Goal: Task Accomplishment & Management: Use online tool/utility

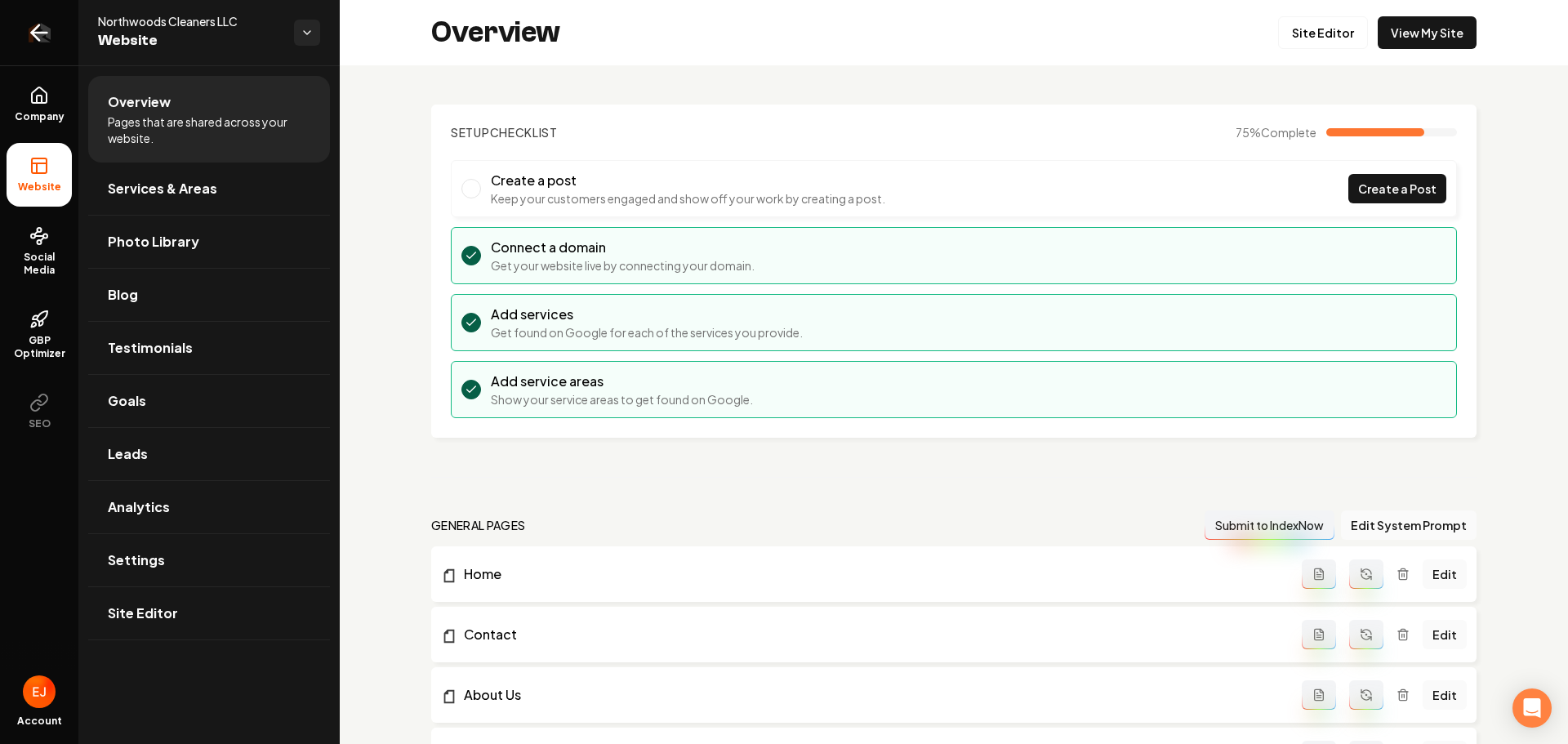
click at [39, 31] on icon "Return to dashboard" at bounding box center [39, 32] width 26 height 26
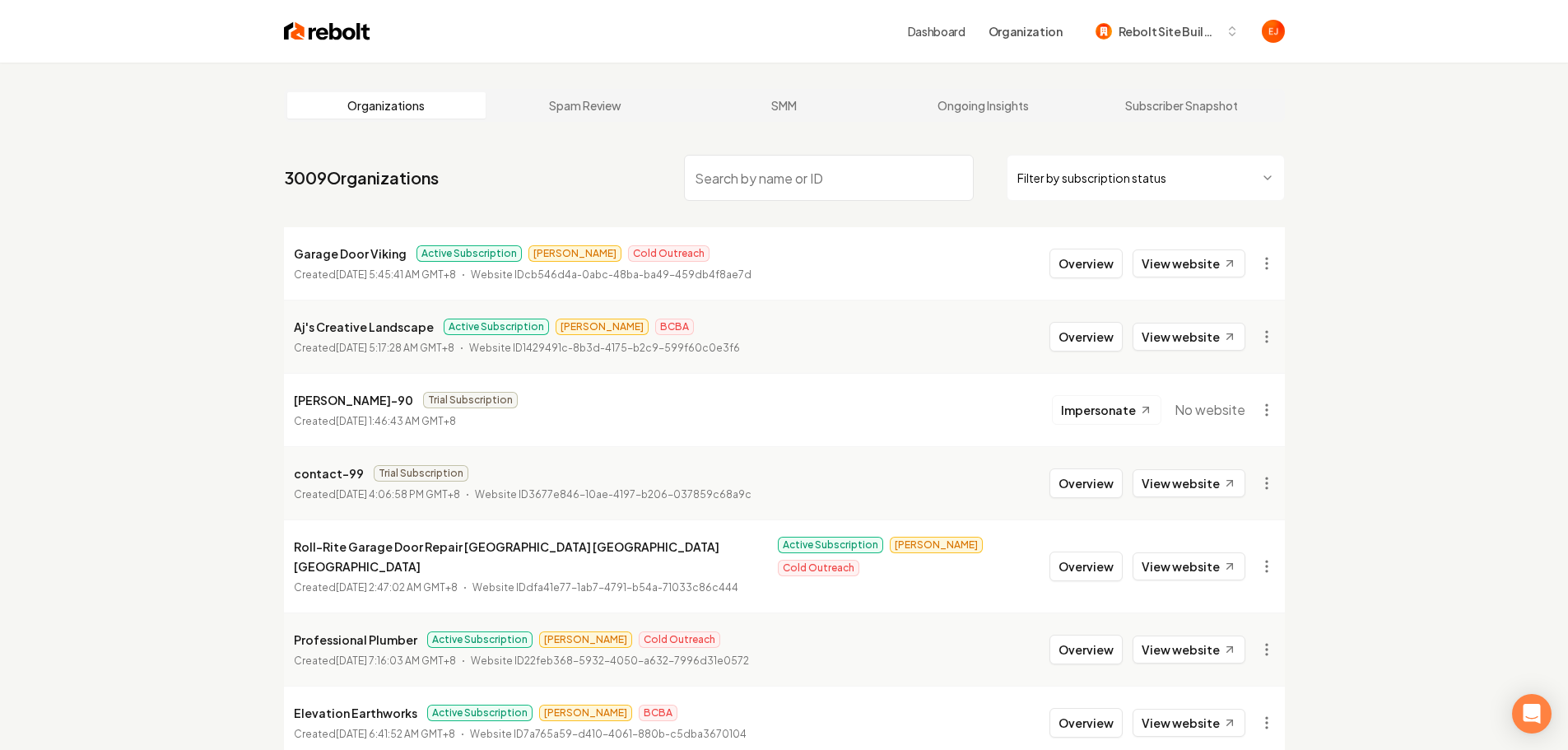
click at [818, 186] on input "search" at bounding box center [829, 178] width 290 height 46
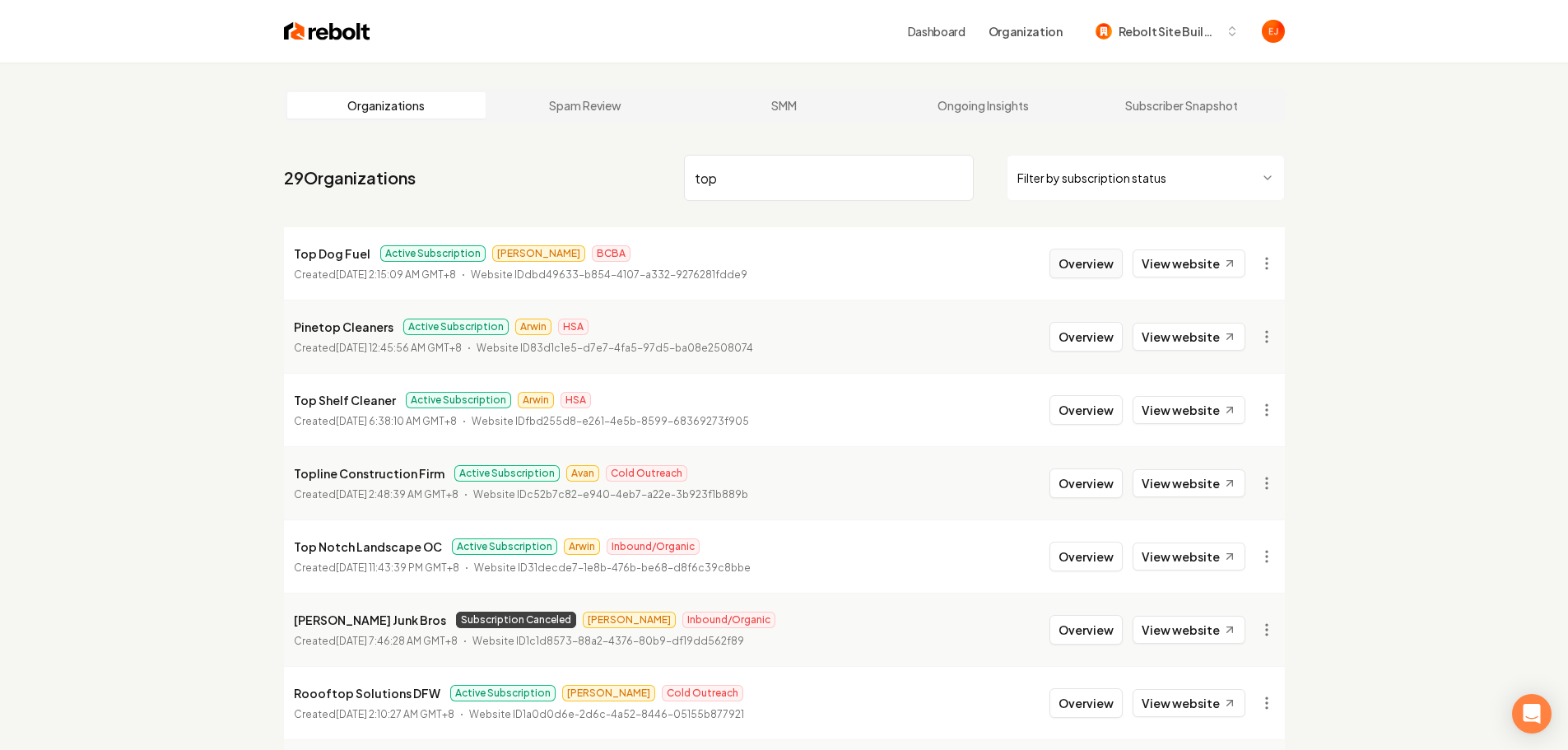
type input "top"
click at [1079, 271] on button "Overview" at bounding box center [1086, 263] width 74 height 29
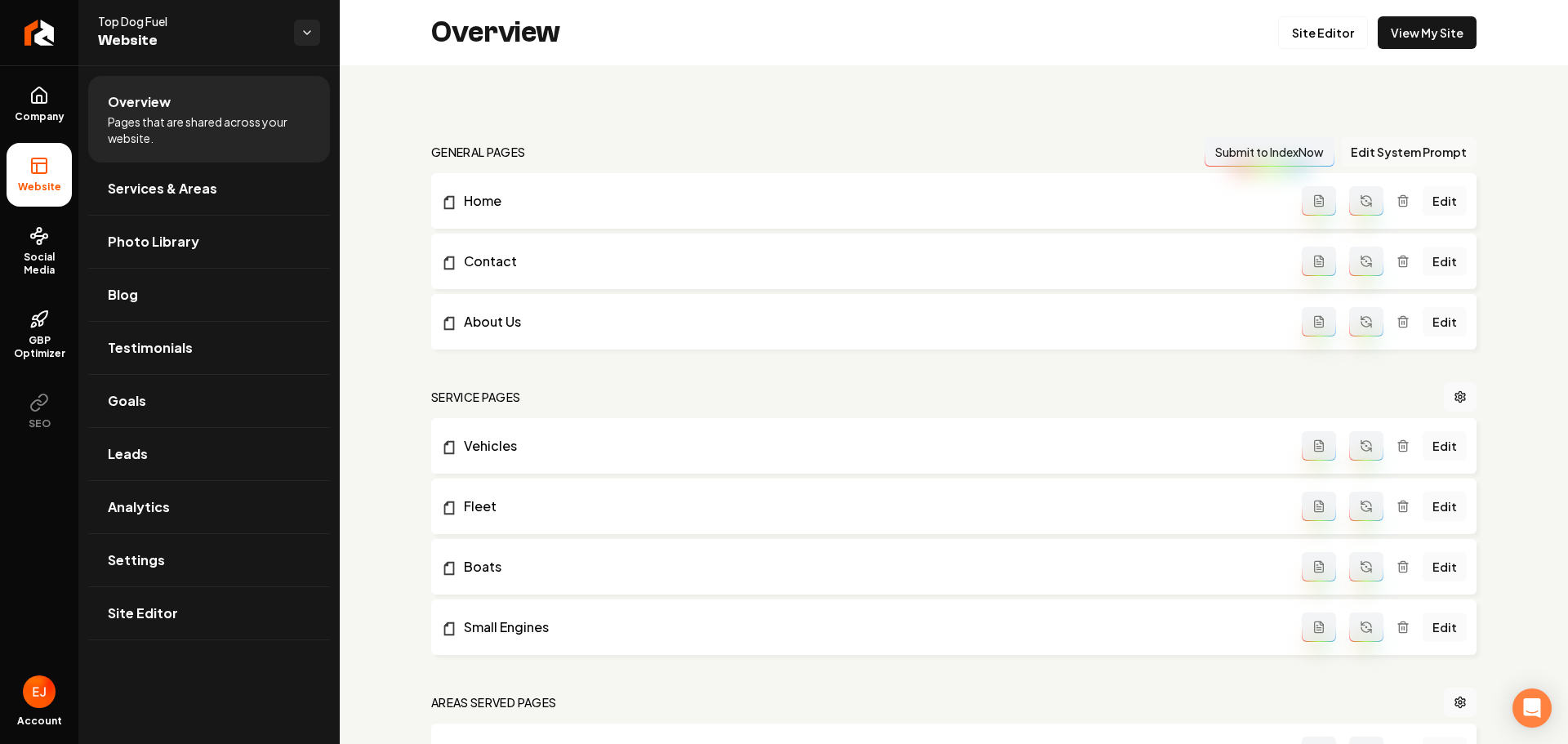
click at [1416, 148] on button "Edit System Prompt" at bounding box center [1408, 152] width 136 height 29
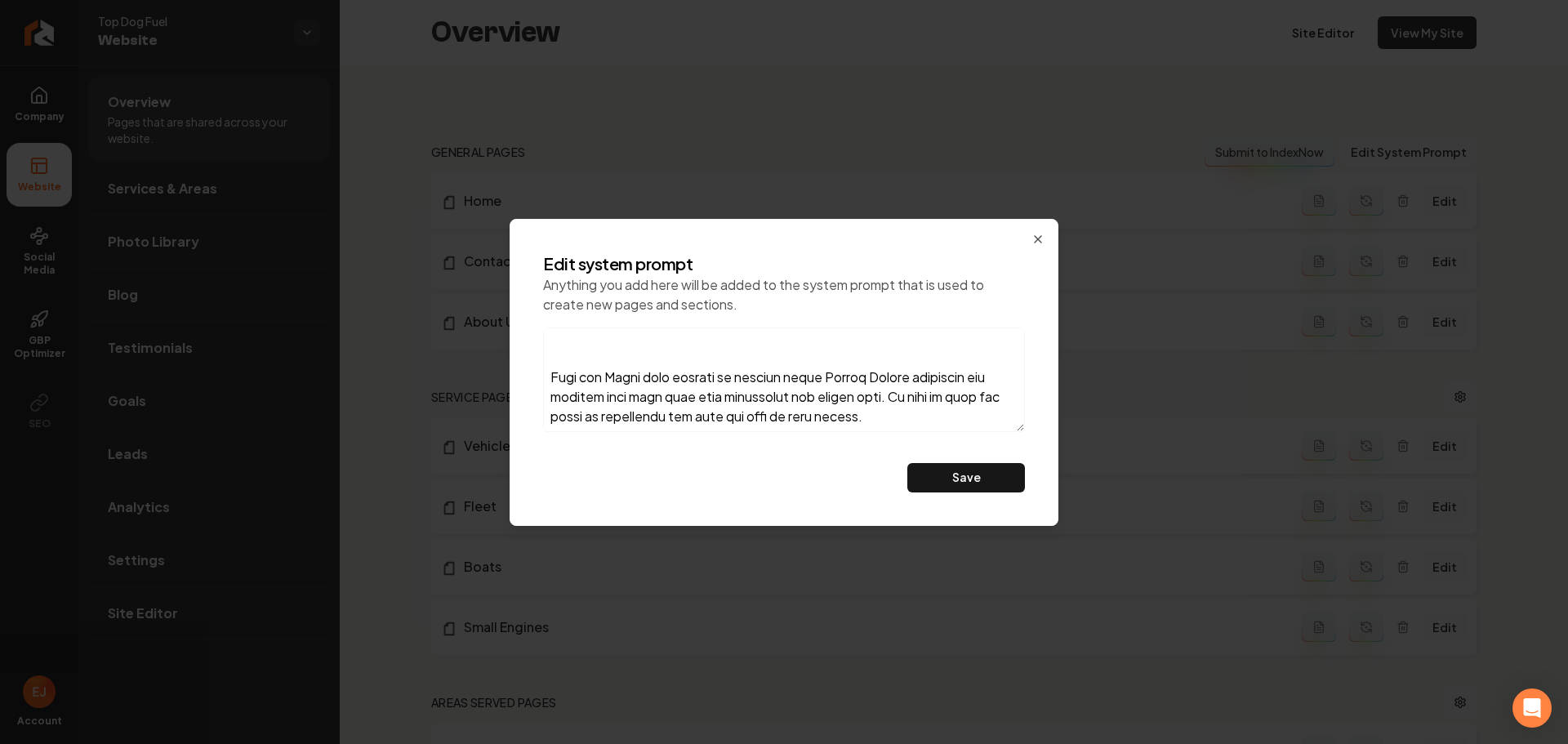
scroll to position [675, 0]
click at [1042, 245] on icon "button" at bounding box center [1038, 239] width 13 height 13
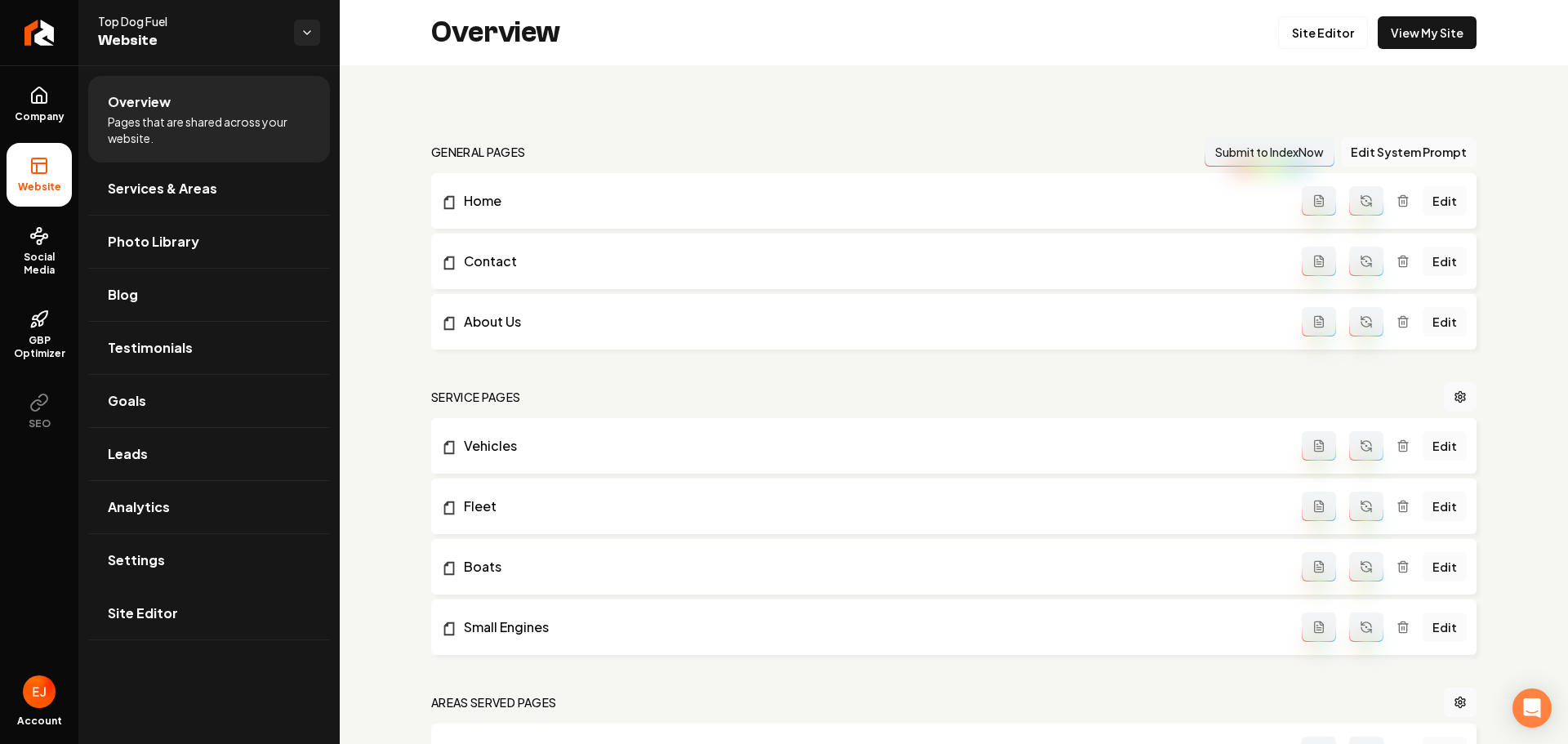
drag, startPoint x: 152, startPoint y: 623, endPoint x: 169, endPoint y: 623, distance: 17.0
click at [152, 623] on link "Site Editor" at bounding box center [209, 613] width 242 height 52
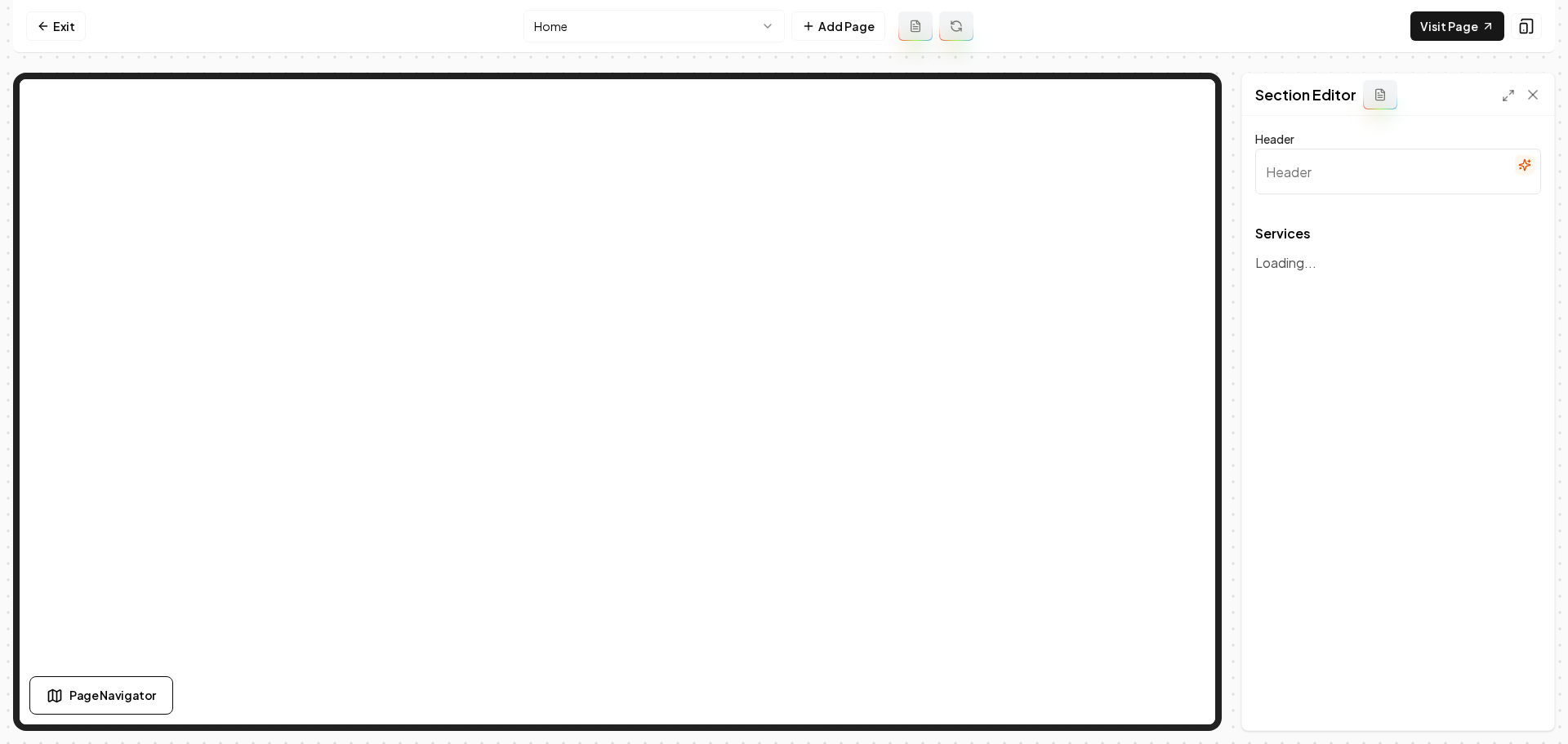
type input "Effortless Fueling Solutions"
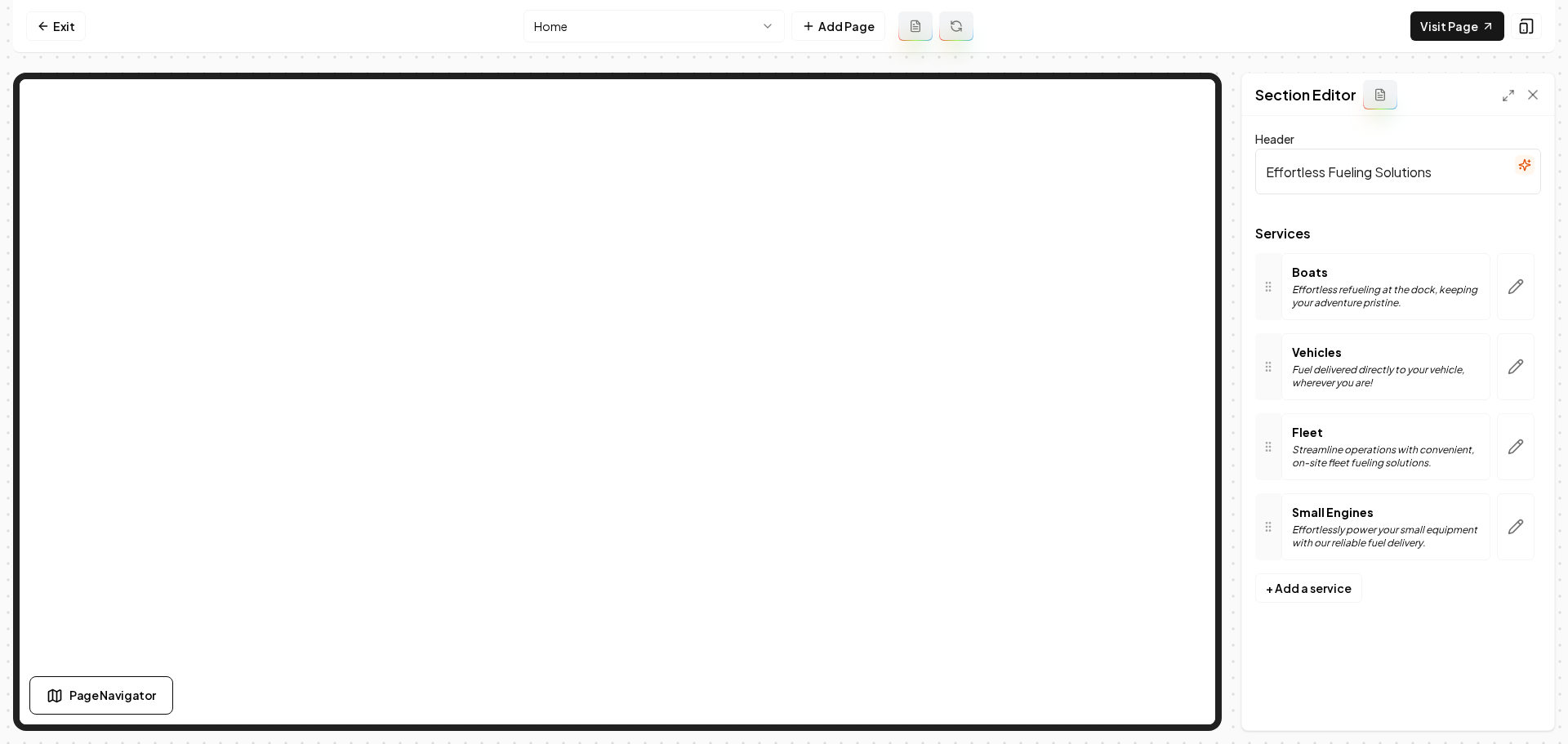
click at [1375, 103] on button at bounding box center [1381, 95] width 35 height 29
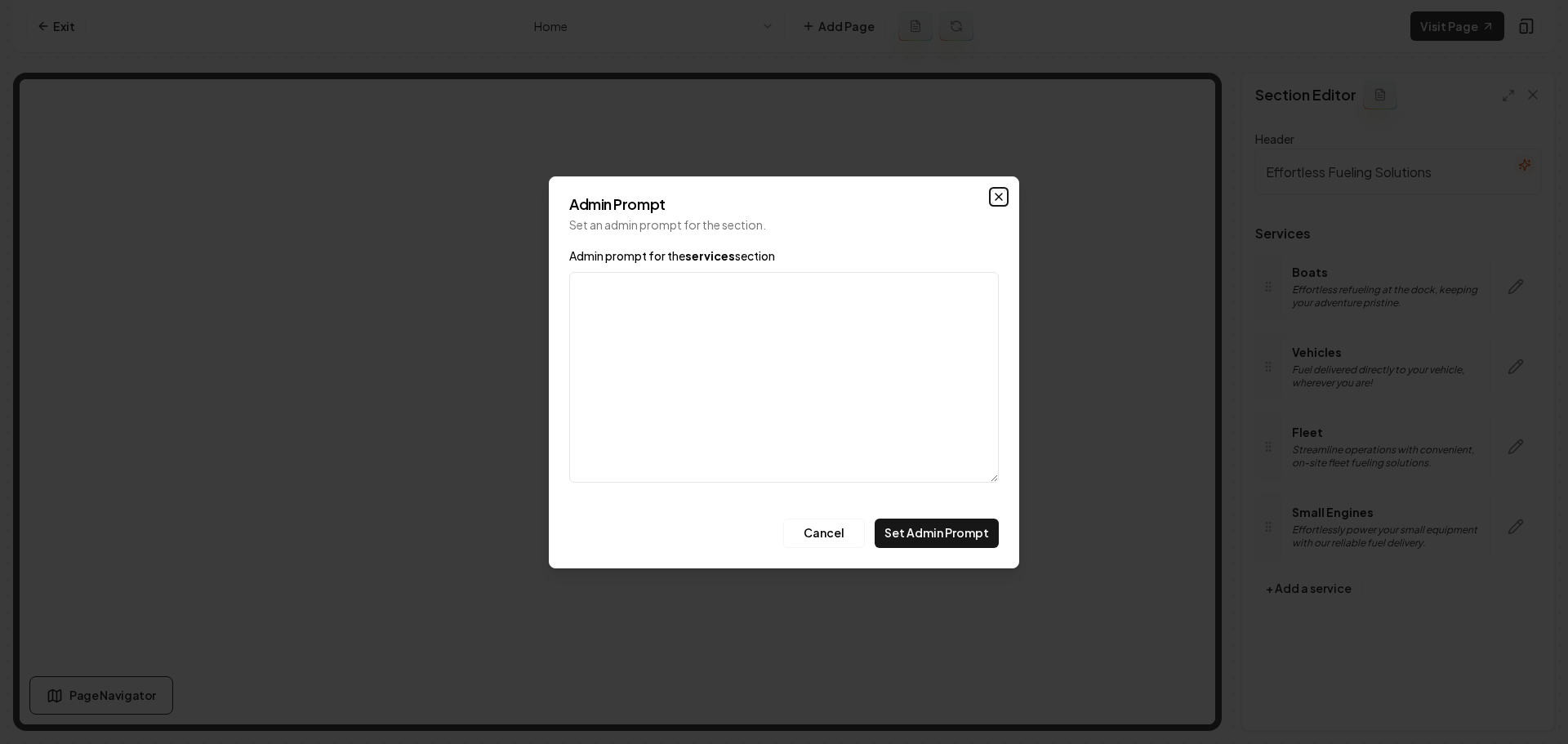
click at [998, 197] on icon "button" at bounding box center [998, 197] width 13 height 13
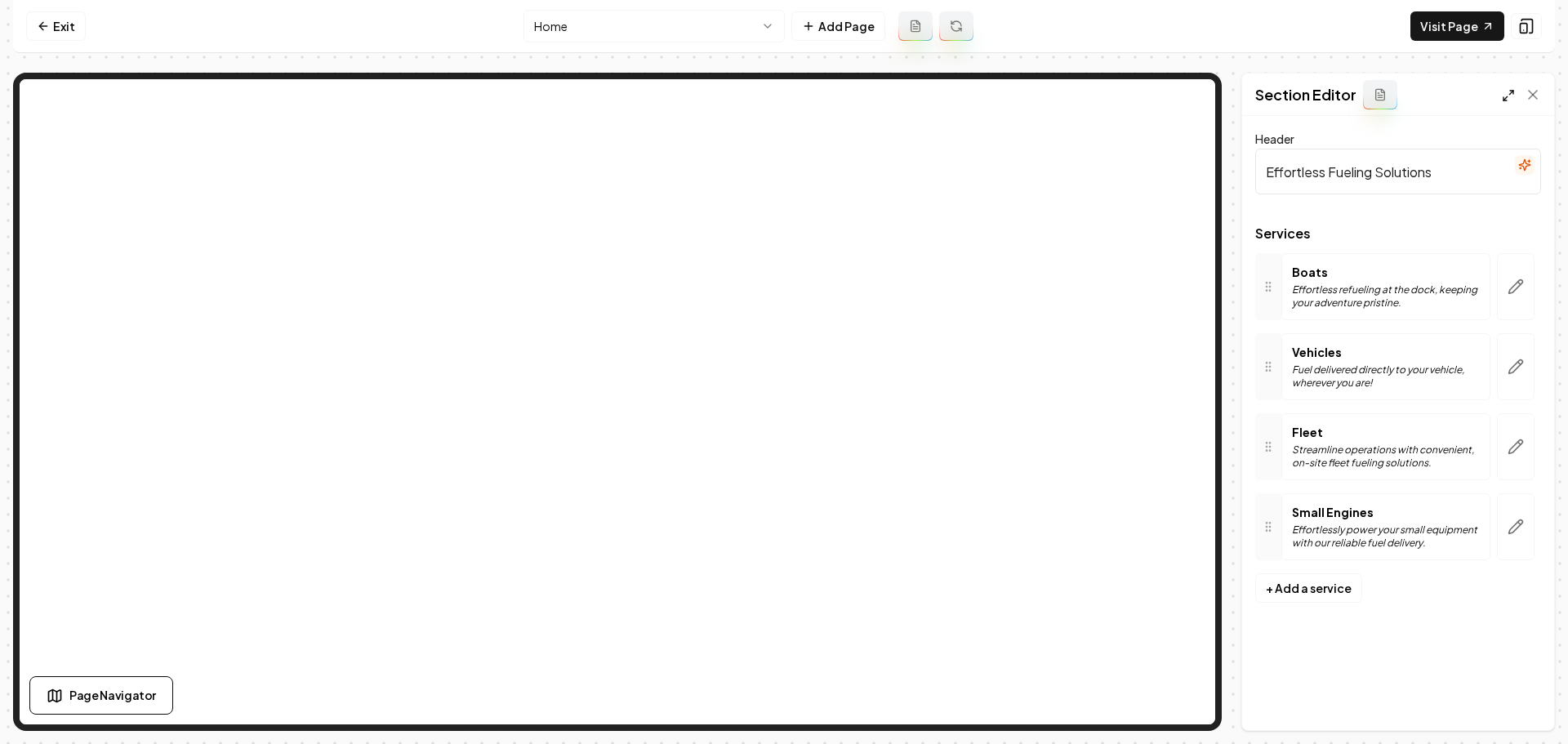
click at [1504, 96] on icon at bounding box center [1509, 96] width 13 height 13
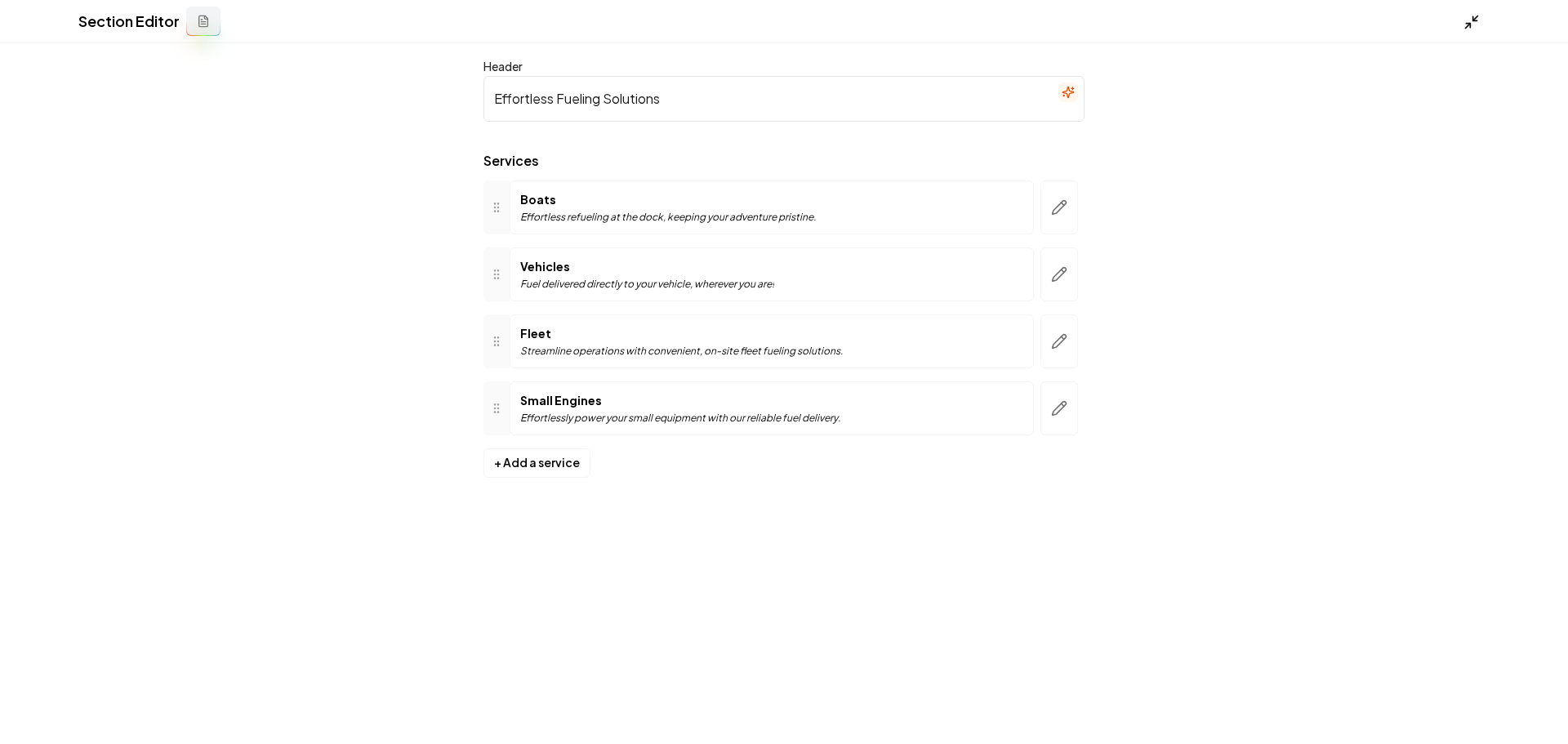
click at [1469, 26] on line at bounding box center [1468, 25] width 5 height 5
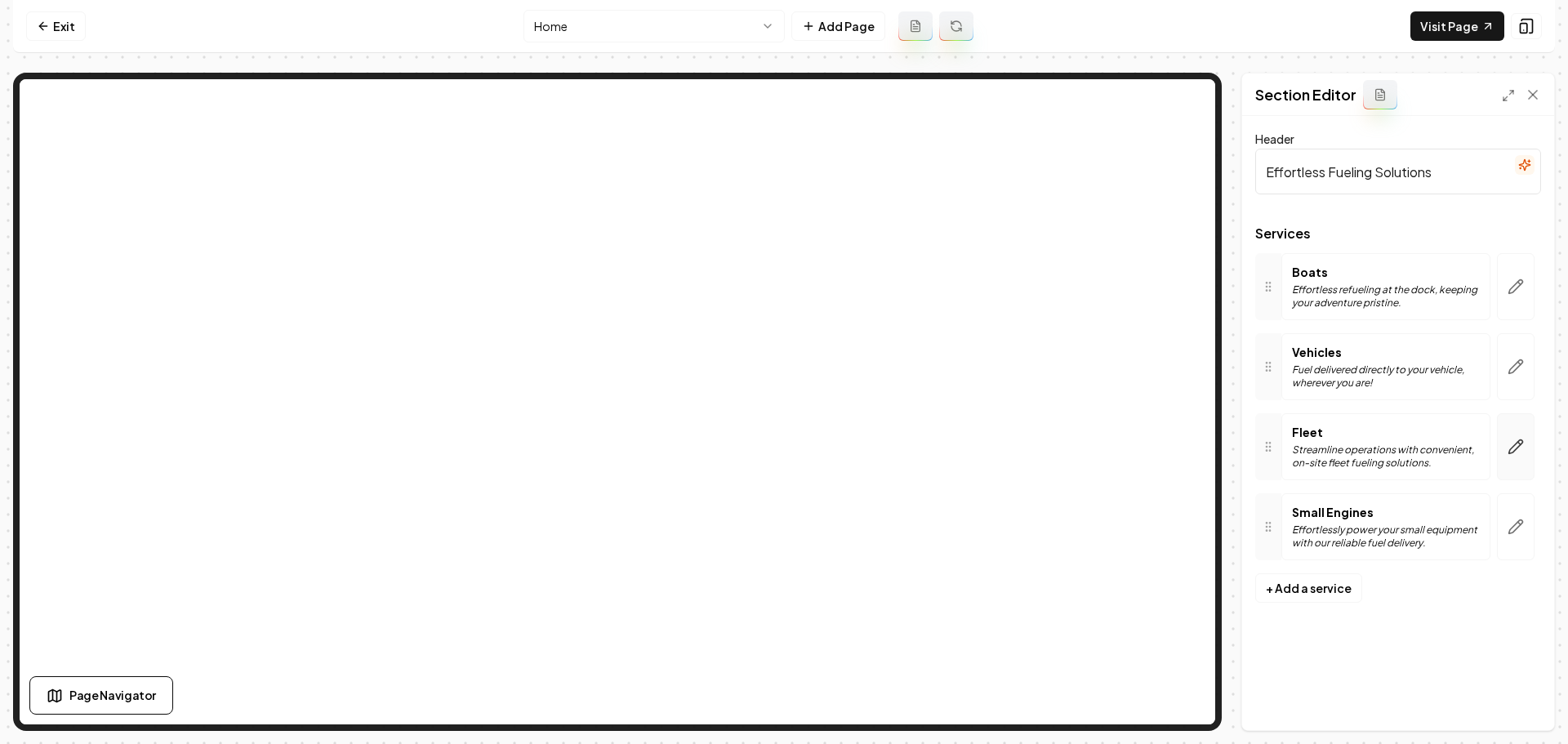
click at [1519, 452] on icon "button" at bounding box center [1516, 447] width 16 height 16
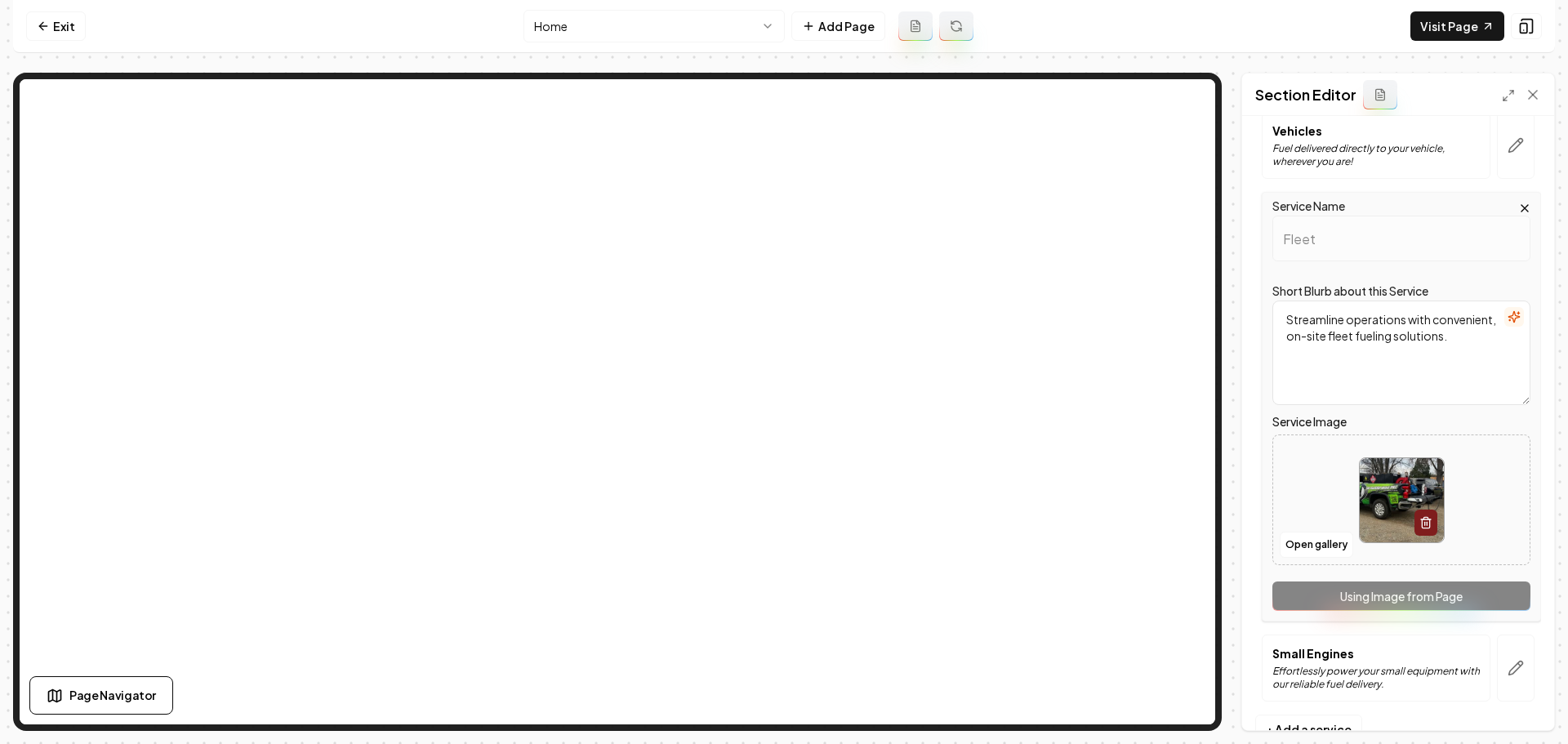
scroll to position [245, 0]
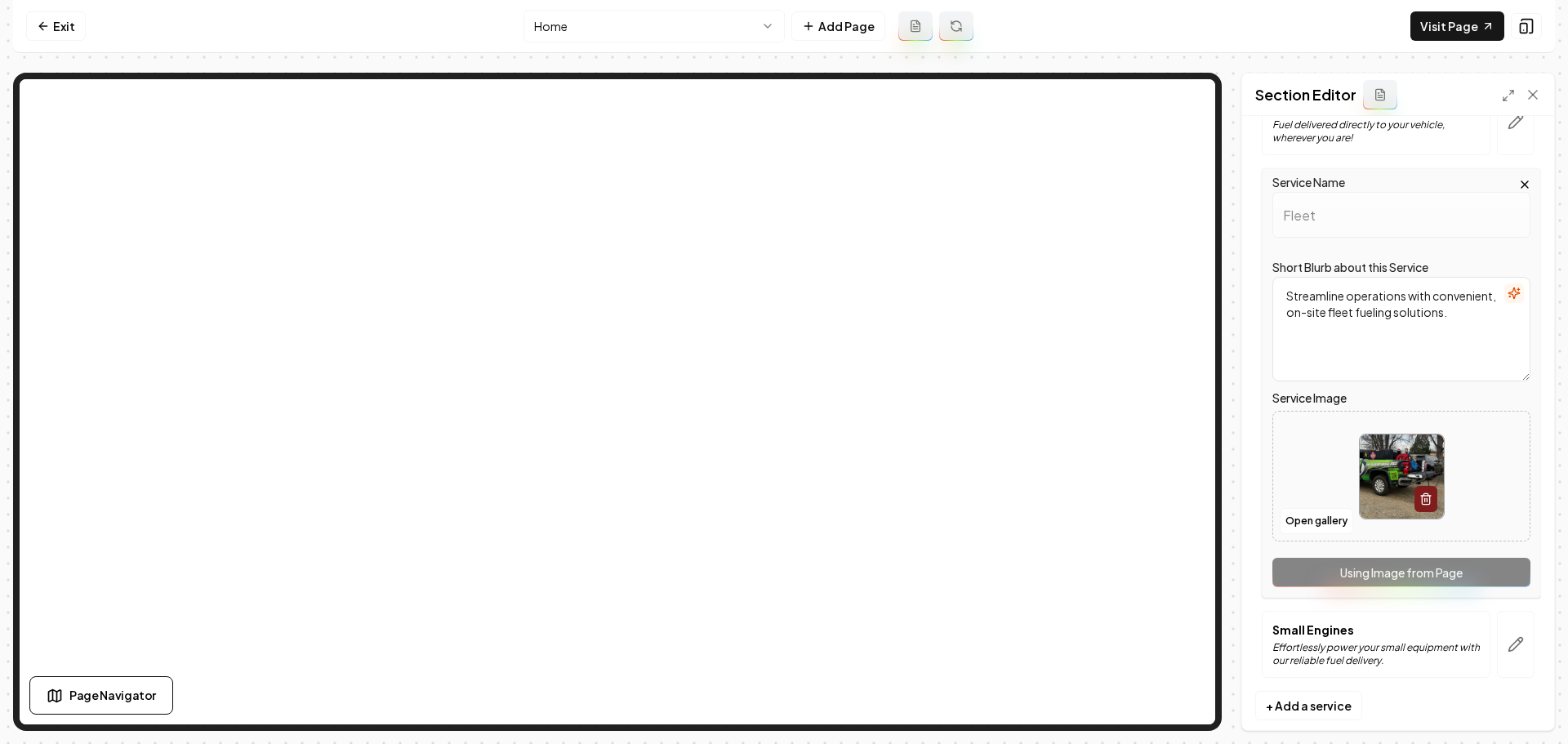
click at [766, 21] on html "Computer Required This feature is only available on a computer. Please switch t…" at bounding box center [784, 372] width 1568 height 744
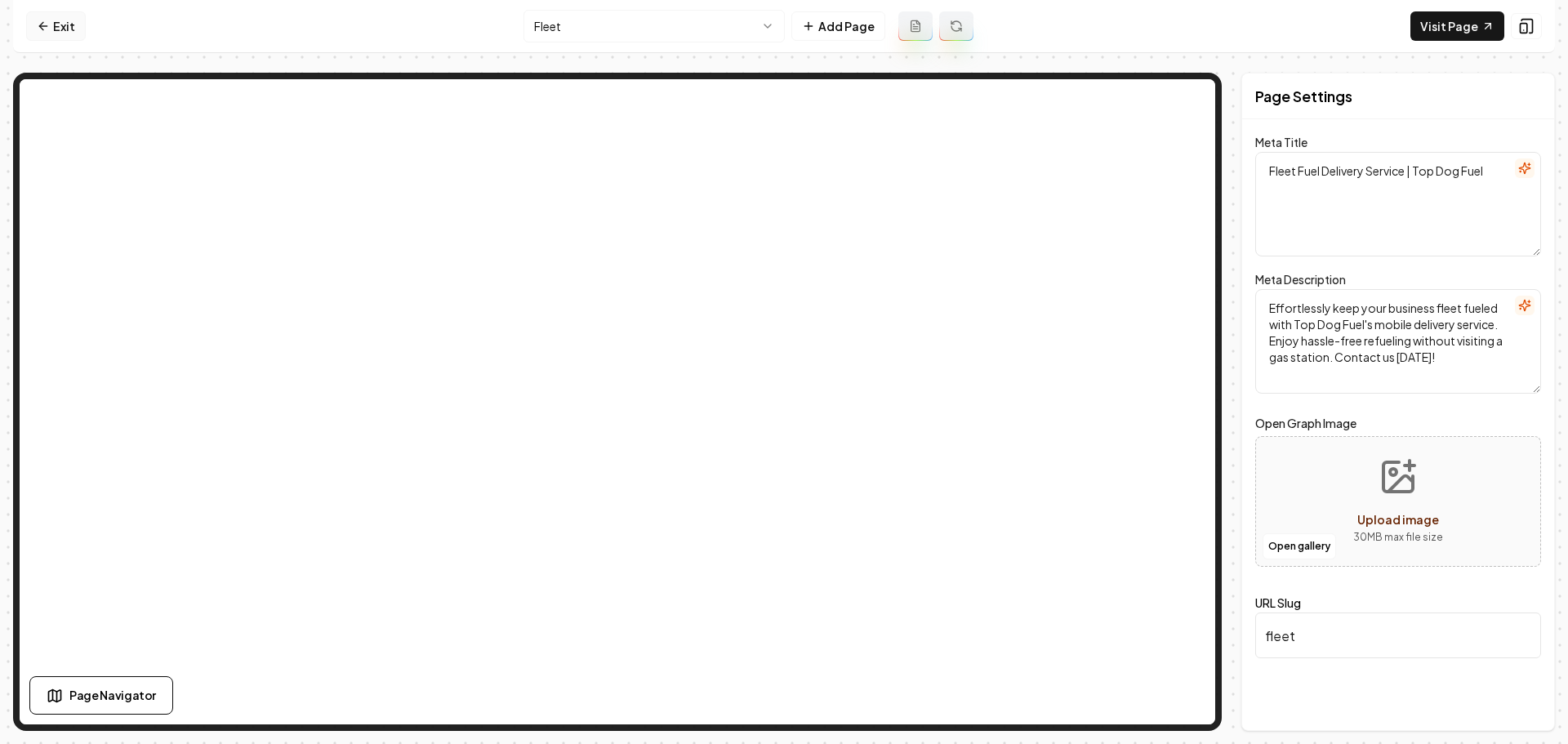
click at [43, 22] on icon at bounding box center [41, 26] width 4 height 7
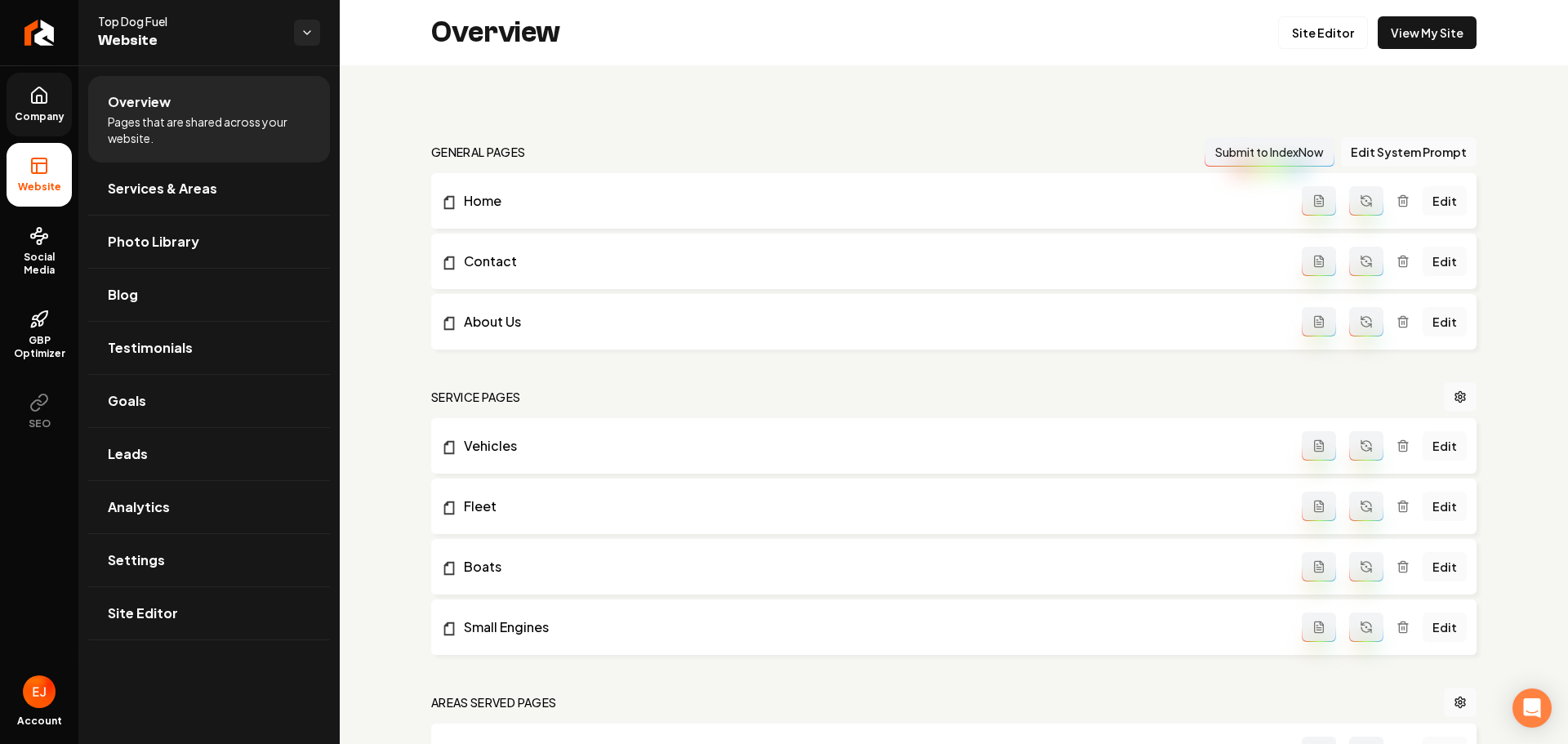
click at [50, 89] on link "Company" at bounding box center [39, 105] width 66 height 64
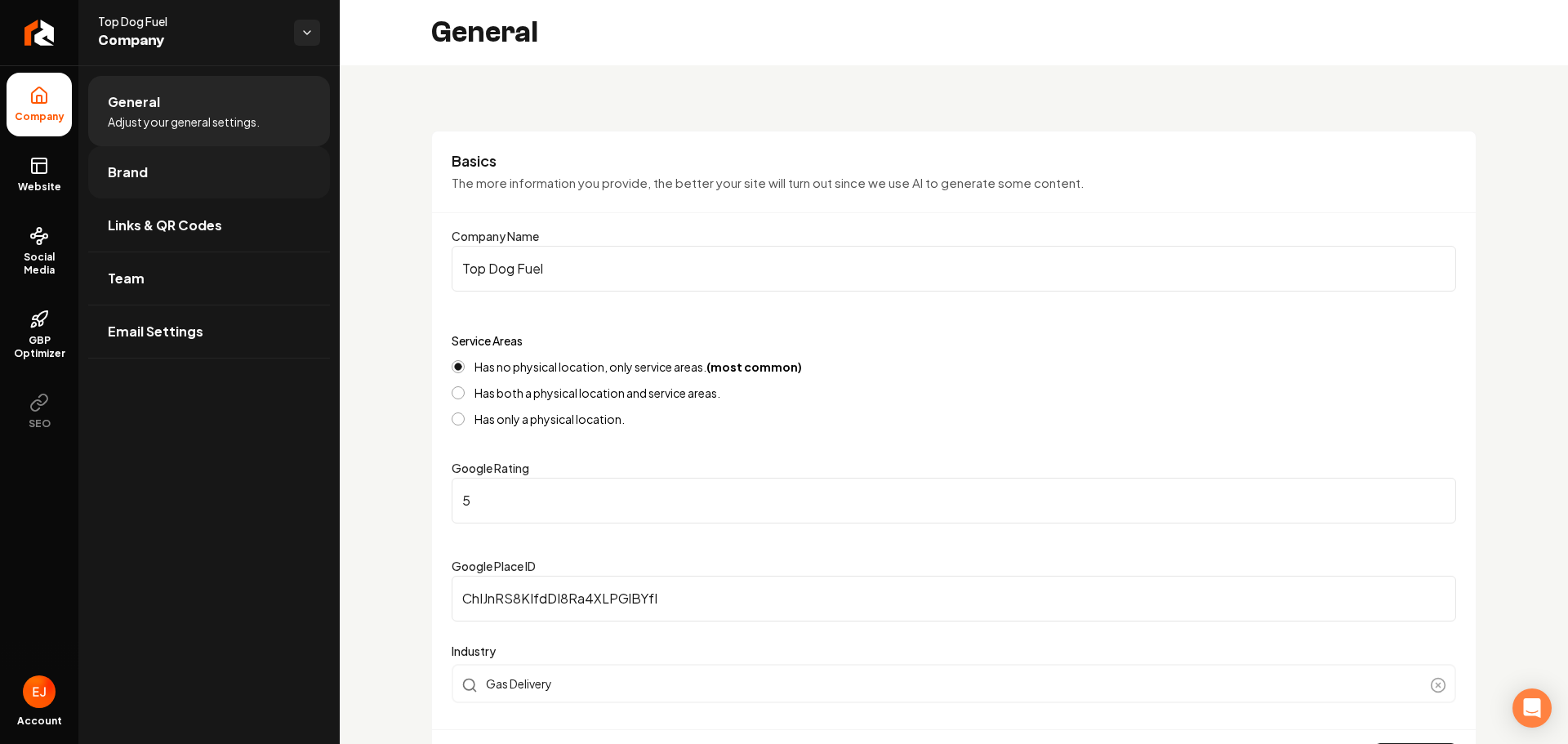
click at [235, 191] on link "Brand" at bounding box center [209, 172] width 242 height 52
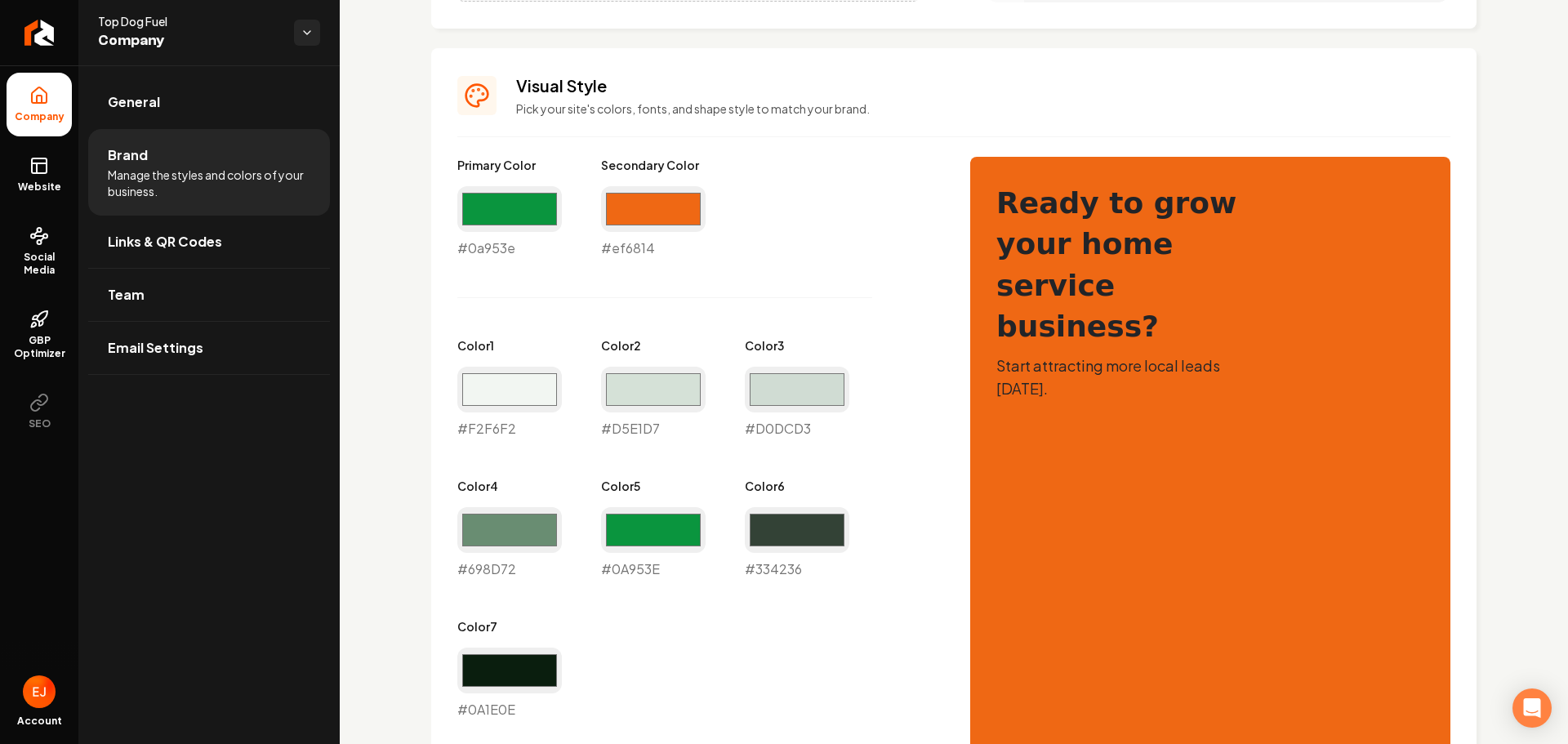
scroll to position [655, 0]
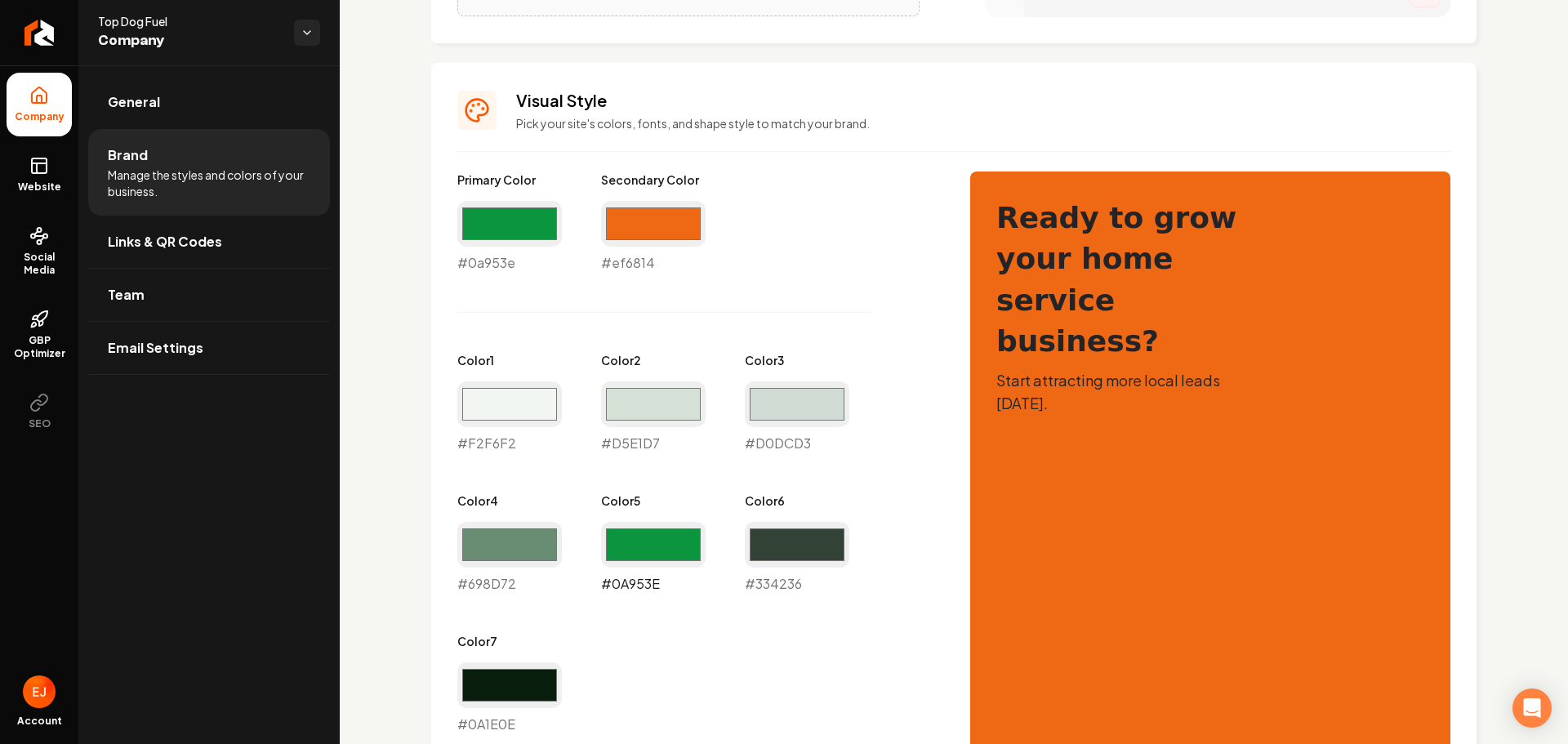
click at [629, 549] on input "#0a953e" at bounding box center [653, 545] width 105 height 46
click at [709, 669] on div "Primary Color #0a953e #0a953e Secondary Color #ef6814 #ef6814 Color 1 #f2f6f2 #…" at bounding box center [697, 453] width 480 height 563
click at [650, 549] on input "#0a953e" at bounding box center [653, 545] width 105 height 46
type input "#ffffff"
click at [740, 682] on div "Primary Color #0a953e #0a953e Secondary Color #ef6814 #ef6814 Color 1 #f2f6f2 #…" at bounding box center [697, 453] width 480 height 563
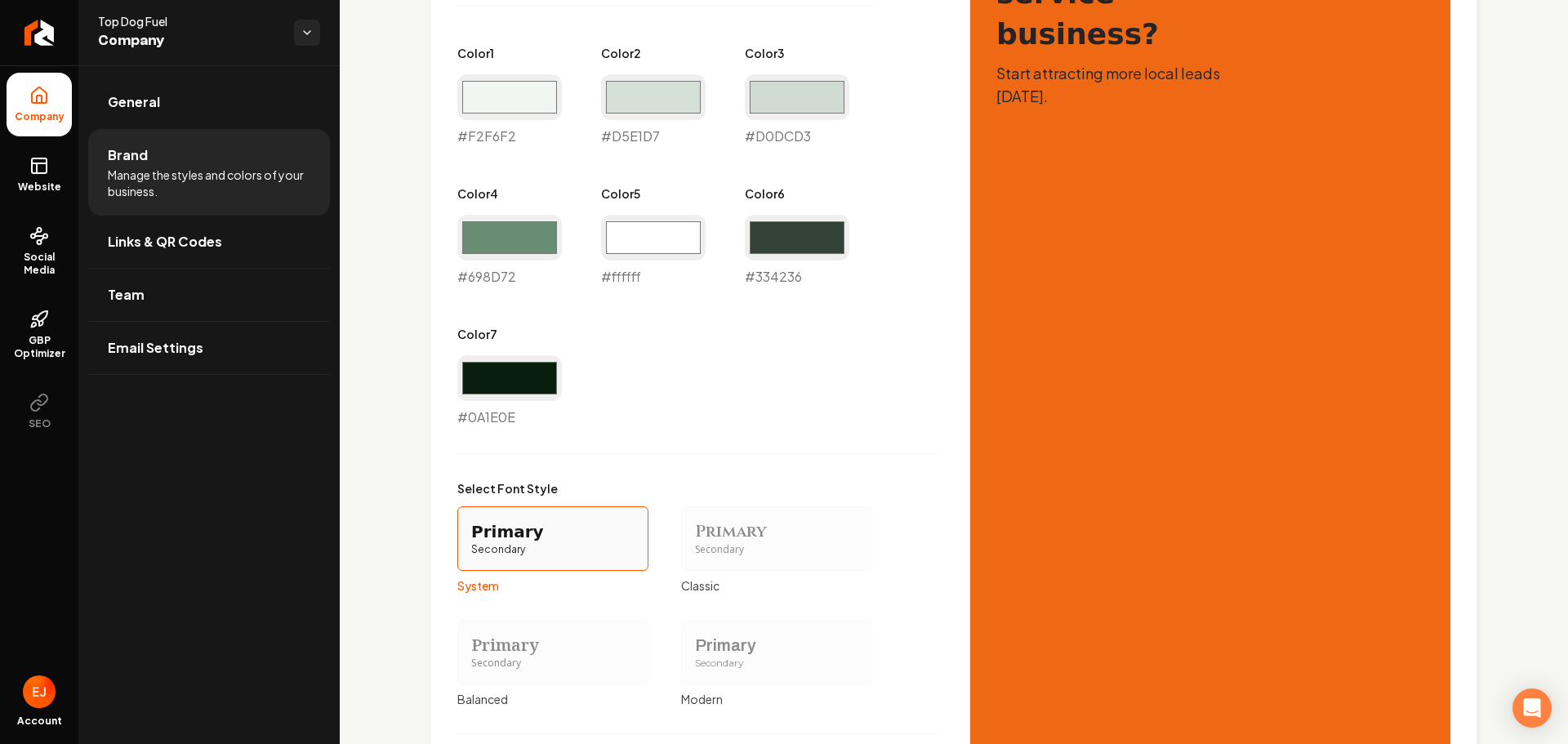
scroll to position [1145, 0]
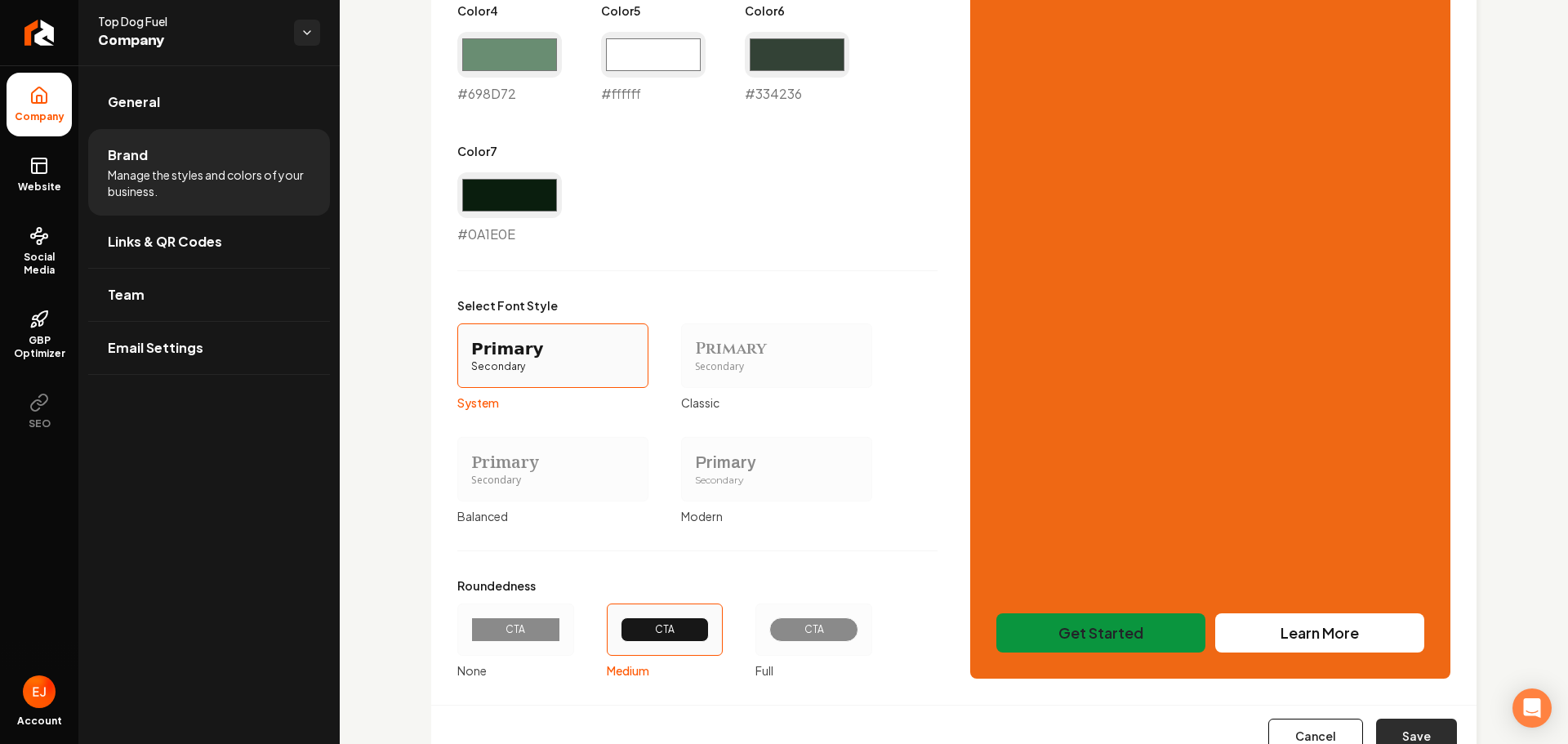
click at [1406, 735] on button "Save" at bounding box center [1416, 737] width 81 height 36
type input "#f2f6f2"
type input "#d5e1d7"
type input "#d0dcd3"
type input "#698d72"
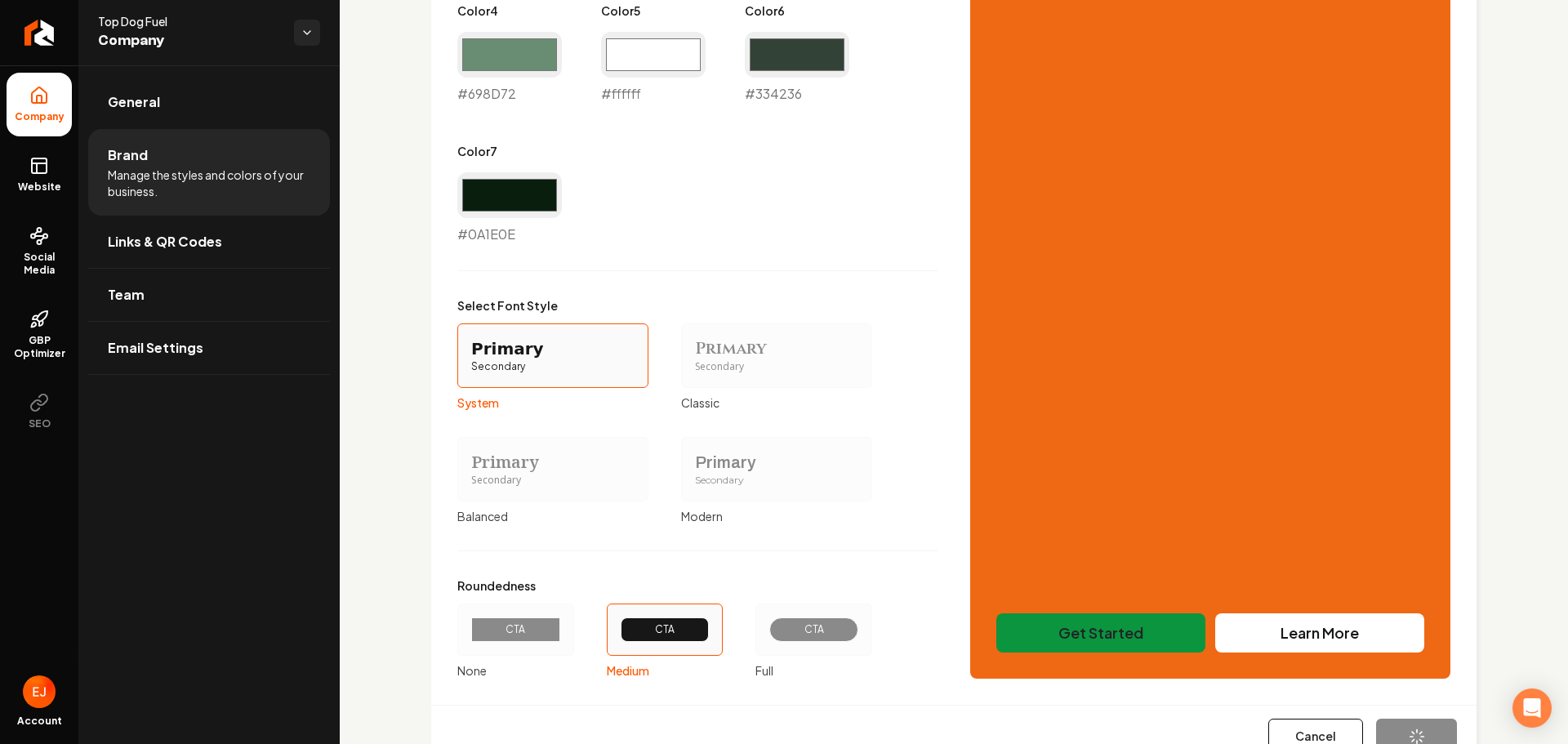
type input "#0a1e0e"
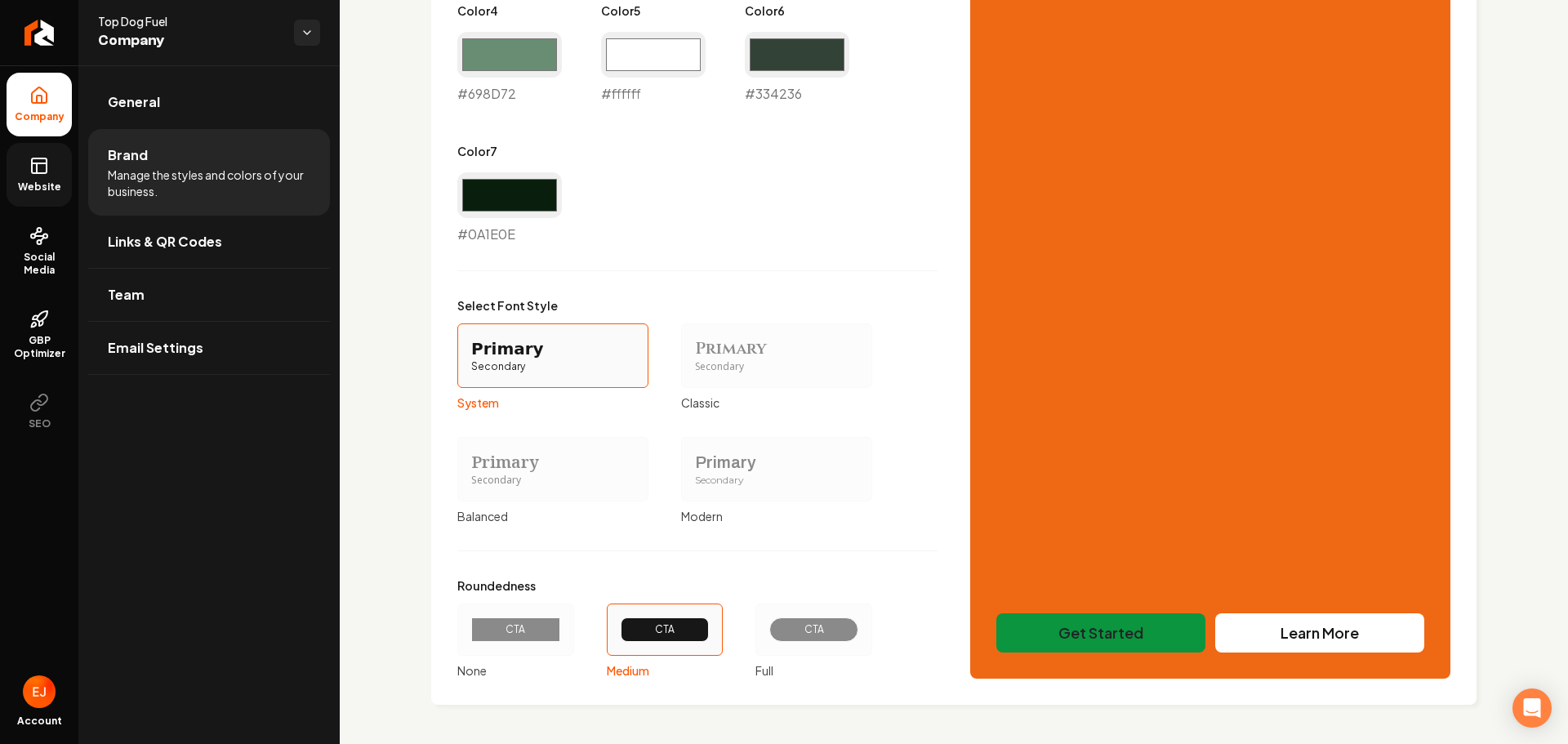
click at [57, 169] on link "Website" at bounding box center [39, 175] width 66 height 64
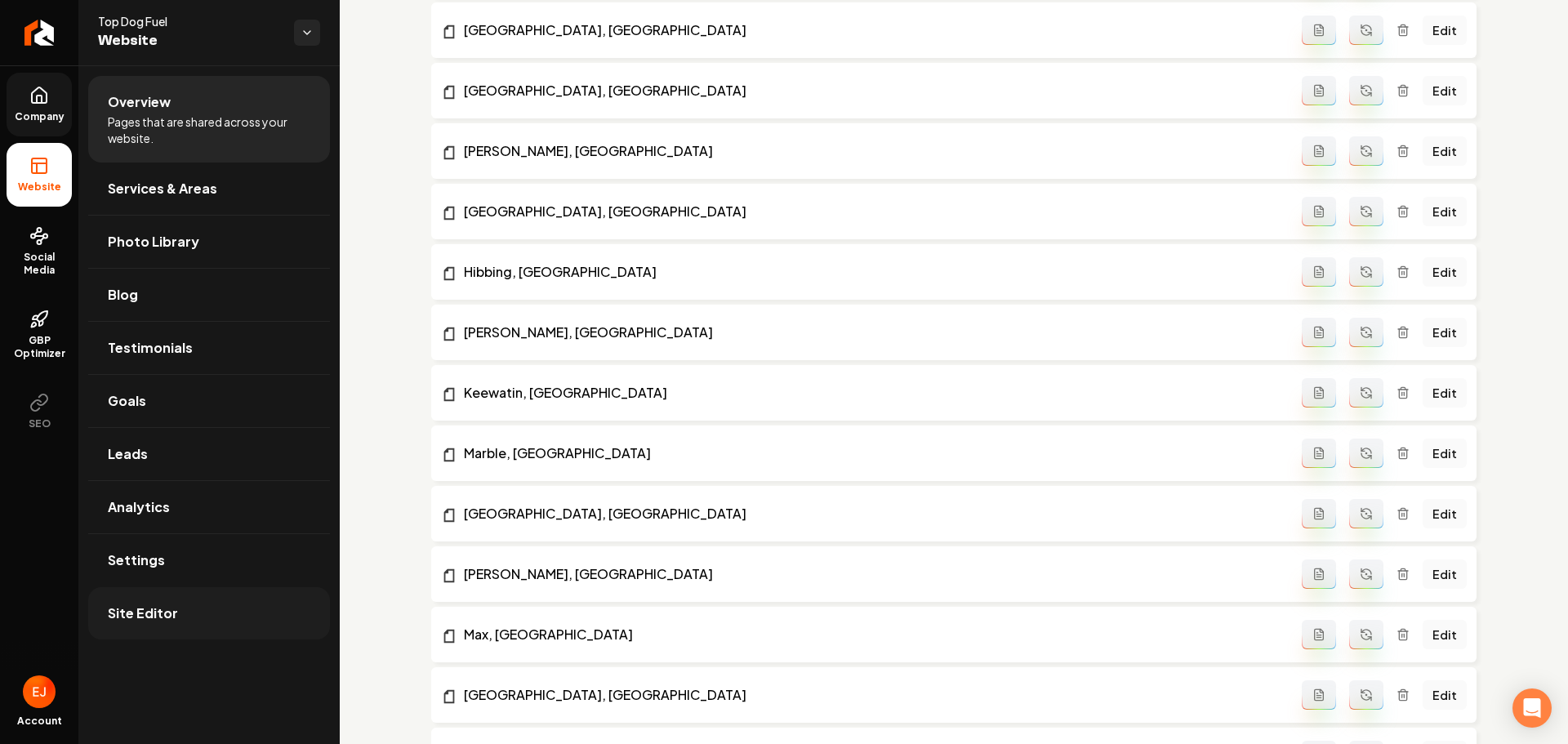
click at [170, 613] on span "Site Editor" at bounding box center [142, 613] width 70 height 19
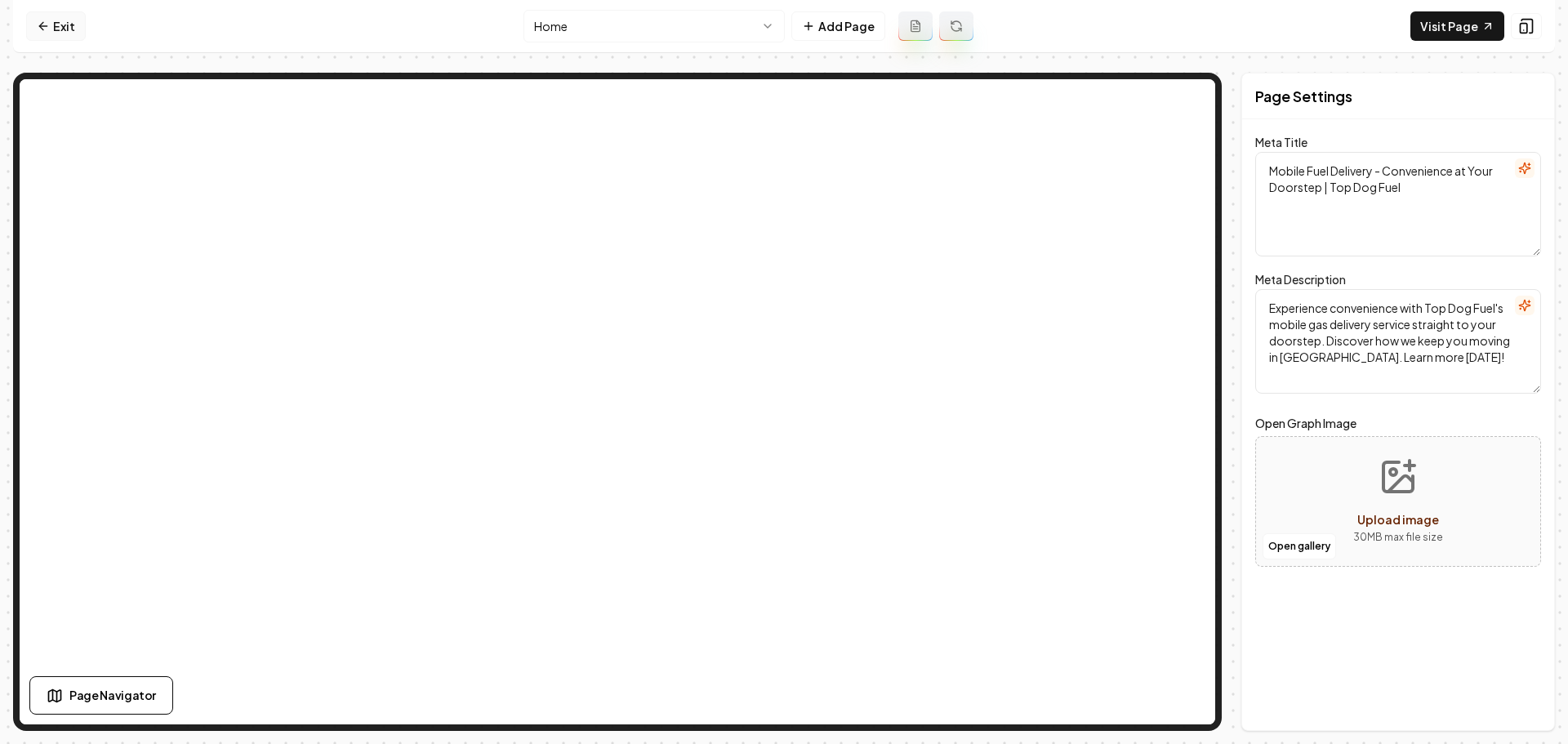
click at [65, 23] on link "Exit" at bounding box center [56, 26] width 59 height 29
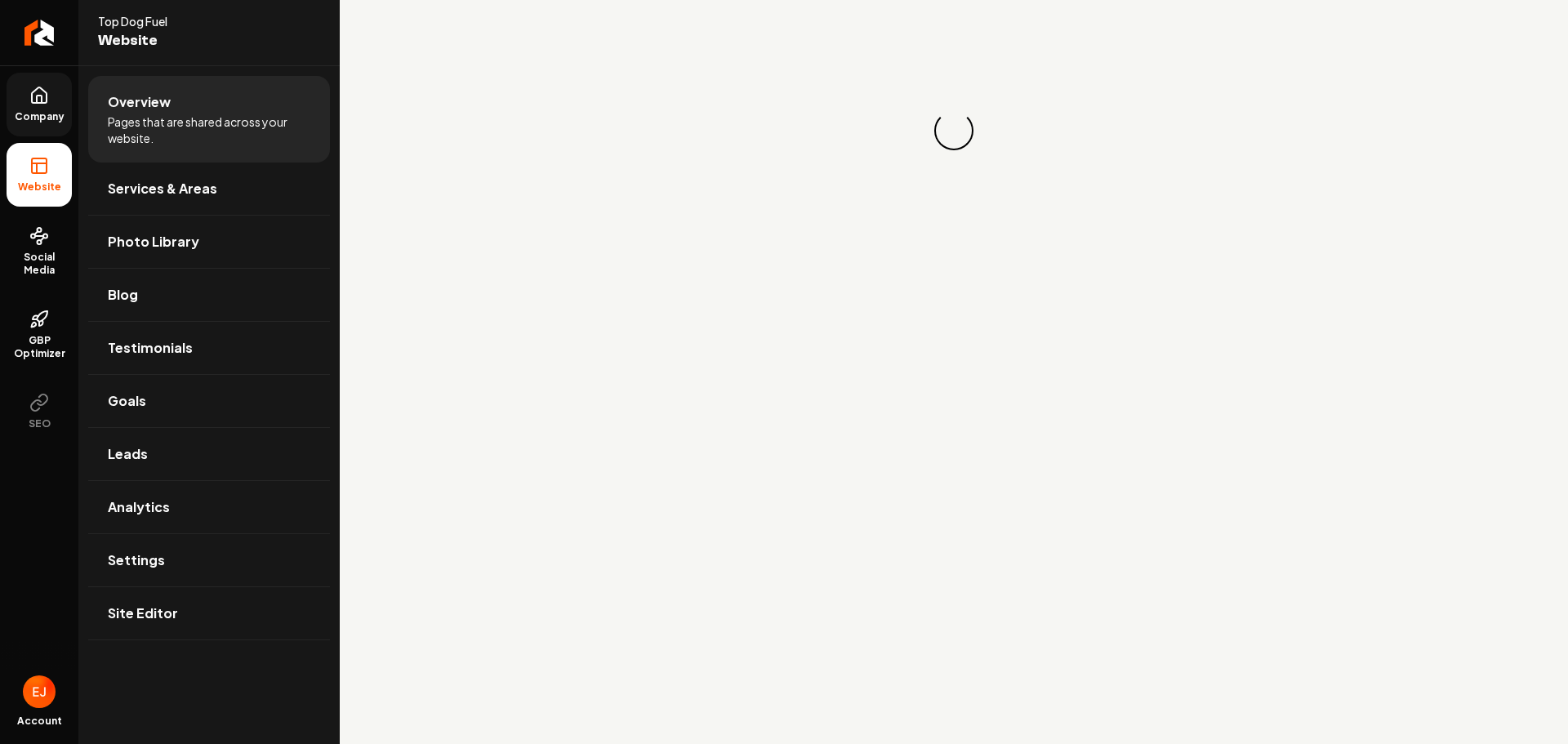
click at [37, 102] on icon at bounding box center [39, 95] width 15 height 16
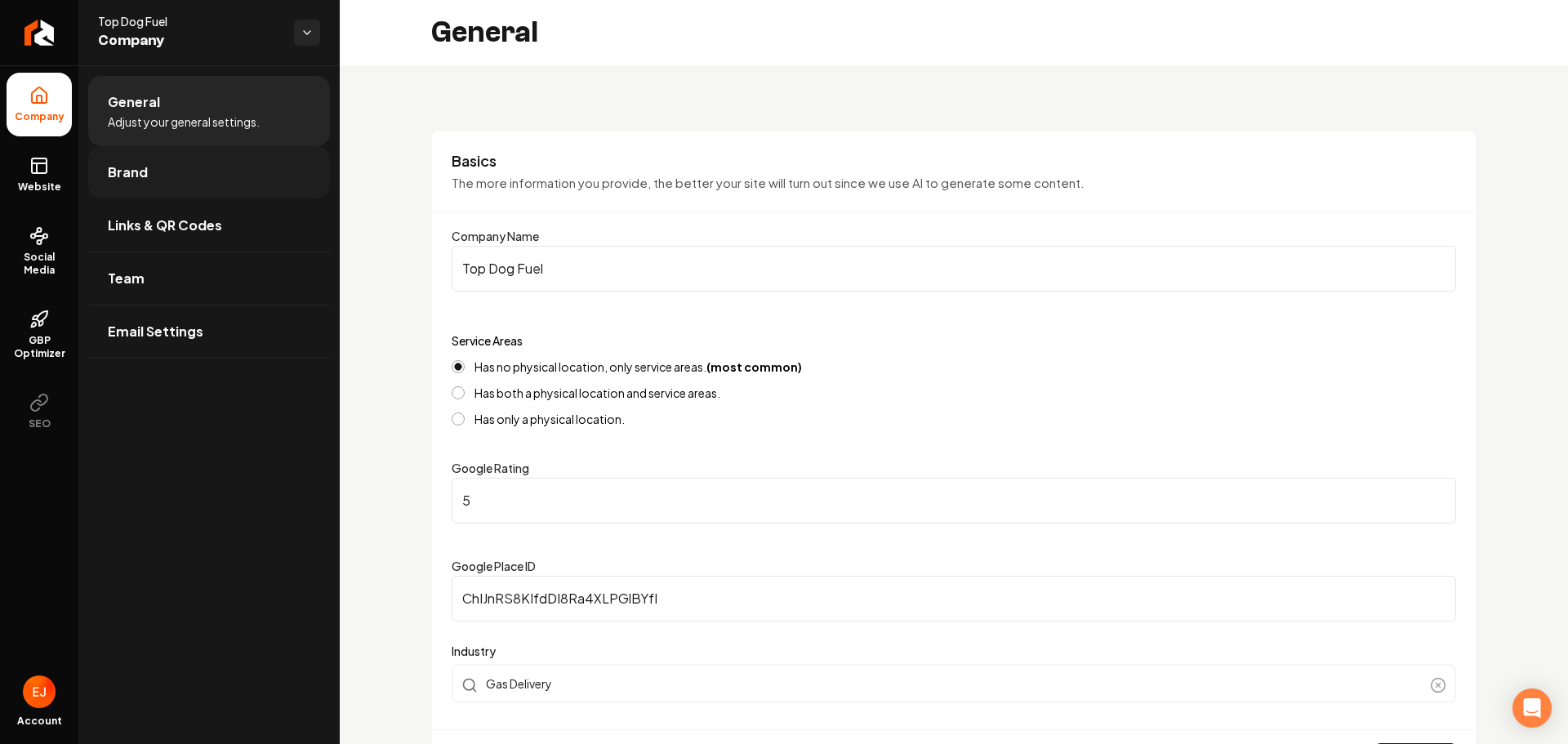
click at [152, 166] on link "Brand" at bounding box center [209, 172] width 242 height 52
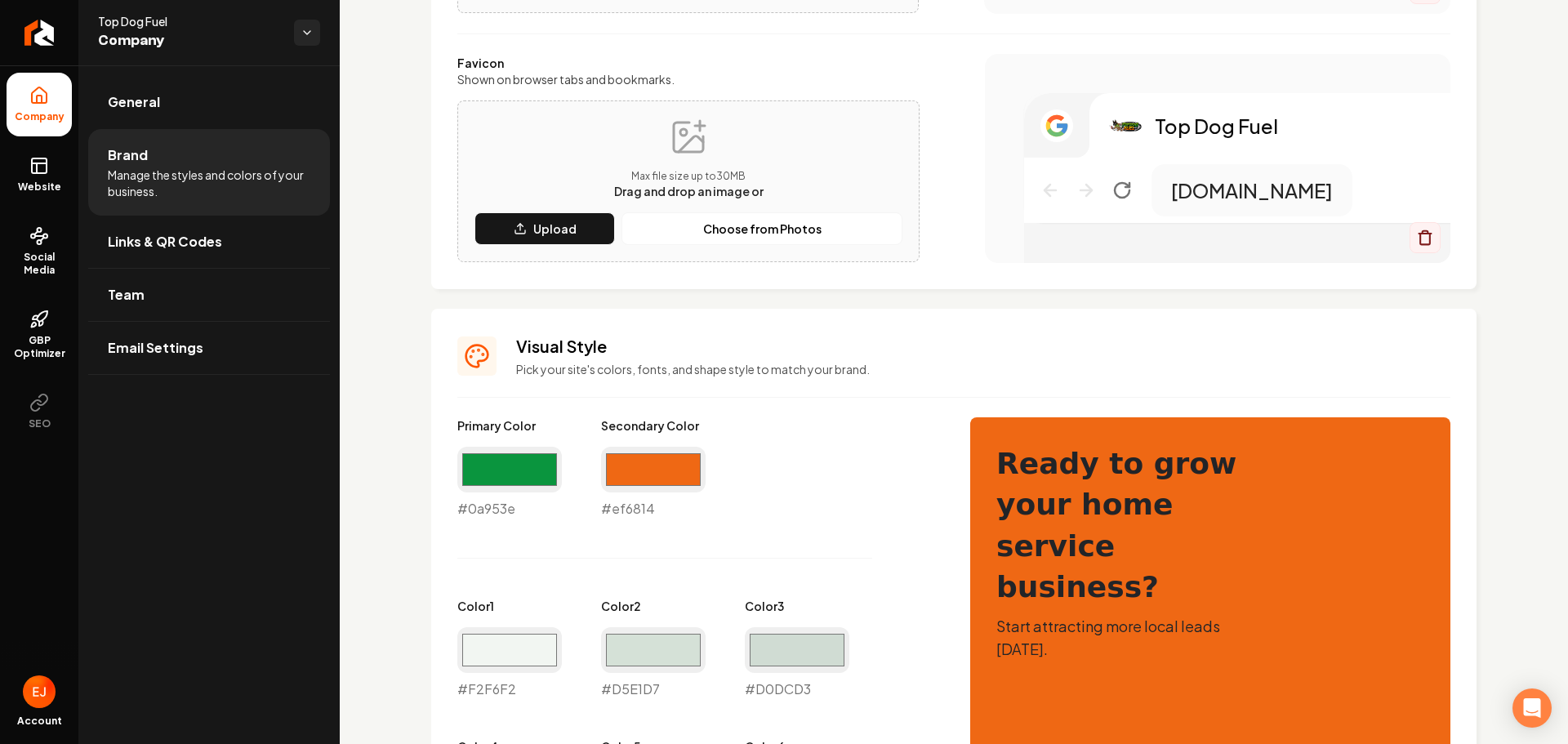
scroll to position [490, 0]
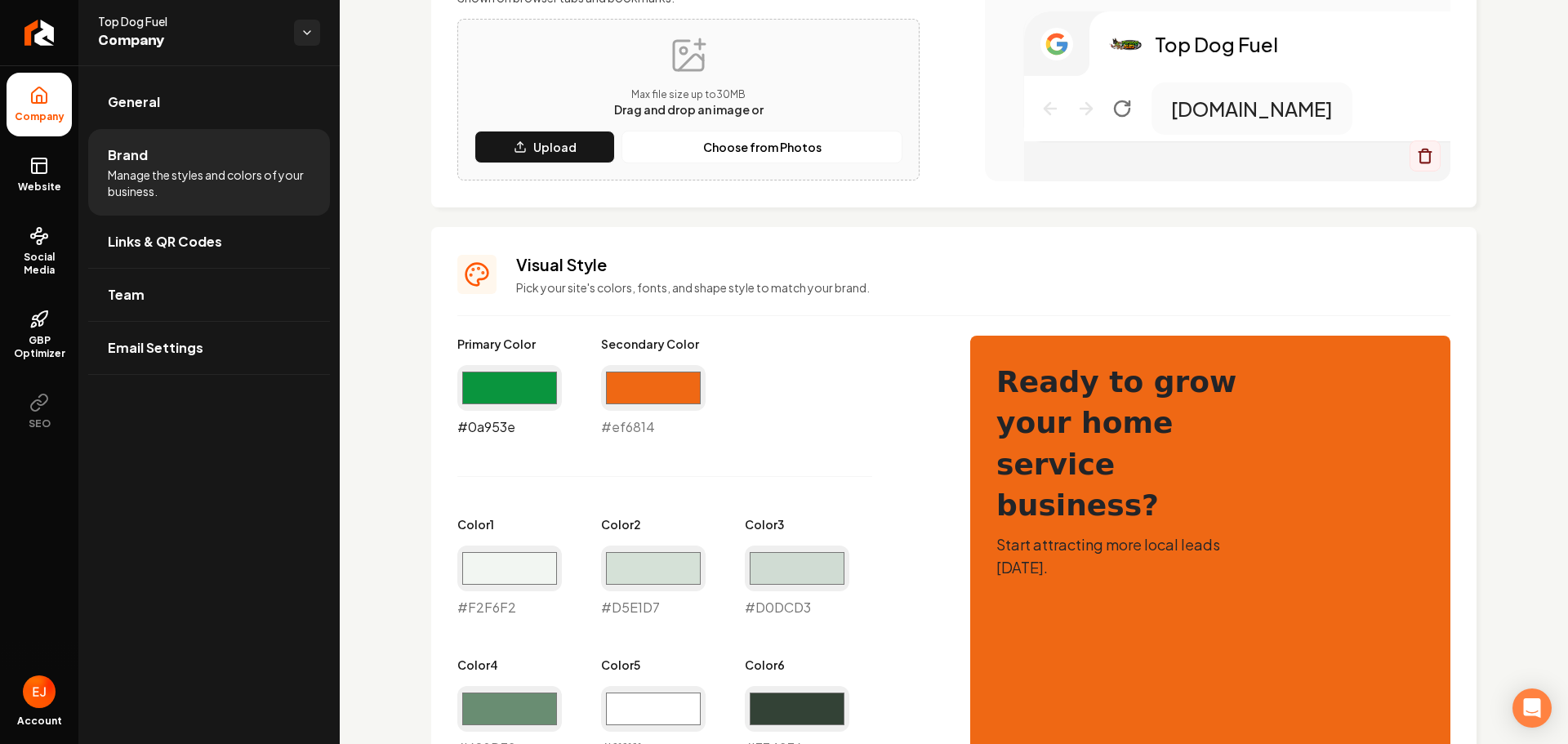
click at [537, 395] on input "#0a953e" at bounding box center [509, 388] width 105 height 46
click at [403, 470] on div "Logo & Icon Add your business logo and icon to personalize your website appeara…" at bounding box center [954, 487] width 1228 height 1823
click at [664, 573] on input "#d5e1d7" at bounding box center [653, 569] width 105 height 46
click at [931, 517] on div "Primary Color #0a953e #0a953e Secondary Color #ef6814 #ef6814 Color 1 #f2f6f2 #…" at bounding box center [697, 617] width 480 height 563
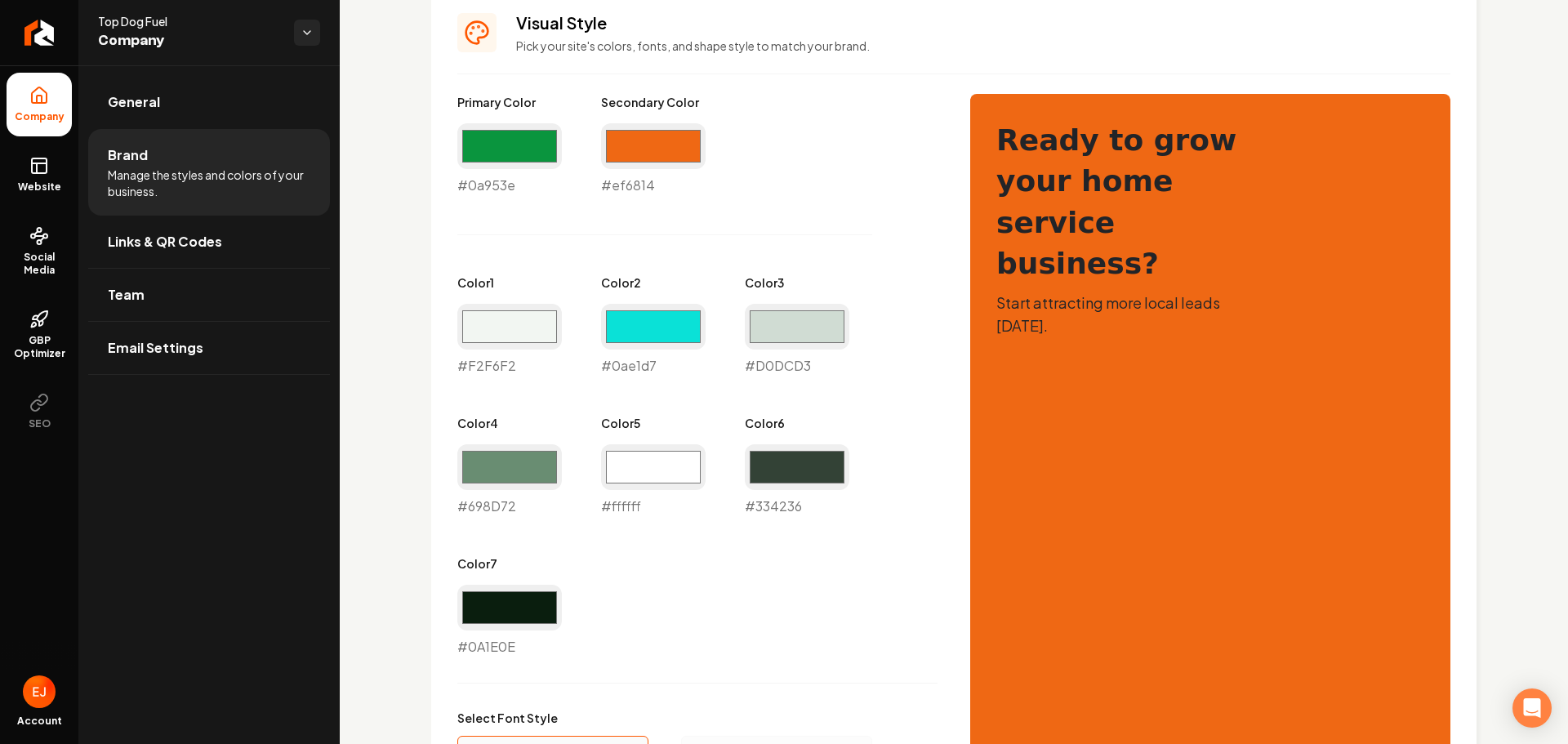
scroll to position [735, 0]
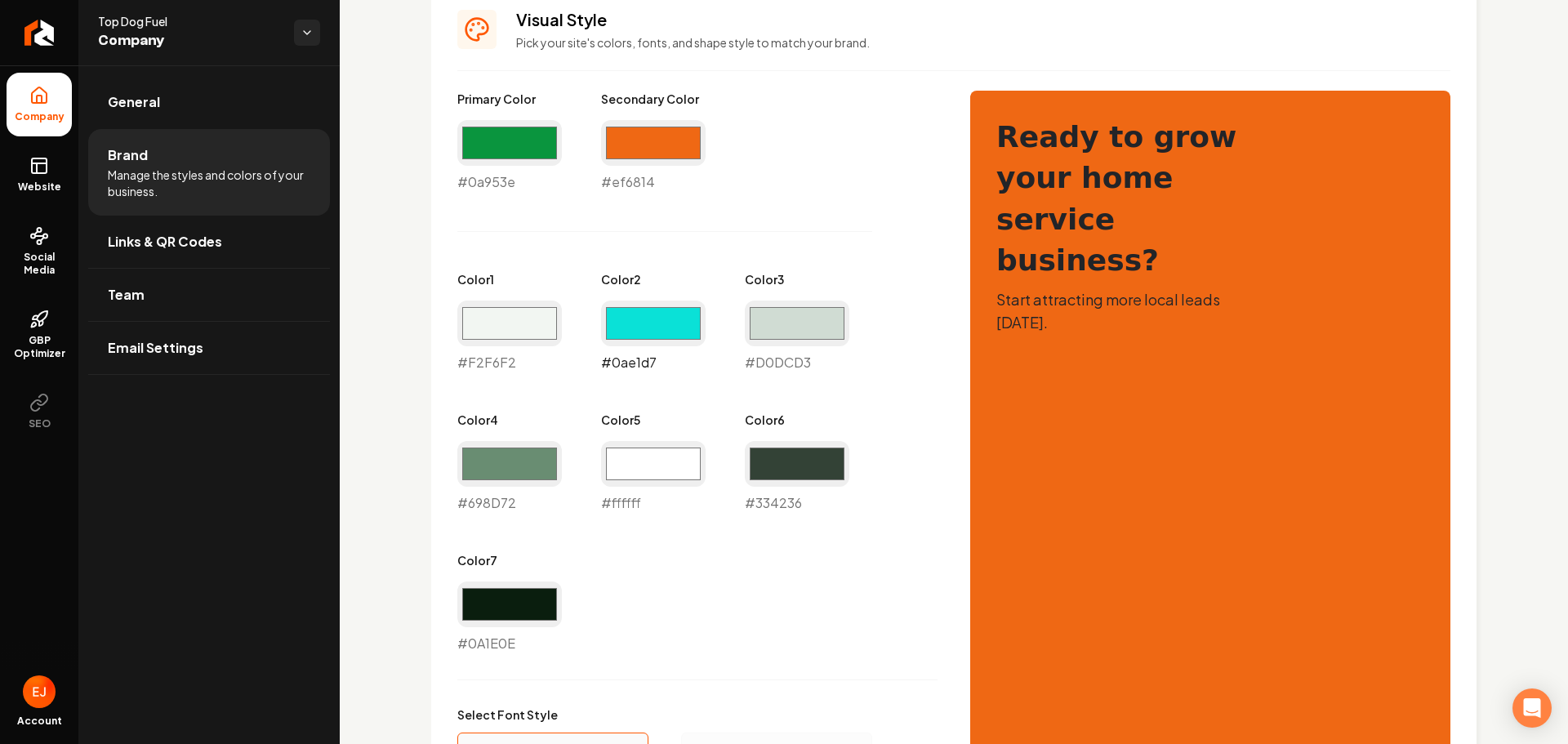
click at [664, 328] on input "#0ae1d7" at bounding box center [653, 323] width 105 height 46
drag, startPoint x: 682, startPoint y: 553, endPoint x: 685, endPoint y: 544, distance: 9.5
click at [683, 553] on div "Primary Color #0a953e #0a953e Secondary Color #ef6814 #ef6814 Color 1 #f2f6f2 #…" at bounding box center [697, 372] width 480 height 563
click at [653, 321] on input "#0ae1d7" at bounding box center [653, 323] width 105 height 46
type input "#d5e1d7"
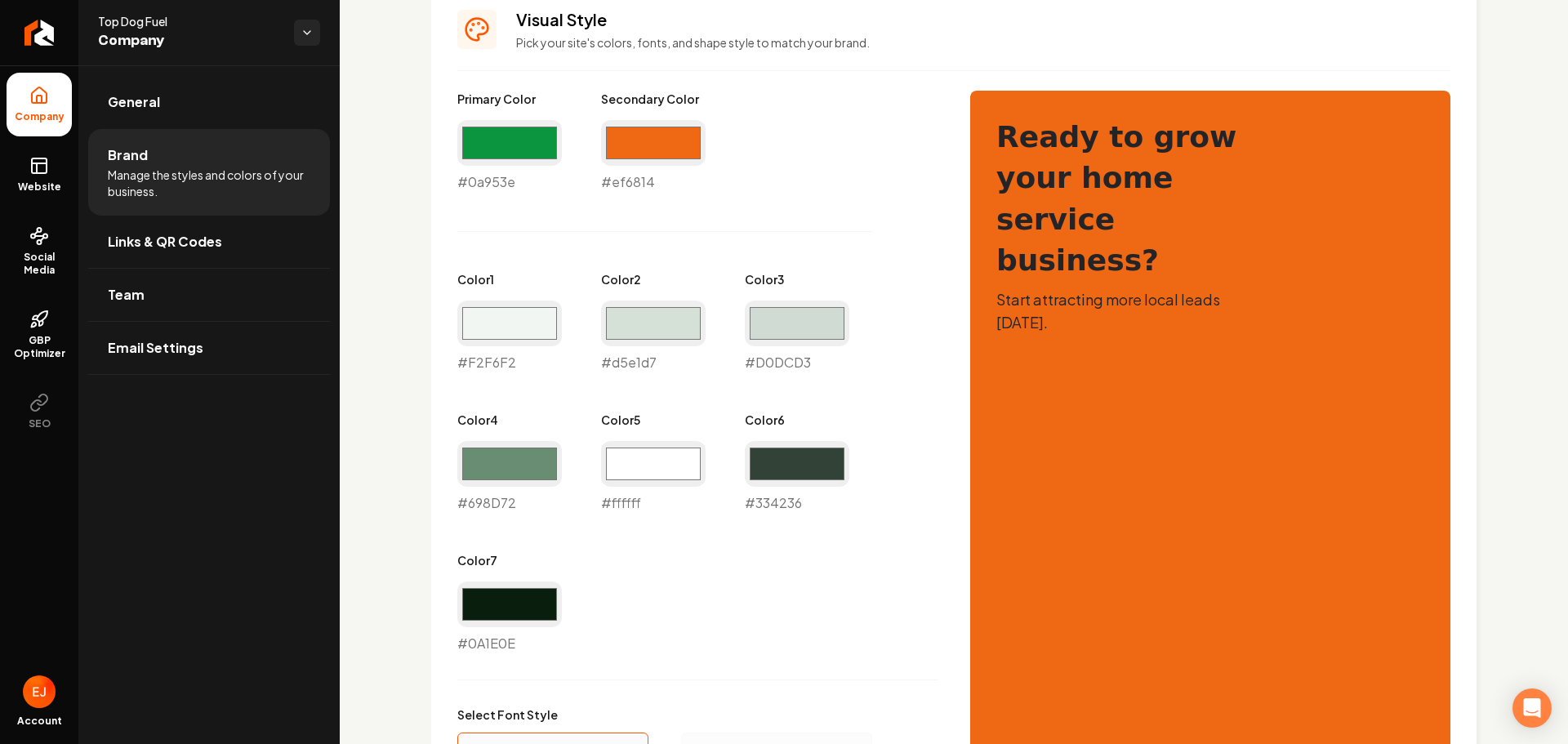
click at [909, 427] on div "Primary Color #0a953e #0a953e Secondary Color #ef6814 #ef6814 Color 1 #f2f6f2 #…" at bounding box center [697, 372] width 480 height 563
click at [629, 479] on input "#ffffff" at bounding box center [653, 464] width 105 height 46
type input "#0a953e"
click at [887, 626] on div "Primary Color #0a953e #0a953e Secondary Color #ef6814 #ef6814 Color 1 #f2f6f2 #…" at bounding box center [697, 372] width 480 height 563
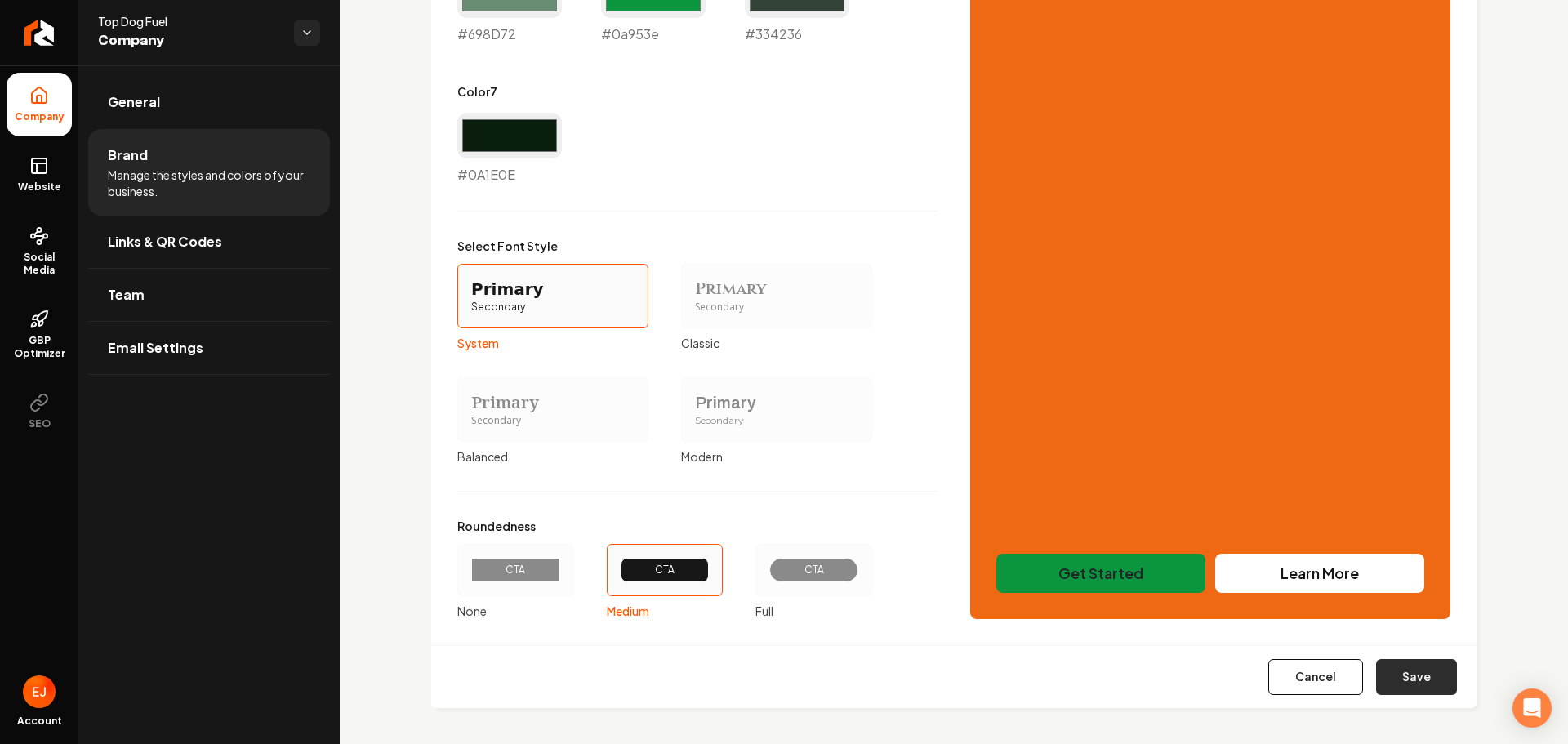
scroll to position [1208, 0]
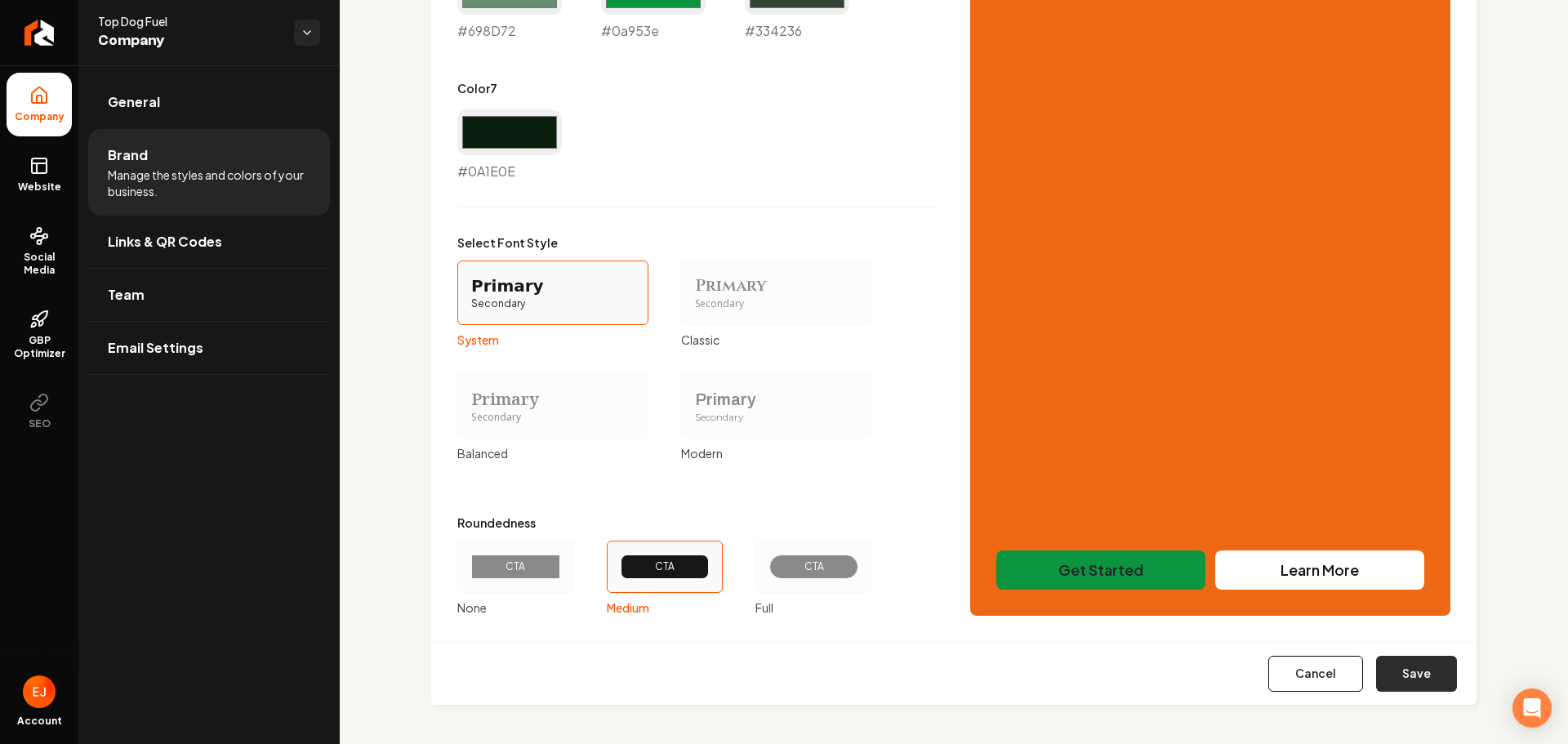
click at [1411, 679] on button "Save" at bounding box center [1416, 674] width 81 height 36
type input "#f2f6f2"
type input "#d0dcd3"
type input "#698d72"
type input "#0a1e0e"
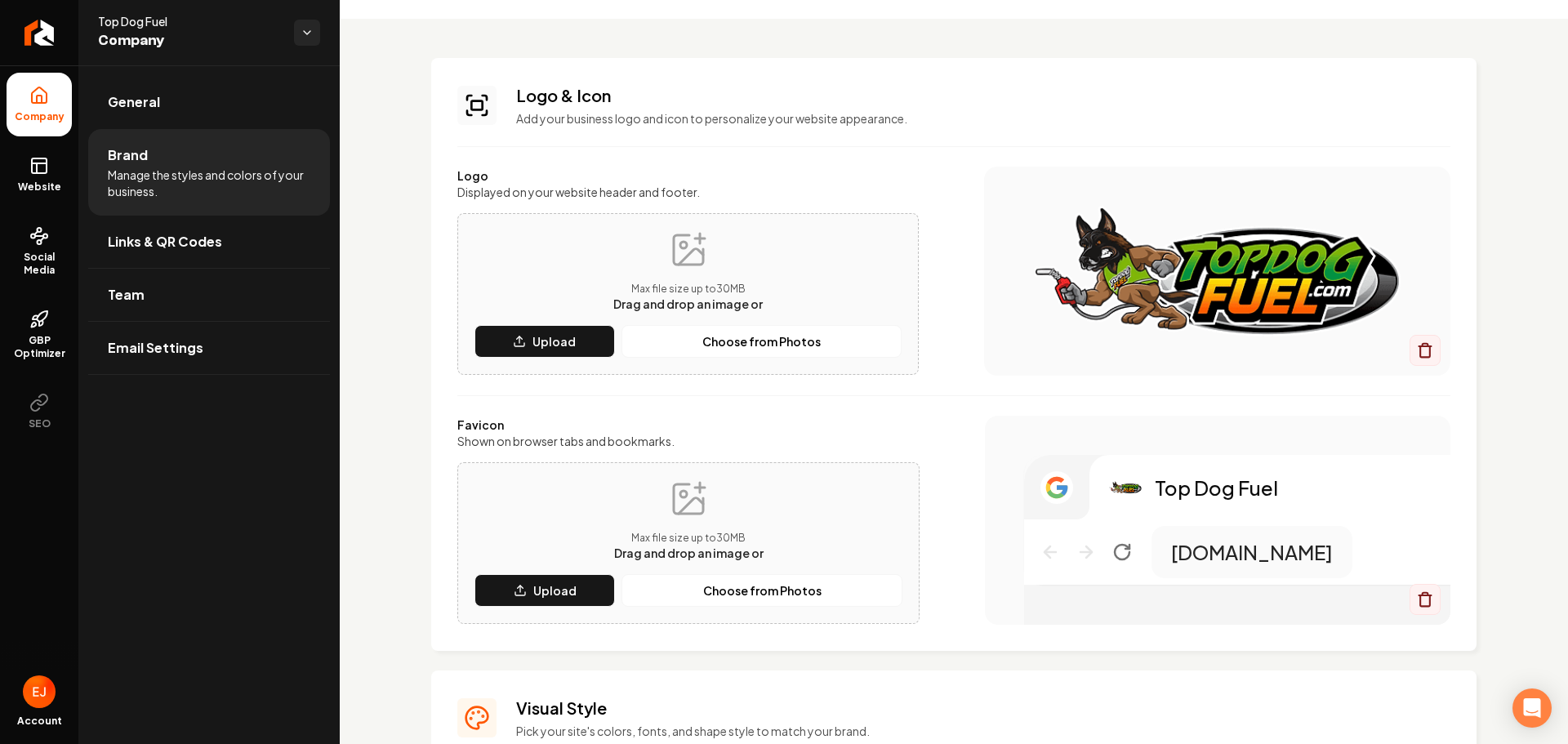
scroll to position [0, 0]
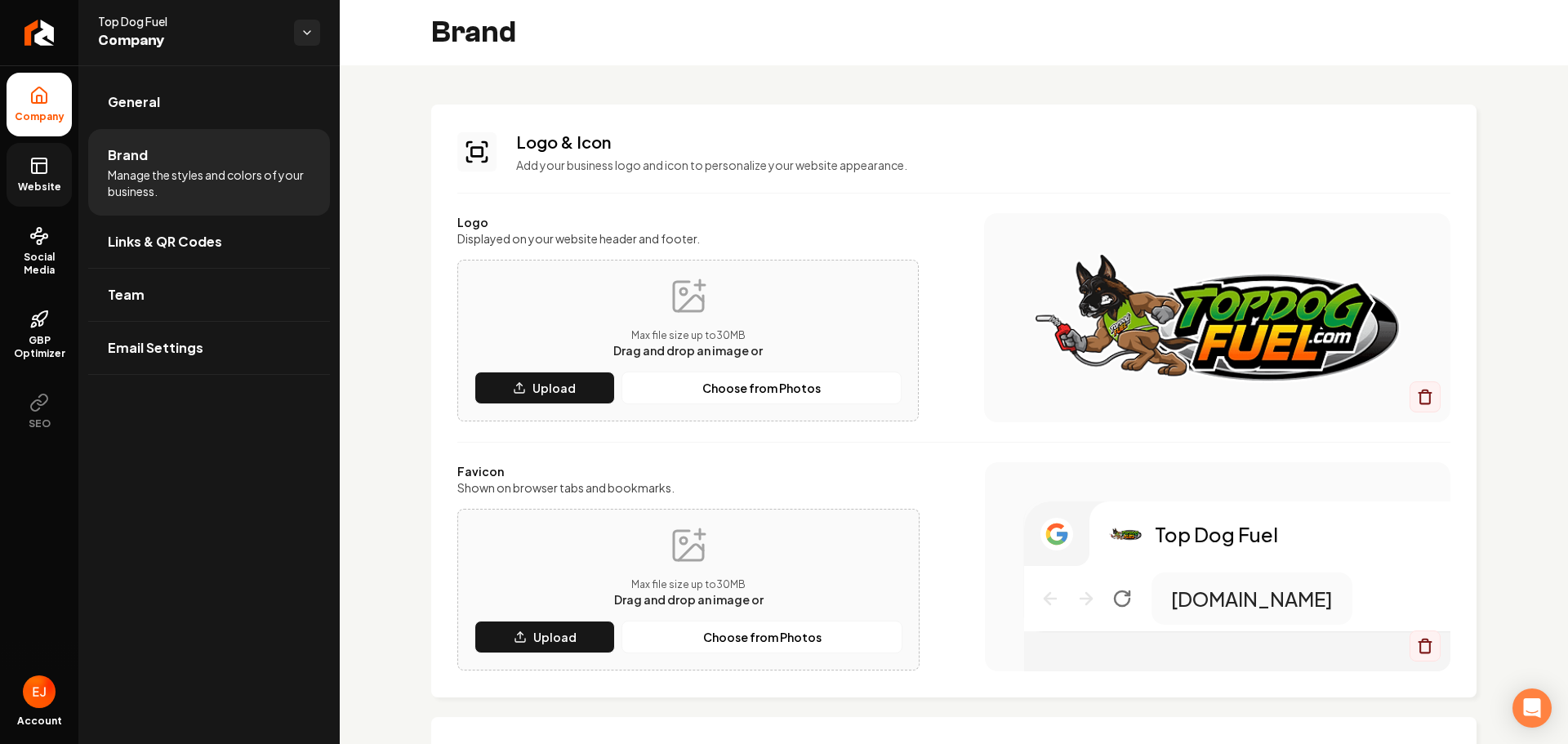
click at [24, 158] on link "Website" at bounding box center [39, 175] width 66 height 64
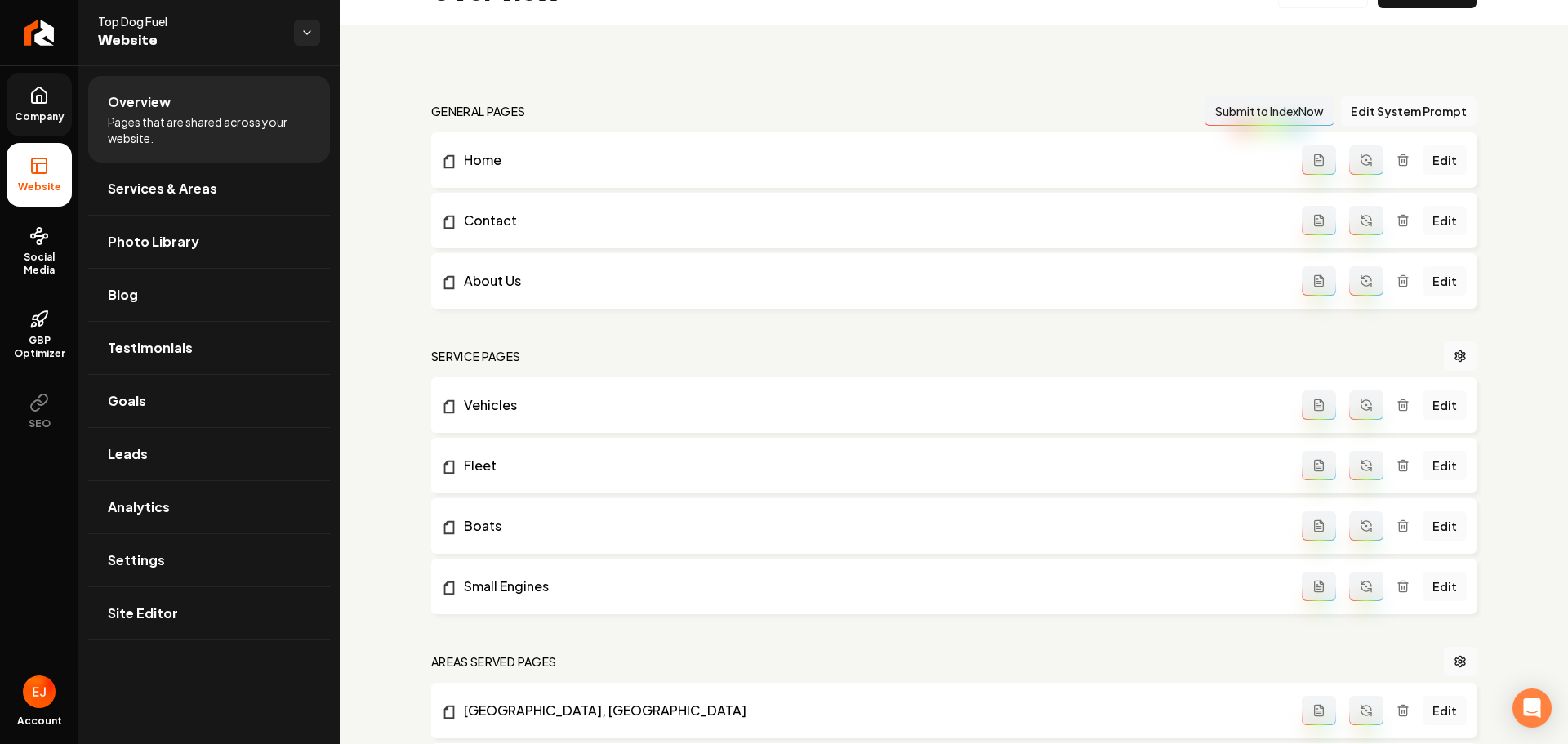
scroll to position [81, 0]
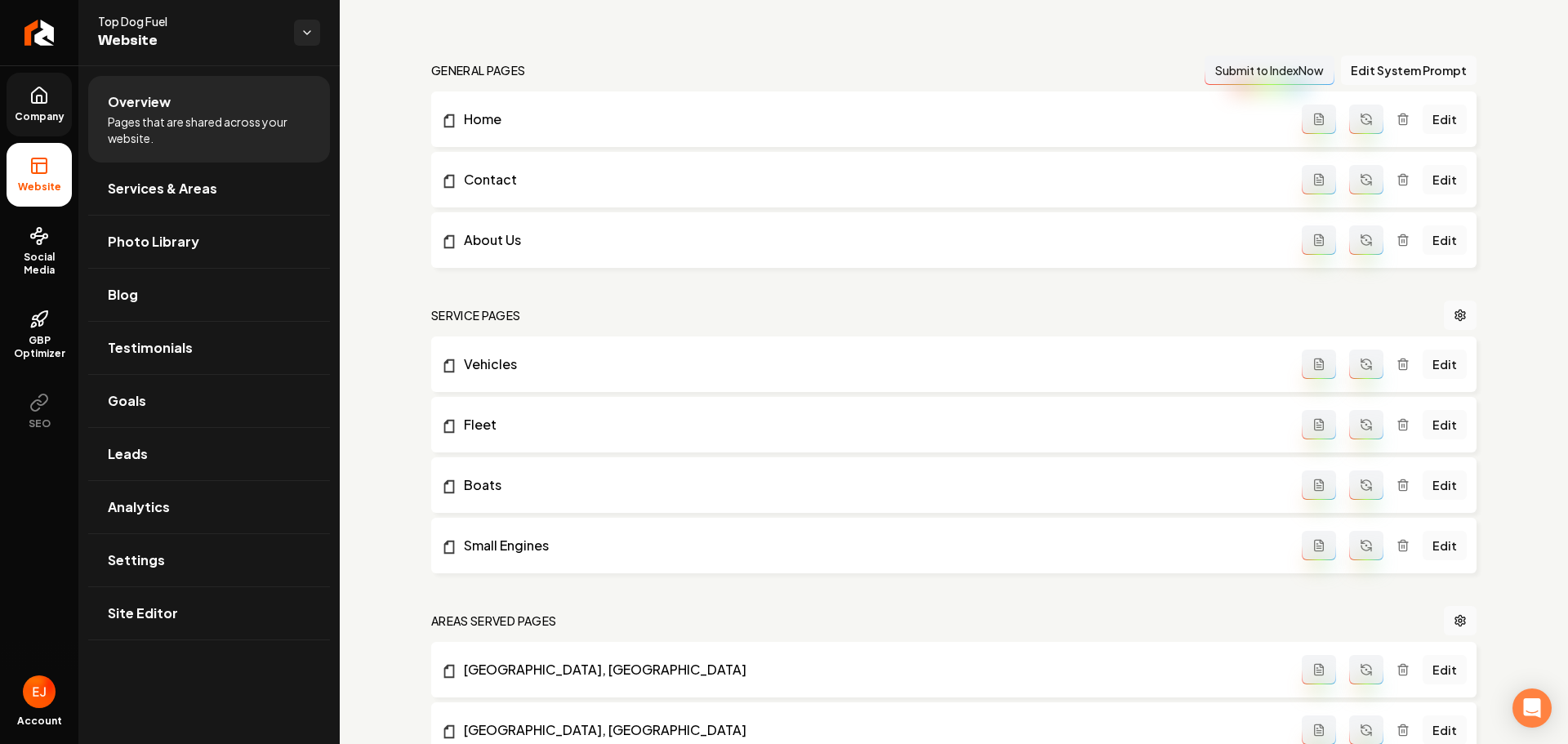
click at [134, 15] on span "Top Dog Fuel" at bounding box center [189, 21] width 183 height 16
click at [153, 22] on span "Top Dog Fuel" at bounding box center [189, 21] width 183 height 16
drag, startPoint x: 125, startPoint y: 16, endPoint x: 88, endPoint y: 14, distance: 37.1
click at [88, 14] on div "Top Dog Fuel Website" at bounding box center [209, 33] width 261 height 66
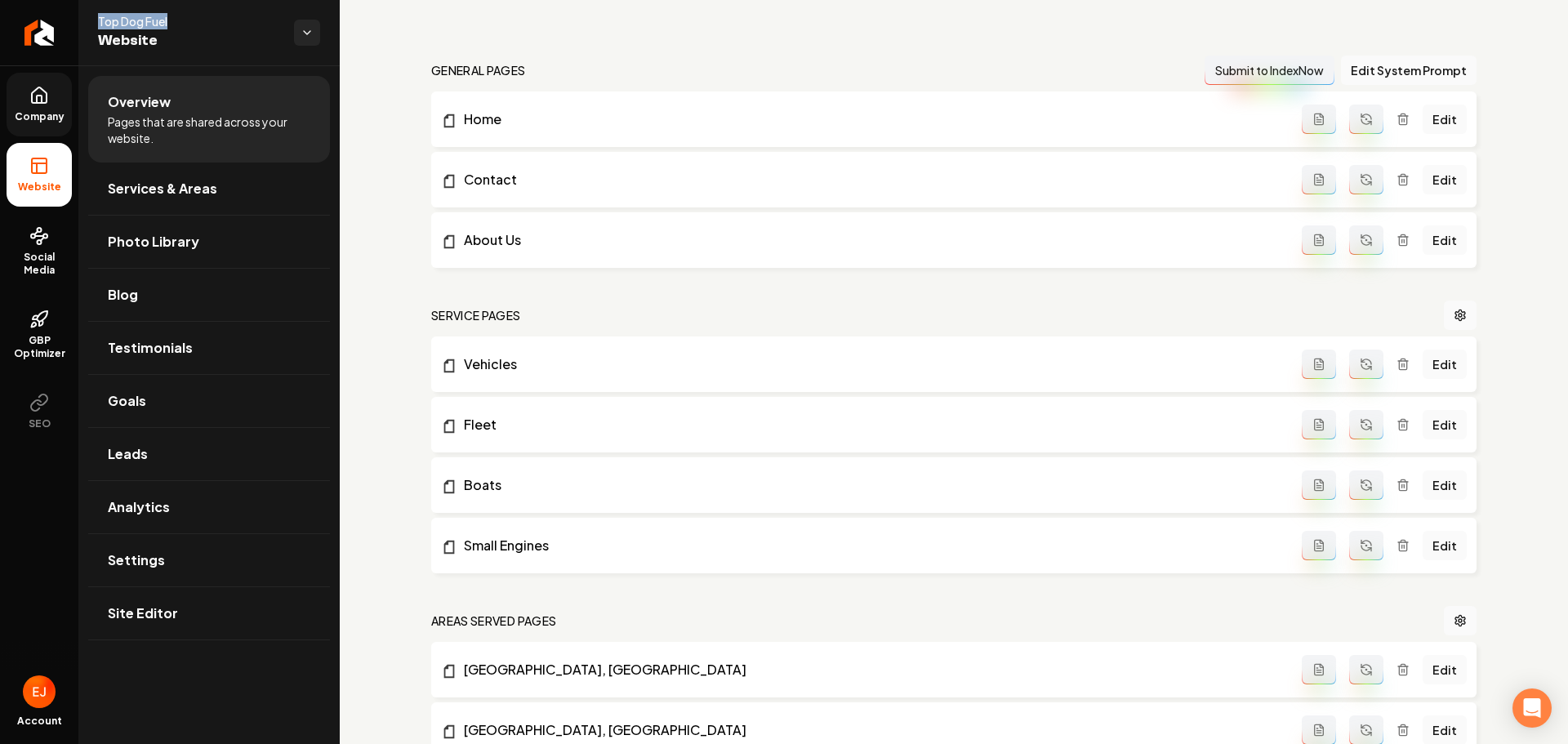
copy span "Top Dog Fuel"
click at [152, 627] on link "Site Editor" at bounding box center [209, 613] width 242 height 52
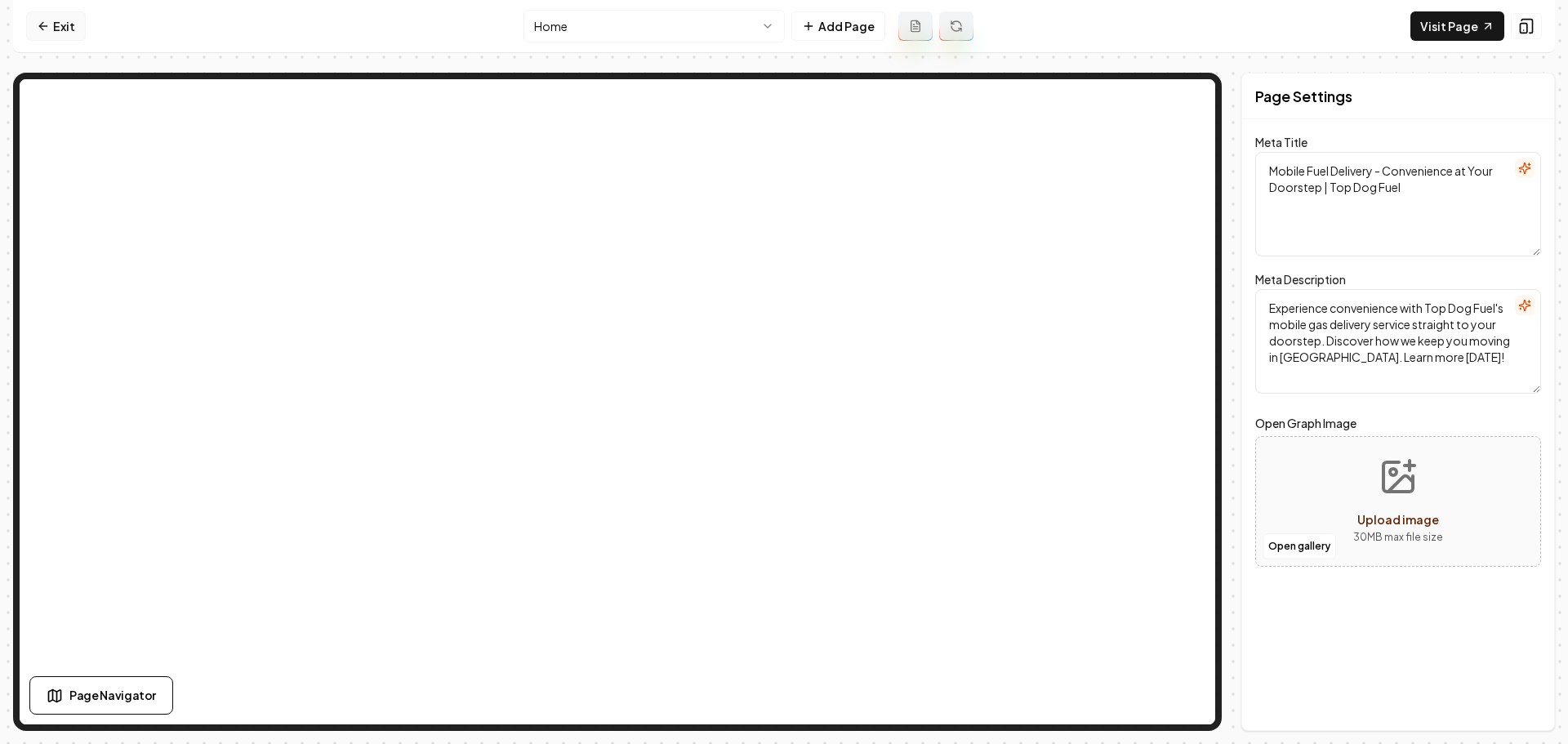
click at [61, 35] on link "Exit" at bounding box center [56, 26] width 59 height 29
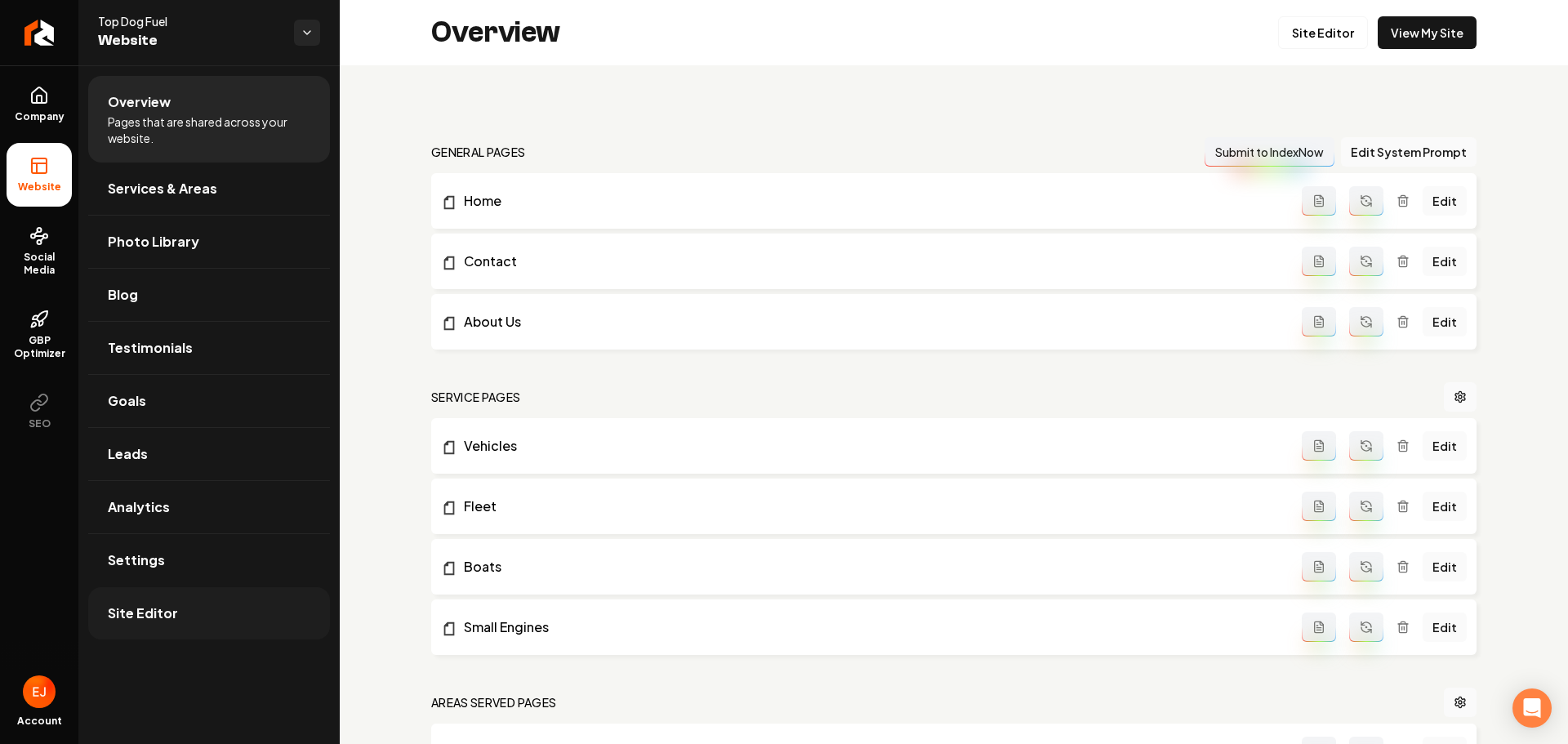
click at [154, 616] on span "Site Editor" at bounding box center [142, 613] width 70 height 19
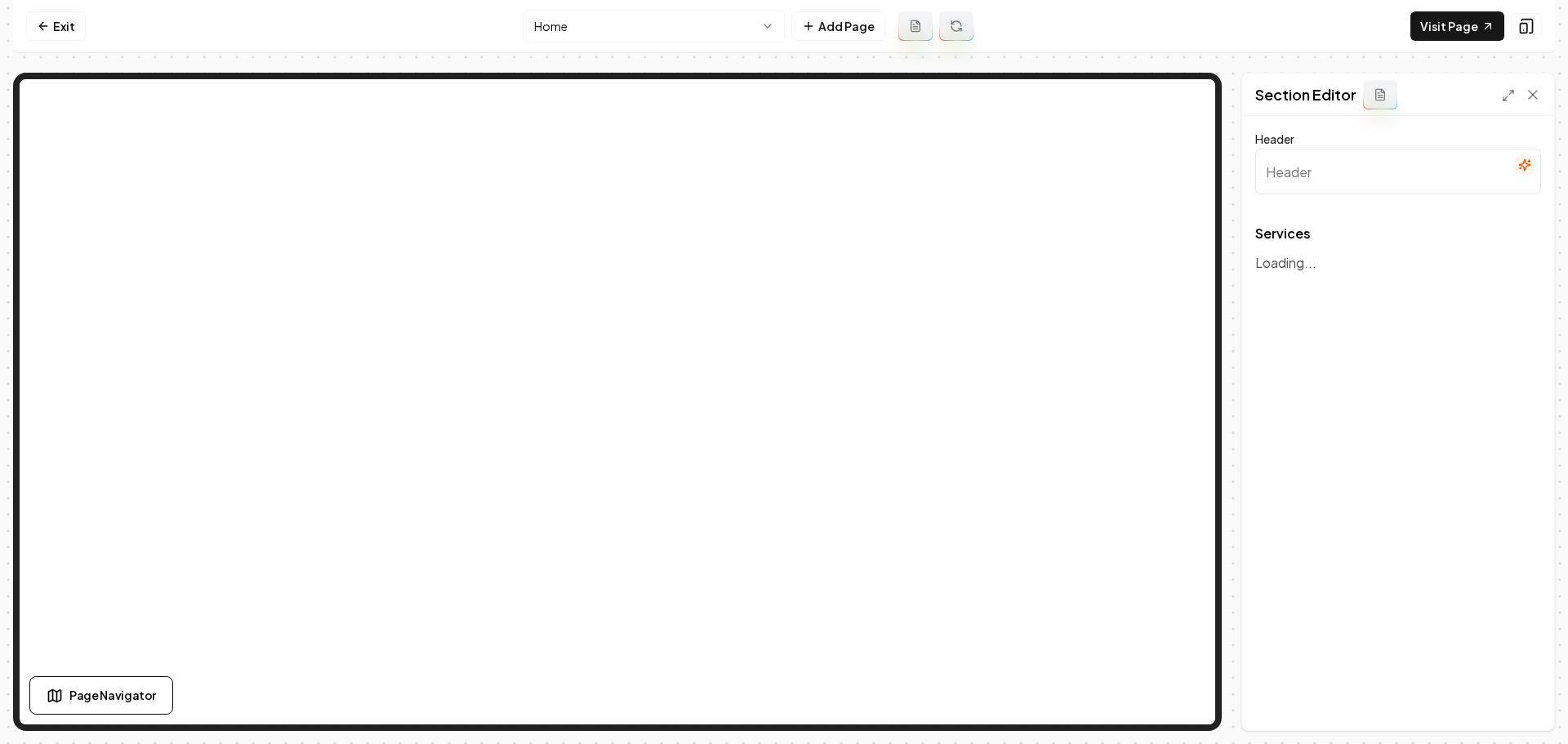
type input "Effortless Fueling Solutions"
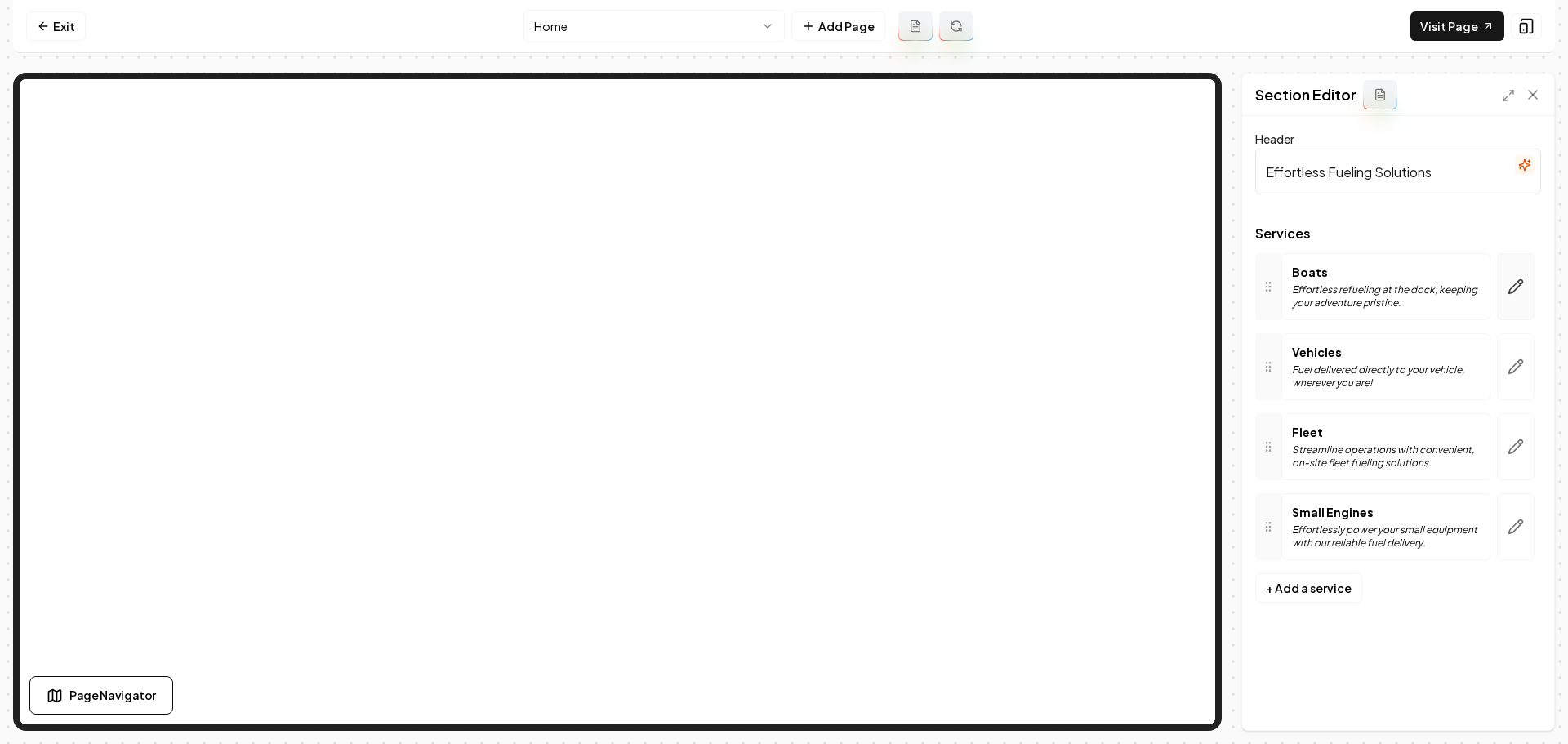
click at [1512, 300] on button "button" at bounding box center [1515, 286] width 37 height 67
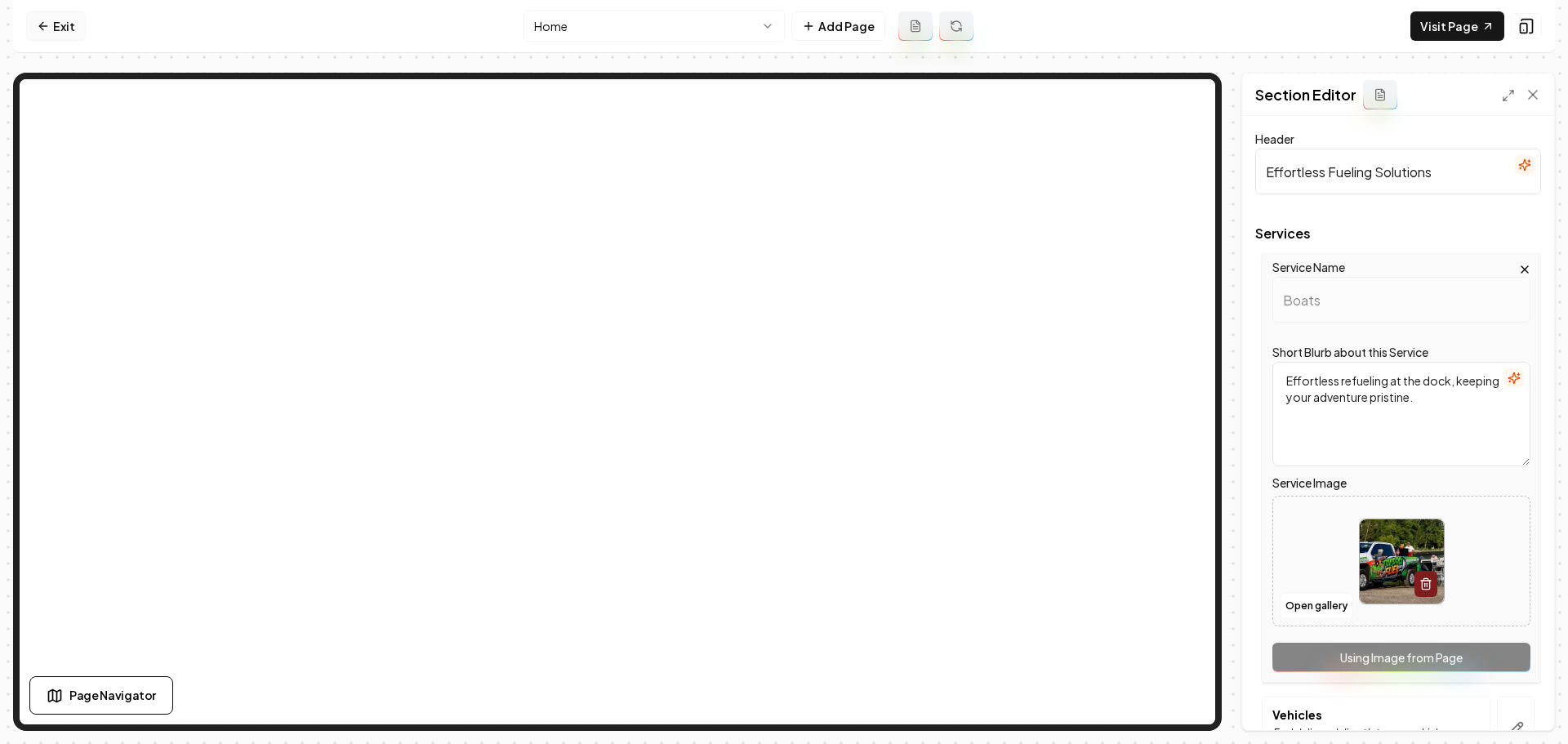
click at [75, 26] on link "Exit" at bounding box center [56, 26] width 59 height 29
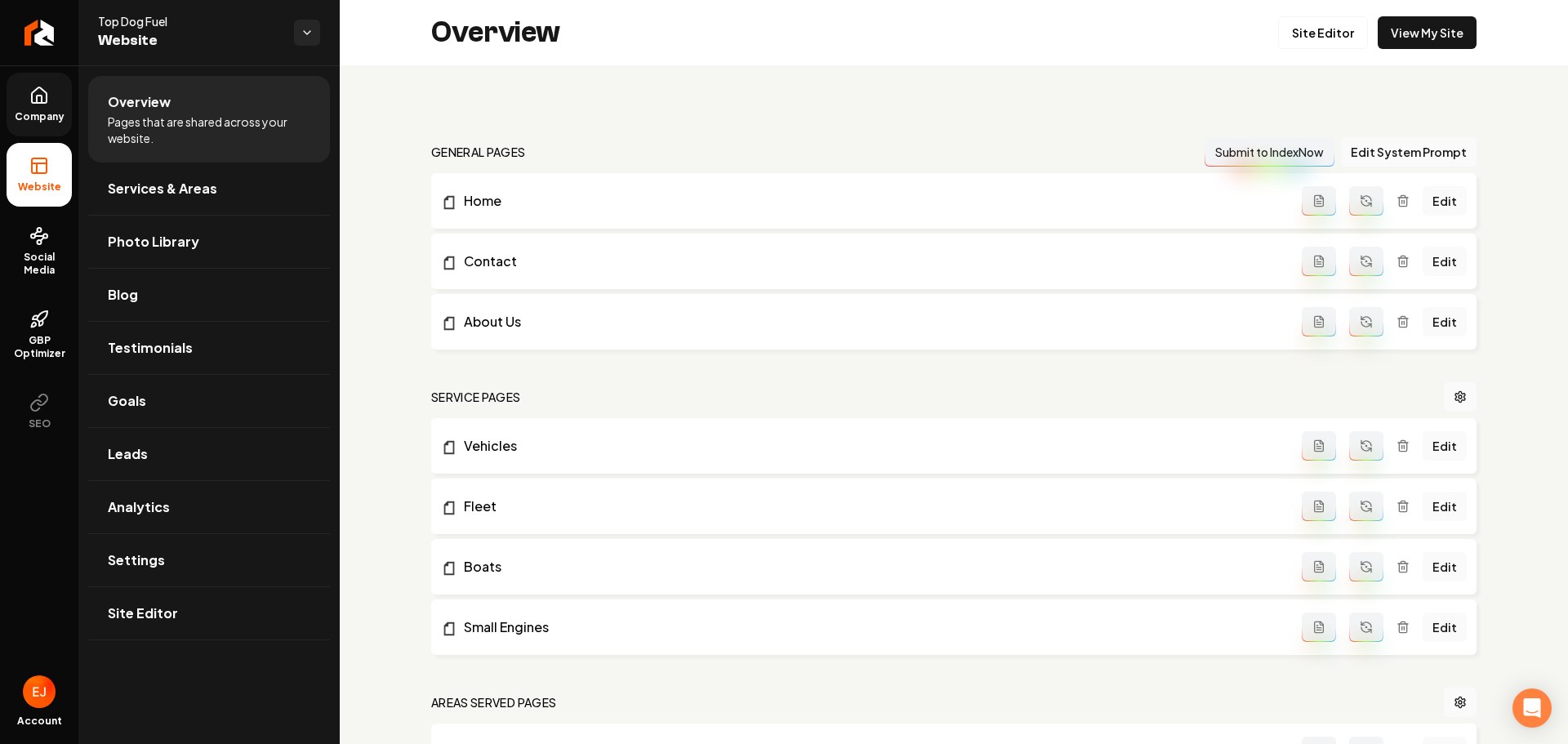
click at [39, 89] on icon at bounding box center [38, 95] width 19 height 19
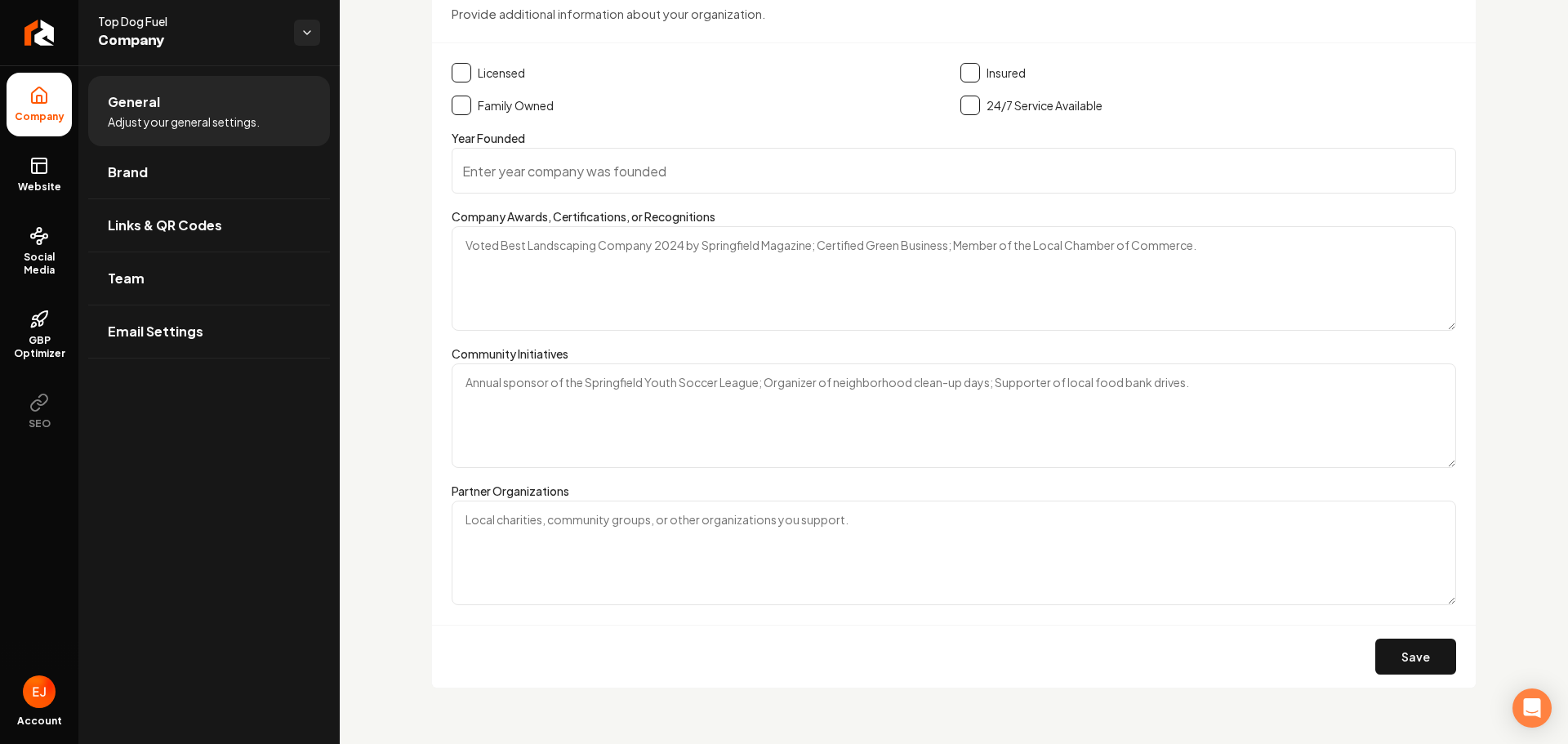
scroll to position [2293, 0]
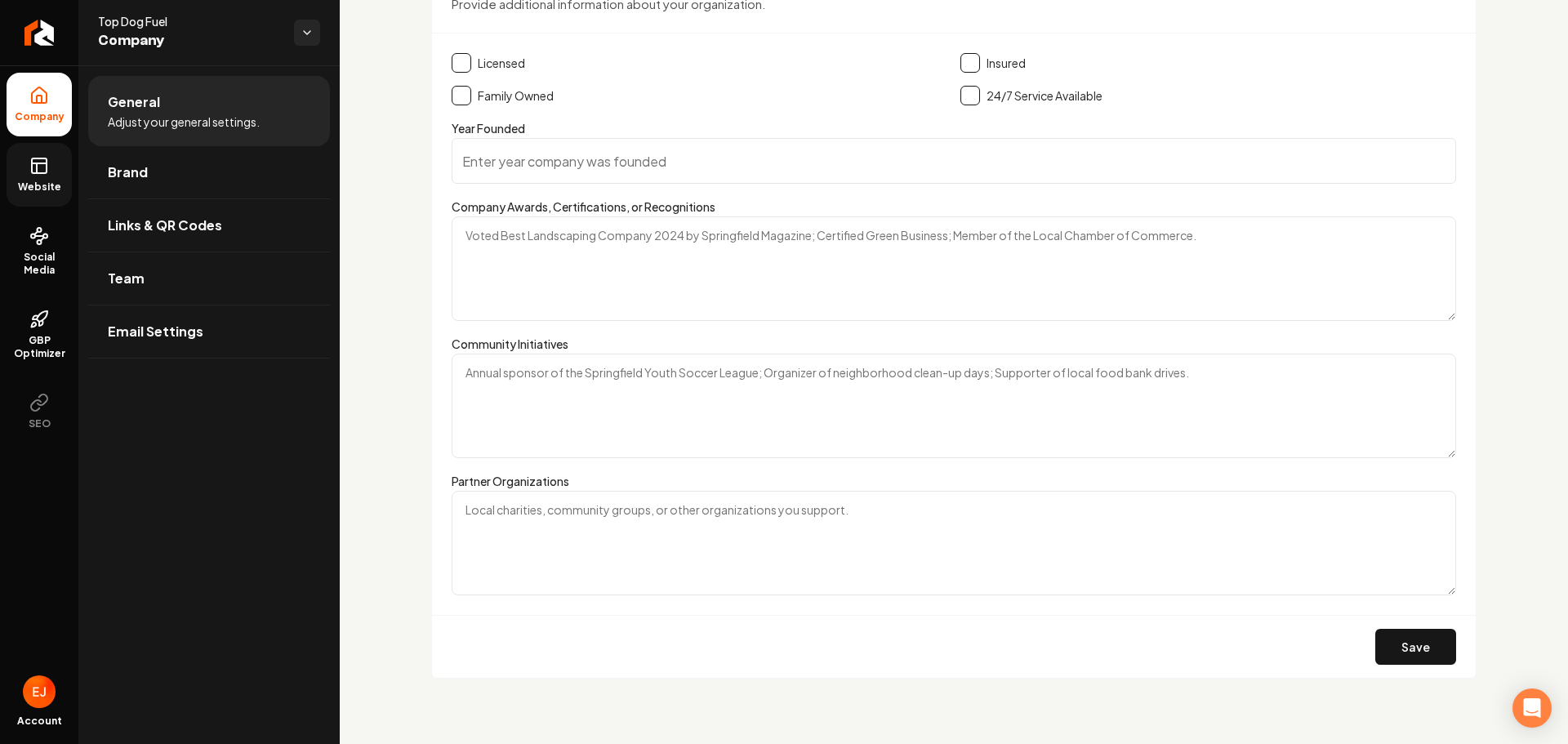
click at [40, 180] on link "Website" at bounding box center [39, 175] width 66 height 64
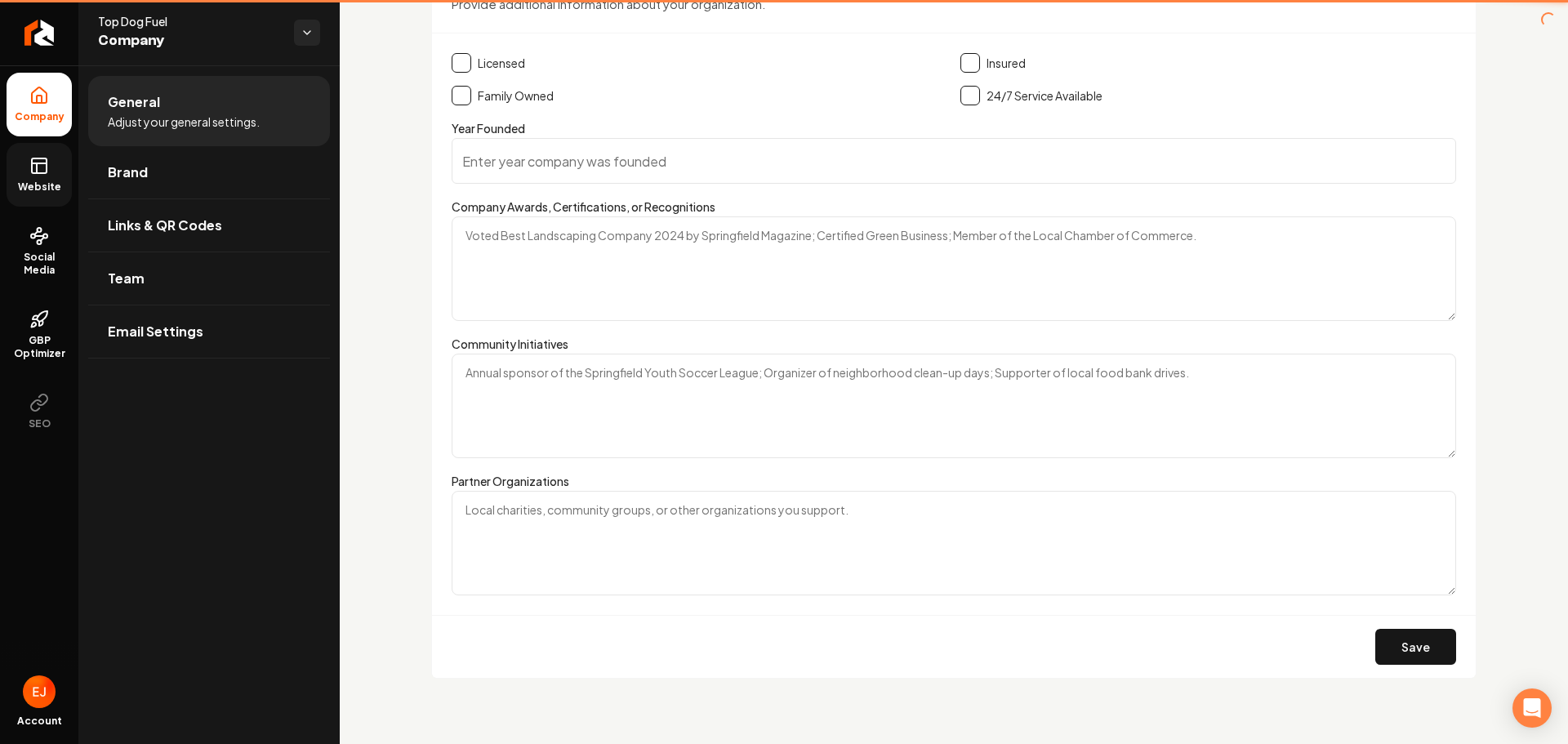
scroll to position [1823, 0]
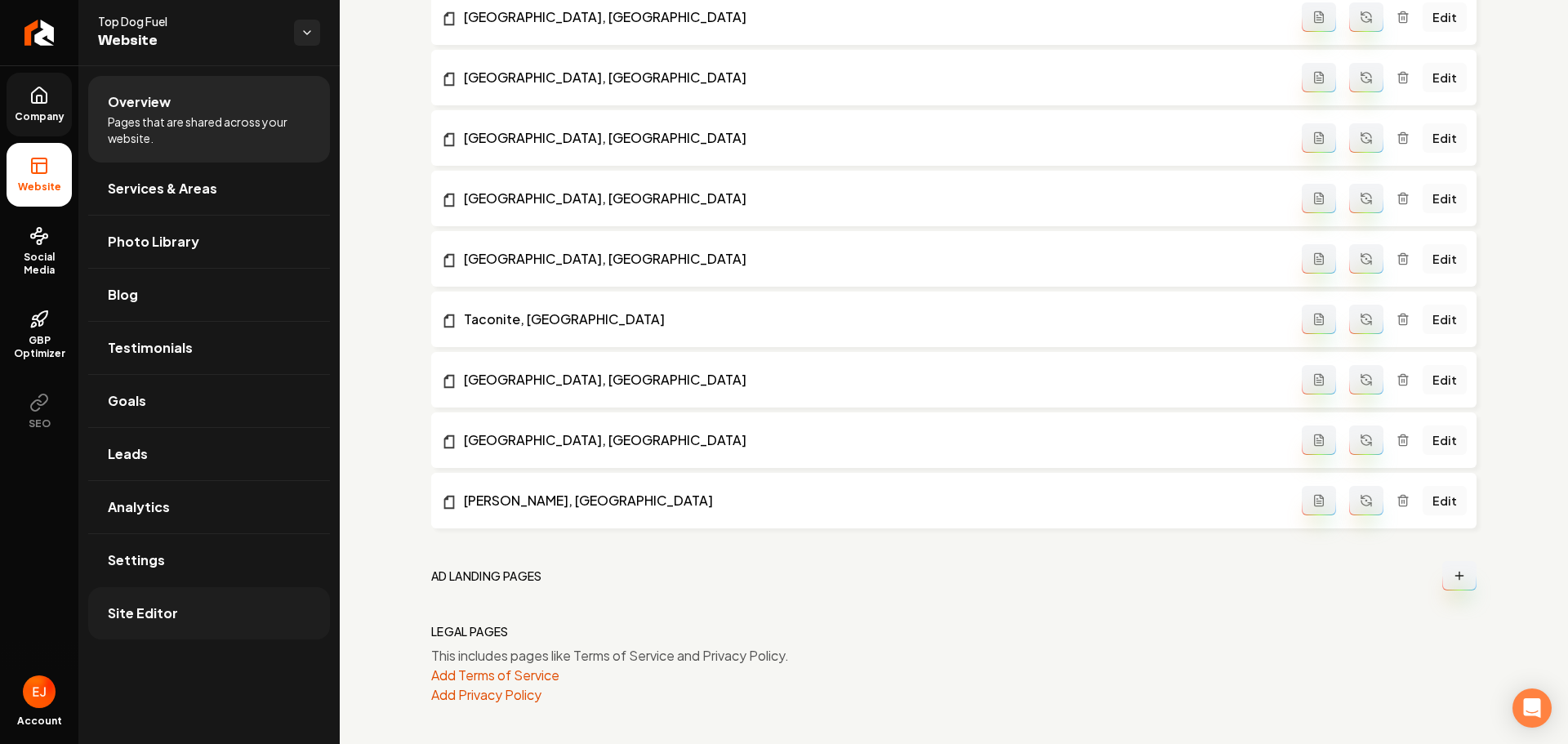
click at [188, 611] on link "Site Editor" at bounding box center [209, 613] width 242 height 52
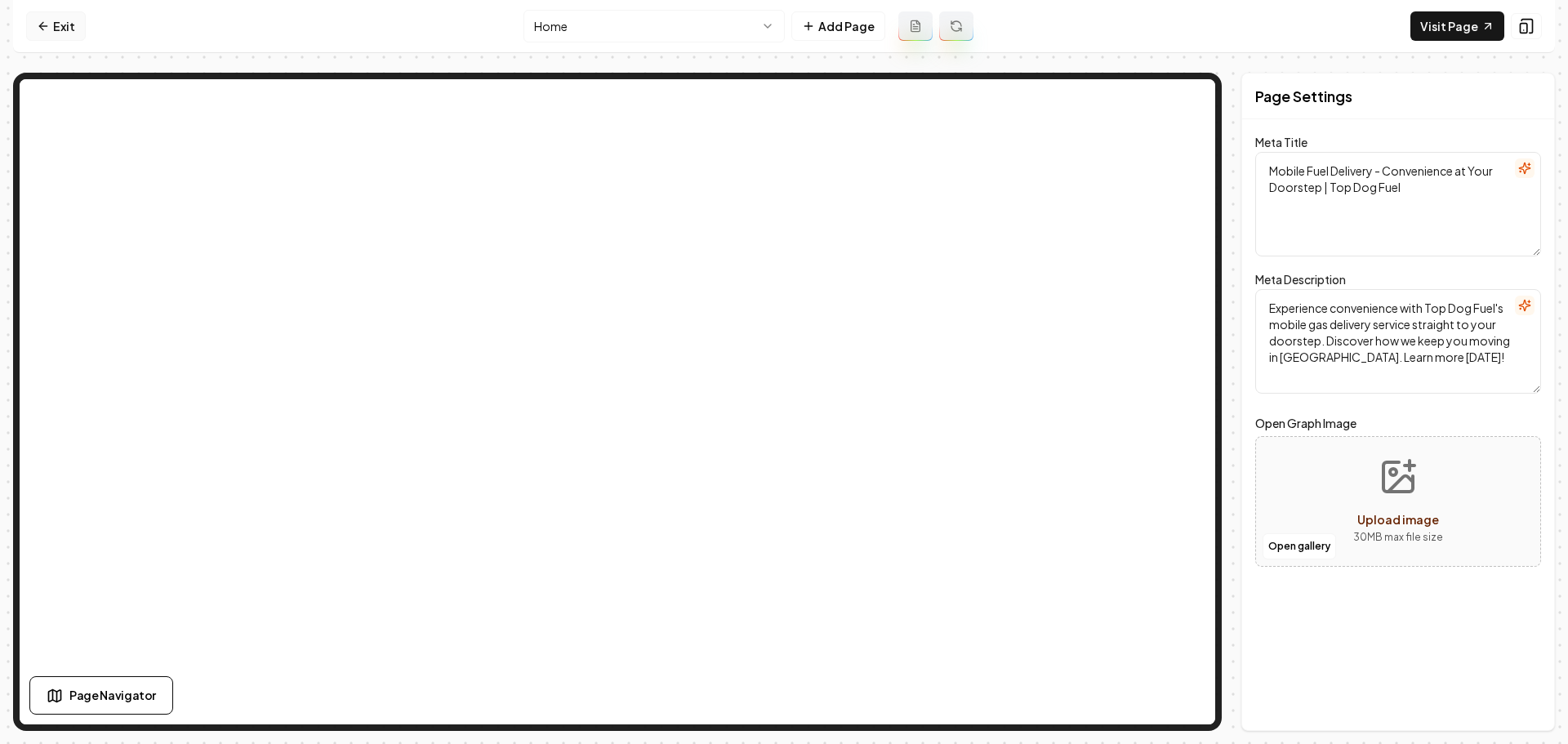
click at [43, 37] on link "Exit" at bounding box center [56, 26] width 59 height 29
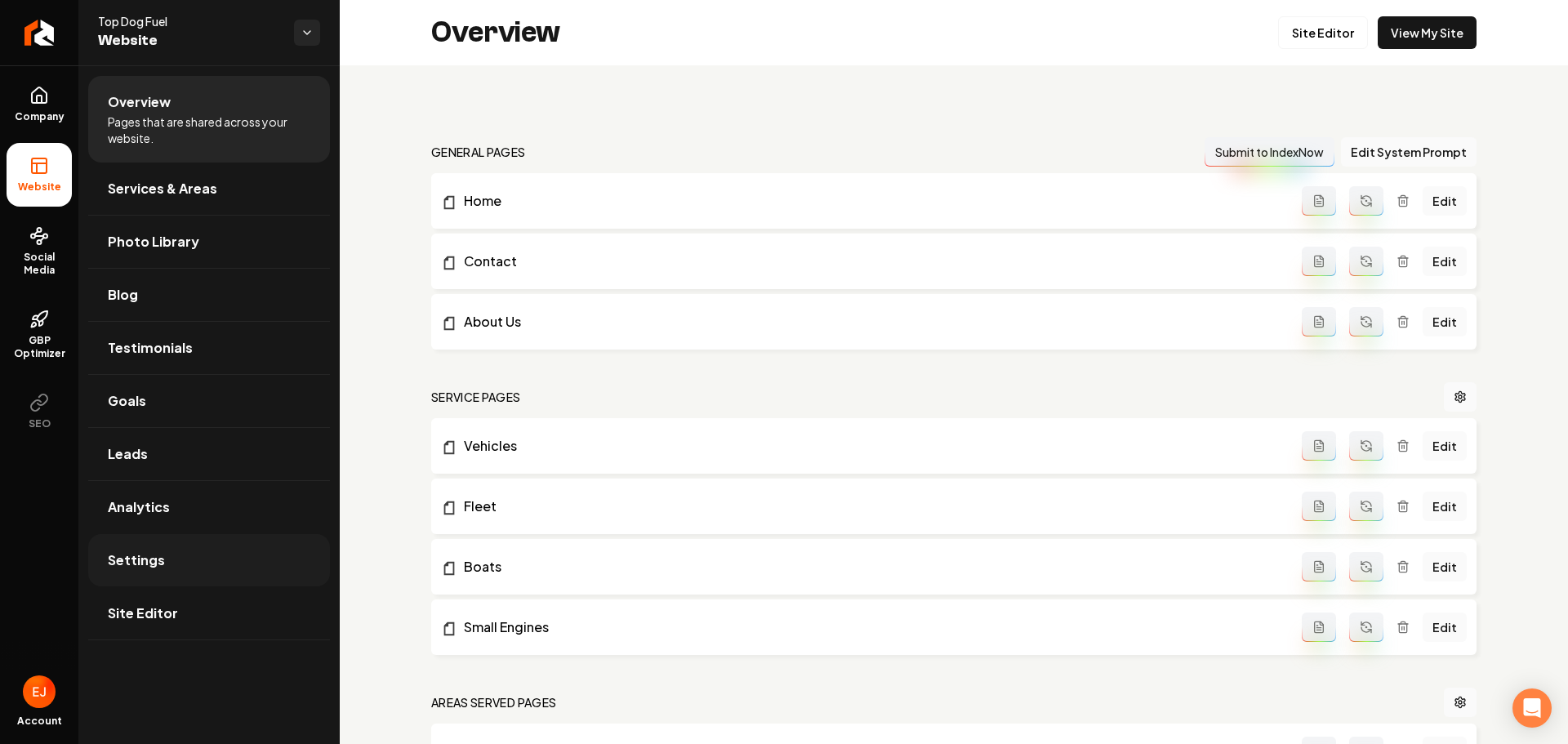
click at [193, 582] on link "Settings" at bounding box center [209, 560] width 242 height 52
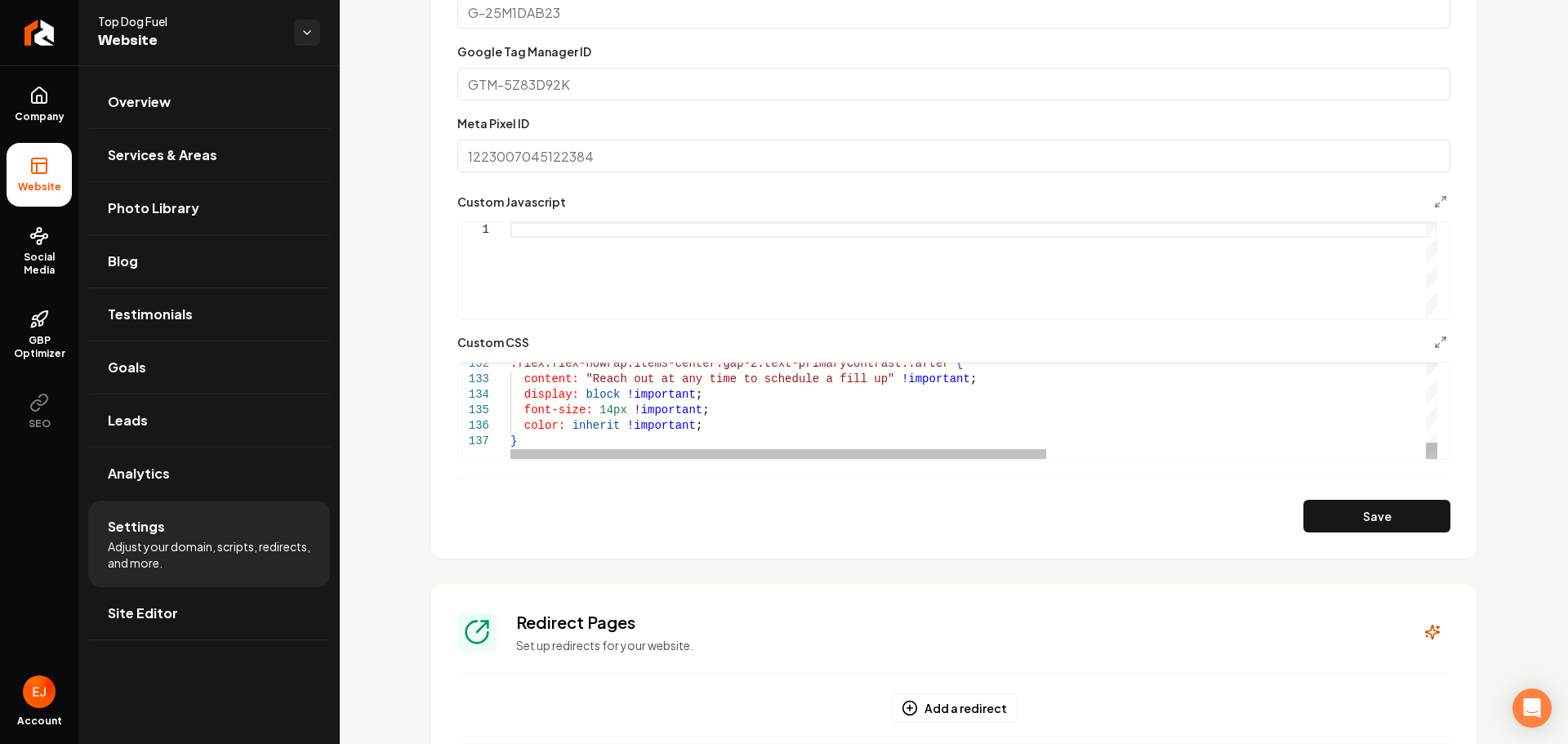
scroll to position [735, 0]
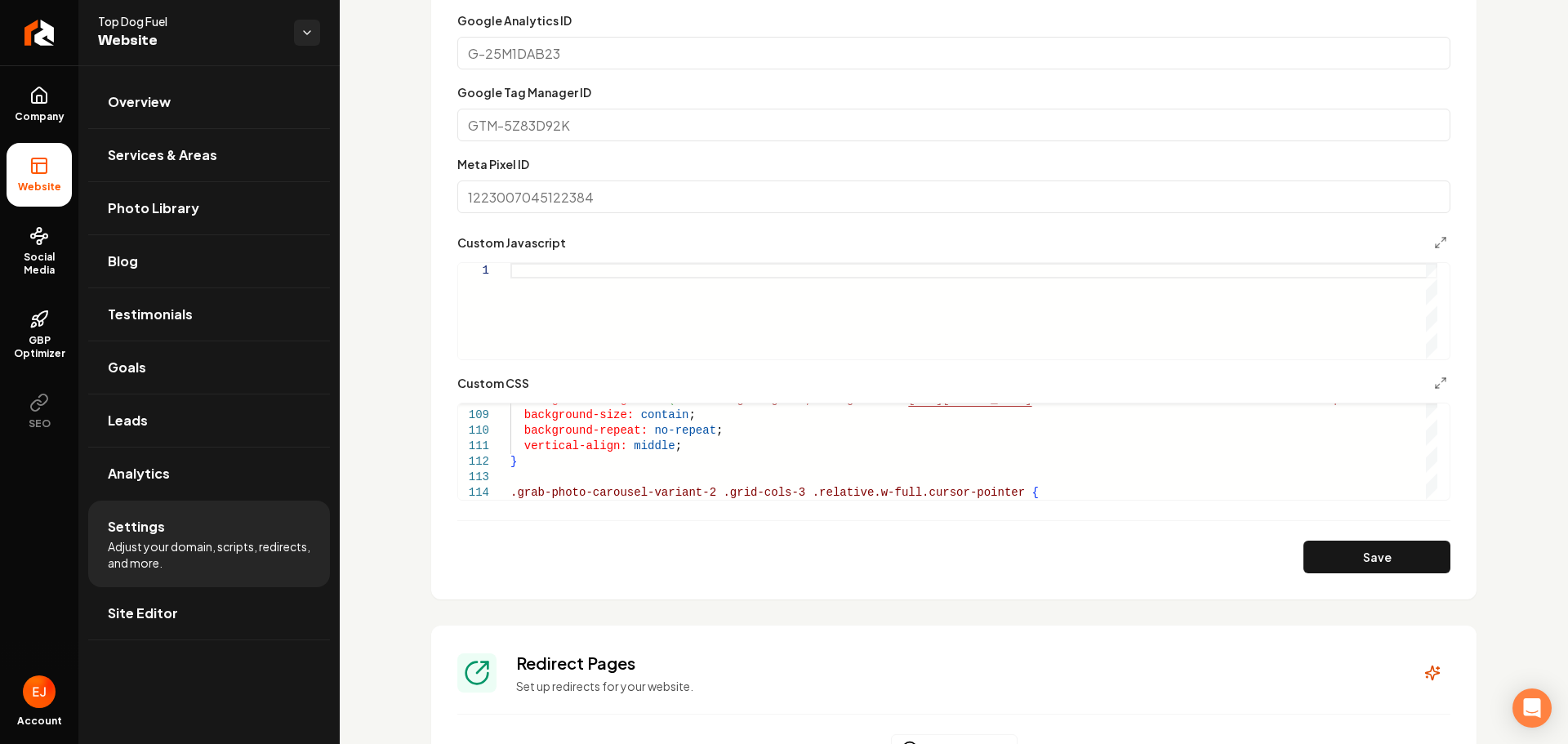
click at [157, 623] on link "Site Editor" at bounding box center [209, 613] width 242 height 52
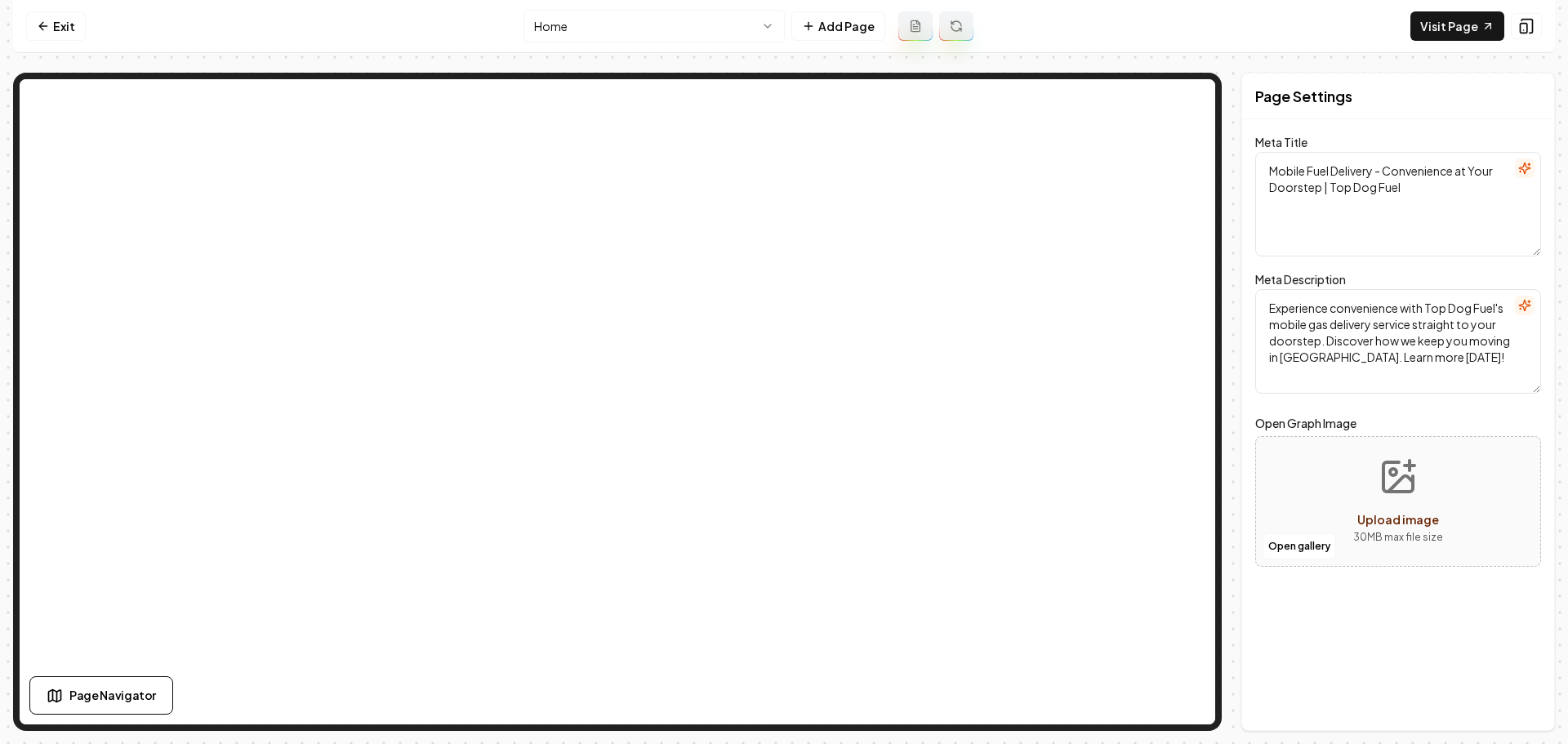
click at [1128, 37] on nav "Exit Home Add Page Visit Page" at bounding box center [784, 26] width 1542 height 53
click at [61, 30] on link "Exit" at bounding box center [56, 26] width 59 height 29
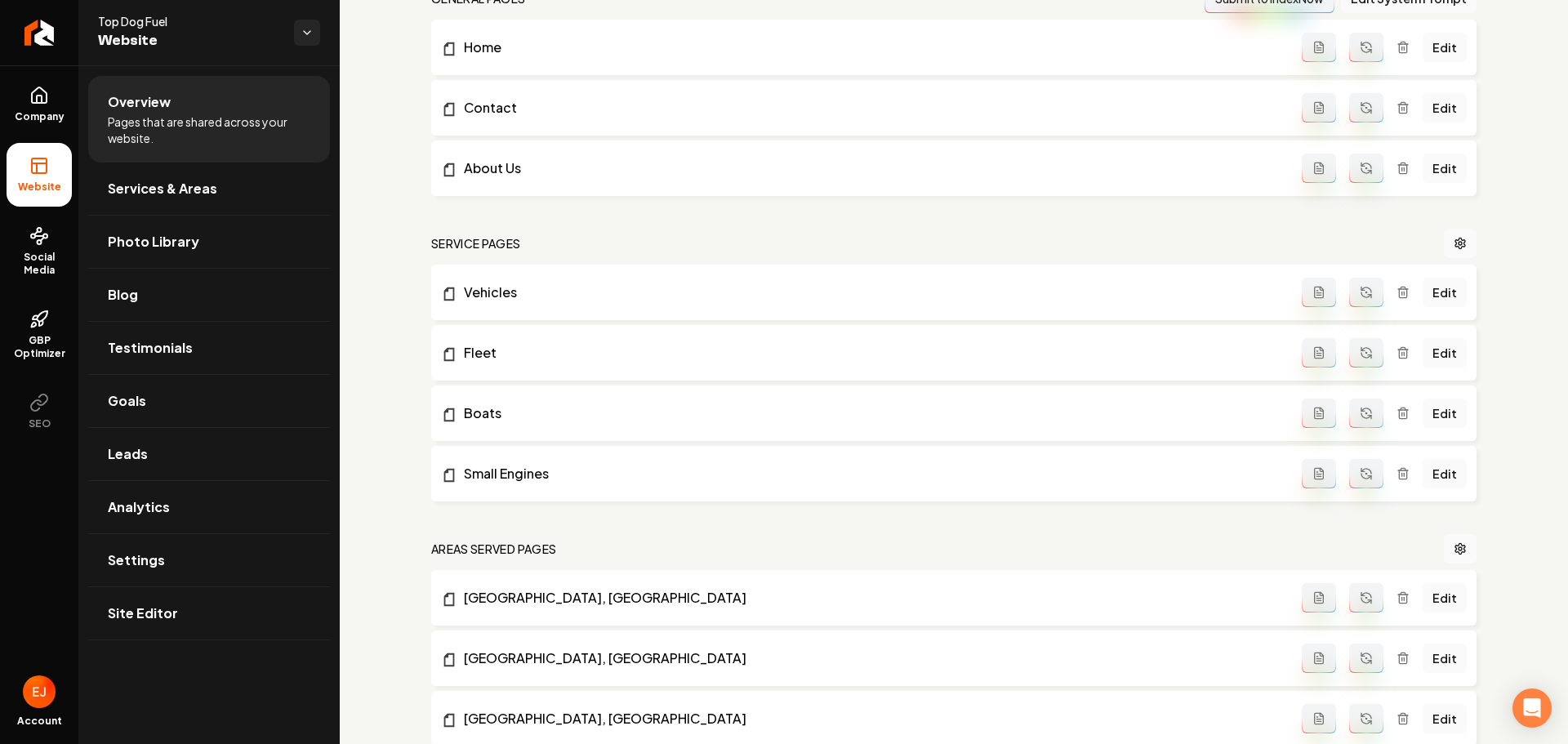
scroll to position [163, 0]
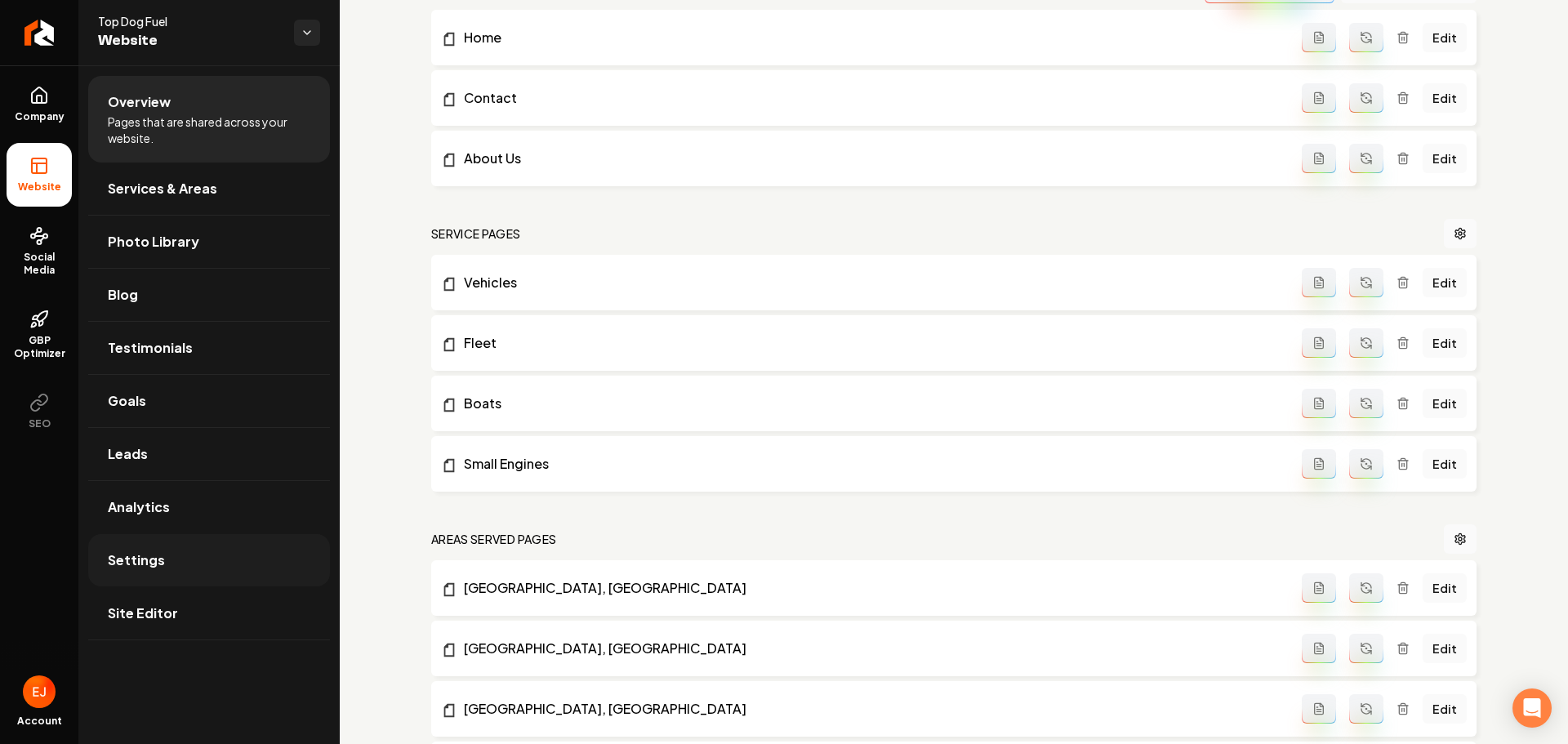
click at [152, 568] on span "Settings" at bounding box center [136, 560] width 57 height 19
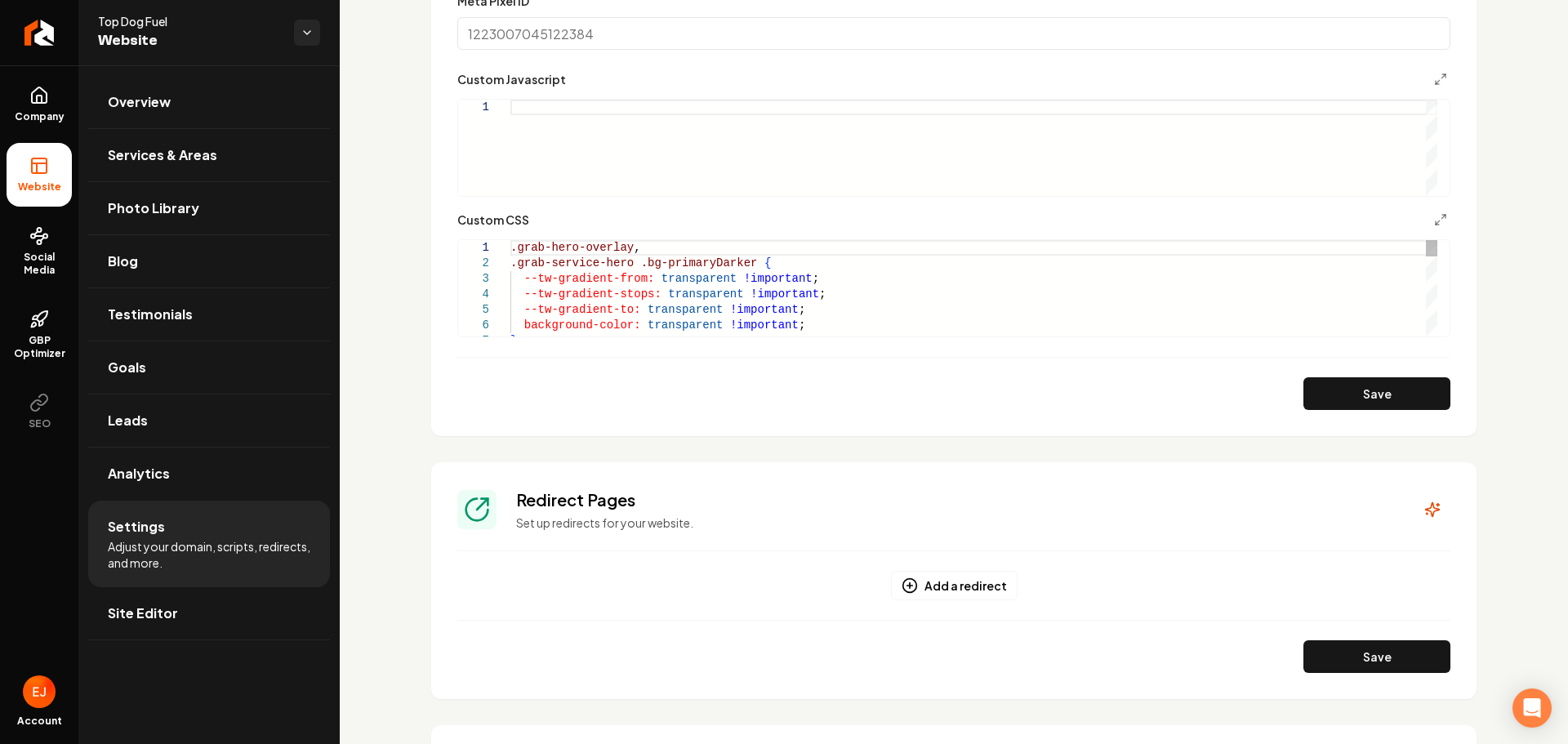
scroll to position [817, 0]
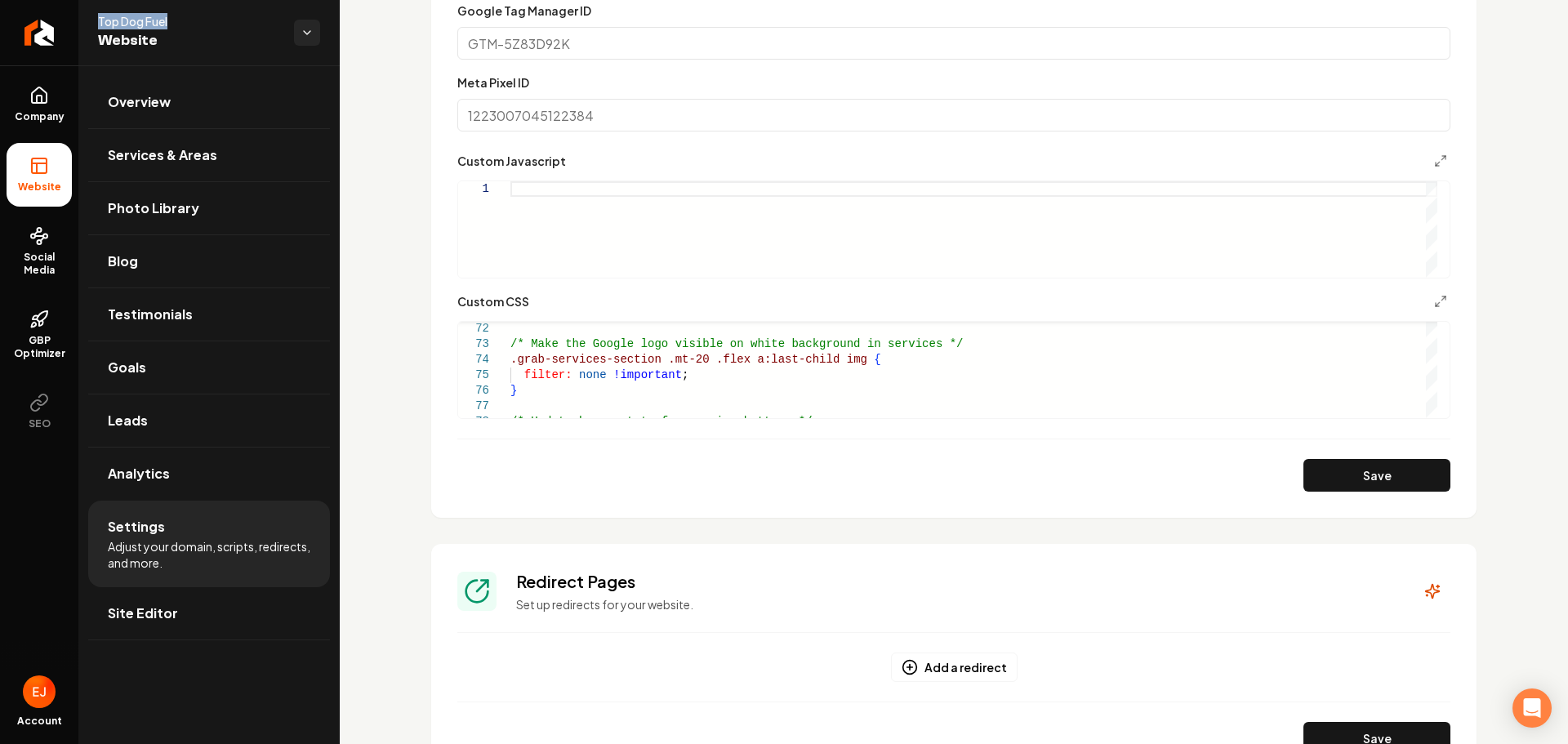
drag, startPoint x: 171, startPoint y: 20, endPoint x: 95, endPoint y: 18, distance: 76.0
click at [95, 18] on div "Top Dog Fuel Website" at bounding box center [209, 33] width 261 height 66
copy span "Top Dog Fuel"
drag, startPoint x: 169, startPoint y: 105, endPoint x: 275, endPoint y: 171, distance: 124.9
click at [169, 105] on span "Overview" at bounding box center [139, 101] width 63 height 19
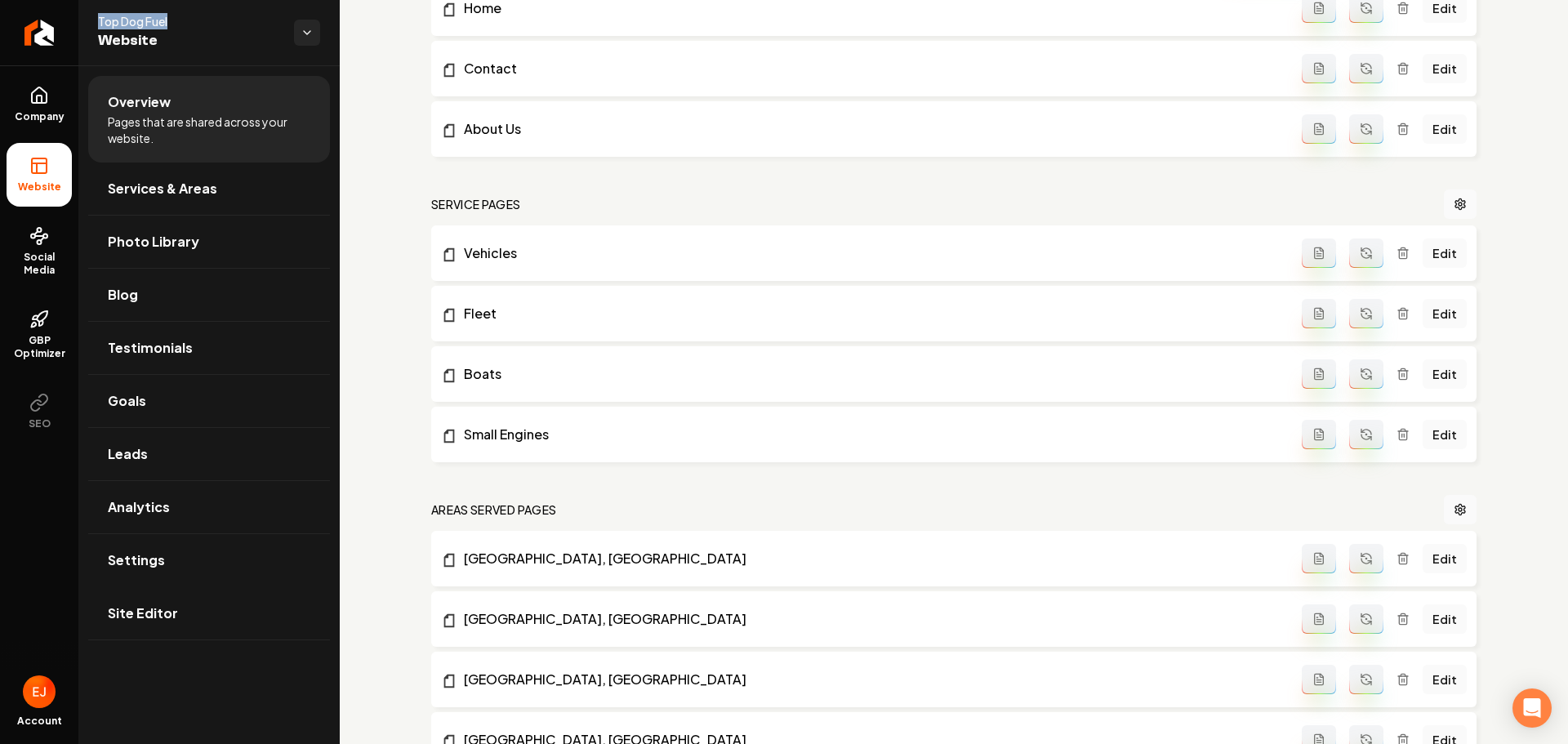
scroll to position [327, 0]
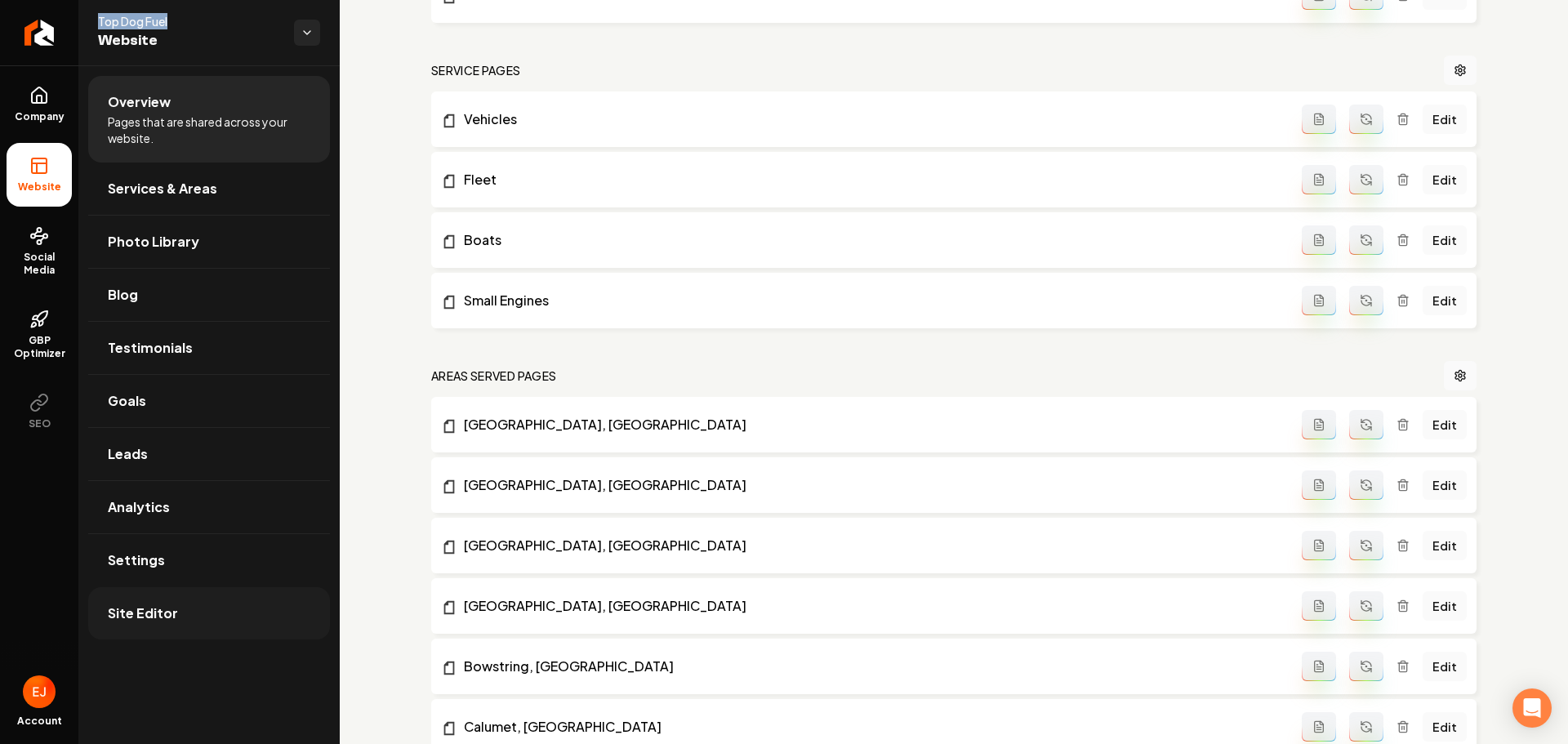
click at [183, 620] on link "Site Editor" at bounding box center [209, 613] width 242 height 52
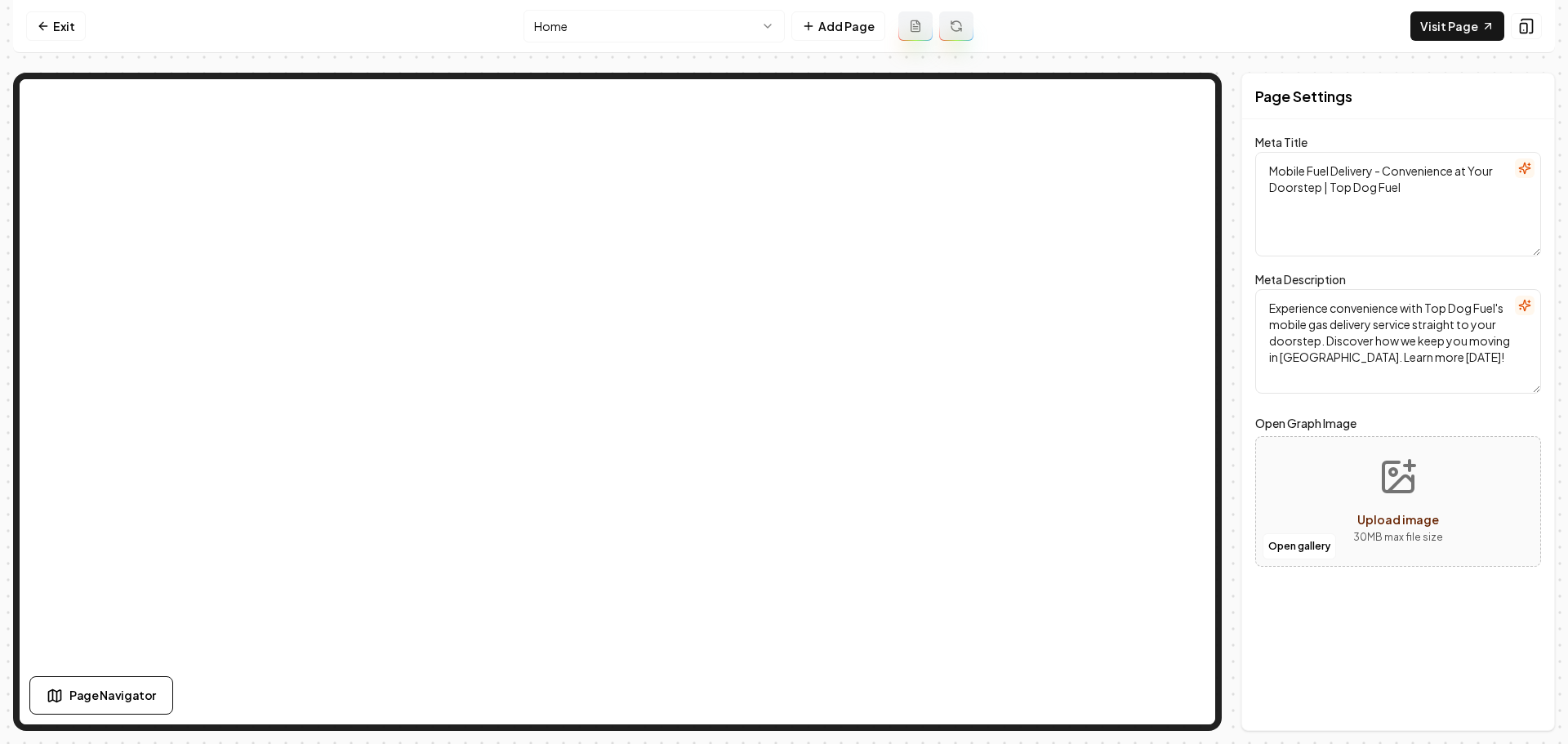
click at [759, 26] on html "Computer Required This feature is only available on a computer. Please switch t…" at bounding box center [784, 372] width 1568 height 744
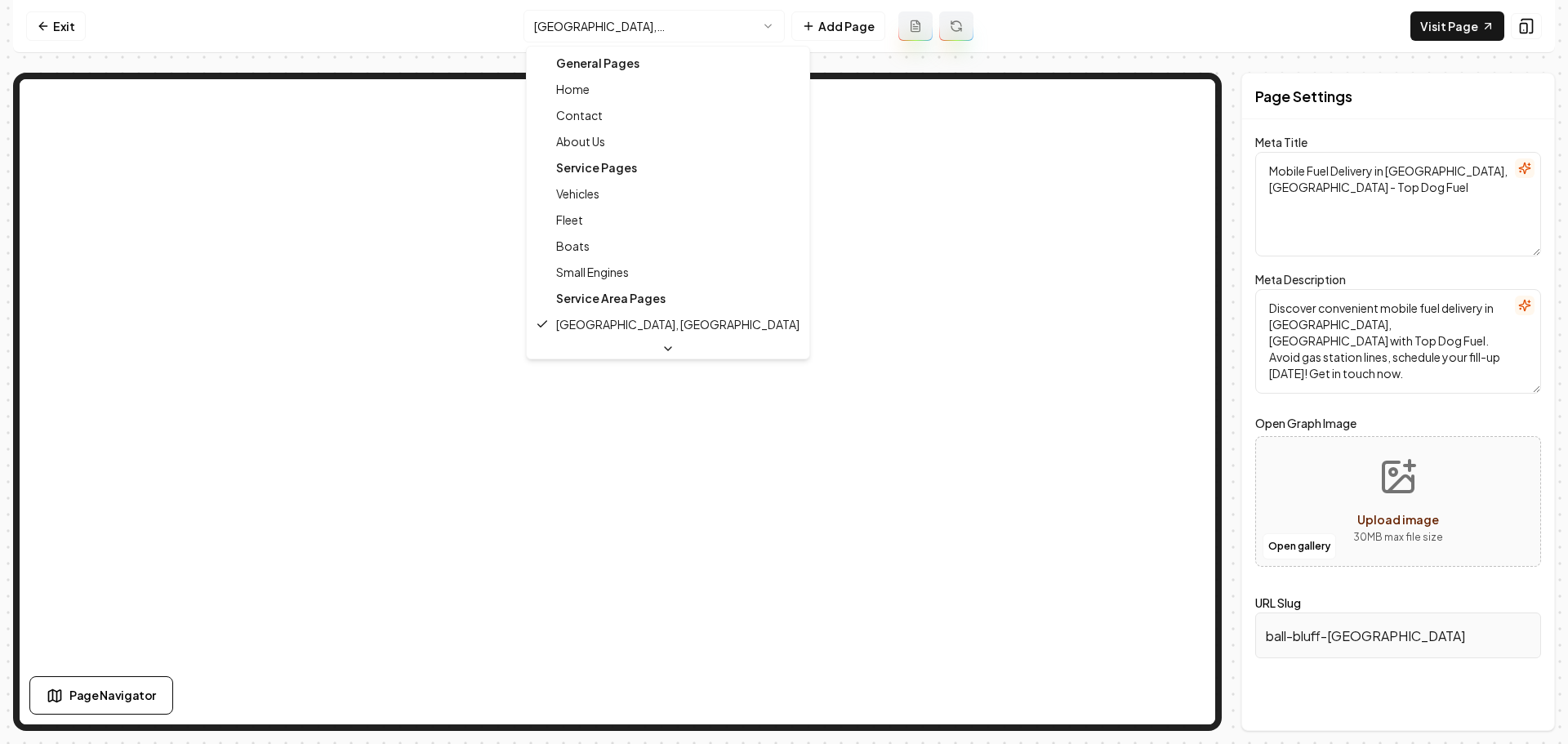
click at [625, 32] on html "Computer Required This feature is only available on a computer. Please switch t…" at bounding box center [784, 372] width 1568 height 744
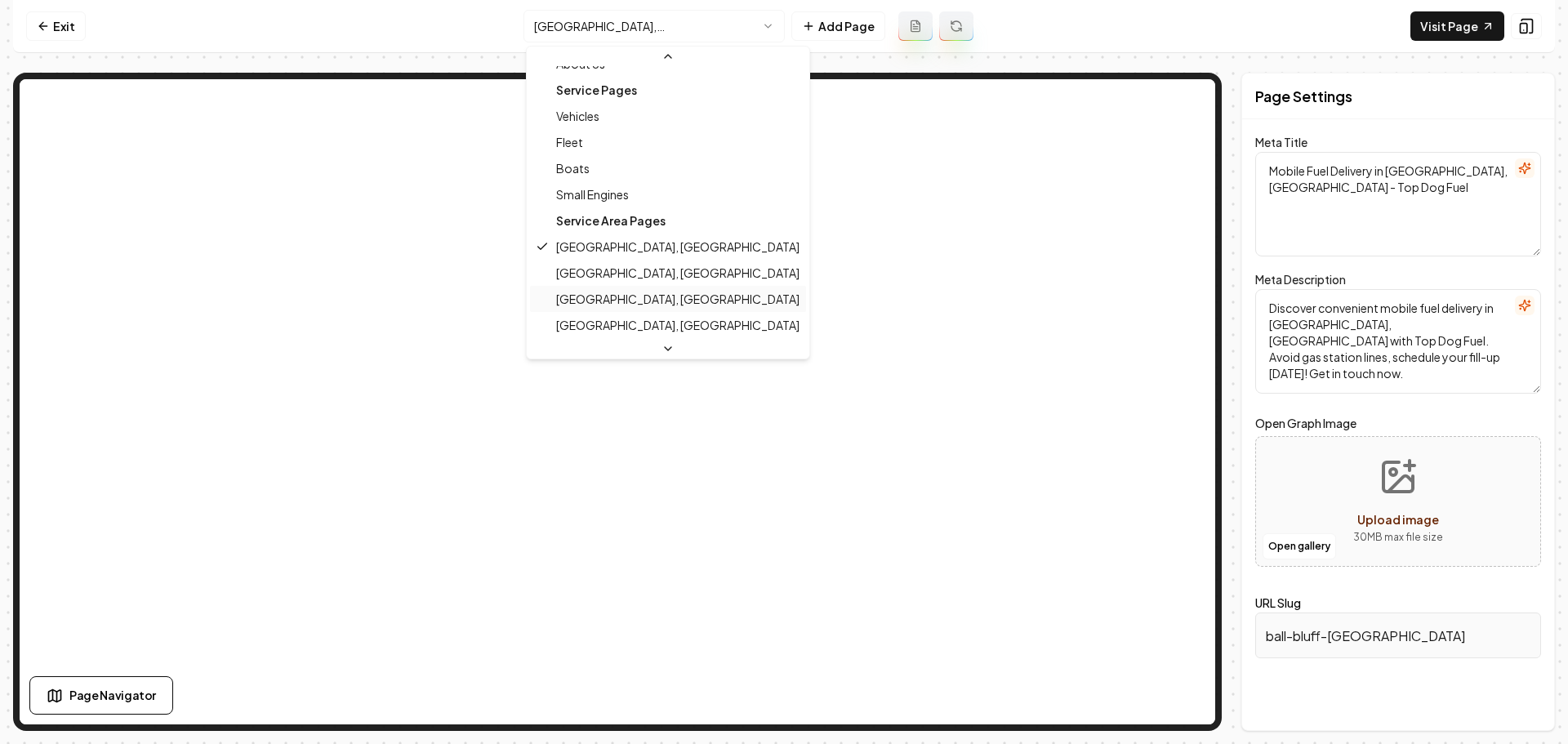
scroll to position [99, 0]
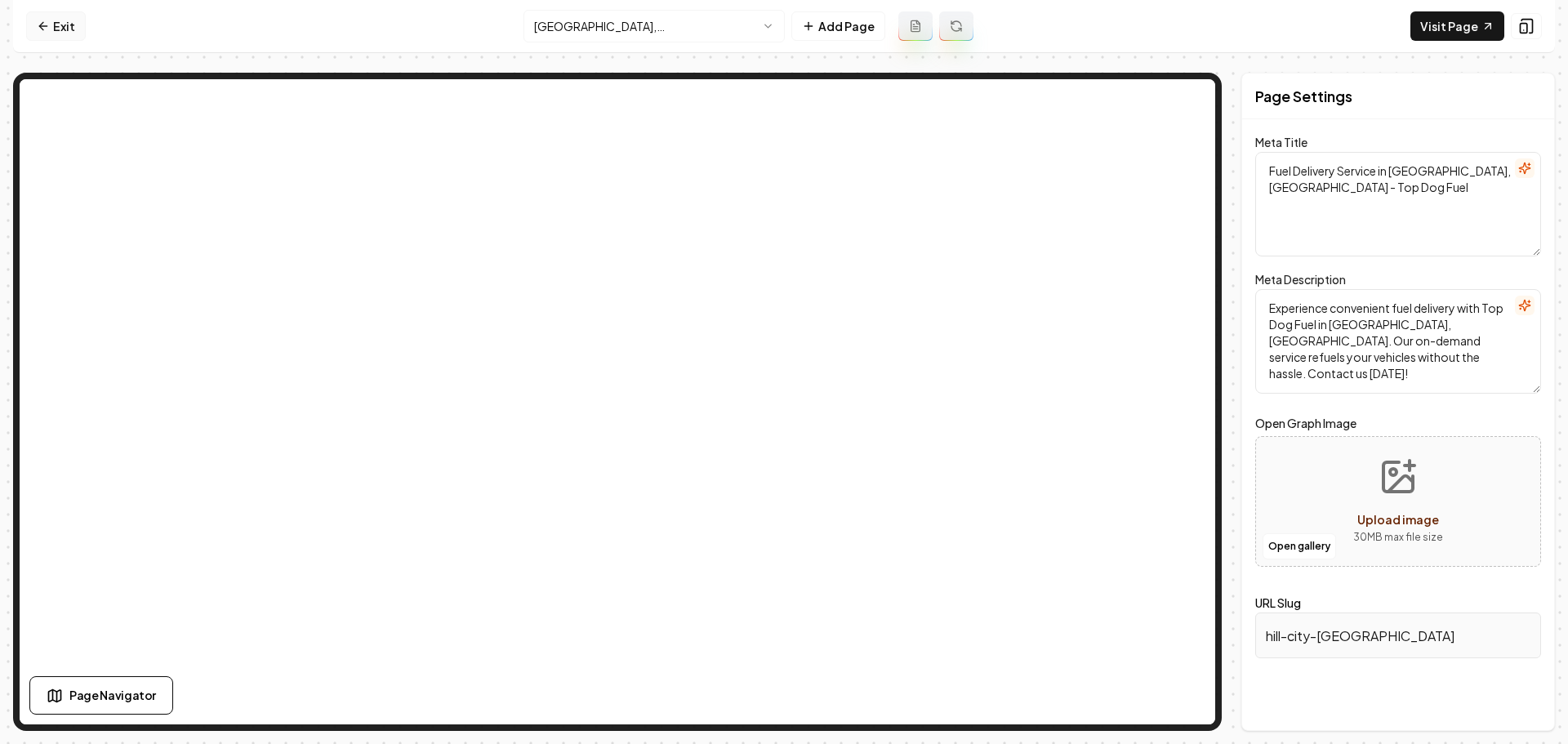
click at [42, 22] on icon at bounding box center [43, 26] width 13 height 13
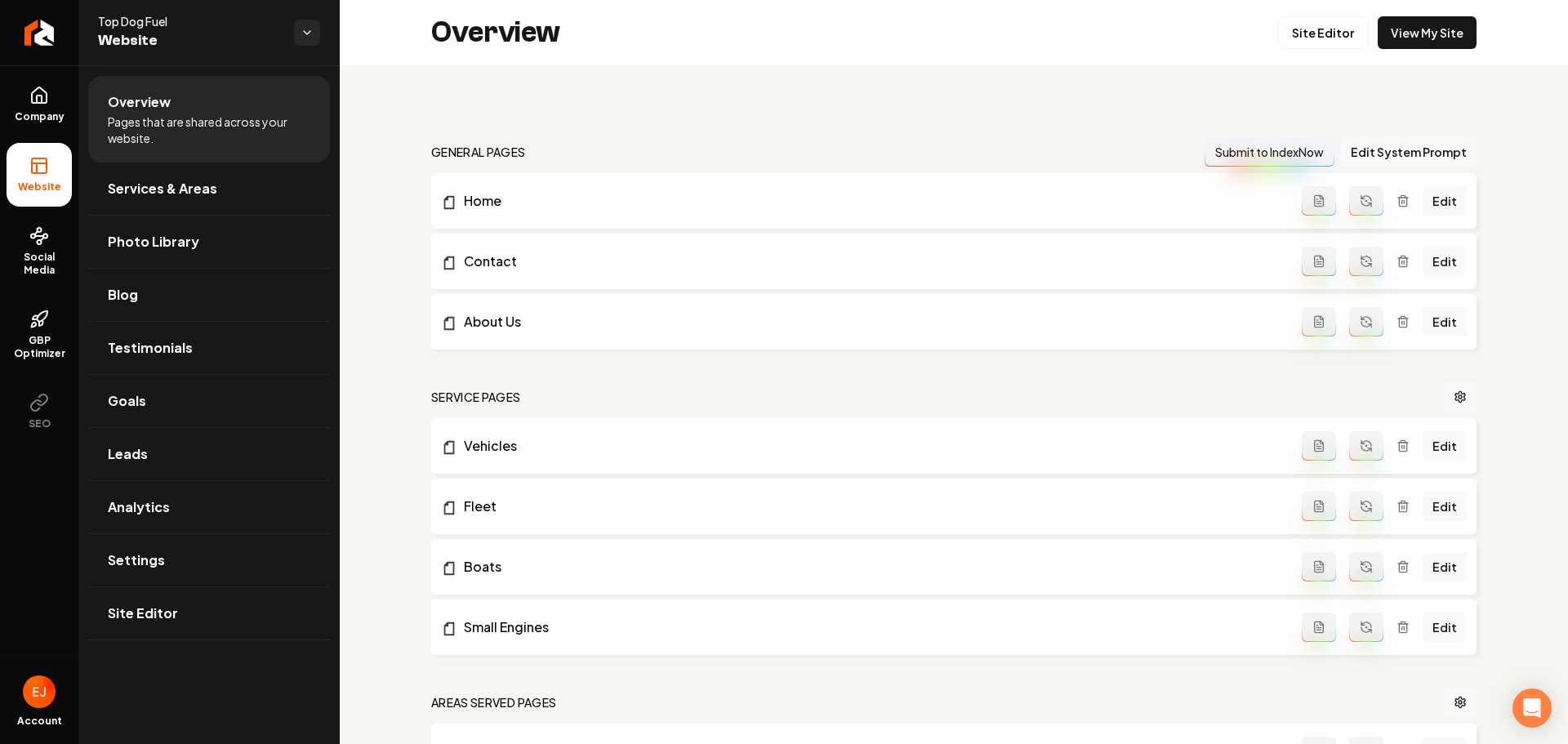
click at [1410, 150] on button "Edit System Prompt" at bounding box center [1408, 152] width 136 height 29
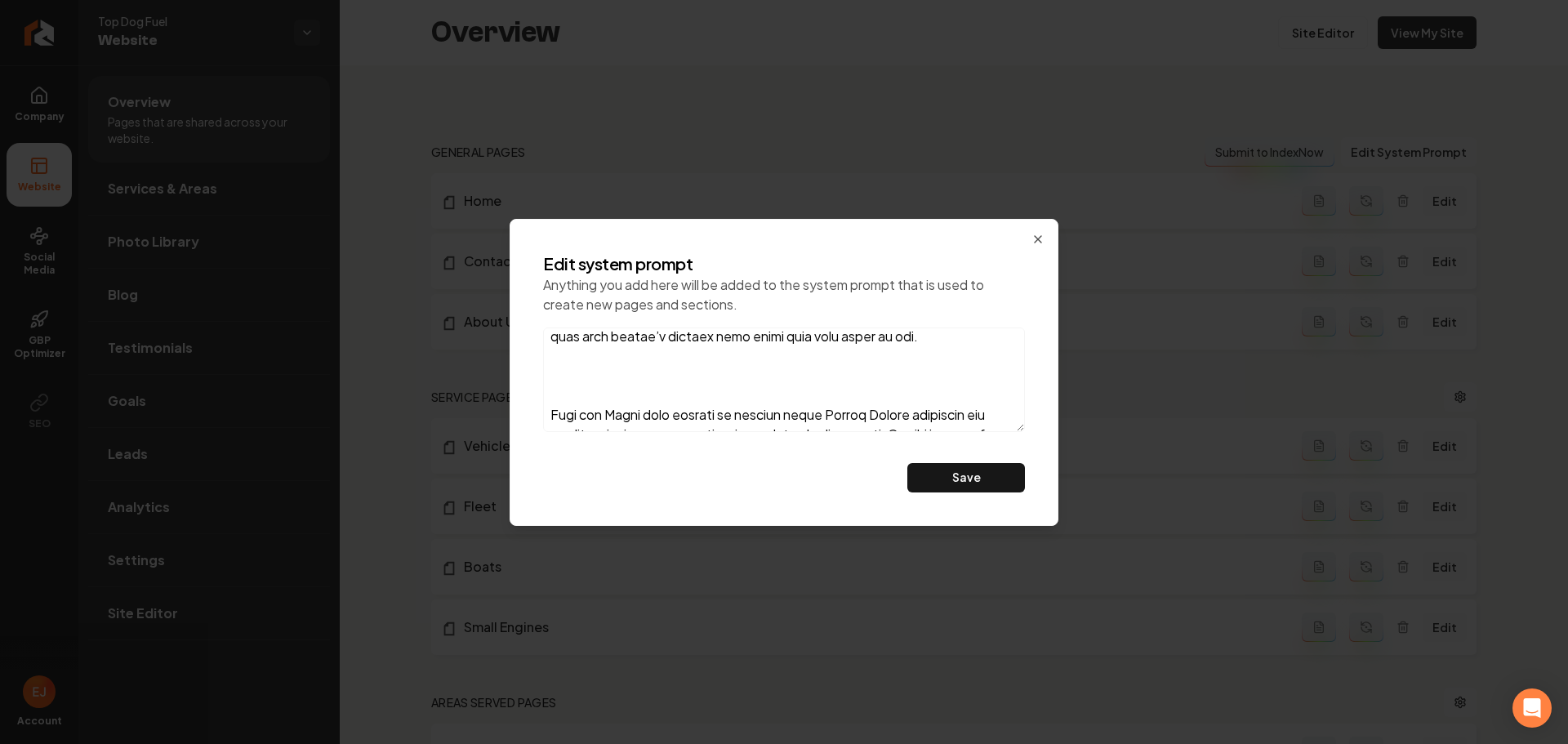
scroll to position [675, 0]
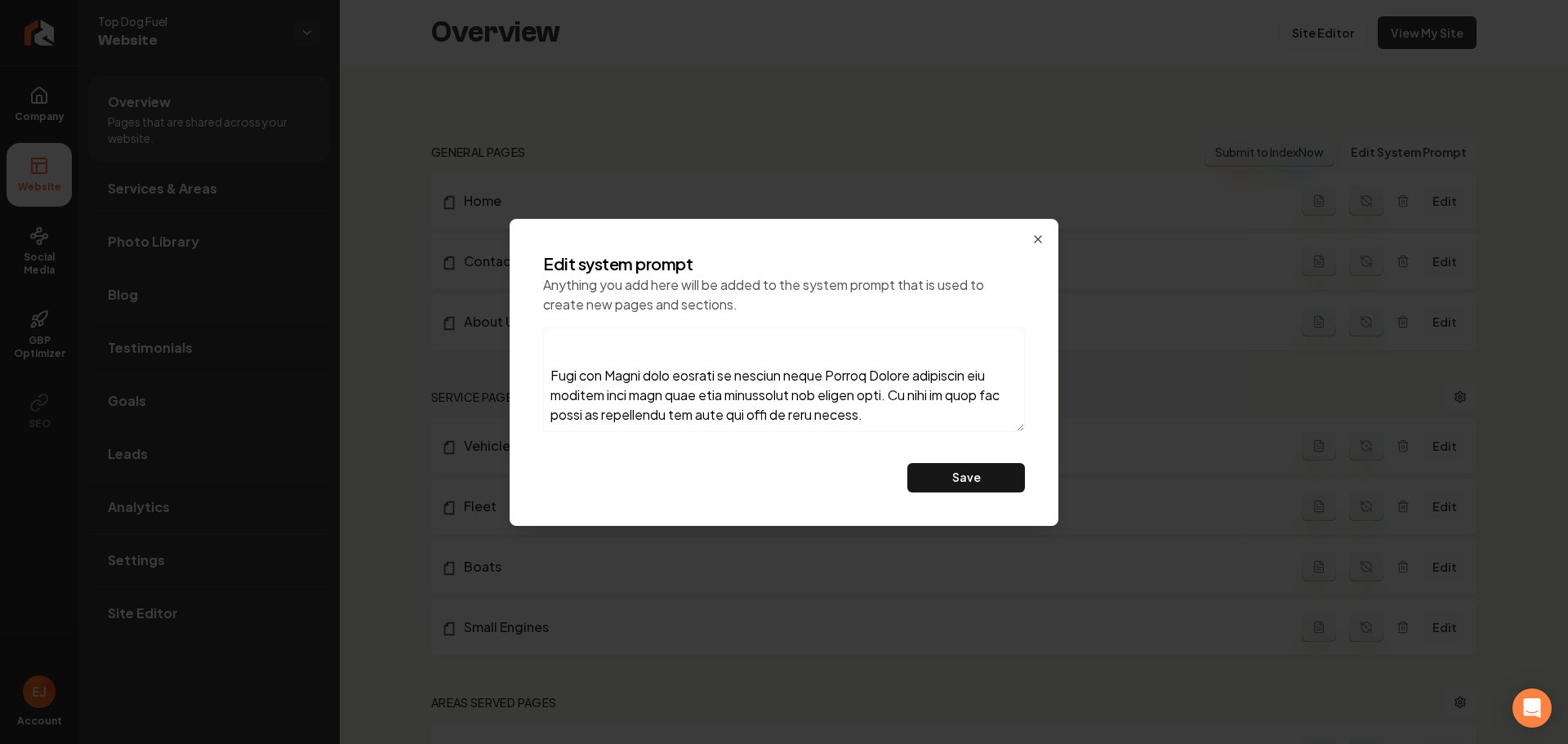
click at [912, 412] on textarea at bounding box center [784, 380] width 482 height 105
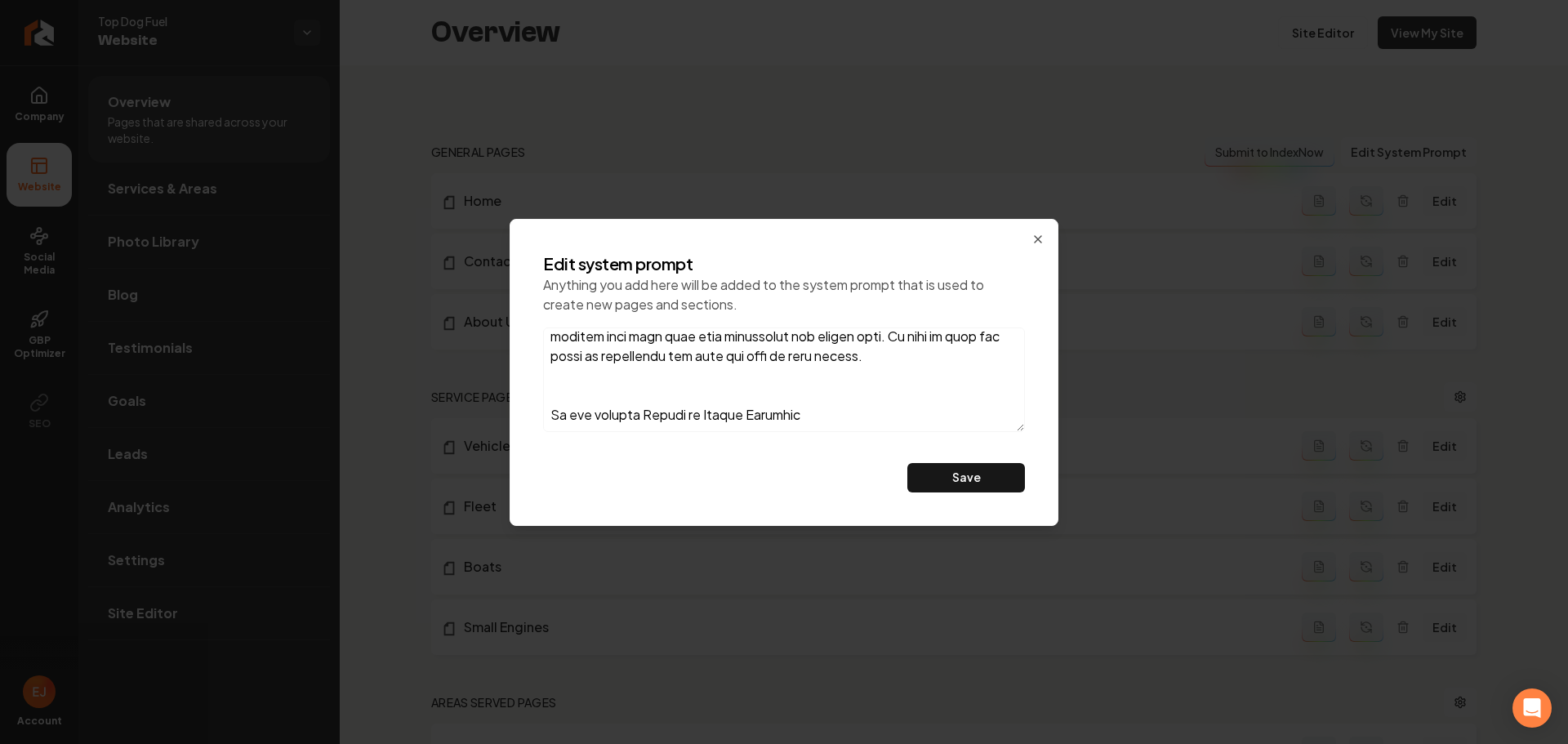
type textarea "Top Dog Fuel is a mobile fuel delivery service that keeps your ride and busines…"
click at [959, 488] on button "Save" at bounding box center [966, 477] width 118 height 29
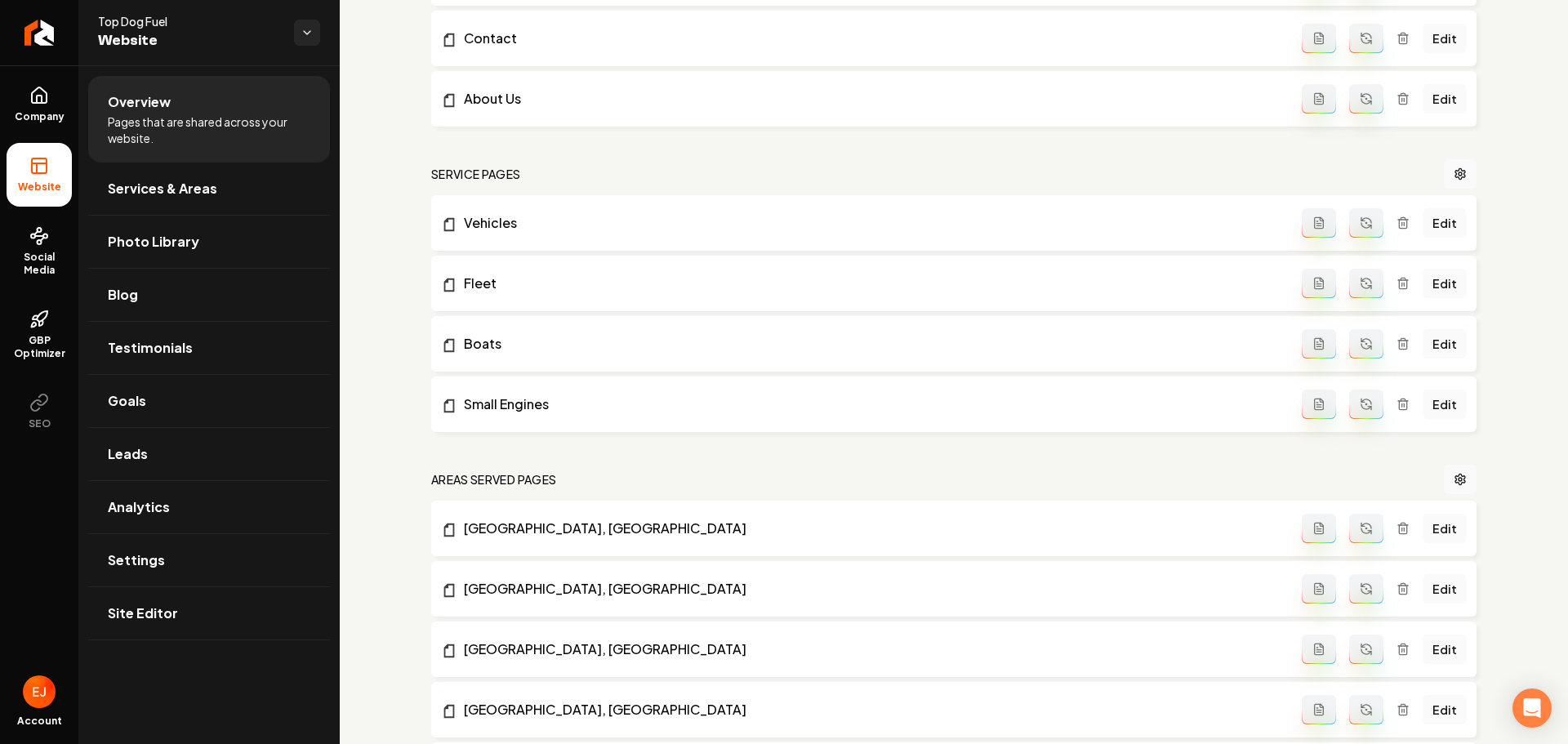
scroll to position [245, 0]
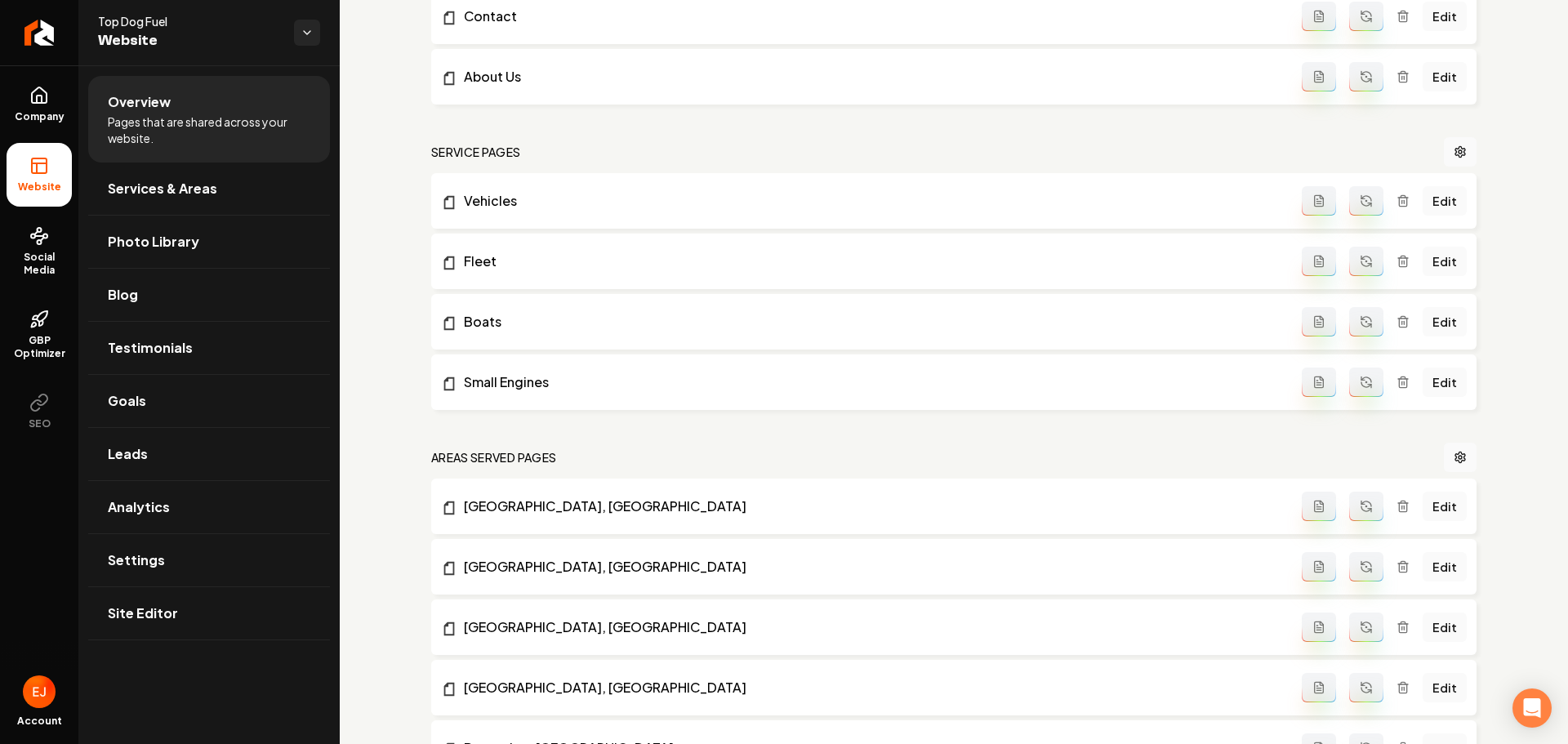
click at [1364, 206] on icon "Main content area" at bounding box center [1366, 201] width 13 height 13
click at [1357, 270] on button "Main content area" at bounding box center [1366, 261] width 35 height 29
click at [1362, 317] on icon "Main content area" at bounding box center [1366, 321] width 13 height 13
click at [1360, 384] on icon "Main content area" at bounding box center [1366, 382] width 13 height 13
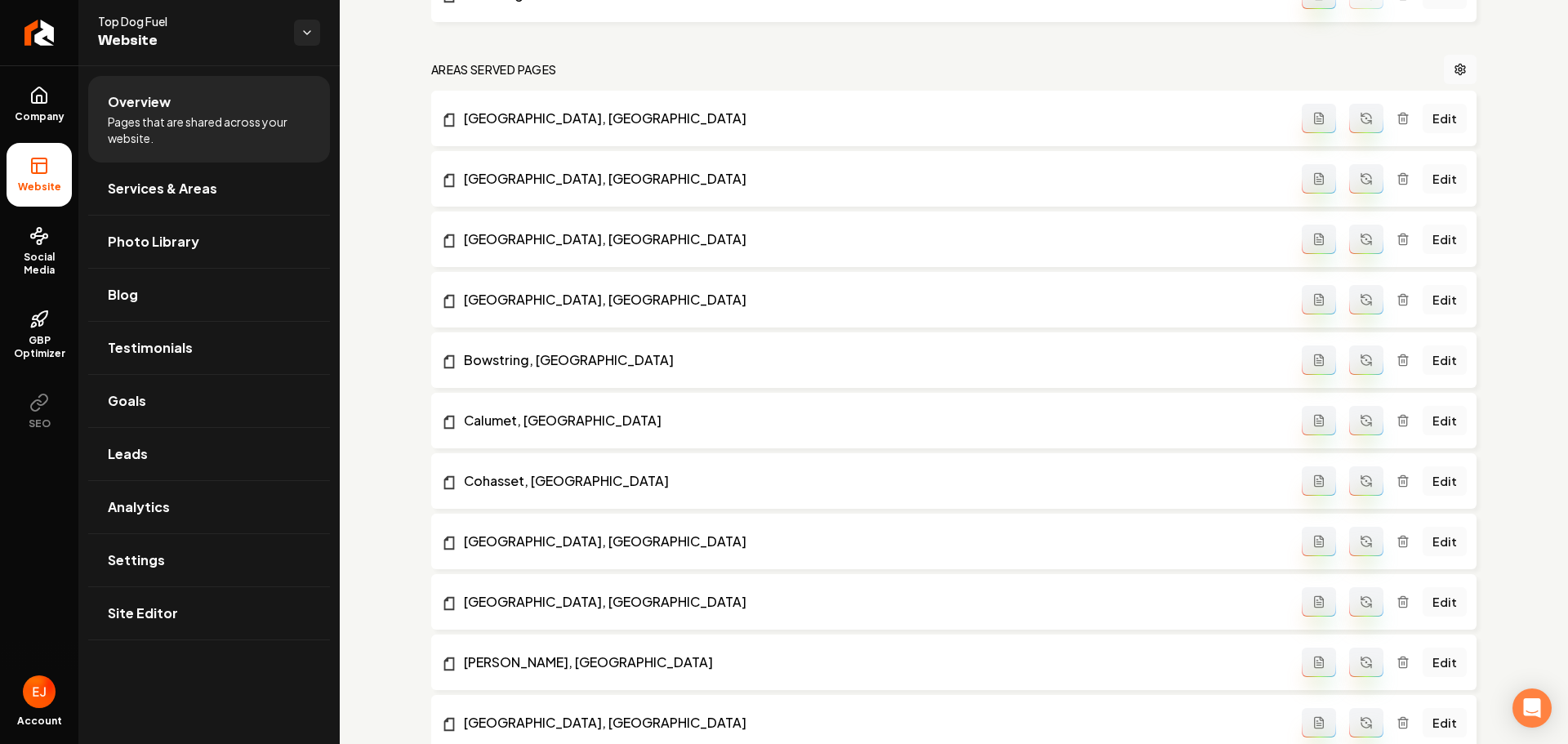
scroll to position [654, 0]
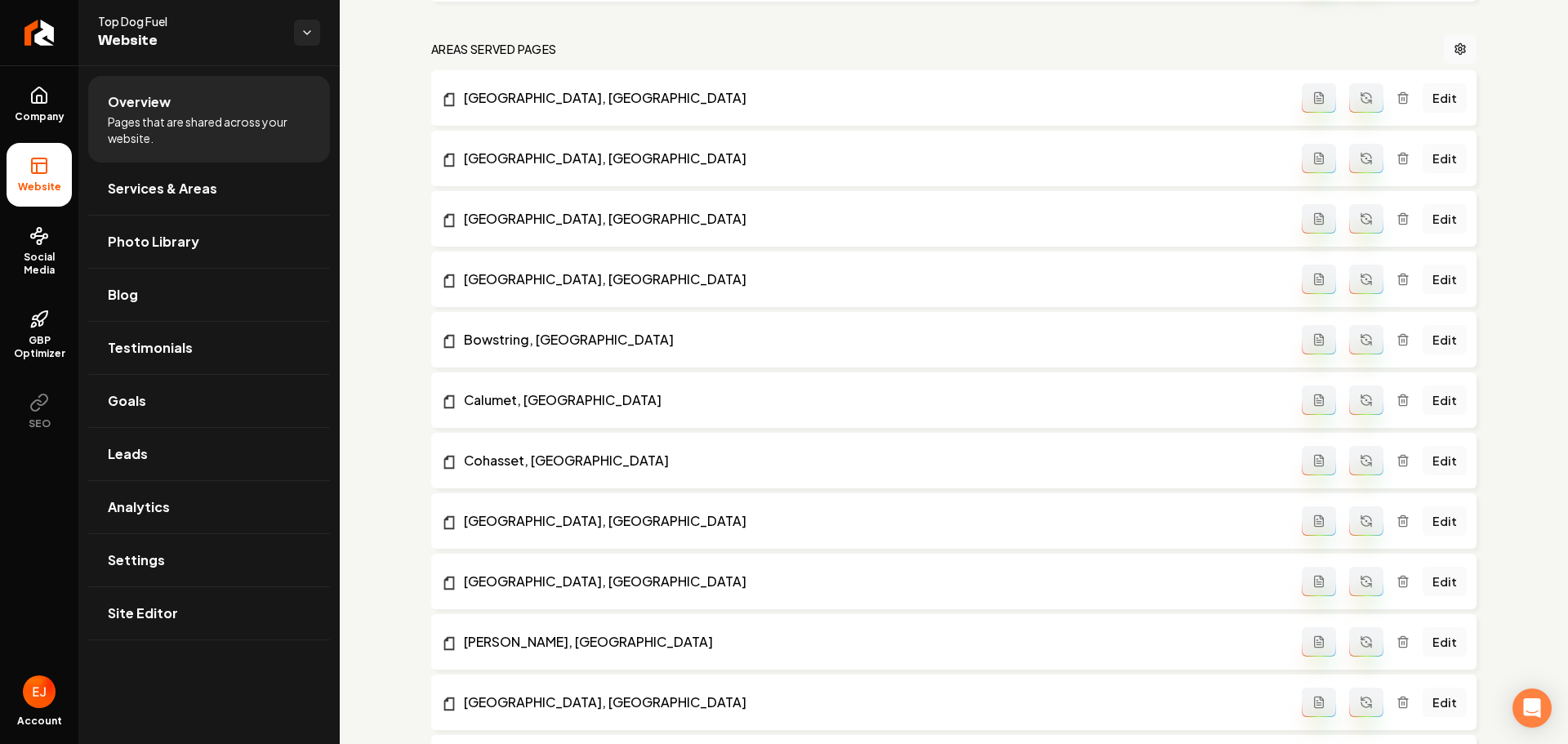
click at [1361, 105] on button "Main content area" at bounding box center [1366, 98] width 35 height 29
click at [1362, 154] on icon "Main content area" at bounding box center [1366, 155] width 10 height 5
click at [1360, 220] on icon "Main content area" at bounding box center [1366, 219] width 13 height 13
click at [1361, 278] on icon "Main content area" at bounding box center [1366, 279] width 13 height 13
click at [1349, 341] on button "Main content area" at bounding box center [1366, 340] width 35 height 29
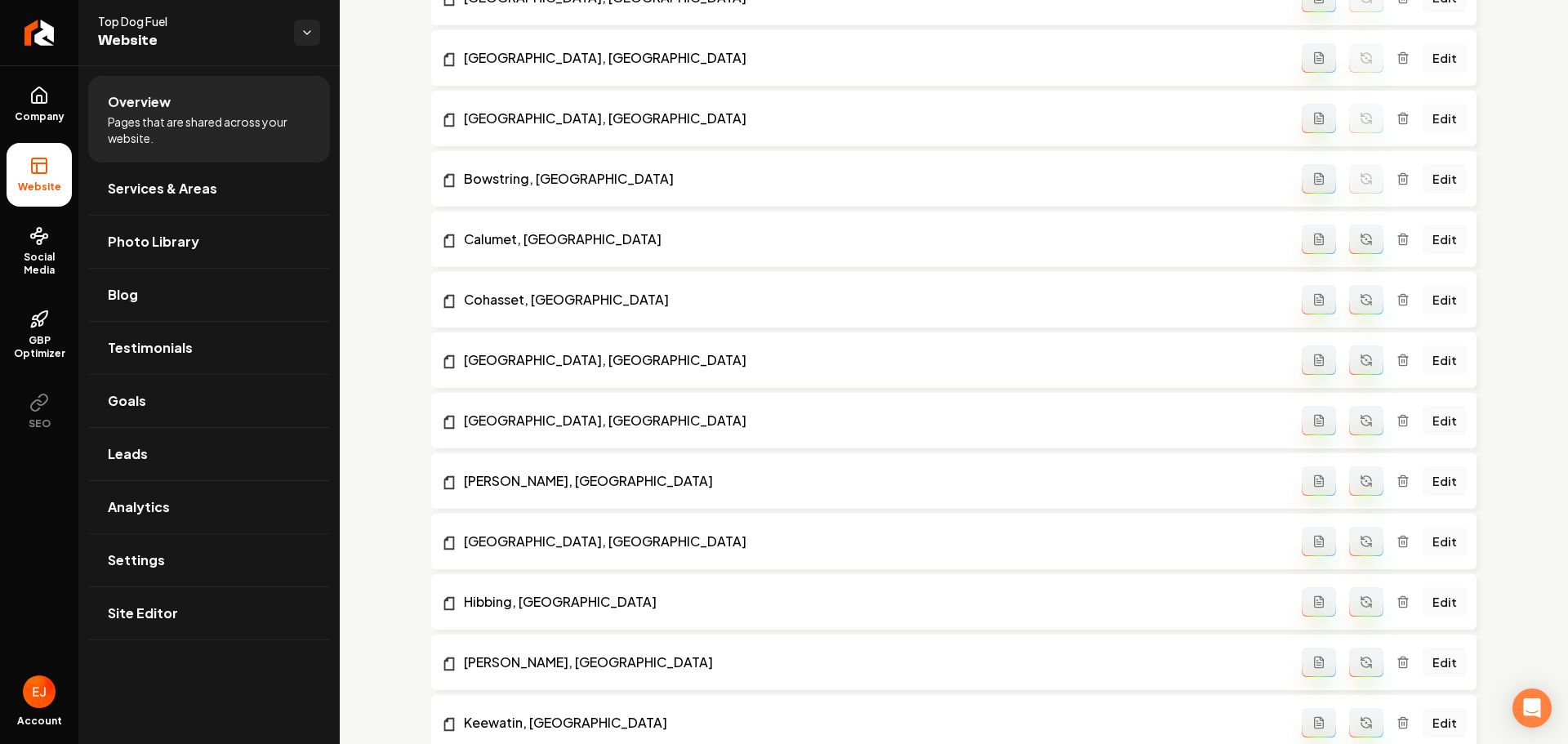
scroll to position [817, 0]
click at [1360, 231] on icon "Main content area" at bounding box center [1366, 236] width 13 height 13
click at [1360, 301] on icon "Main content area" at bounding box center [1366, 298] width 13 height 13
click at [1361, 348] on button "Main content area" at bounding box center [1366, 358] width 35 height 29
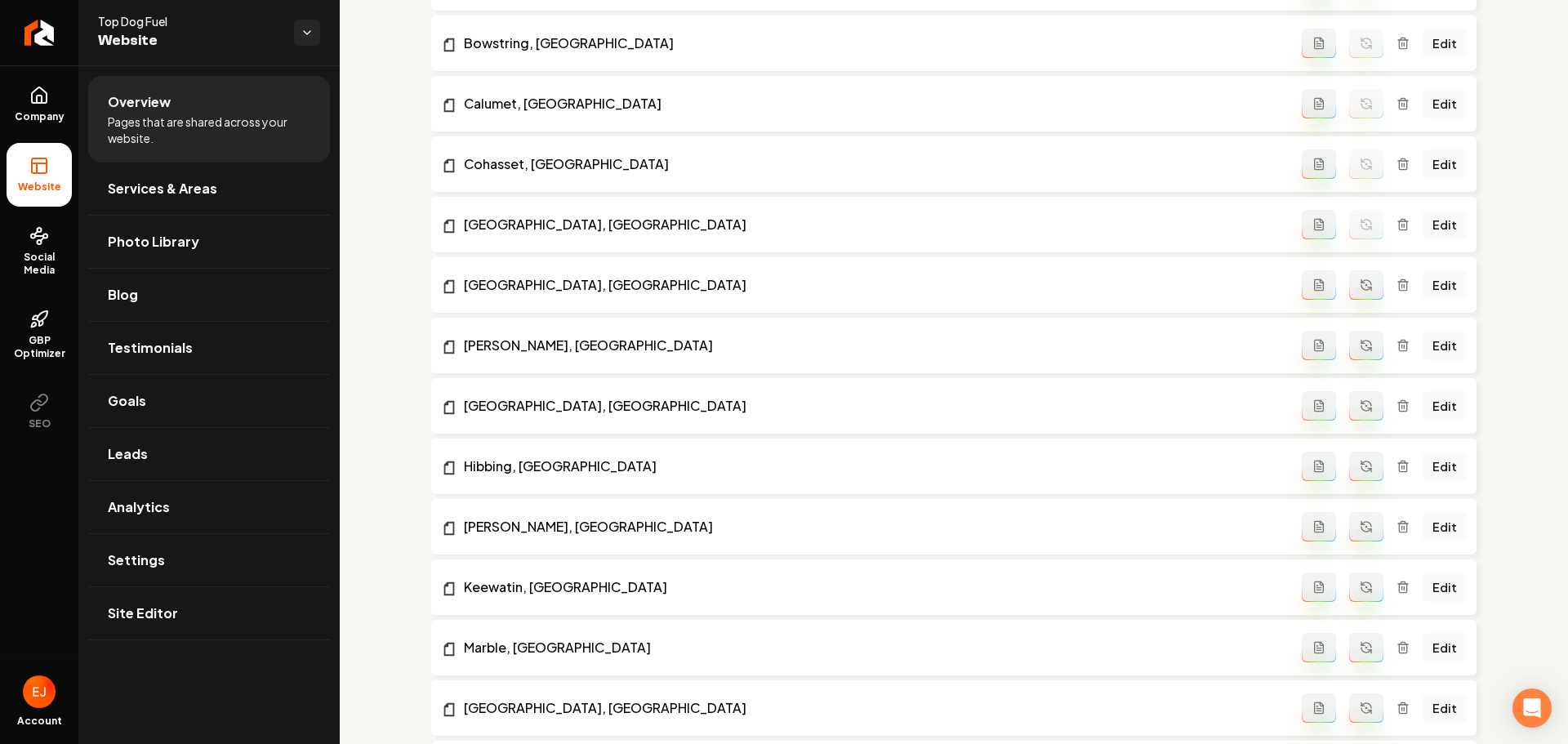
scroll to position [980, 0]
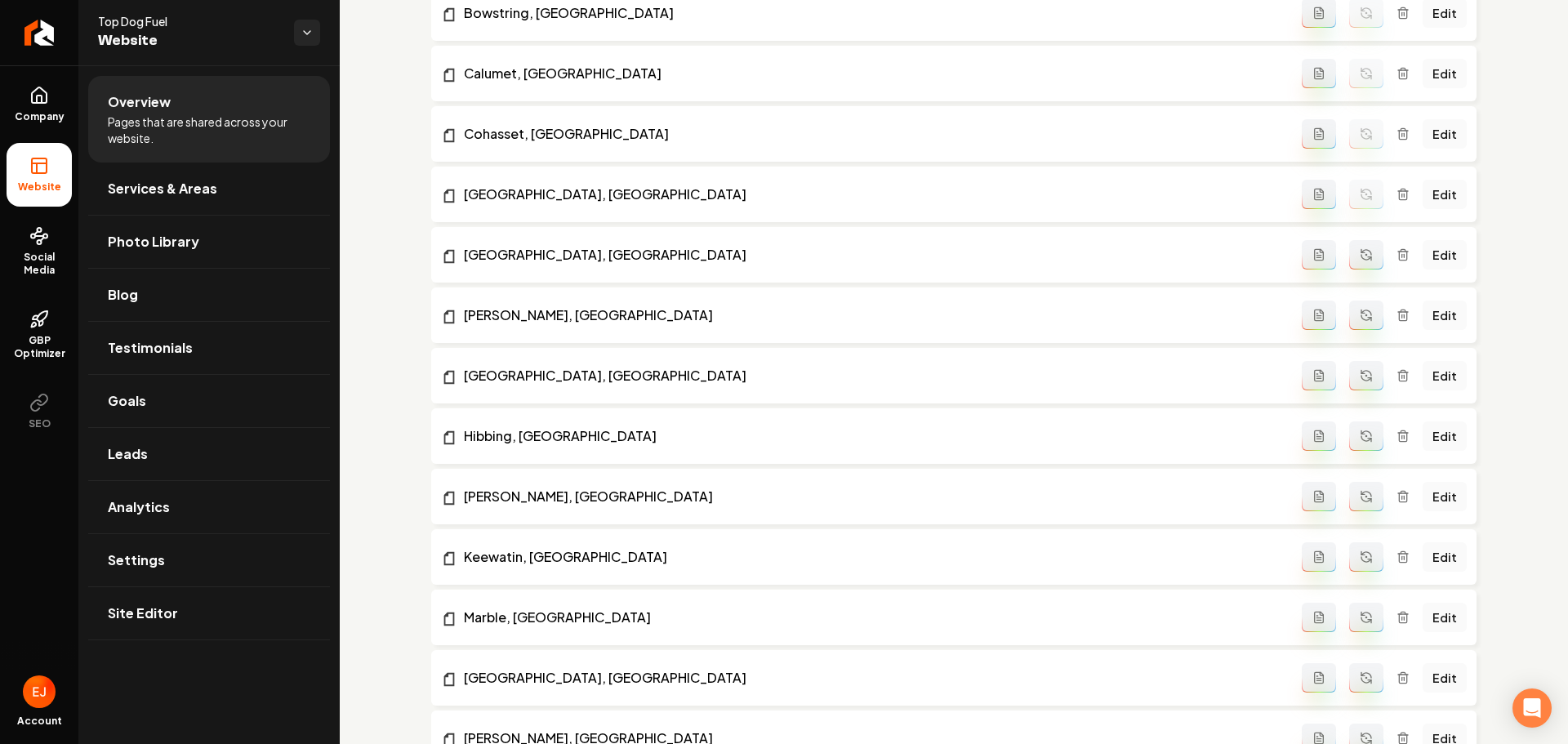
click at [1360, 257] on icon "Main content area" at bounding box center [1366, 255] width 13 height 13
click at [1360, 314] on icon "Main content area" at bounding box center [1366, 315] width 13 height 13
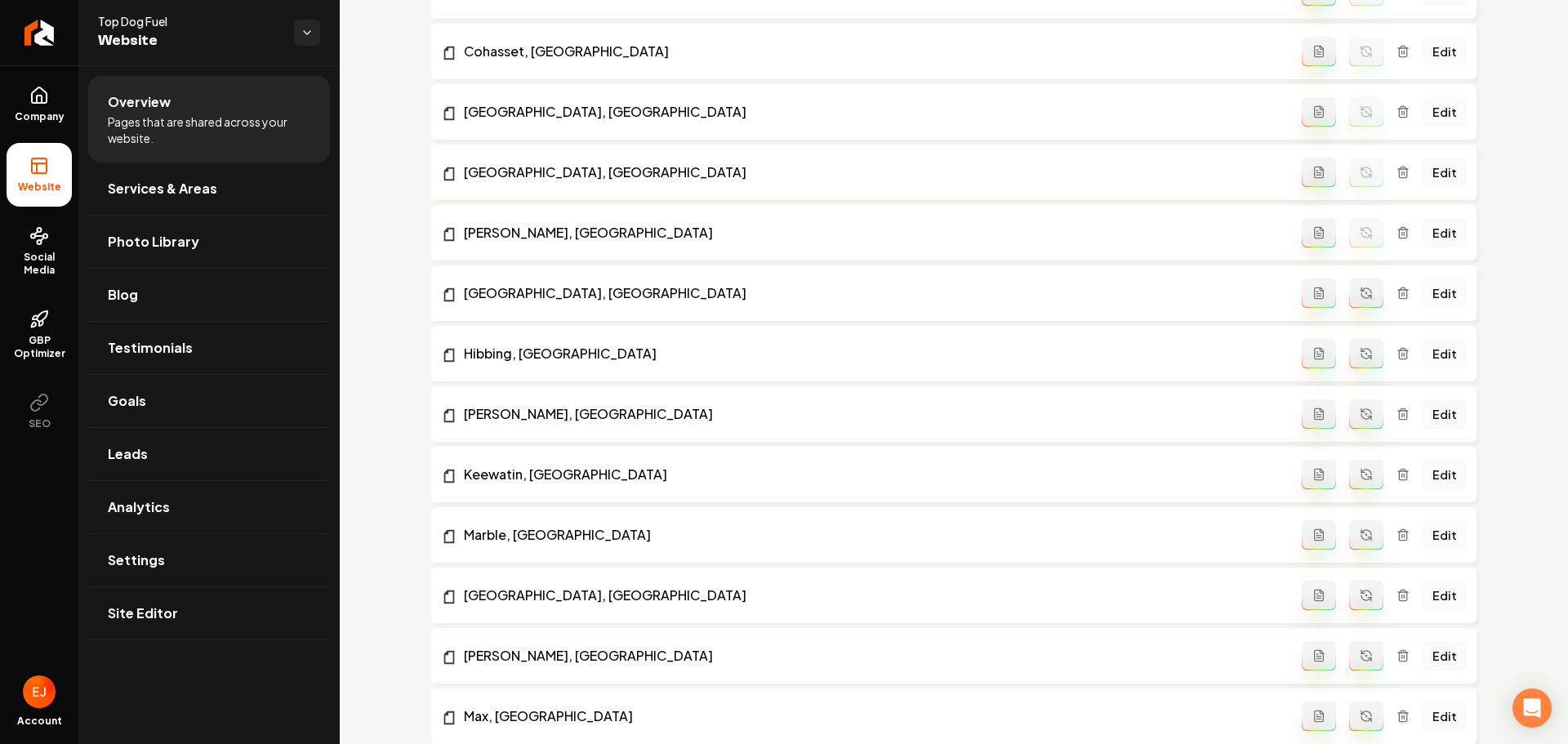
scroll to position [1144, 0]
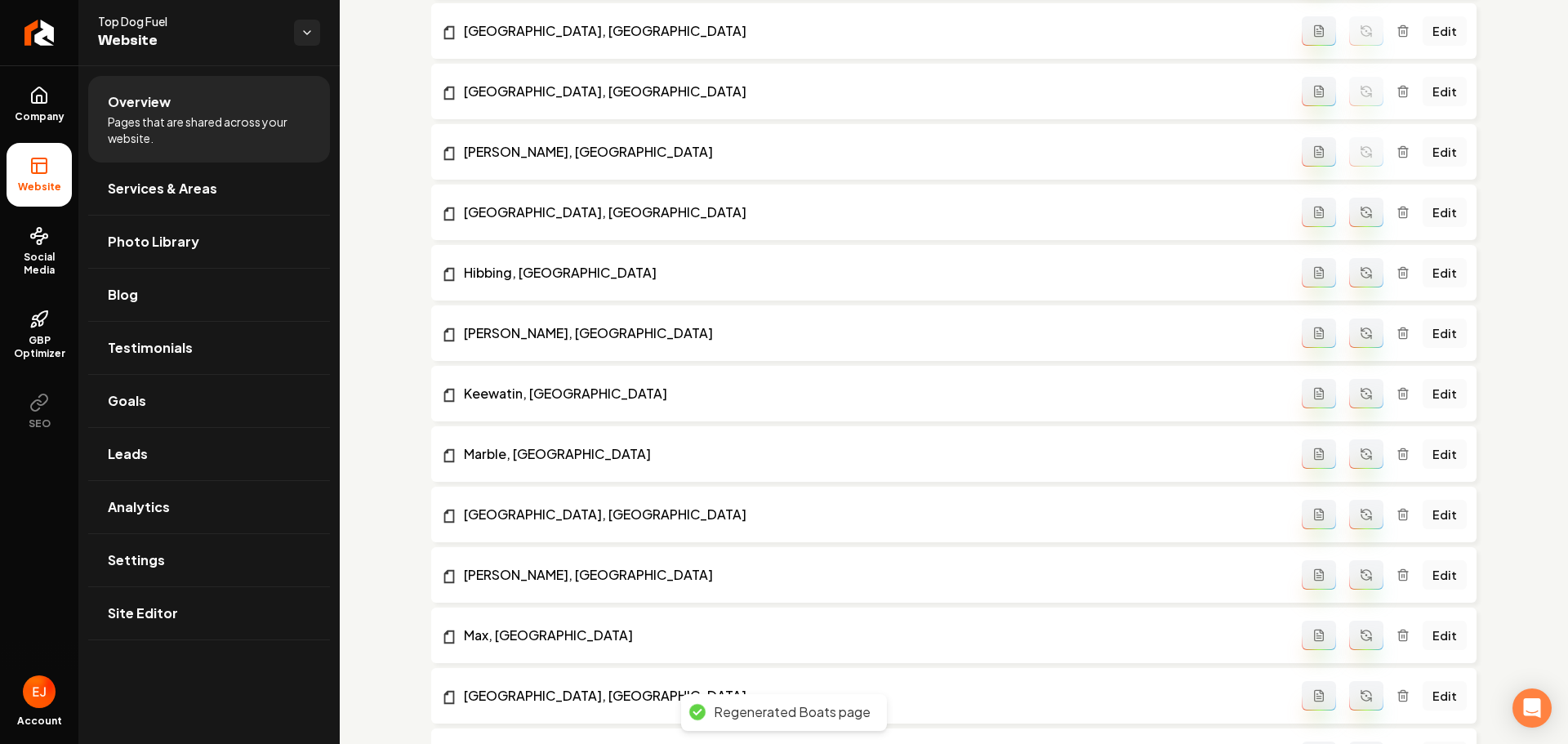
click at [1362, 210] on icon "Main content area" at bounding box center [1364, 208] width 4 height 4
click at [1360, 267] on icon "Main content area" at bounding box center [1366, 273] width 13 height 13
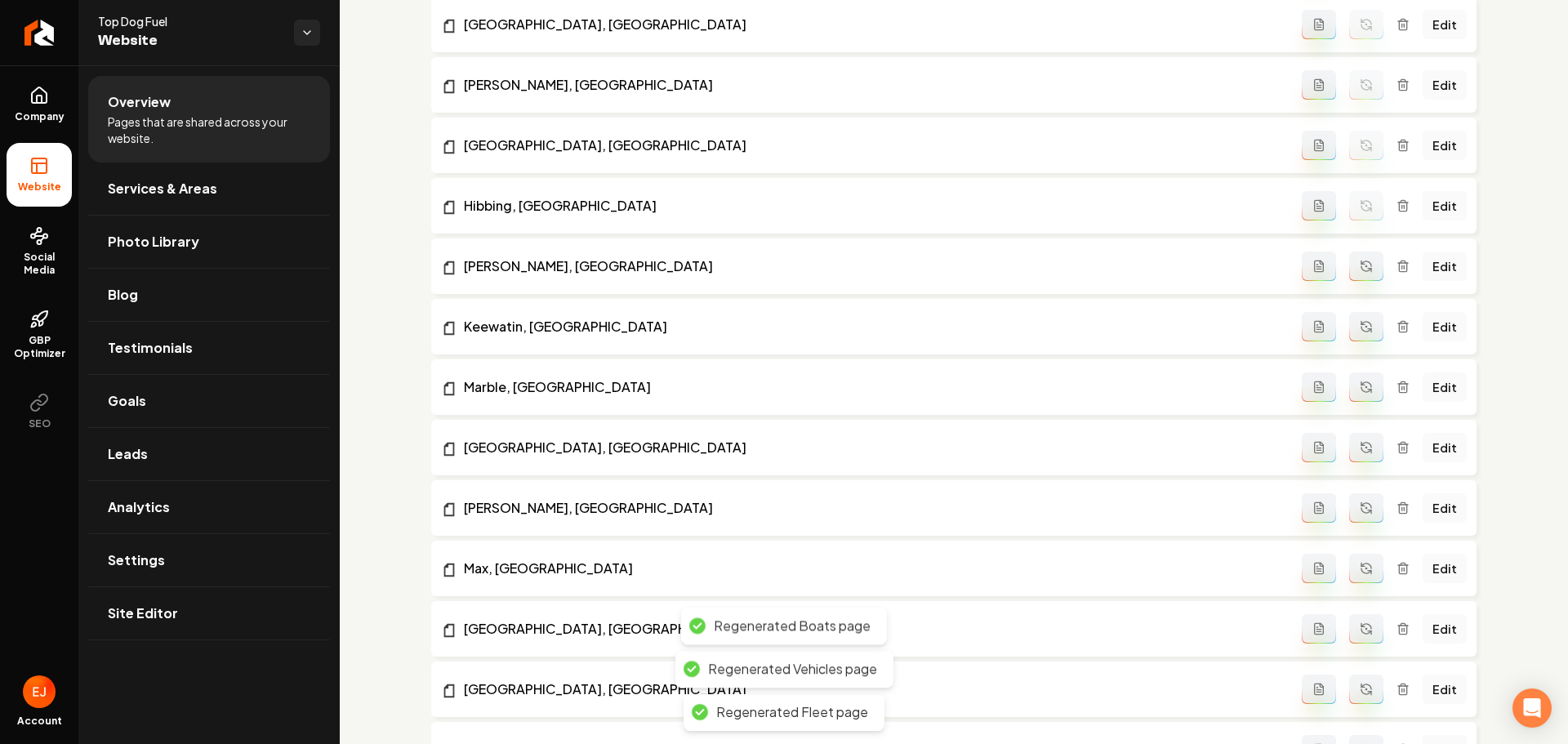
scroll to position [1225, 0]
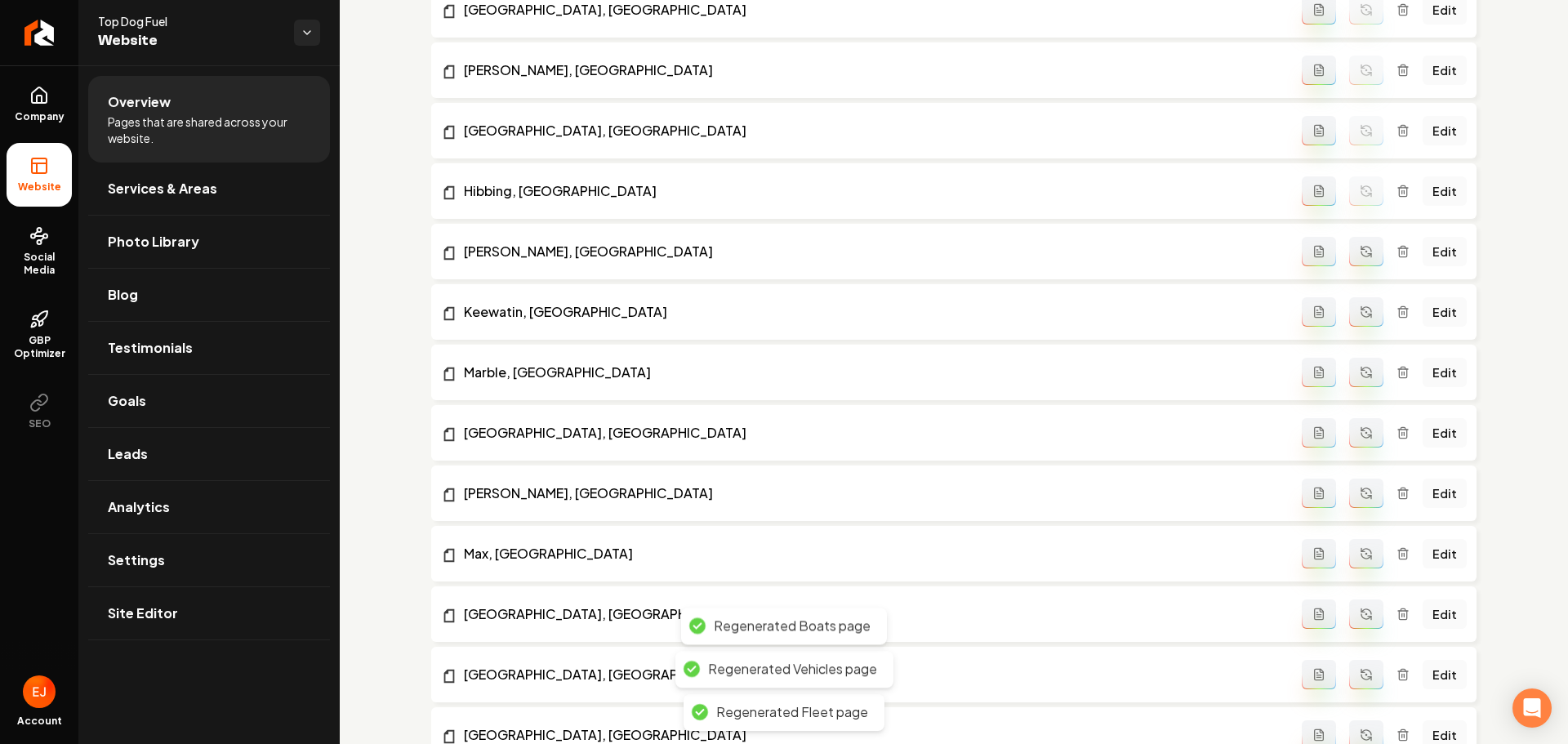
click at [1363, 255] on icon "Main content area" at bounding box center [1366, 251] width 13 height 13
click at [1362, 309] on icon "Main content area" at bounding box center [1364, 309] width 4 height 4
click at [1360, 376] on icon "Main content area" at bounding box center [1366, 372] width 13 height 13
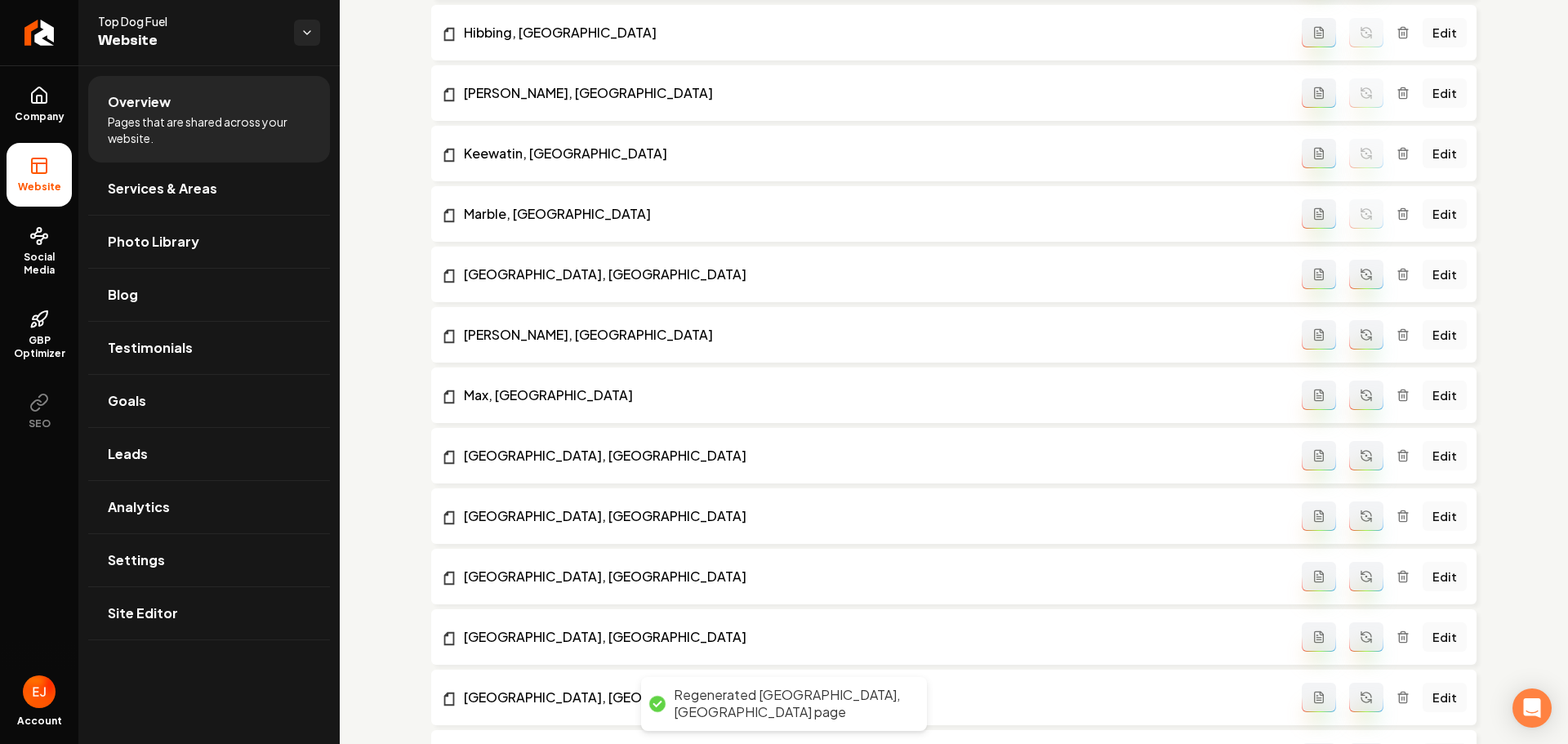
scroll to position [1388, 0]
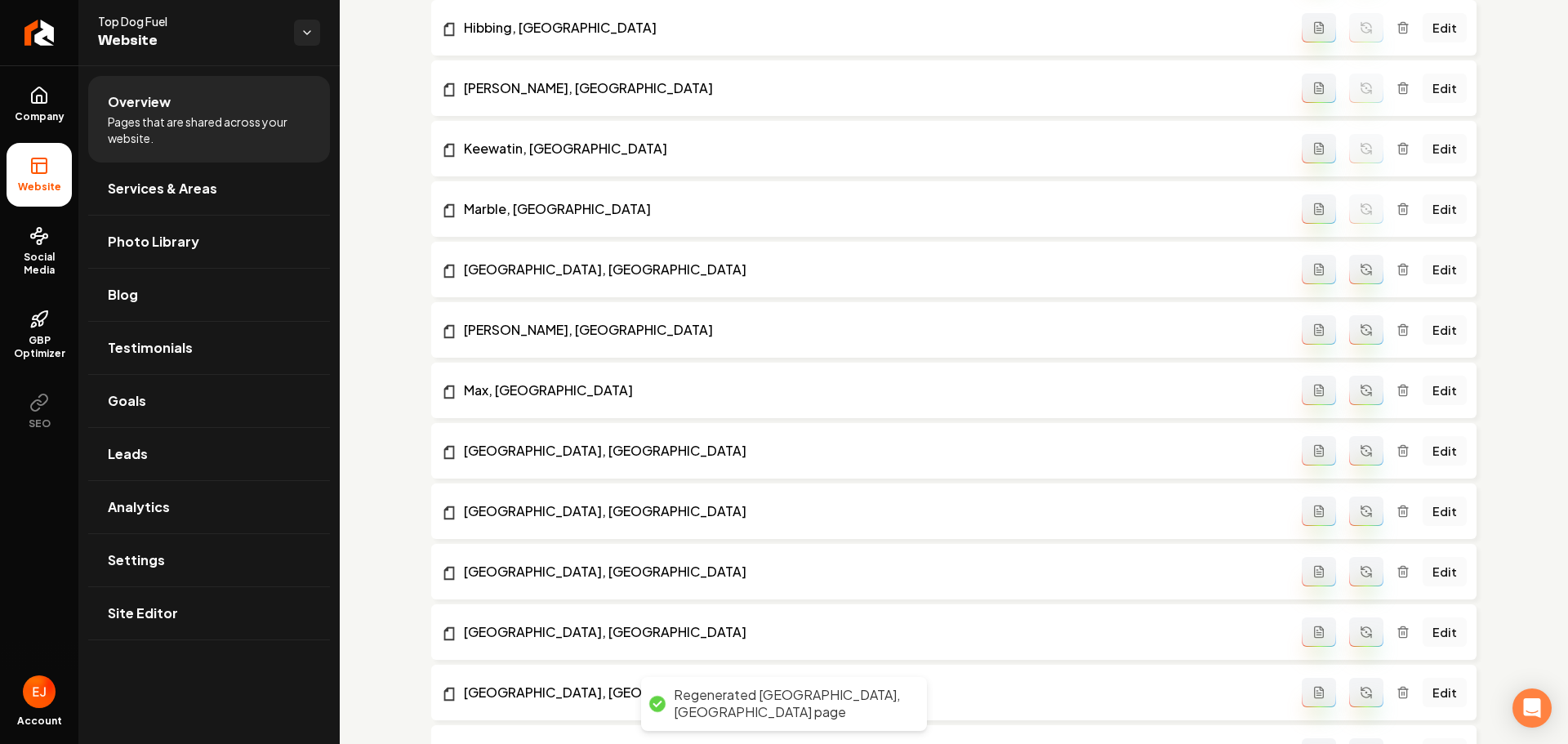
click at [1354, 276] on button "Main content area" at bounding box center [1366, 269] width 35 height 29
click at [1360, 333] on icon "Main content area" at bounding box center [1366, 330] width 13 height 13
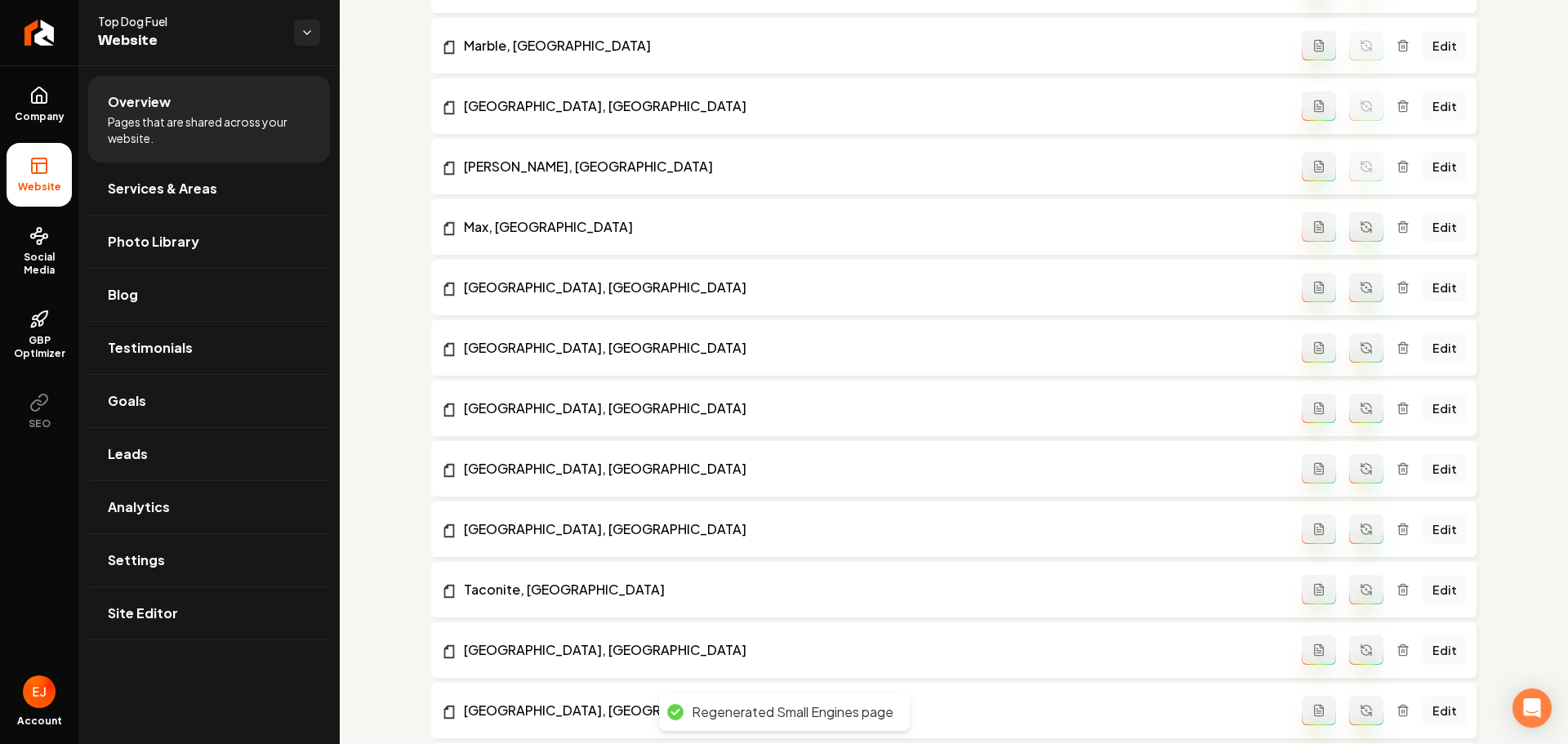
click at [1368, 229] on icon "Main content area" at bounding box center [1370, 231] width 4 height 4
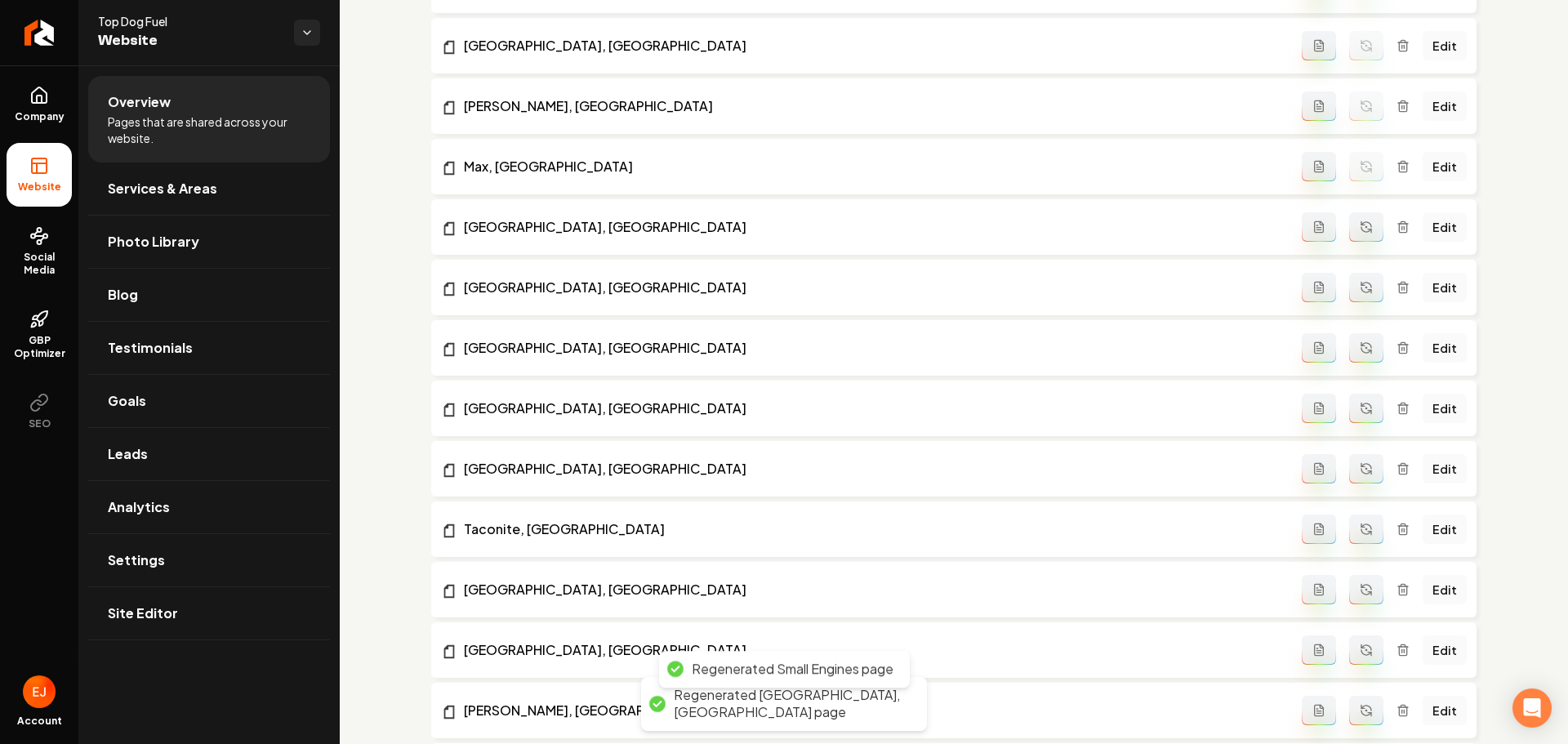
scroll to position [1492, 0]
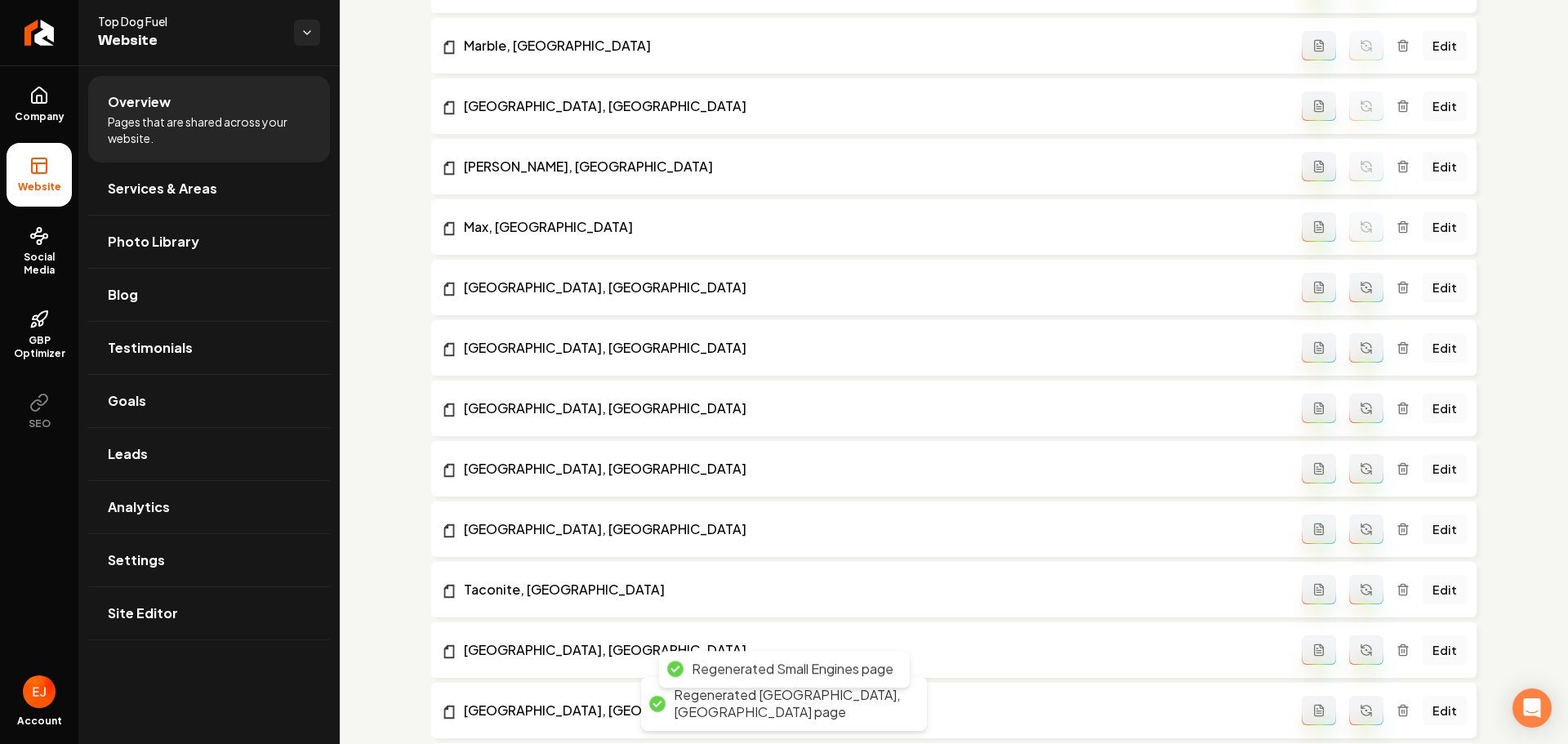
click at [1363, 283] on icon "Main content area" at bounding box center [1366, 288] width 13 height 13
click at [1362, 346] on icon "Main content area" at bounding box center [1364, 344] width 4 height 4
click at [1352, 419] on button "Main content area" at bounding box center [1366, 408] width 35 height 29
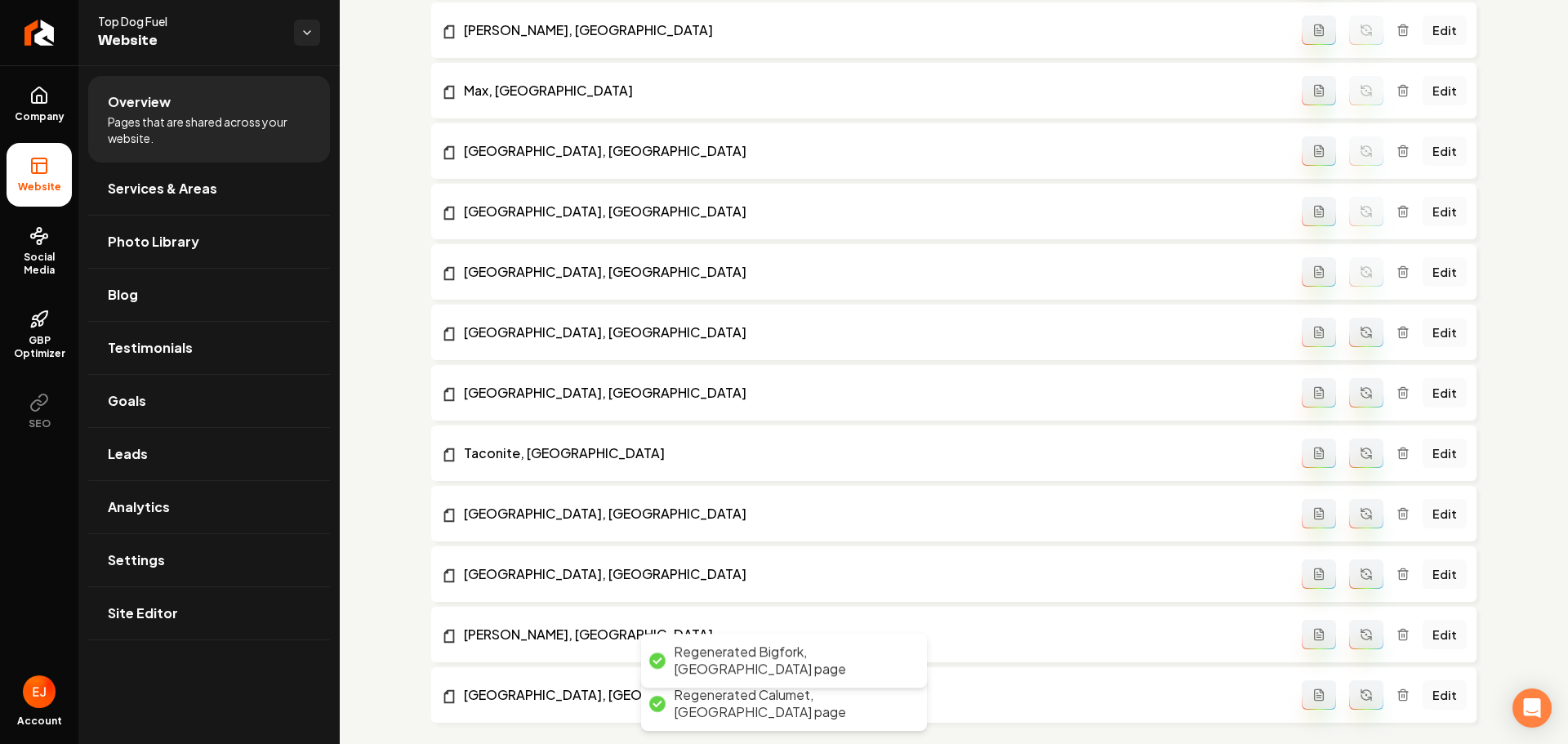
scroll to position [1655, 0]
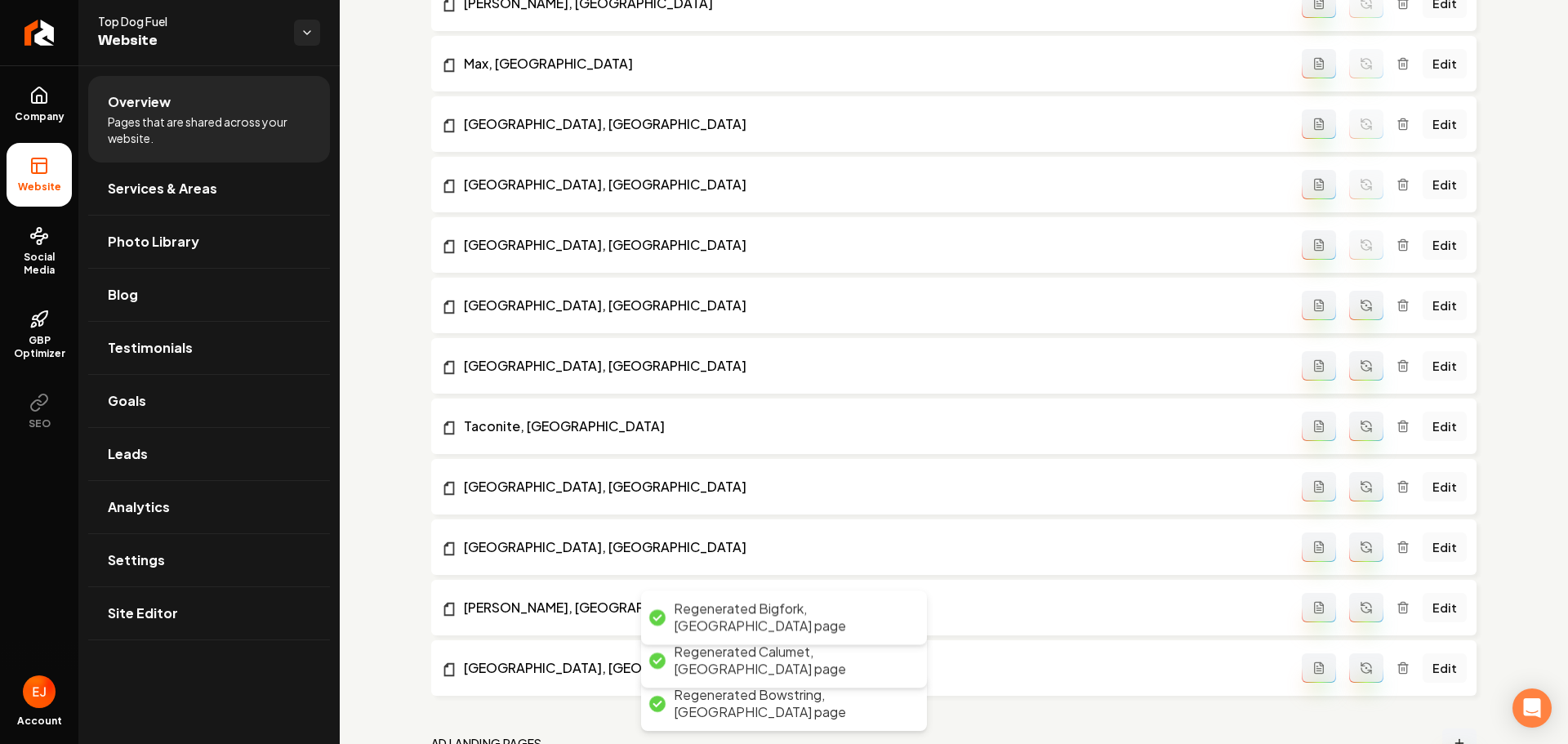
click at [1360, 312] on button "Main content area" at bounding box center [1366, 306] width 35 height 29
click at [1360, 363] on icon "Main content area" at bounding box center [1366, 366] width 13 height 13
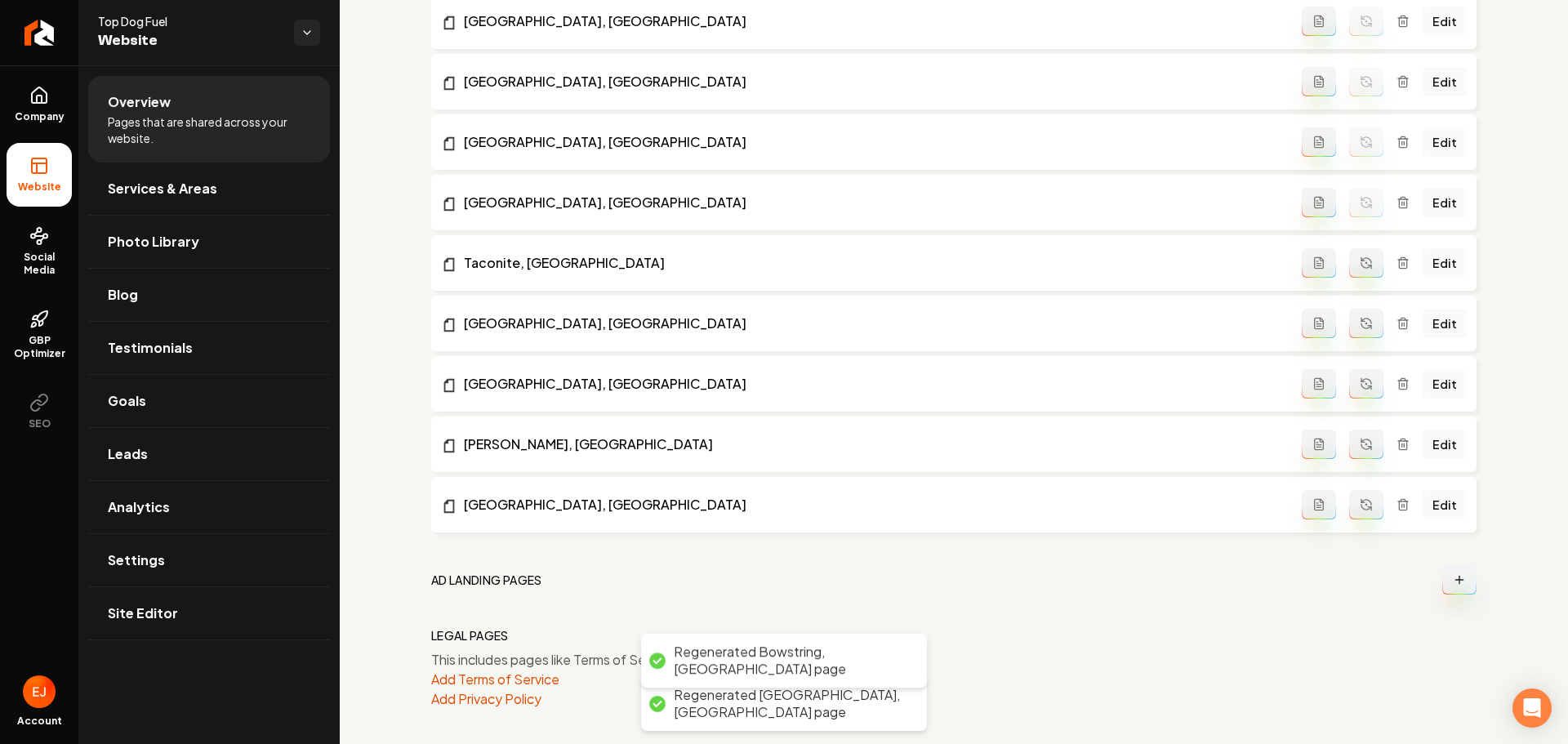
click at [1364, 265] on button "Main content area" at bounding box center [1366, 263] width 35 height 29
click at [1362, 321] on icon "Main content area" at bounding box center [1364, 320] width 4 height 4
click at [1362, 389] on icon "Main content area" at bounding box center [1366, 386] width 10 height 5
click at [1354, 436] on button "Main content area" at bounding box center [1366, 445] width 35 height 29
click at [1360, 501] on icon "Main content area" at bounding box center [1366, 505] width 13 height 13
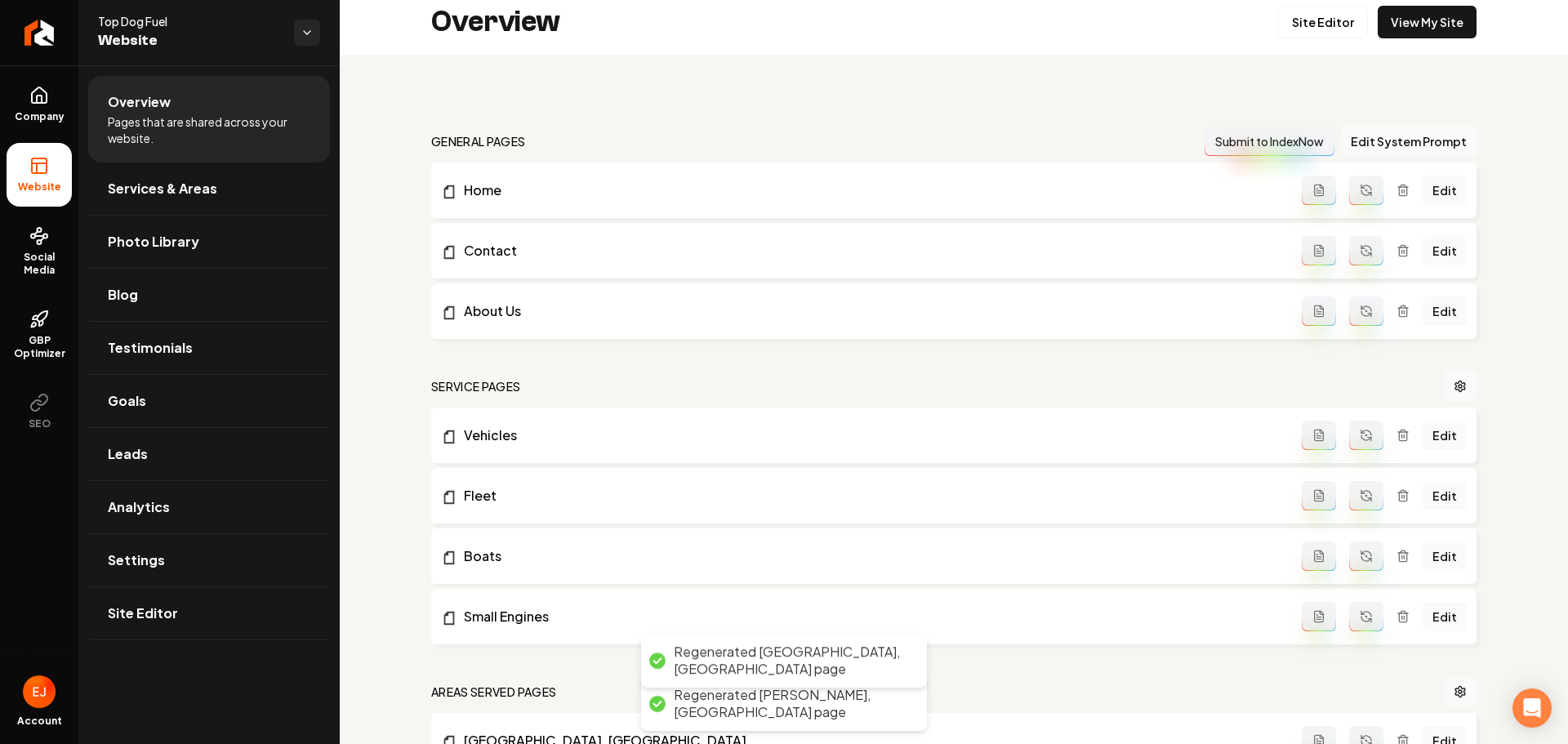
scroll to position [0, 0]
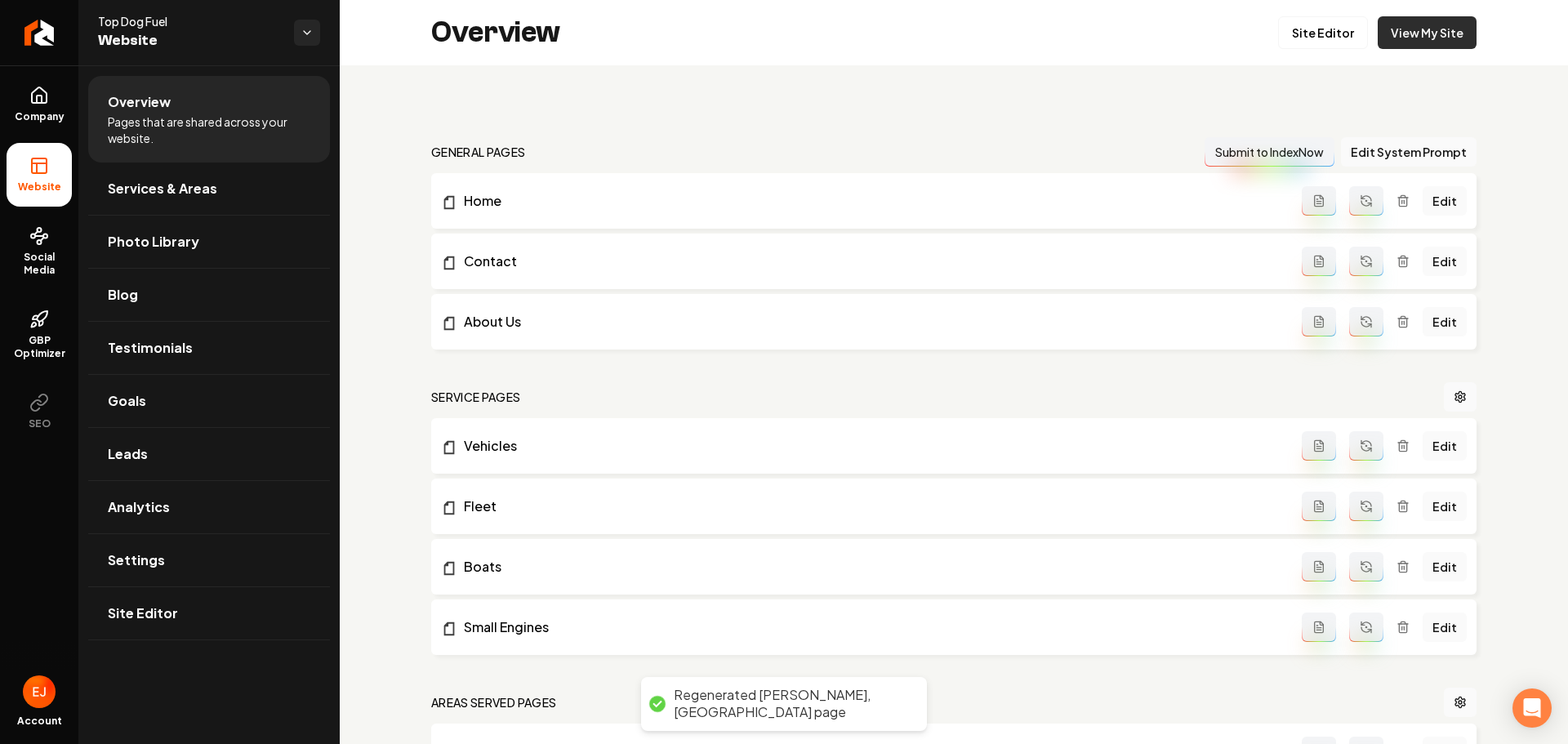
click at [1422, 27] on link "View My Site" at bounding box center [1427, 33] width 99 height 33
click at [37, 27] on icon "Return to dashboard" at bounding box center [36, 33] width 7 height 16
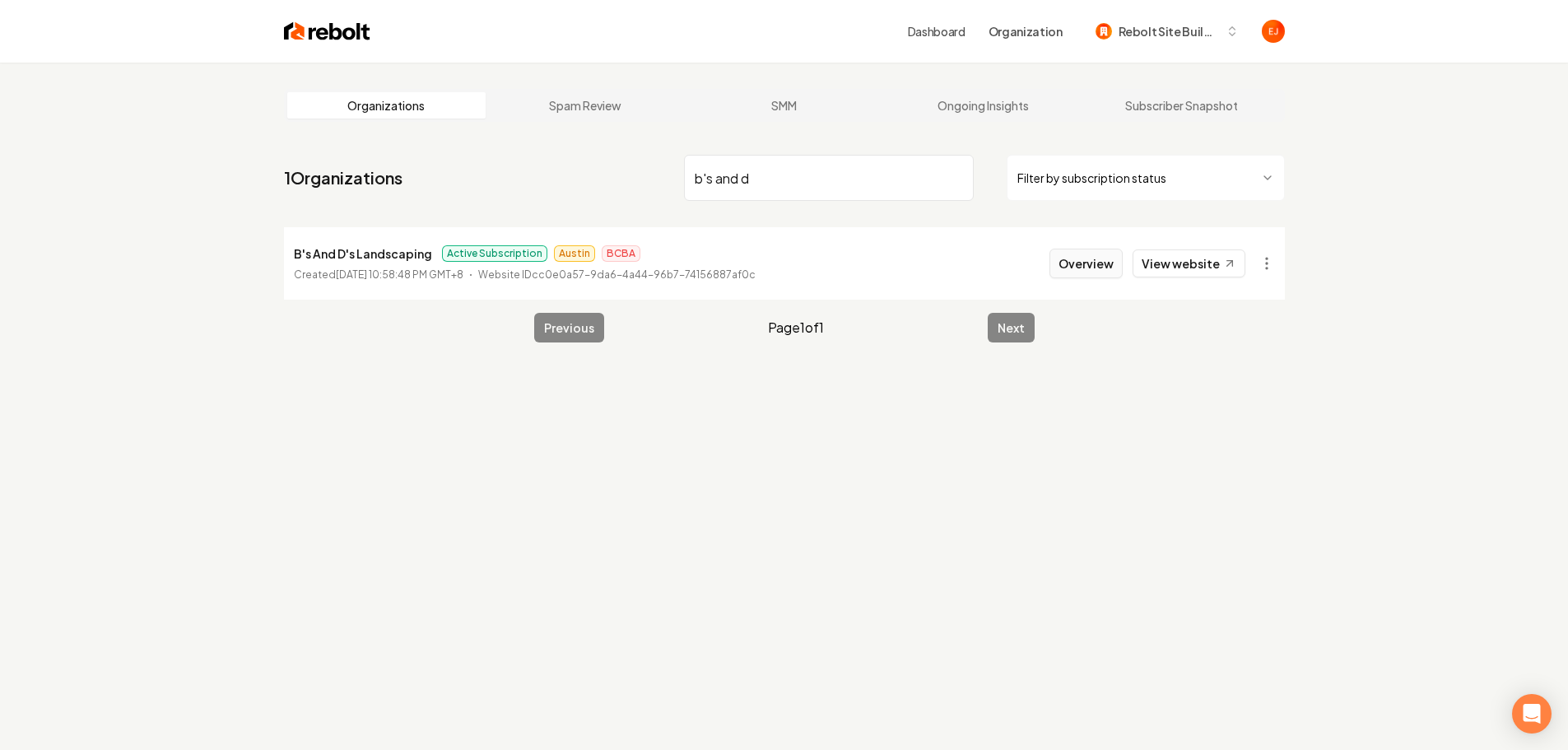
type input "b's and d"
click at [1083, 271] on button "Overview" at bounding box center [1086, 263] width 74 height 29
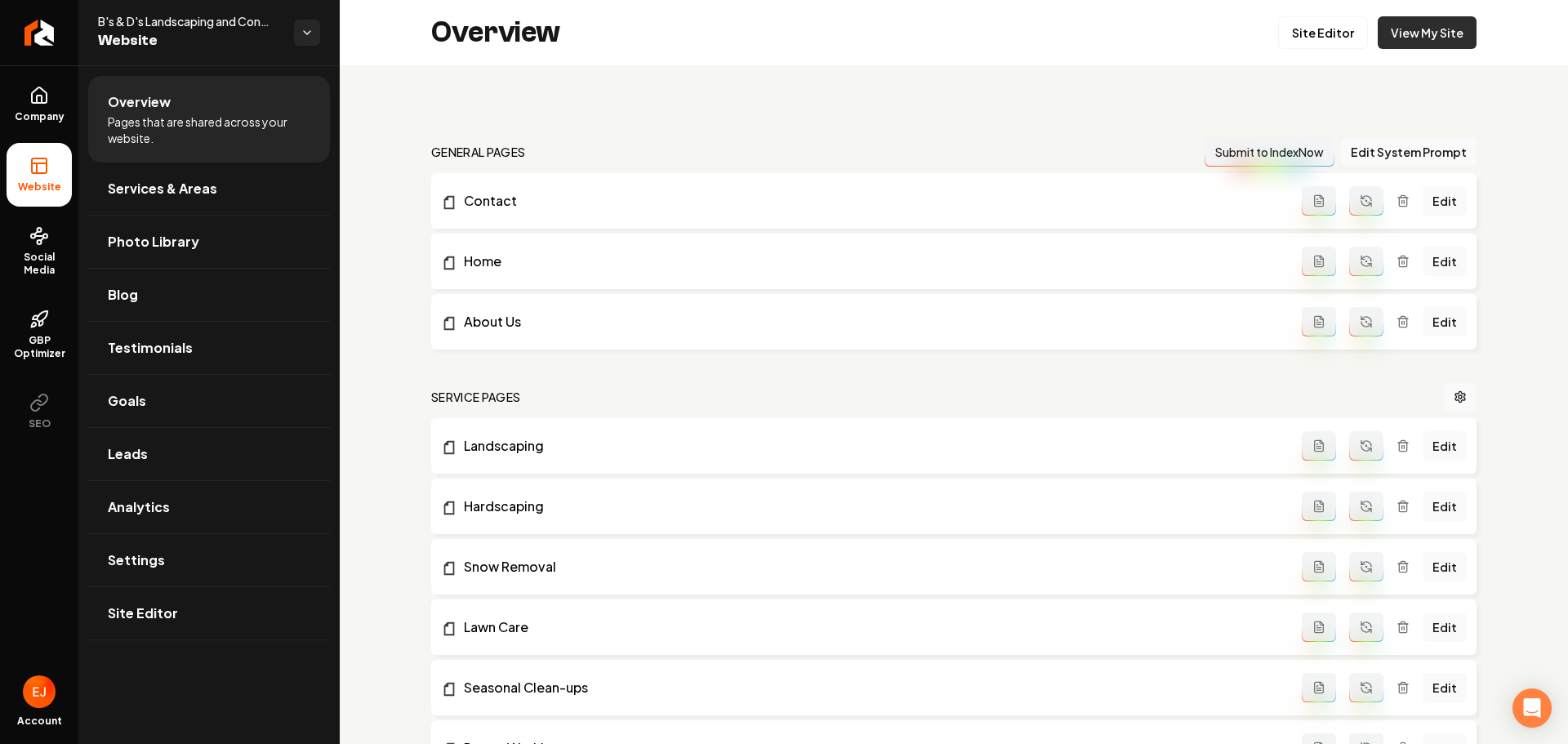
click at [1413, 38] on link "View My Site" at bounding box center [1427, 33] width 99 height 33
click at [1402, 154] on button "Edit System Prompt" at bounding box center [1408, 152] width 136 height 29
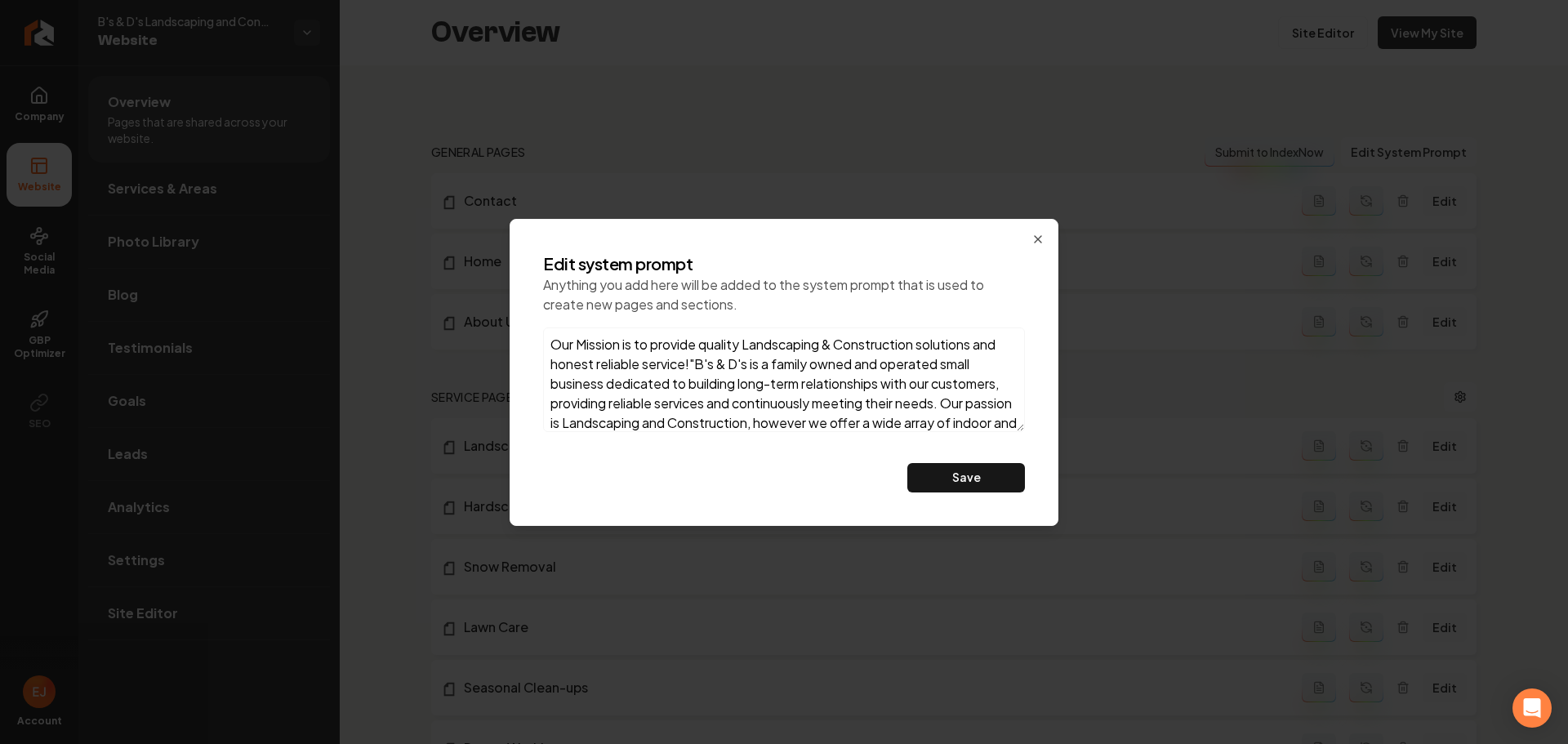
scroll to position [67, 0]
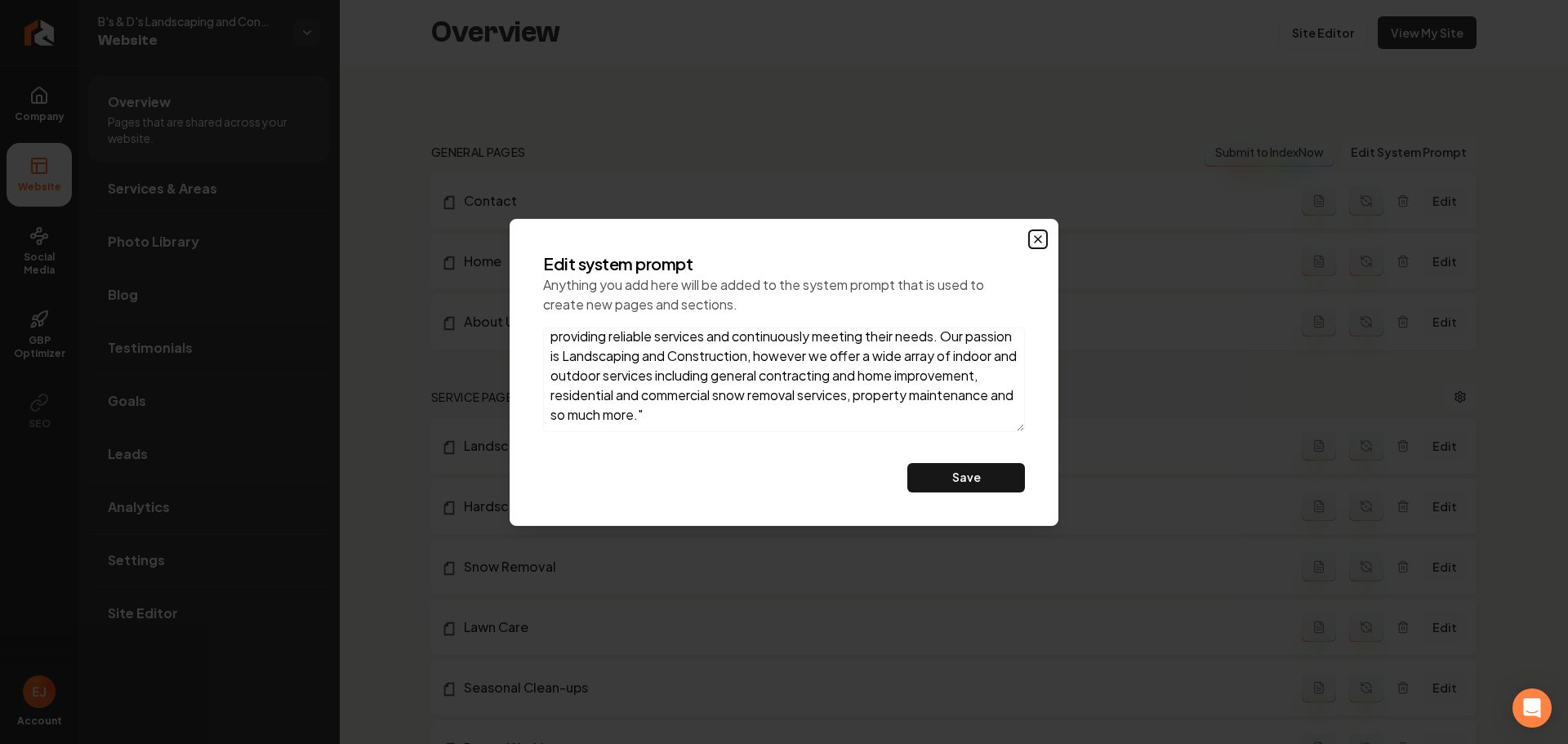
click at [1039, 239] on icon "button" at bounding box center [1038, 239] width 6 height 6
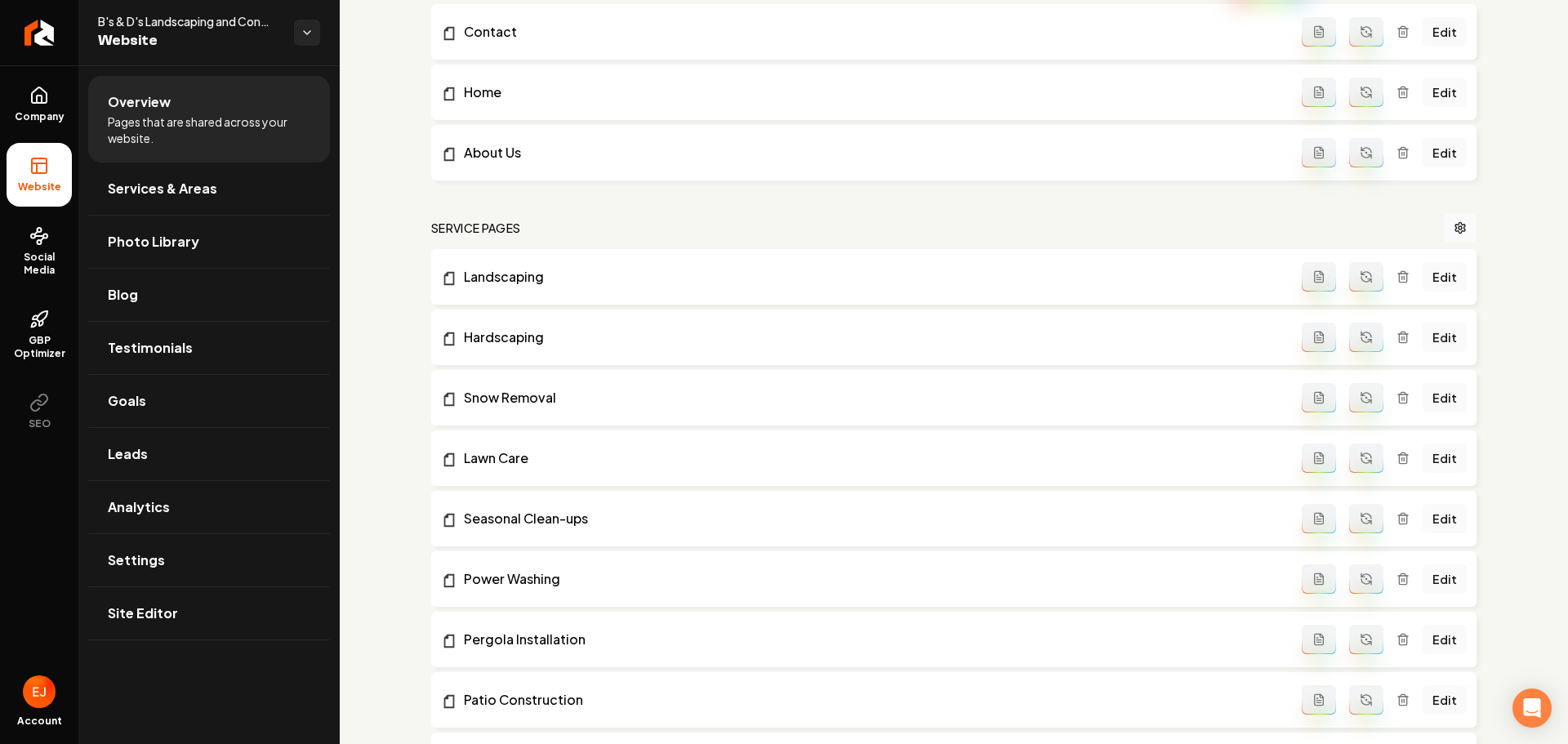
scroll to position [163, 0]
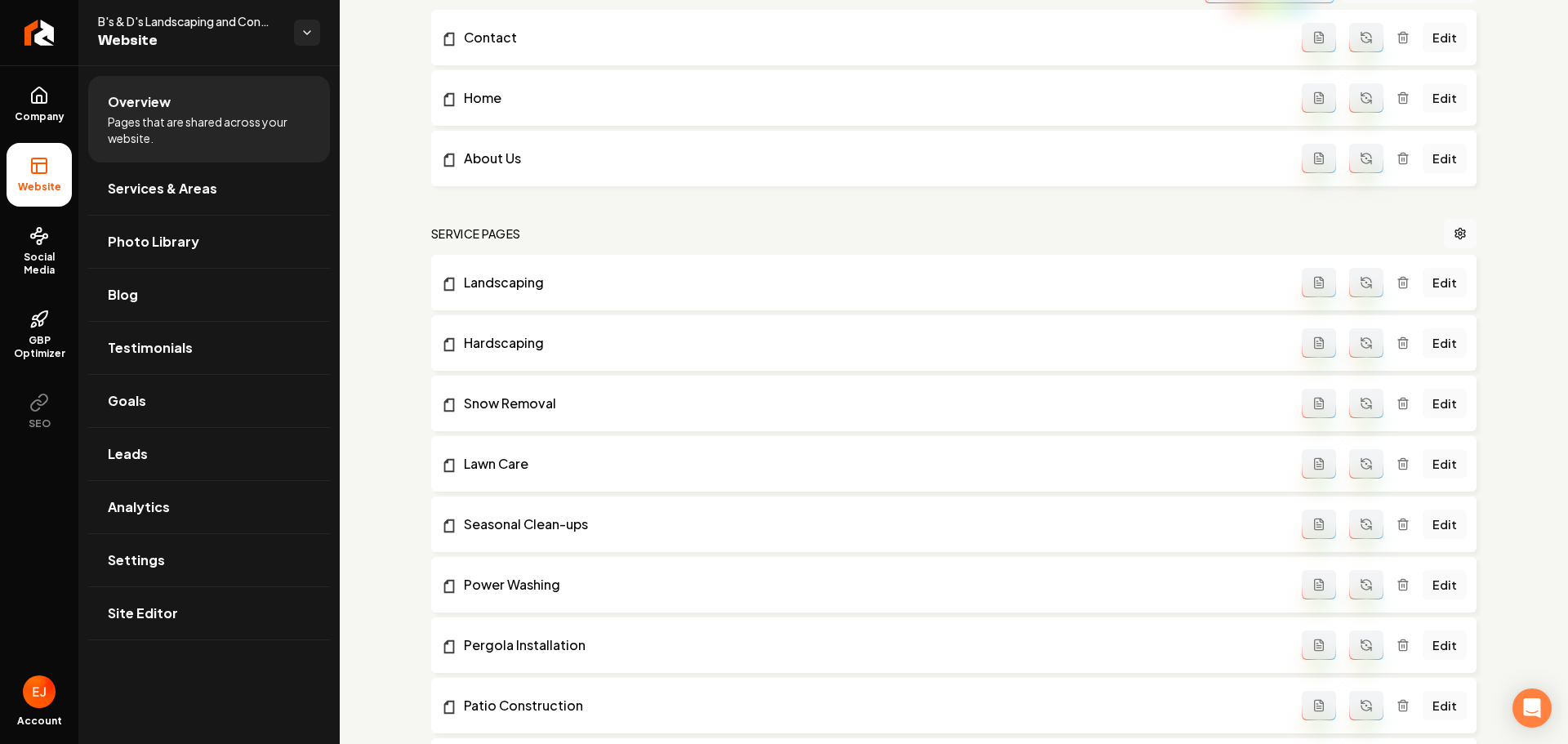
click at [1361, 291] on button "Main content area" at bounding box center [1366, 283] width 35 height 29
click at [1362, 340] on icon "Main content area" at bounding box center [1366, 343] width 13 height 13
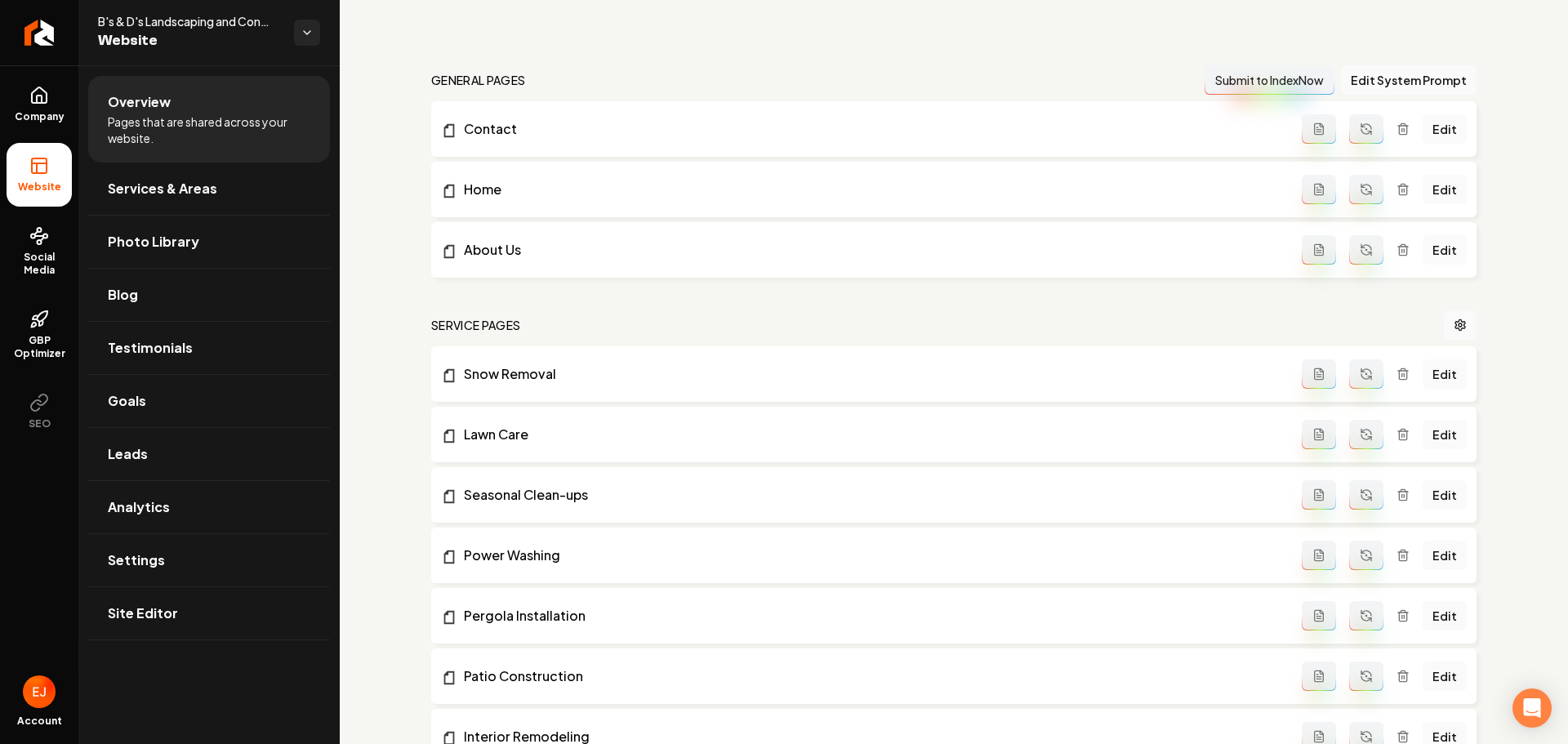
scroll to position [0, 0]
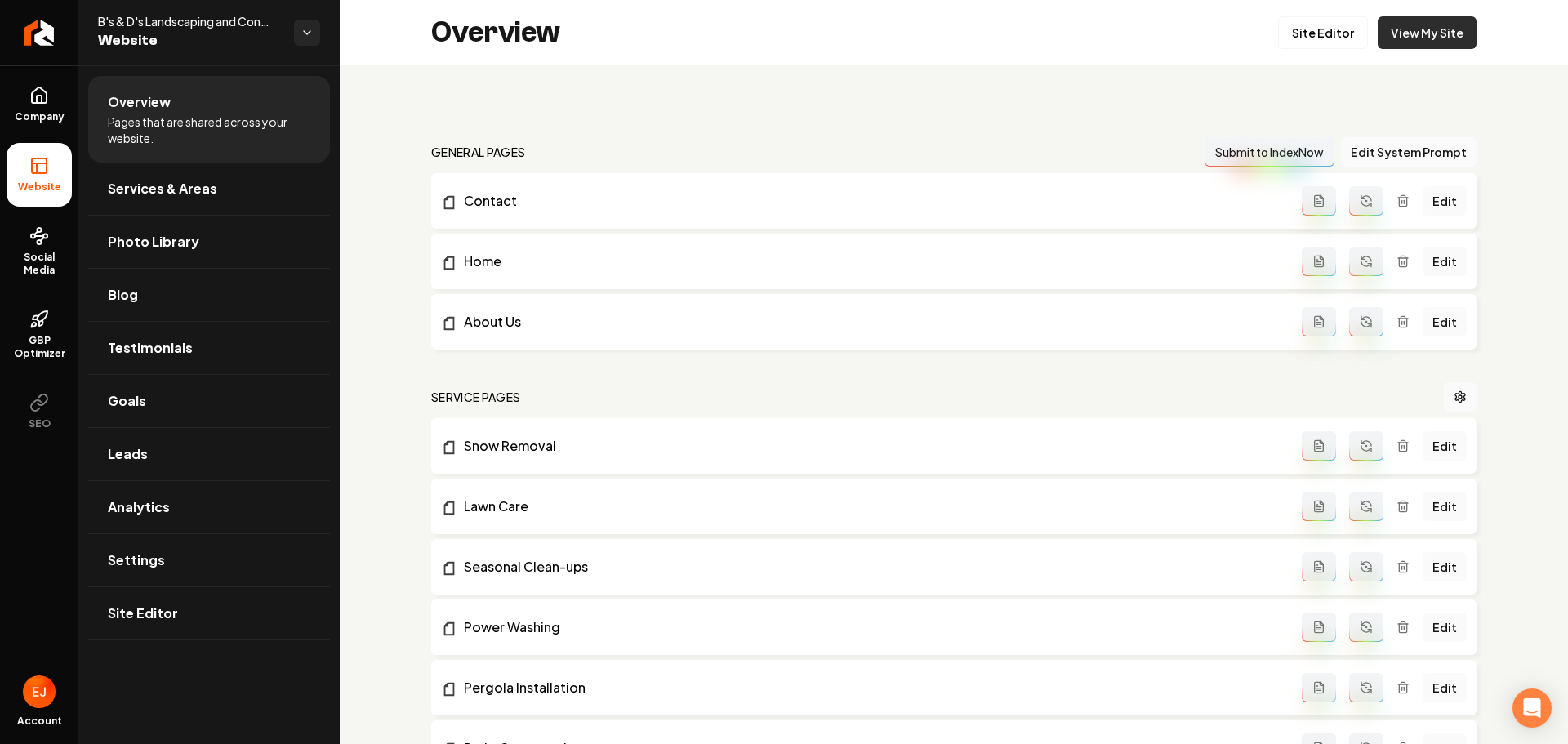
click at [1403, 47] on link "View My Site" at bounding box center [1427, 33] width 99 height 33
click at [1433, 451] on link "Edit" at bounding box center [1445, 446] width 44 height 29
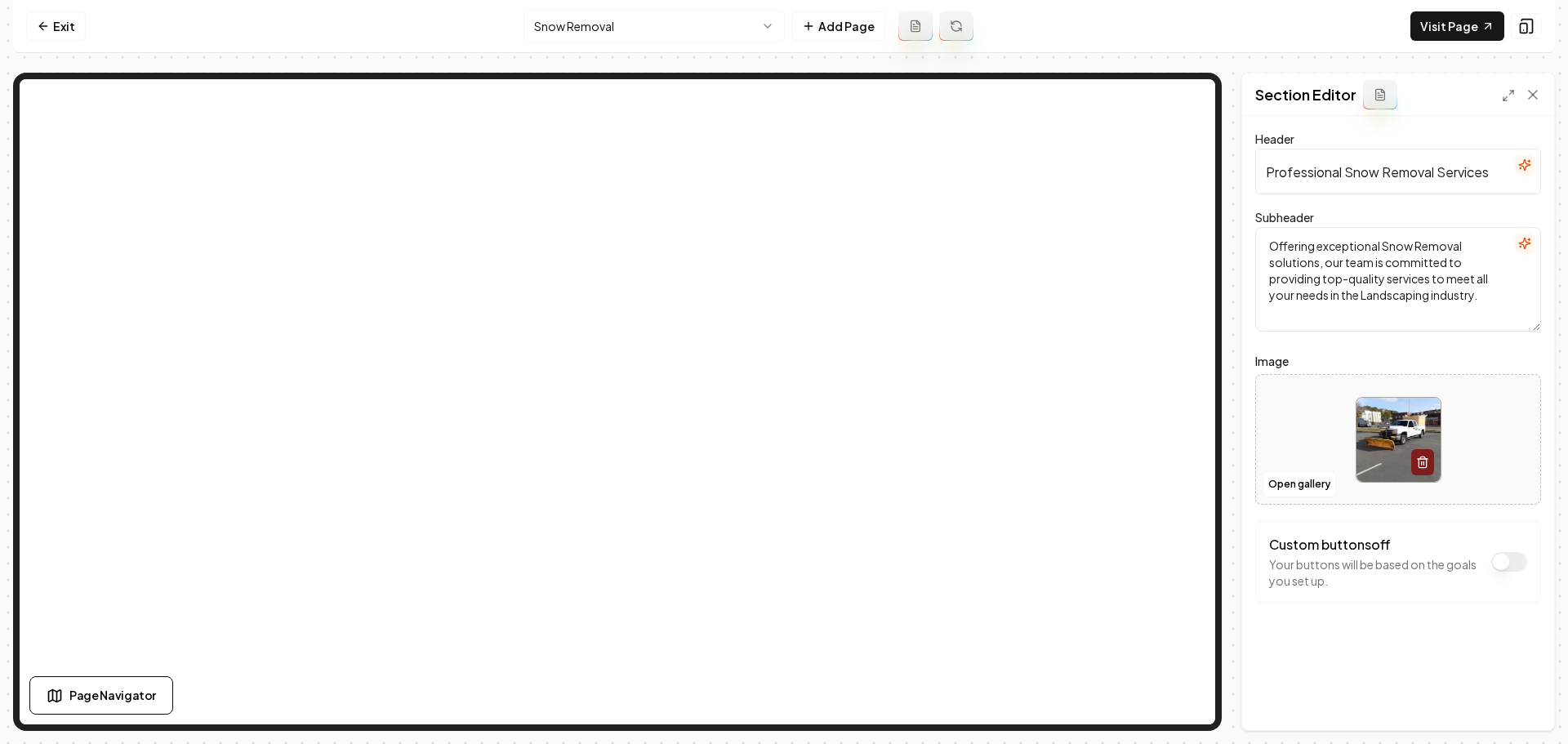
click at [1527, 243] on icon "button" at bounding box center [1525, 244] width 11 height 11
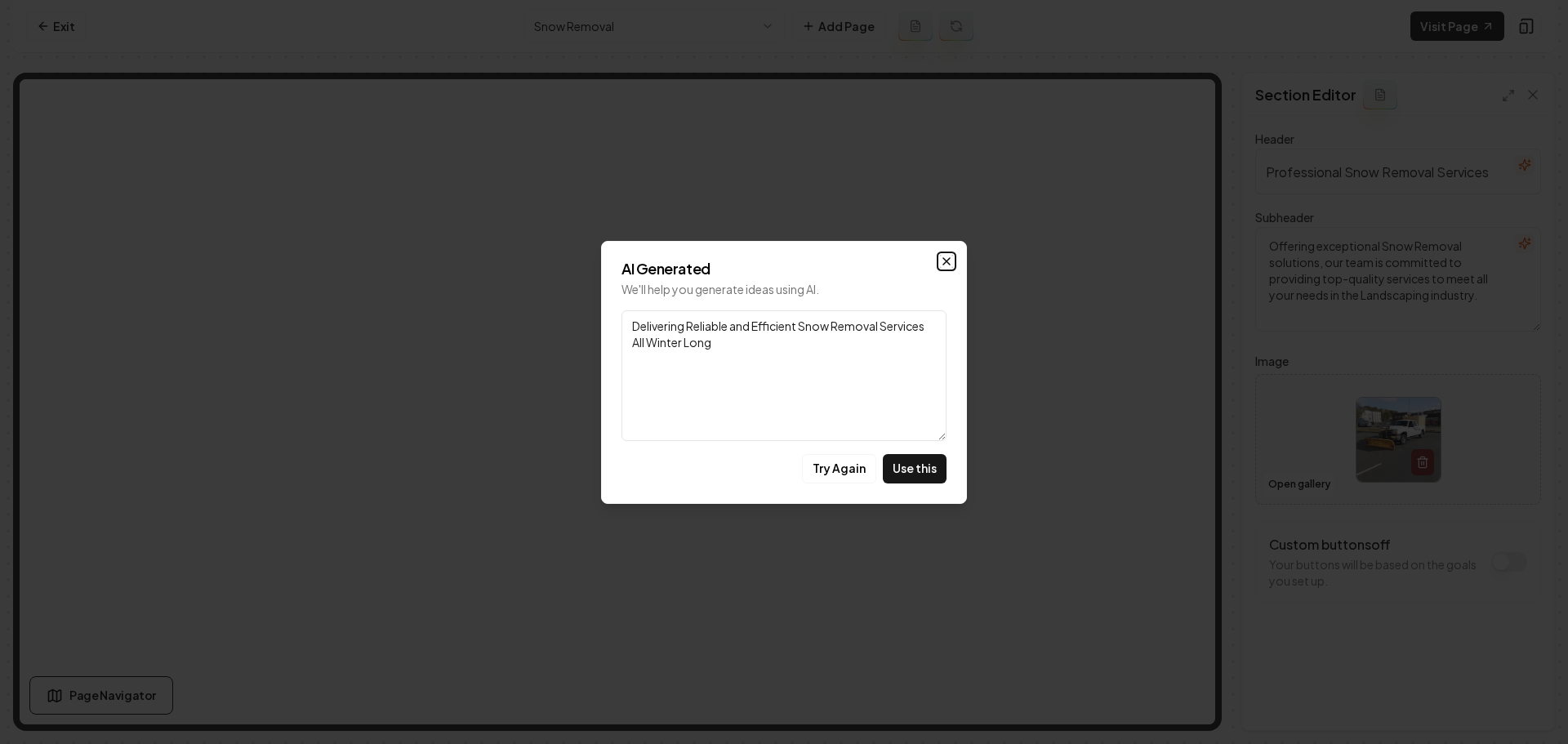
click at [948, 256] on icon "button" at bounding box center [946, 261] width 13 height 13
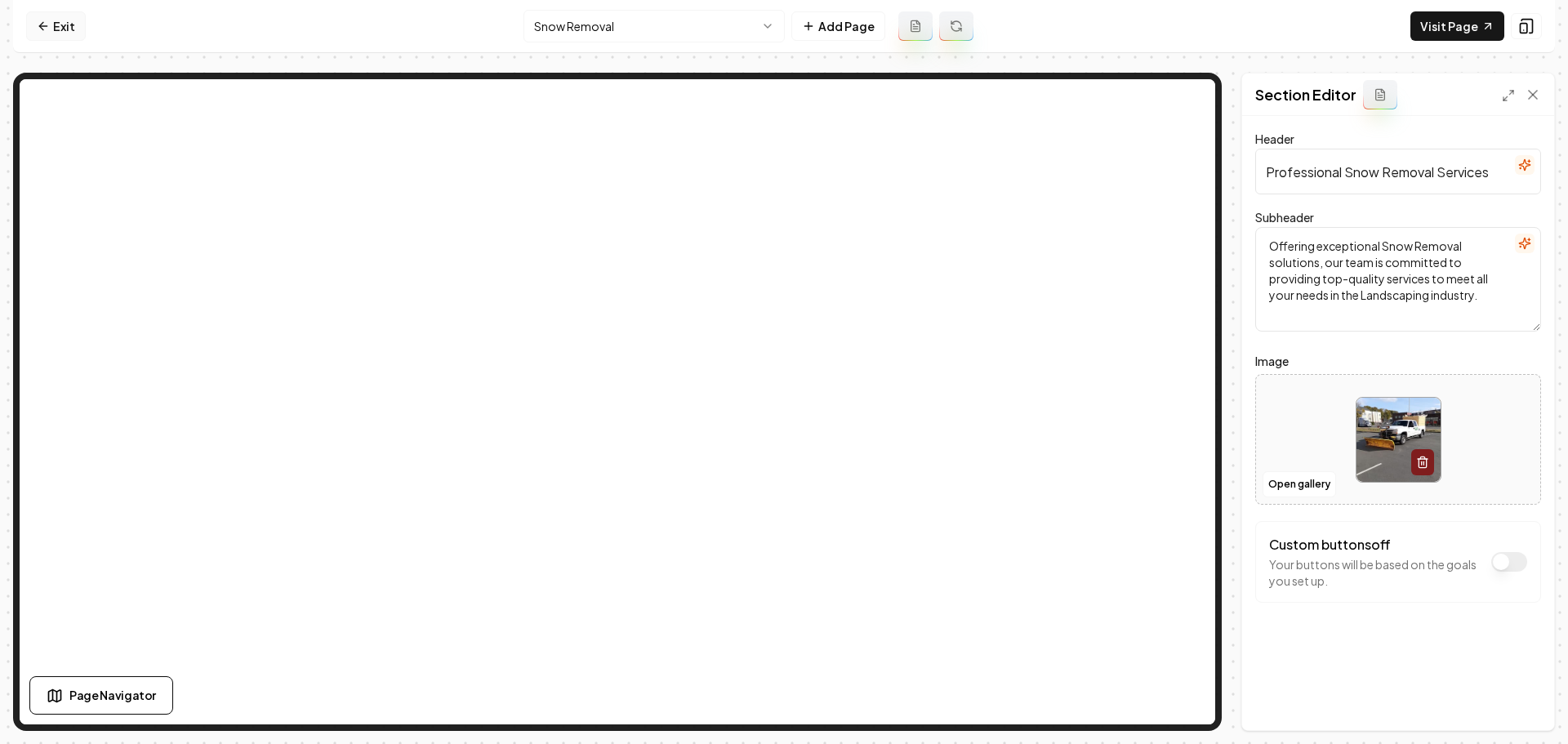
click at [67, 35] on link "Exit" at bounding box center [56, 26] width 59 height 29
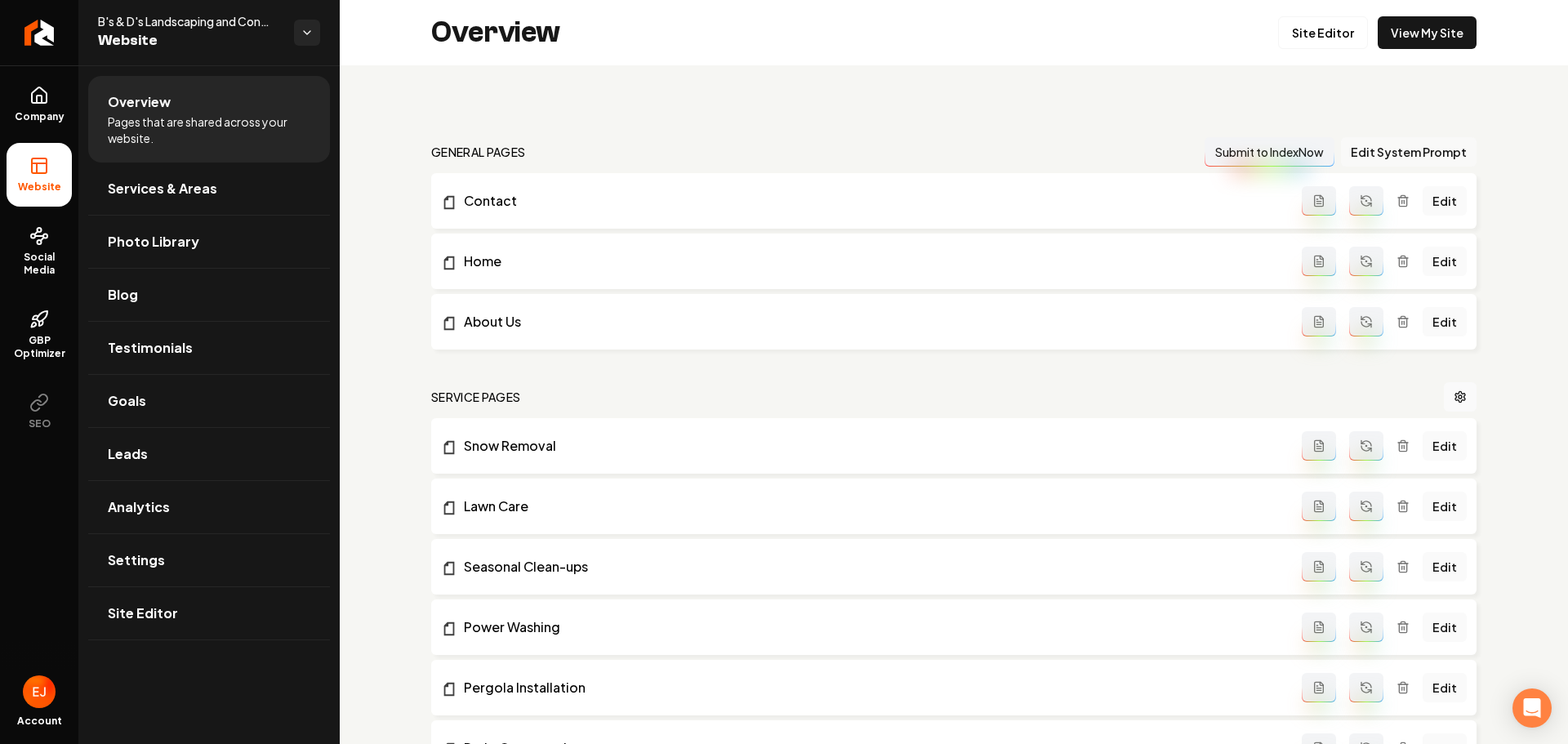
click at [1410, 158] on button "Edit System Prompt" at bounding box center [1408, 152] width 136 height 29
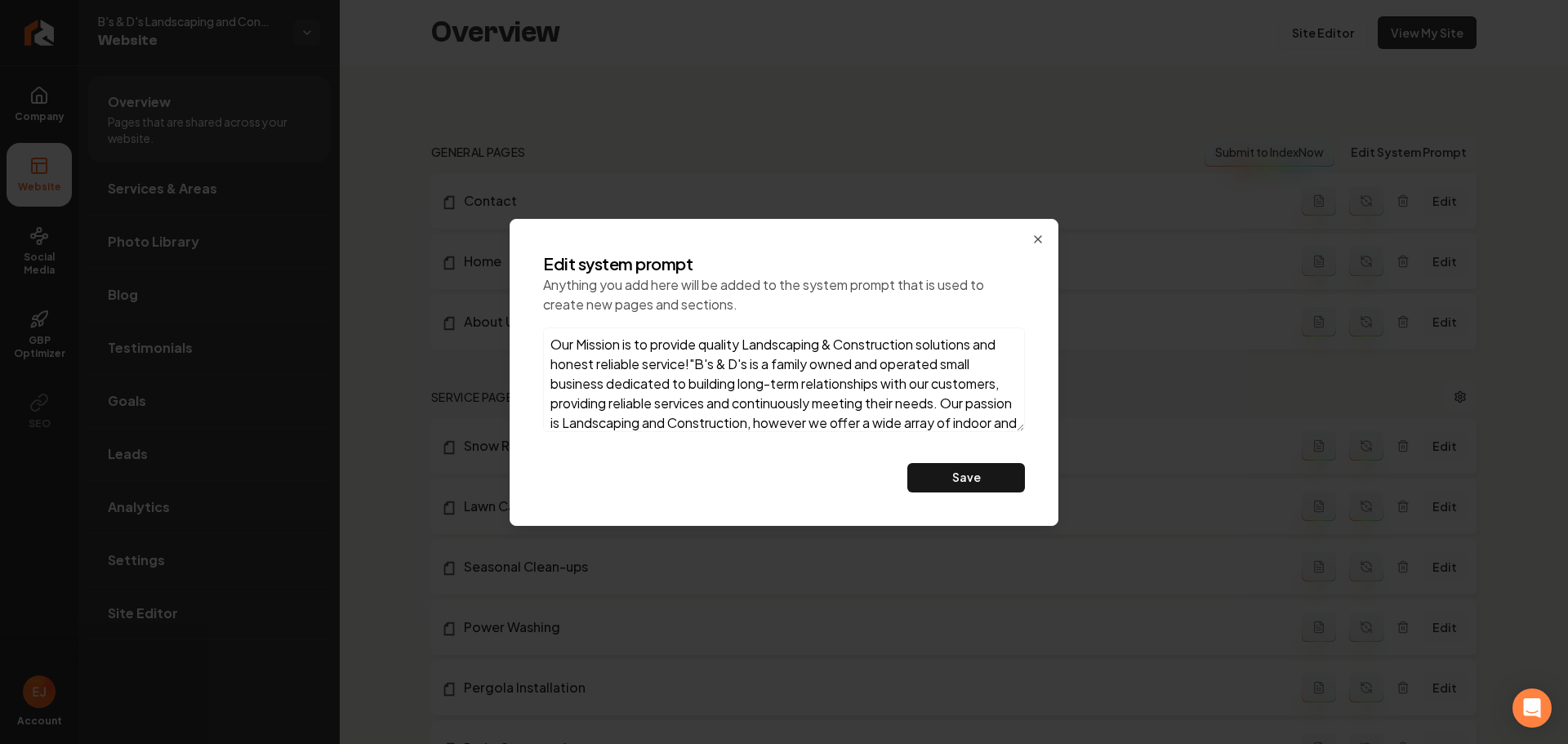
drag, startPoint x: 898, startPoint y: 410, endPoint x: 494, endPoint y: 252, distance: 433.8
click at [494, 252] on body "Company Website Social Media GBP Optimizer SEO Account B's & D's Landscaping an…" at bounding box center [784, 372] width 1568 height 744
click at [1039, 241] on icon "button" at bounding box center [1038, 239] width 13 height 13
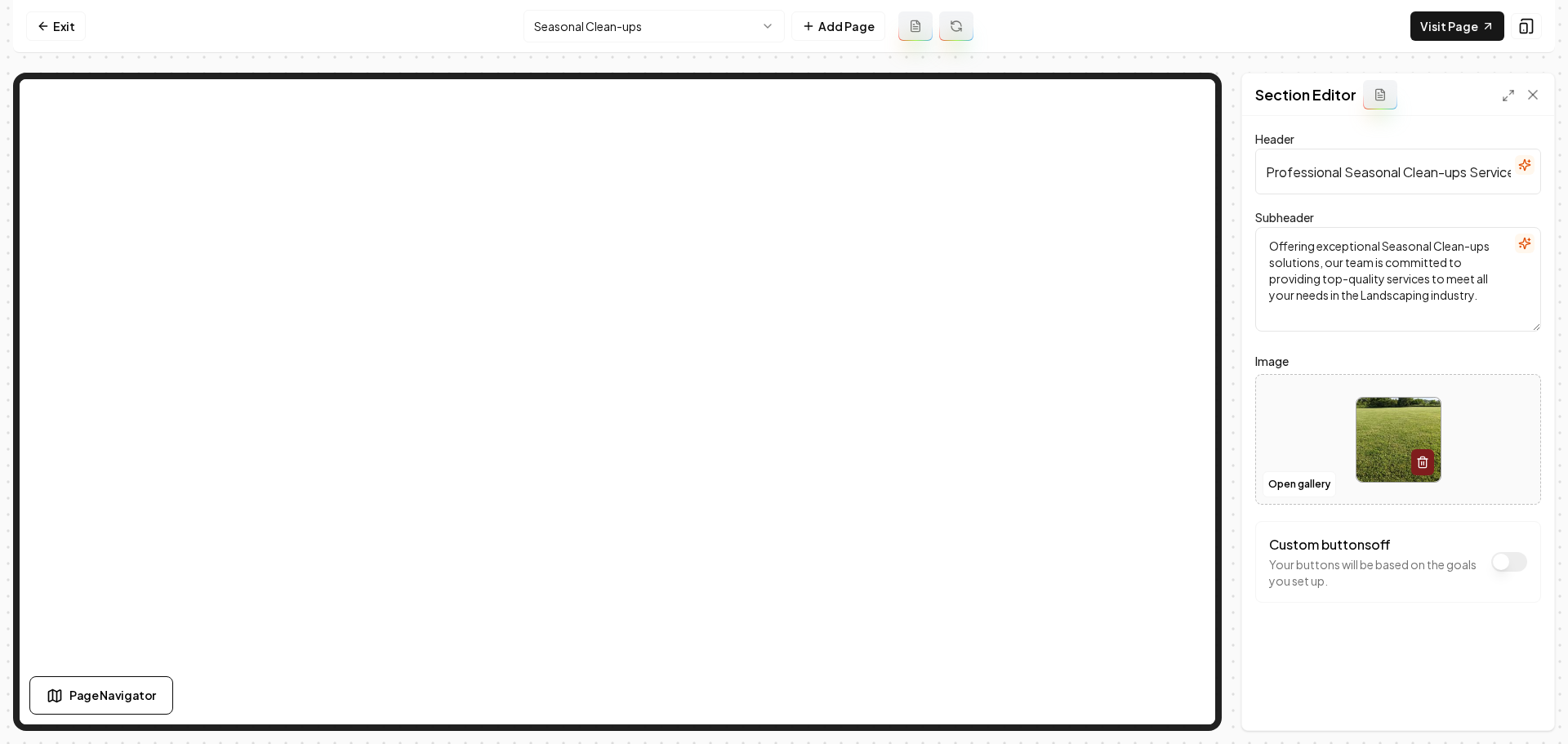
click at [1522, 243] on icon "button" at bounding box center [1525, 244] width 11 height 11
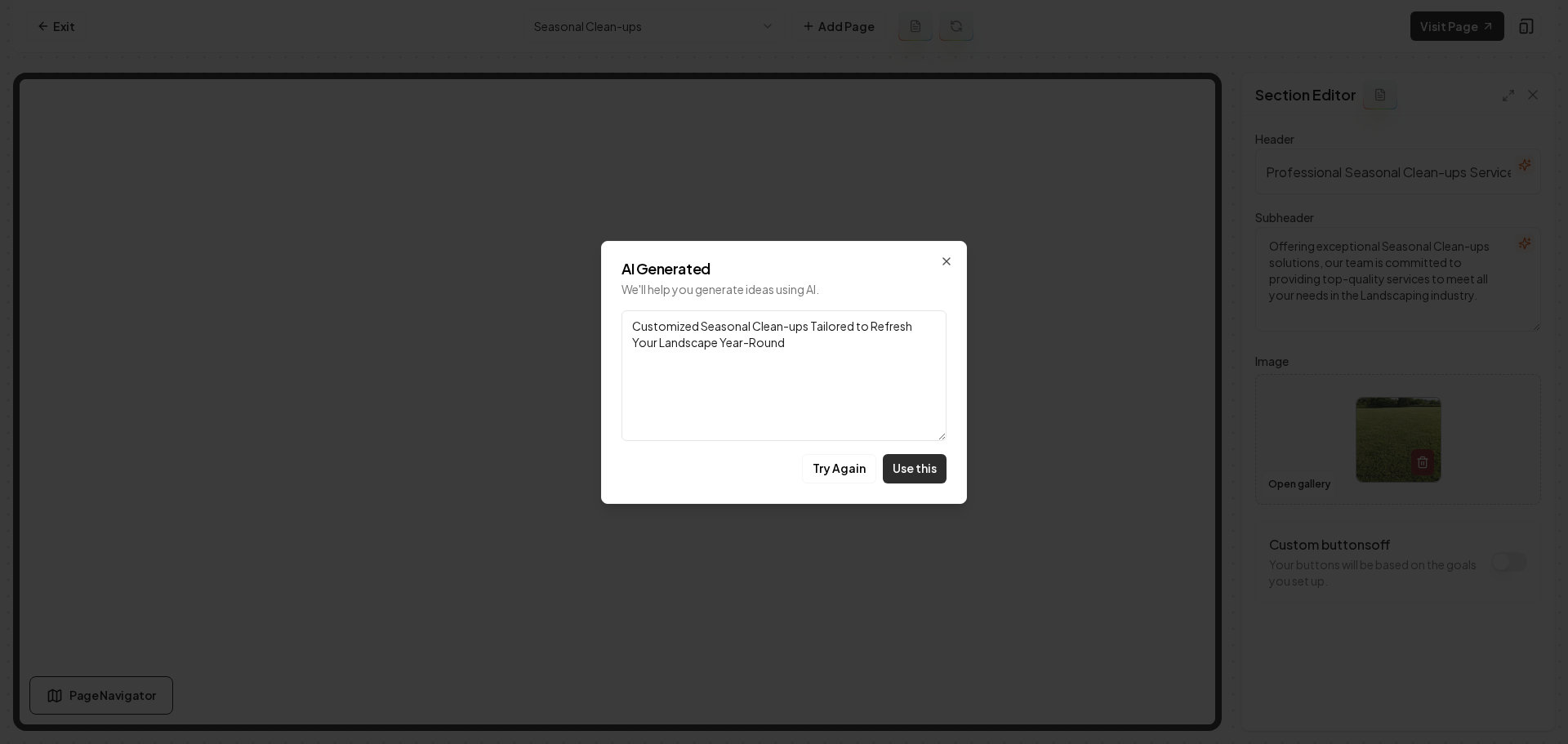
click at [925, 469] on button "Use this" at bounding box center [915, 469] width 64 height 29
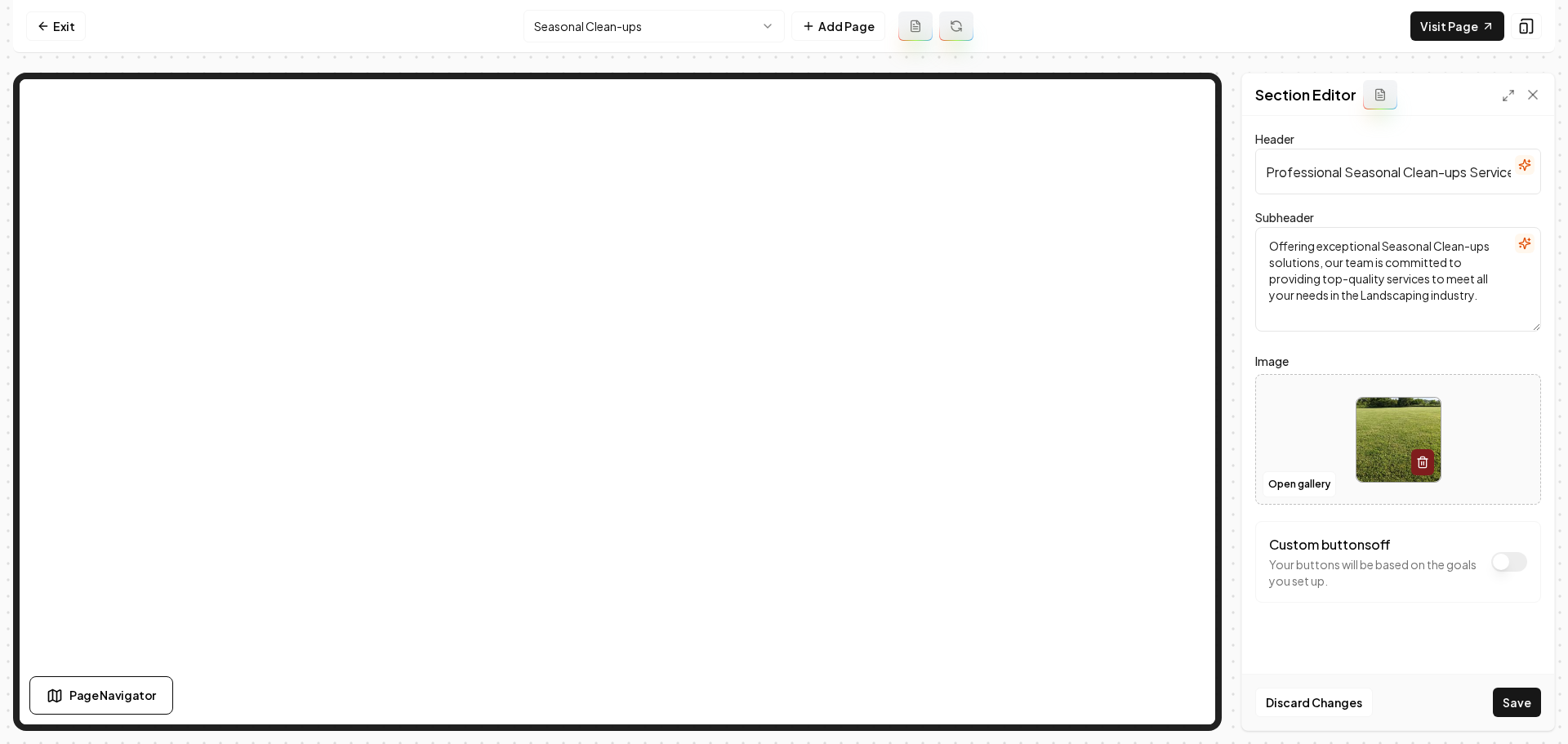
type textarea "Customized Seasonal Clean-ups Tailored to Refresh Your Landscape Year-Round"
click at [1531, 713] on button "Save" at bounding box center [1517, 703] width 48 height 29
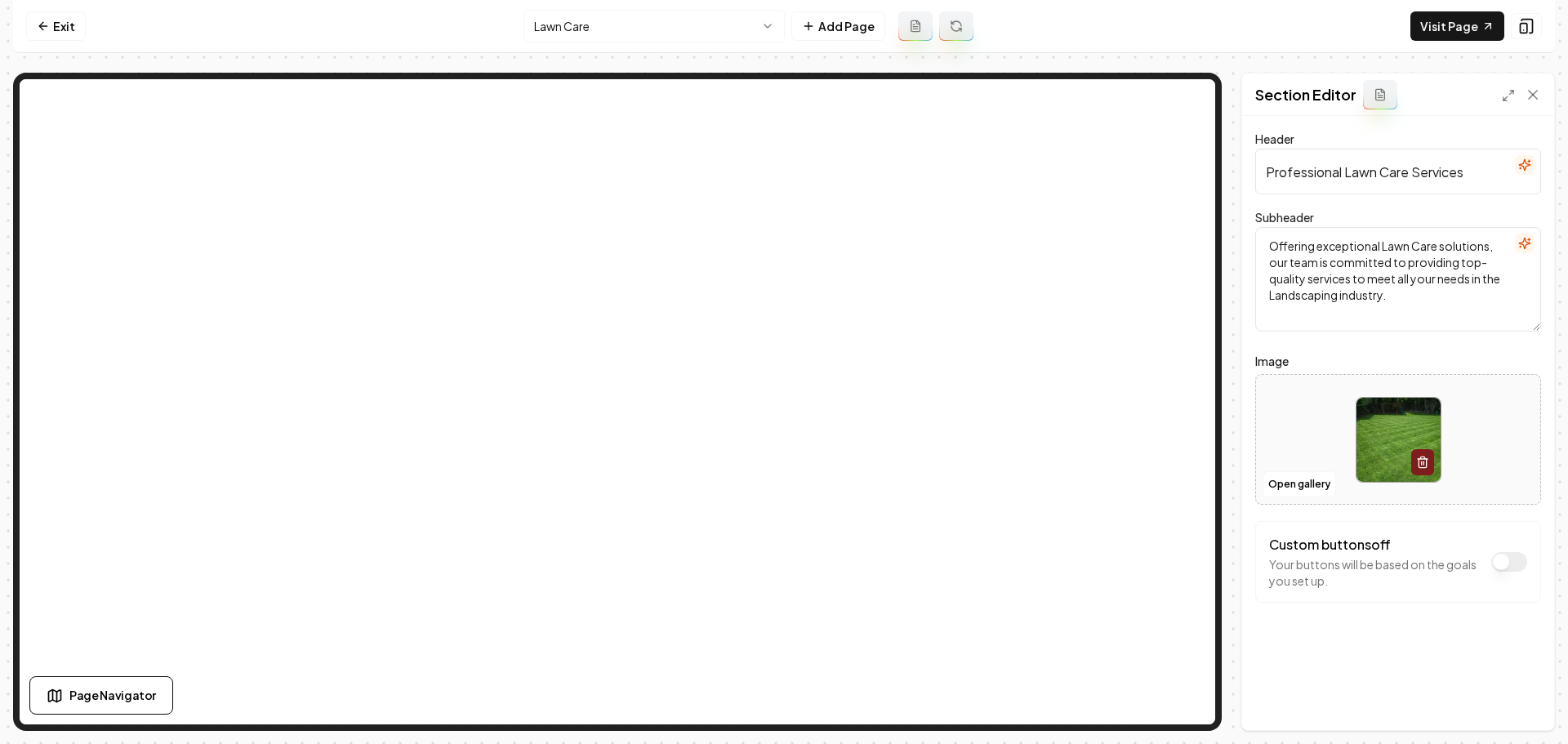
click at [1529, 237] on icon "button" at bounding box center [1525, 244] width 13 height 13
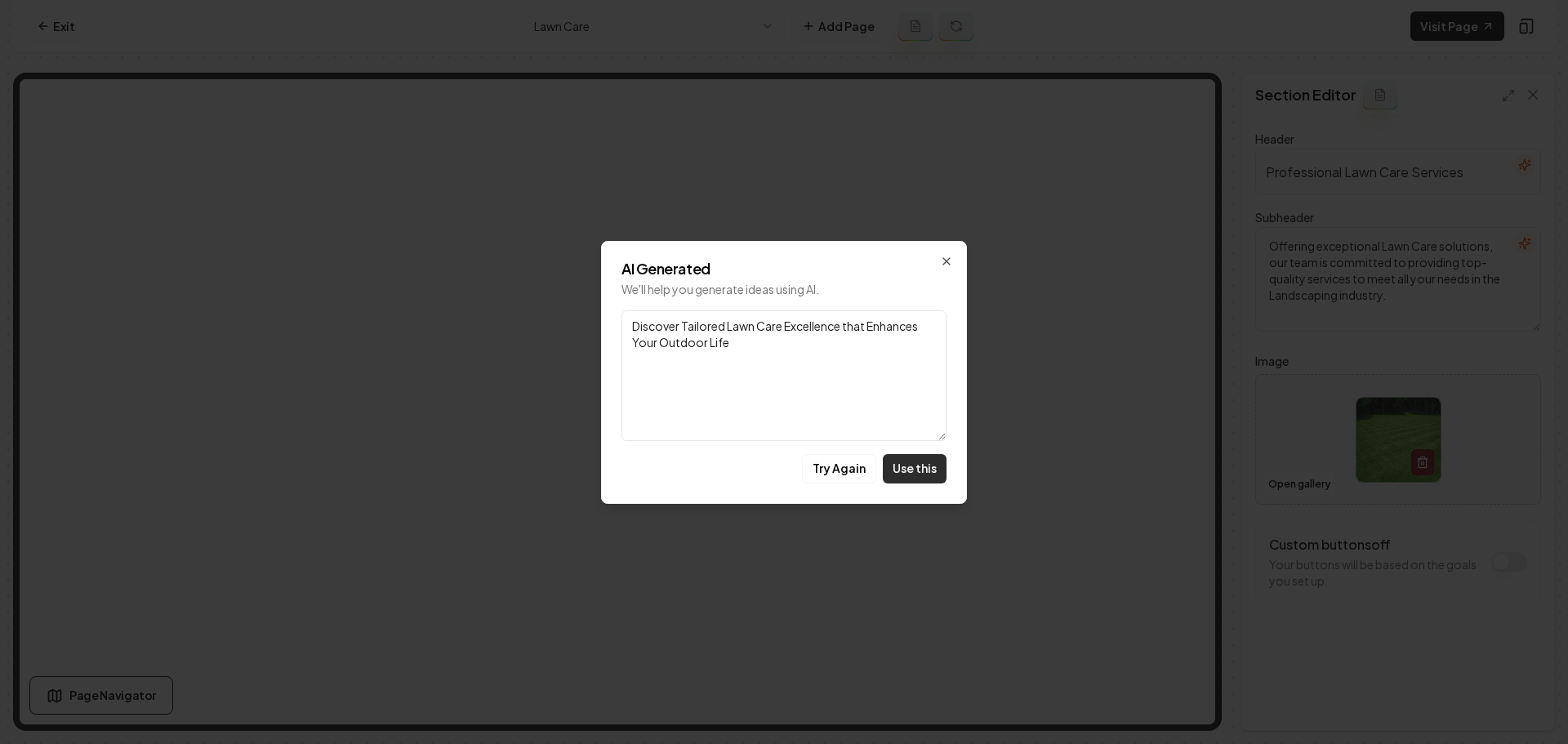
click at [921, 471] on button "Use this" at bounding box center [915, 469] width 64 height 29
type textarea "Discover Tailored Lawn Care Excellence that Enhances Your Outdoor Life"
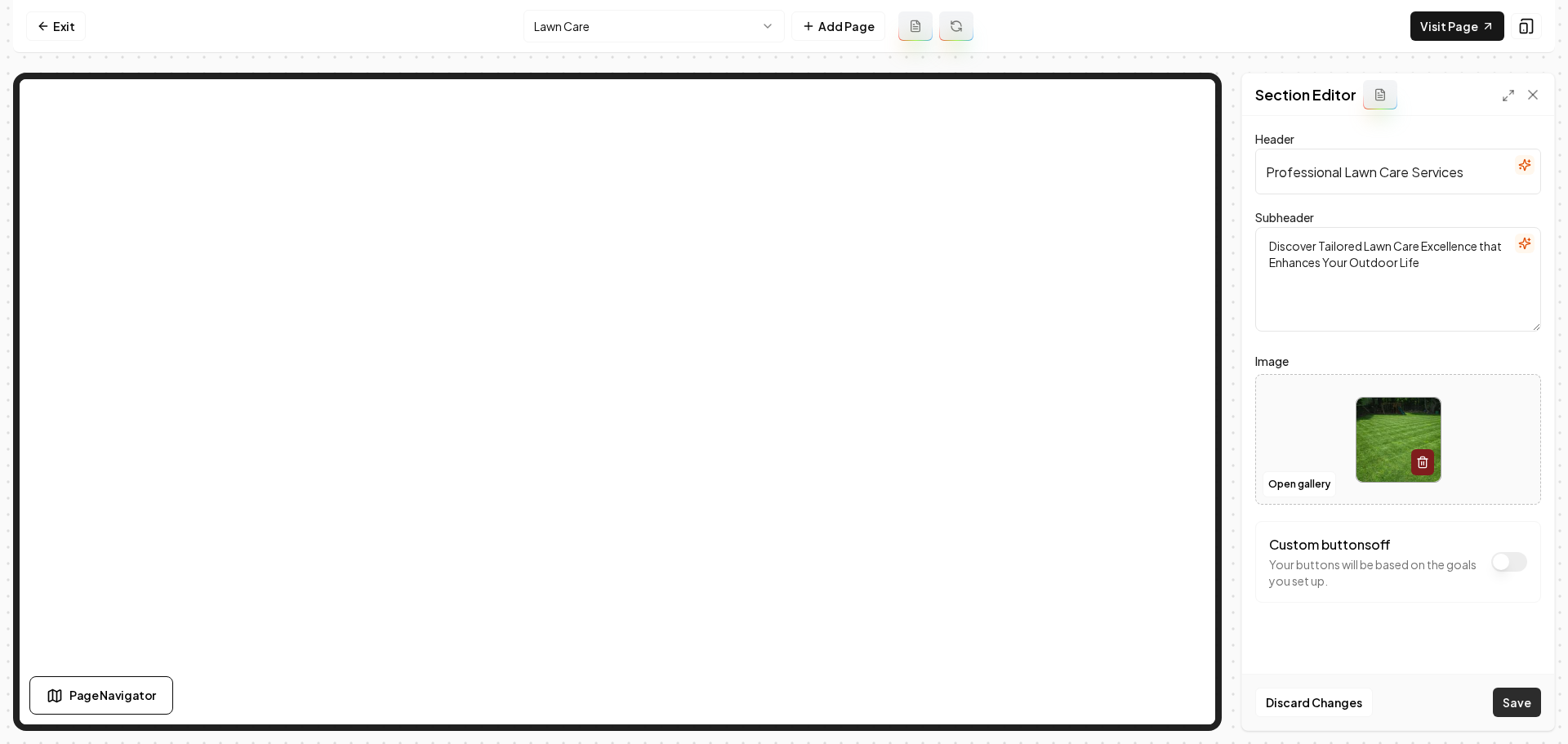
click at [1509, 708] on button "Save" at bounding box center [1517, 703] width 48 height 29
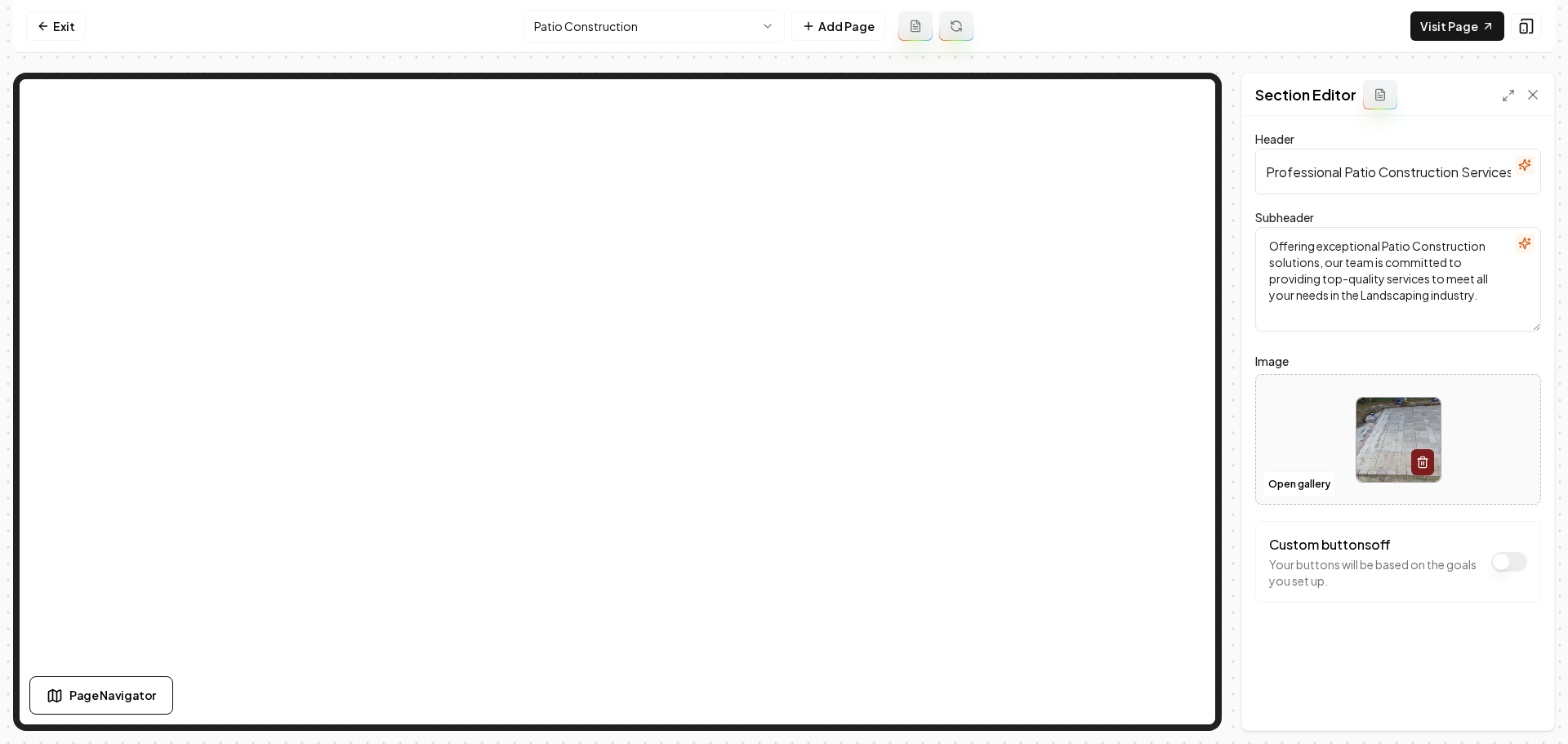
click at [1522, 246] on icon "button" at bounding box center [1525, 244] width 13 height 13
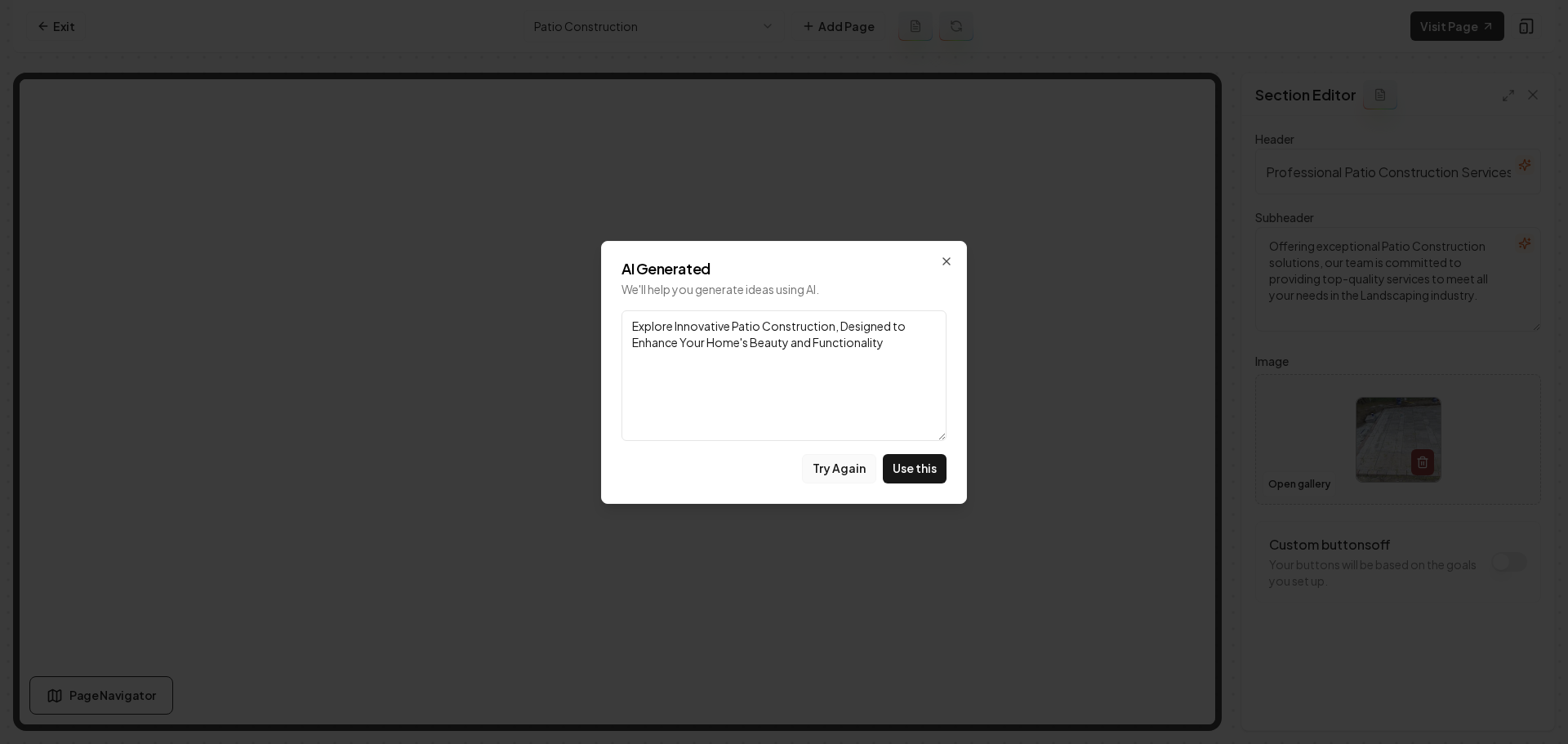
click at [851, 469] on button "Try Again" at bounding box center [839, 469] width 74 height 29
click at [946, 263] on icon "button" at bounding box center [946, 261] width 13 height 13
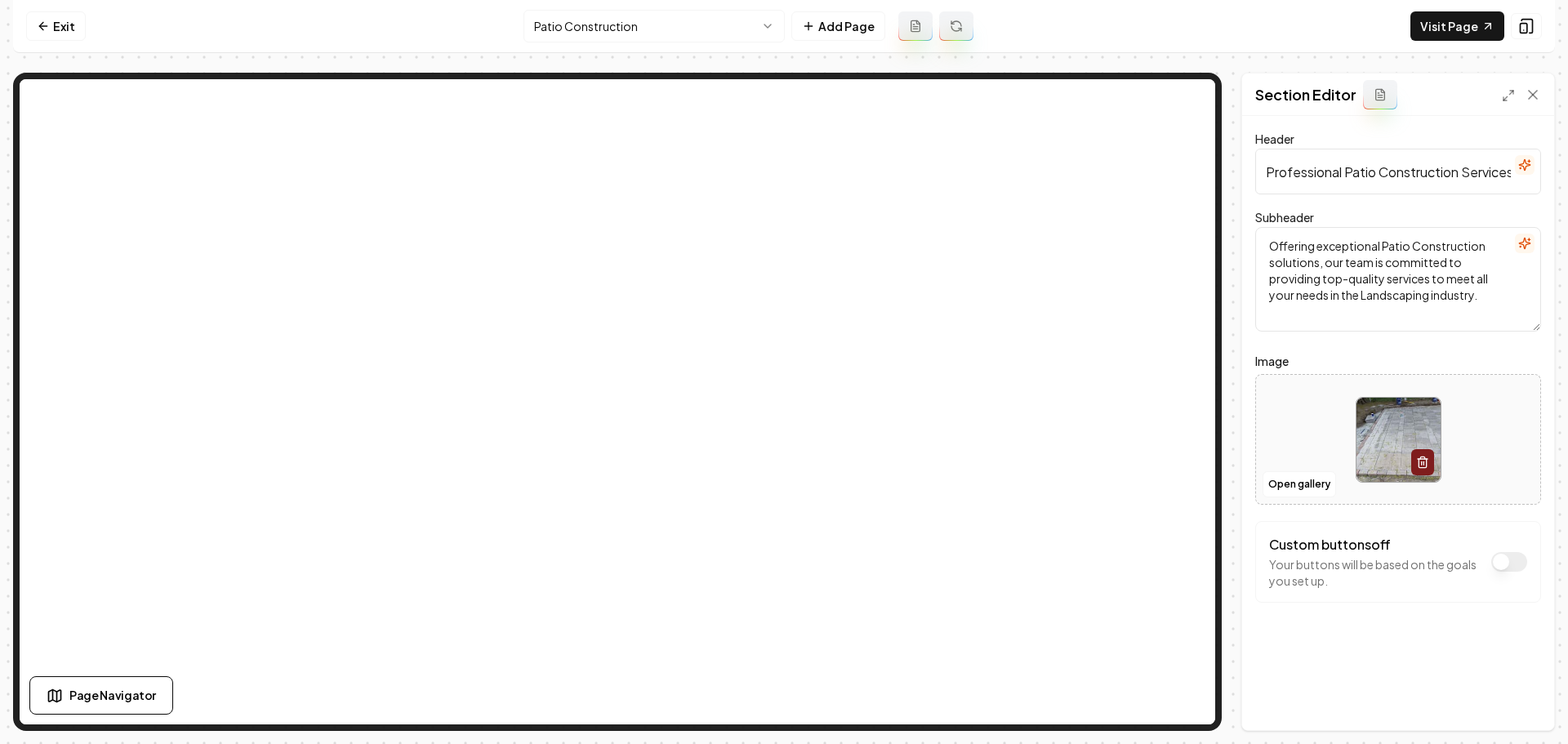
click at [1525, 241] on icon "button" at bounding box center [1525, 244] width 13 height 13
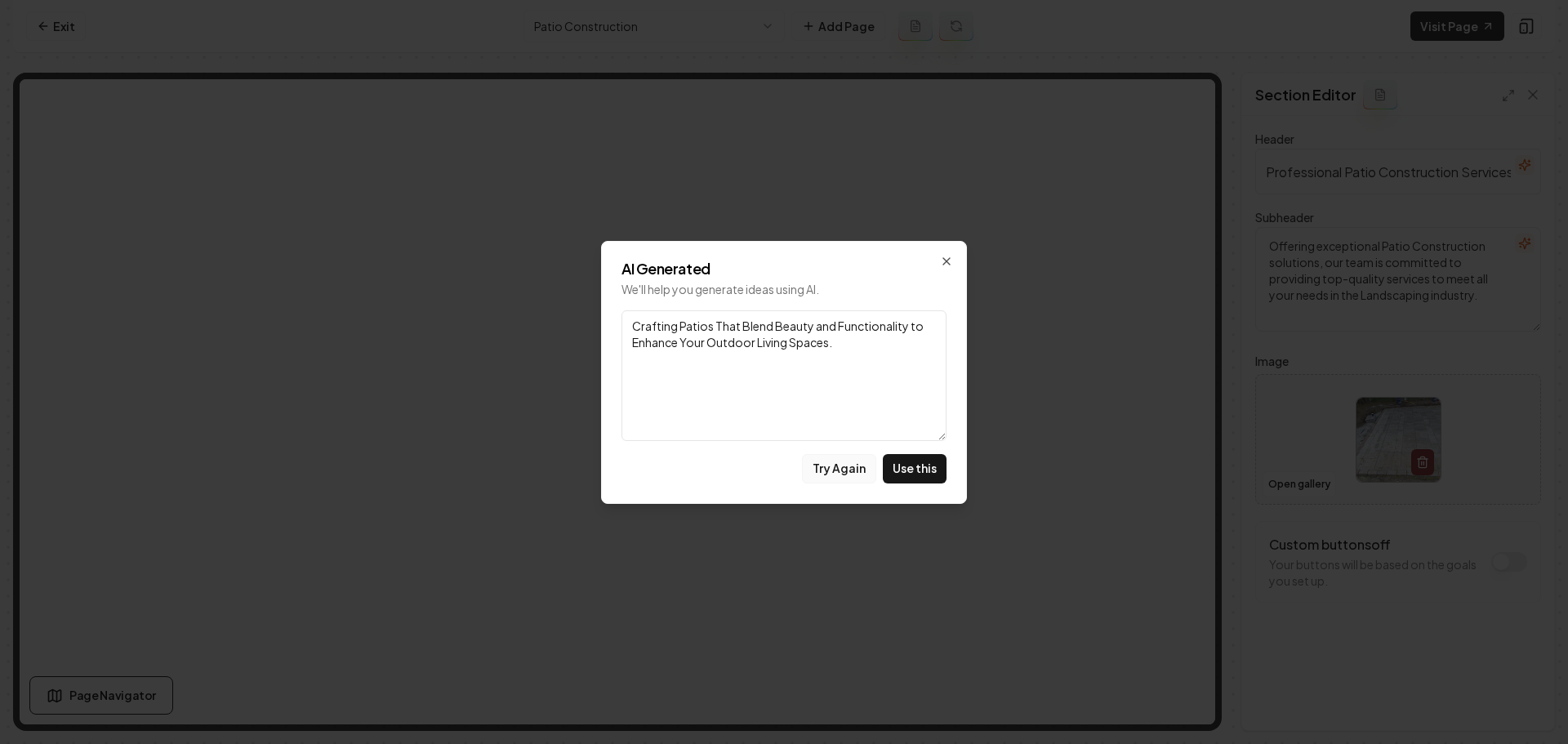
click at [838, 470] on button "Try Again" at bounding box center [839, 469] width 74 height 29
click at [926, 467] on button "Use this" at bounding box center [915, 469] width 64 height 29
type textarea "Creating Beautiful Patios with Expert Craftsmanship and Personal Touch"
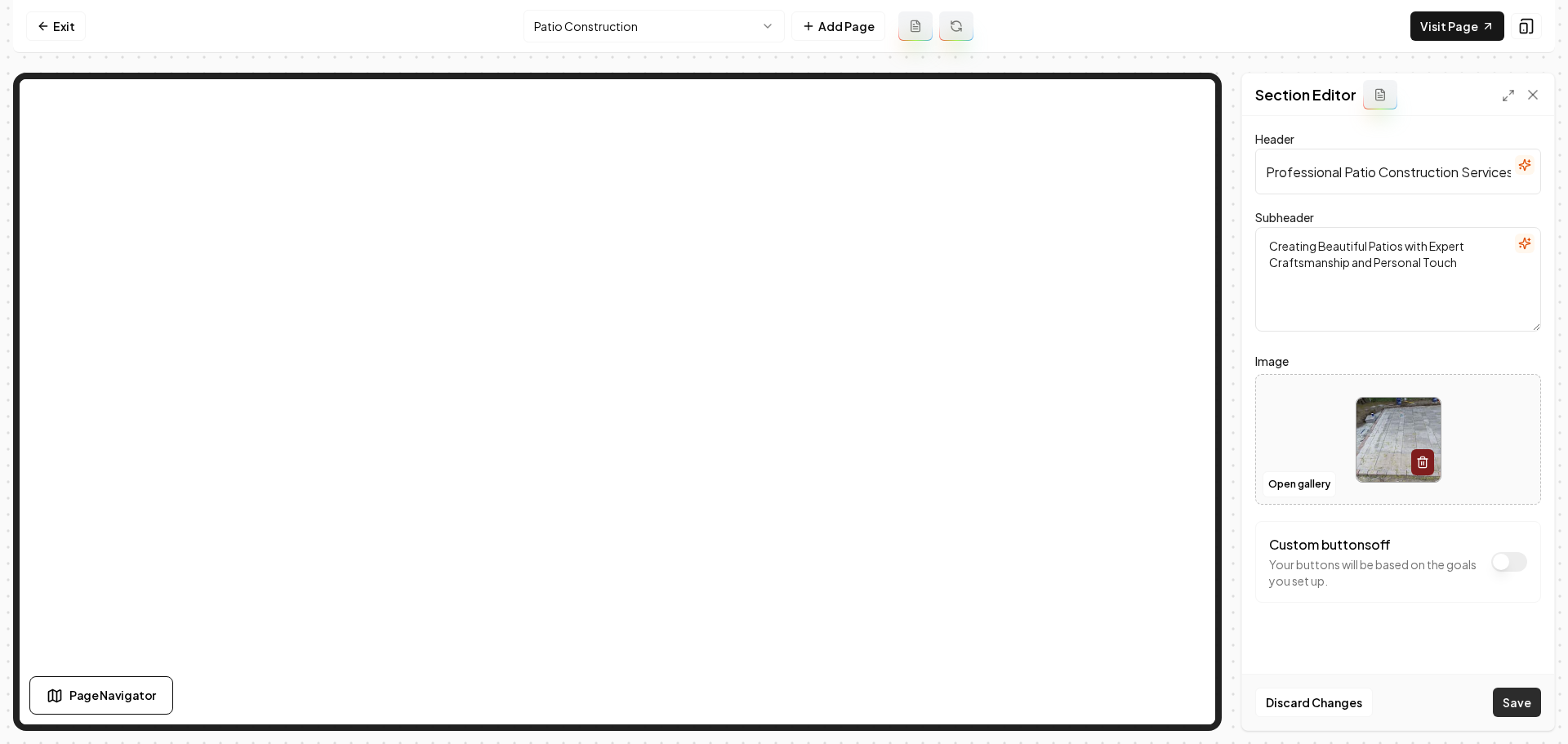
click at [1510, 698] on button "Save" at bounding box center [1517, 703] width 48 height 29
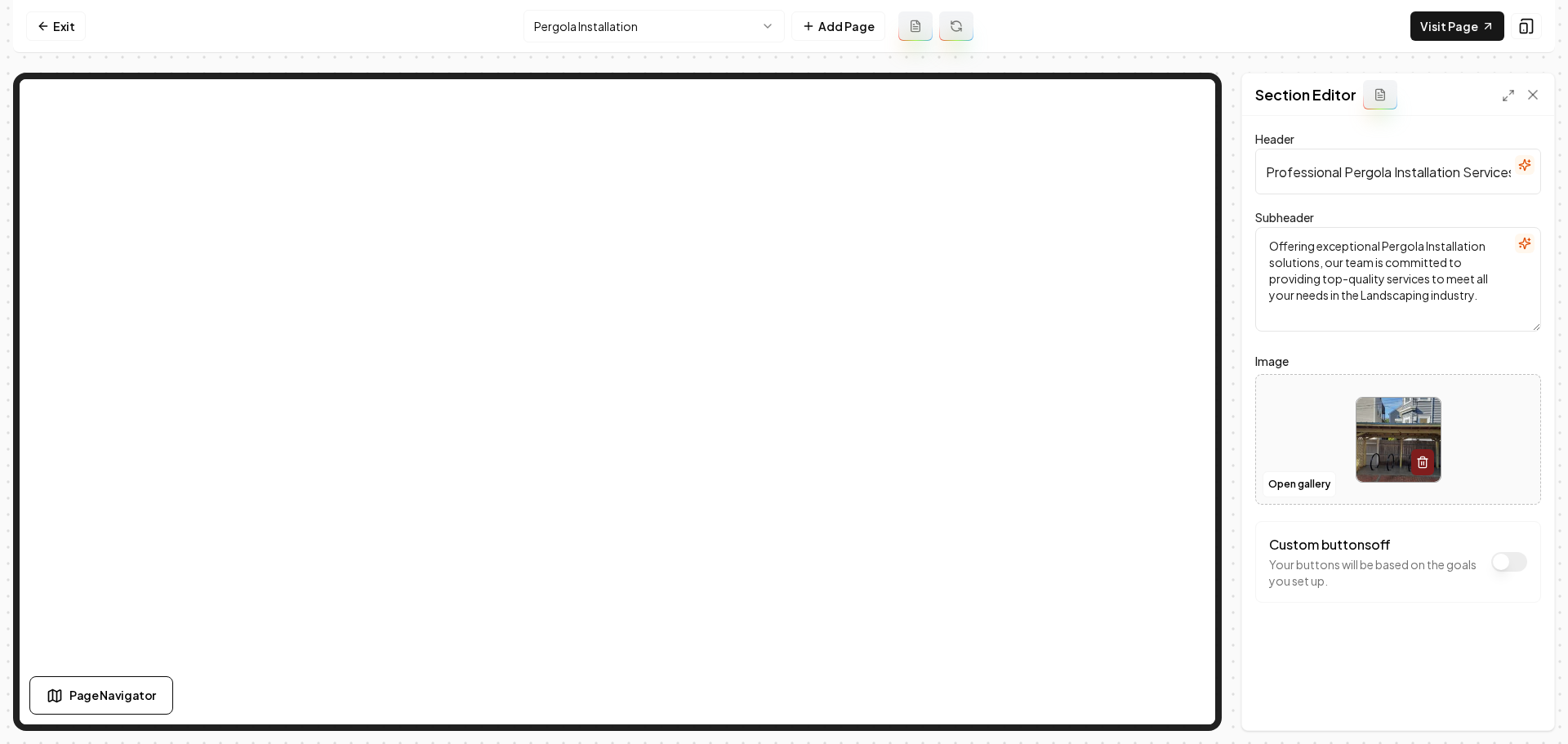
click at [1521, 246] on icon "button" at bounding box center [1520, 246] width 1 height 0
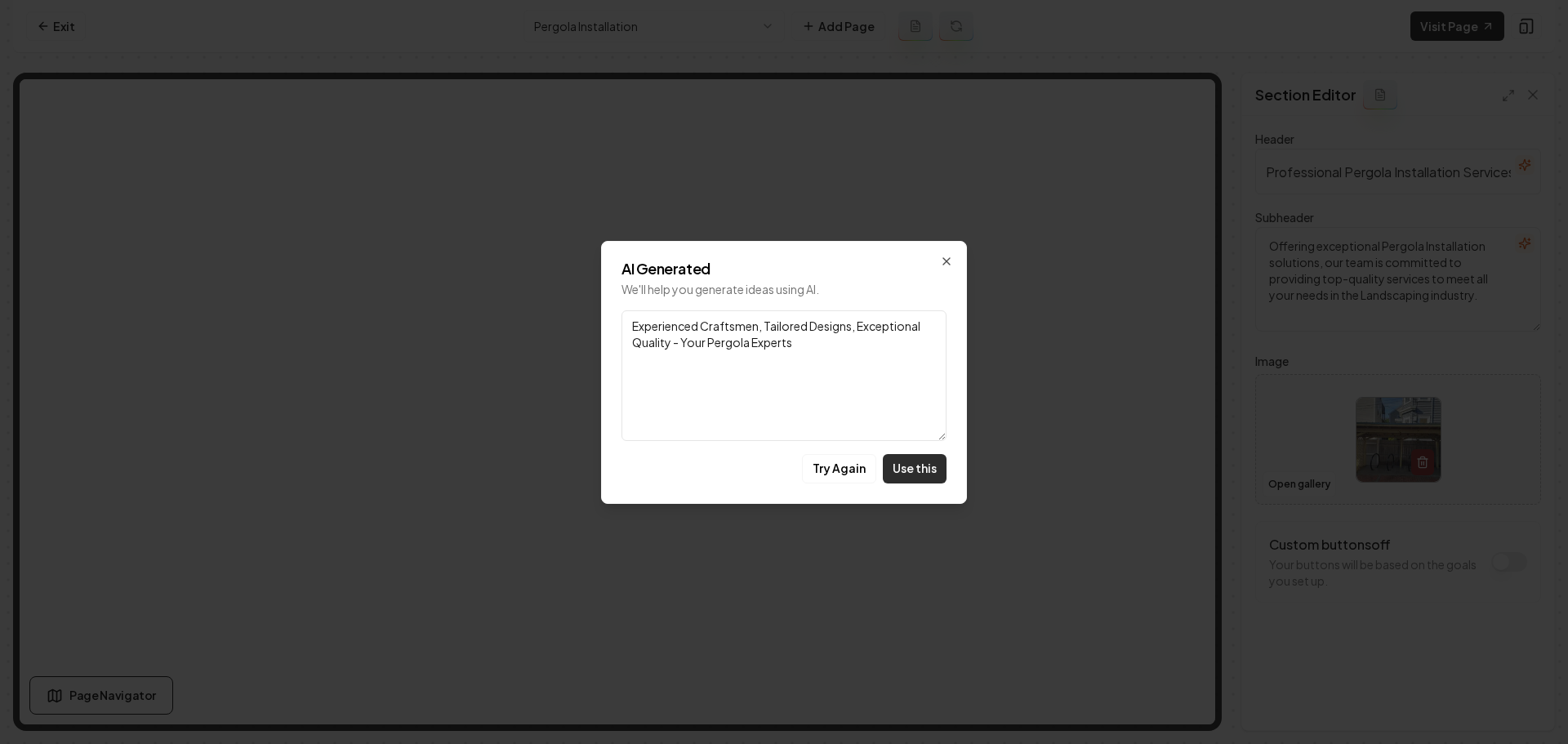
click at [905, 468] on button "Use this" at bounding box center [915, 469] width 64 height 29
type textarea "Experienced Craftsmen, Tailored Designs, Exceptional Quality - Your Pergola Exp…"
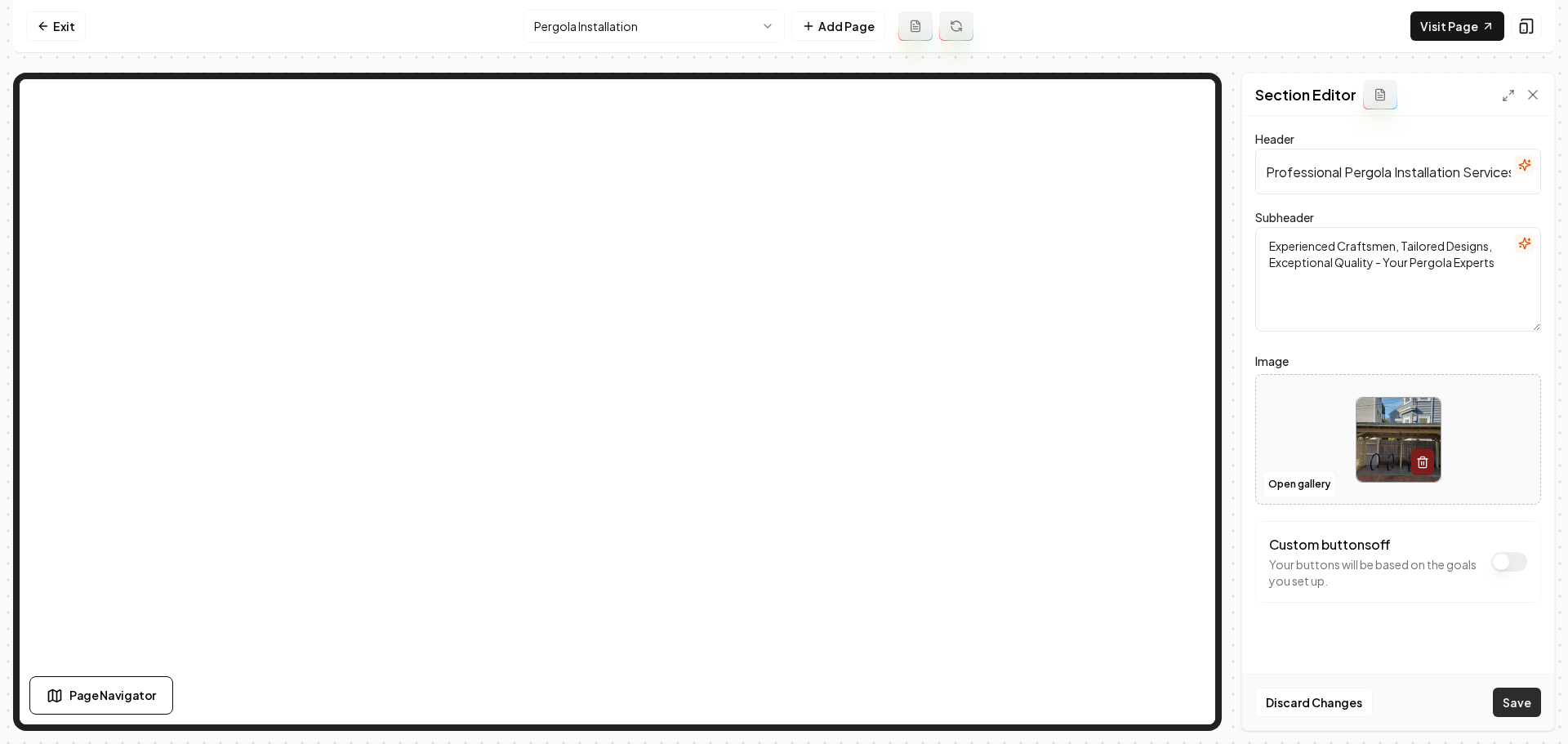
click at [1520, 700] on button "Save" at bounding box center [1517, 703] width 48 height 29
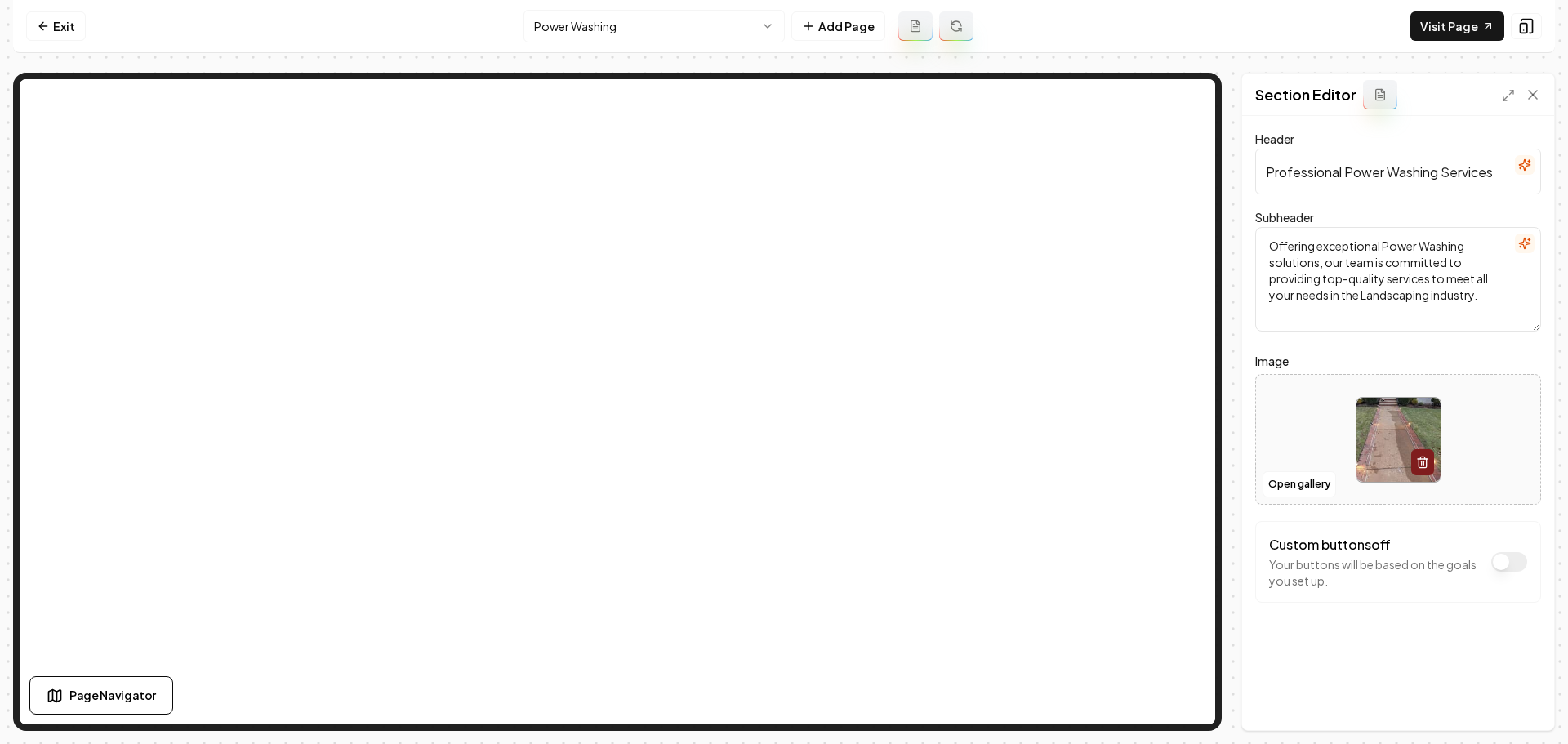
click at [1524, 243] on icon "button" at bounding box center [1525, 244] width 13 height 13
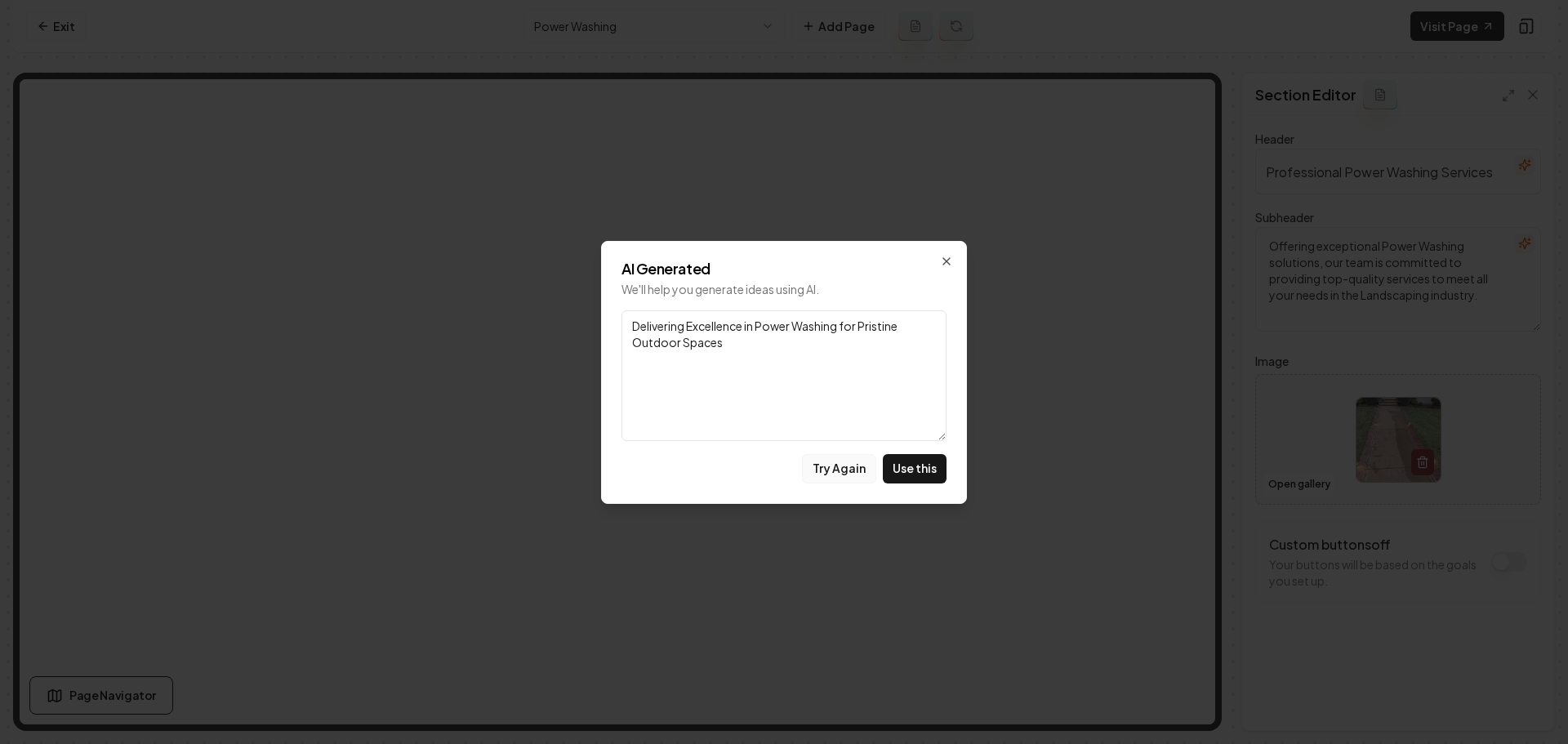
click at [834, 470] on button "Try Again" at bounding box center [839, 469] width 74 height 29
click at [909, 474] on button "Use this" at bounding box center [915, 469] width 64 height 29
type textarea "Achieve Sparkling Results with Our Expert Power Washing Solutions."
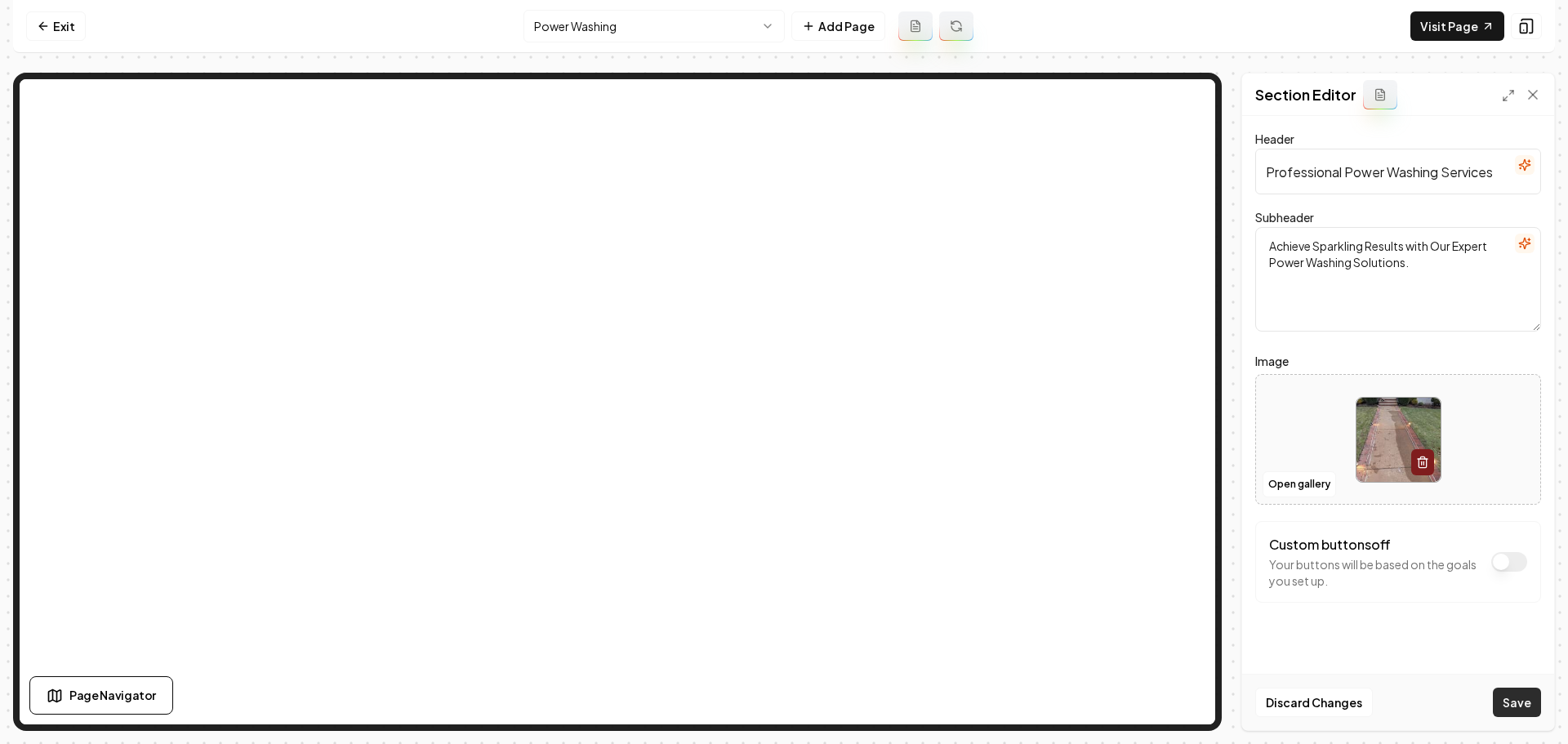
click at [1531, 699] on button "Save" at bounding box center [1517, 703] width 48 height 29
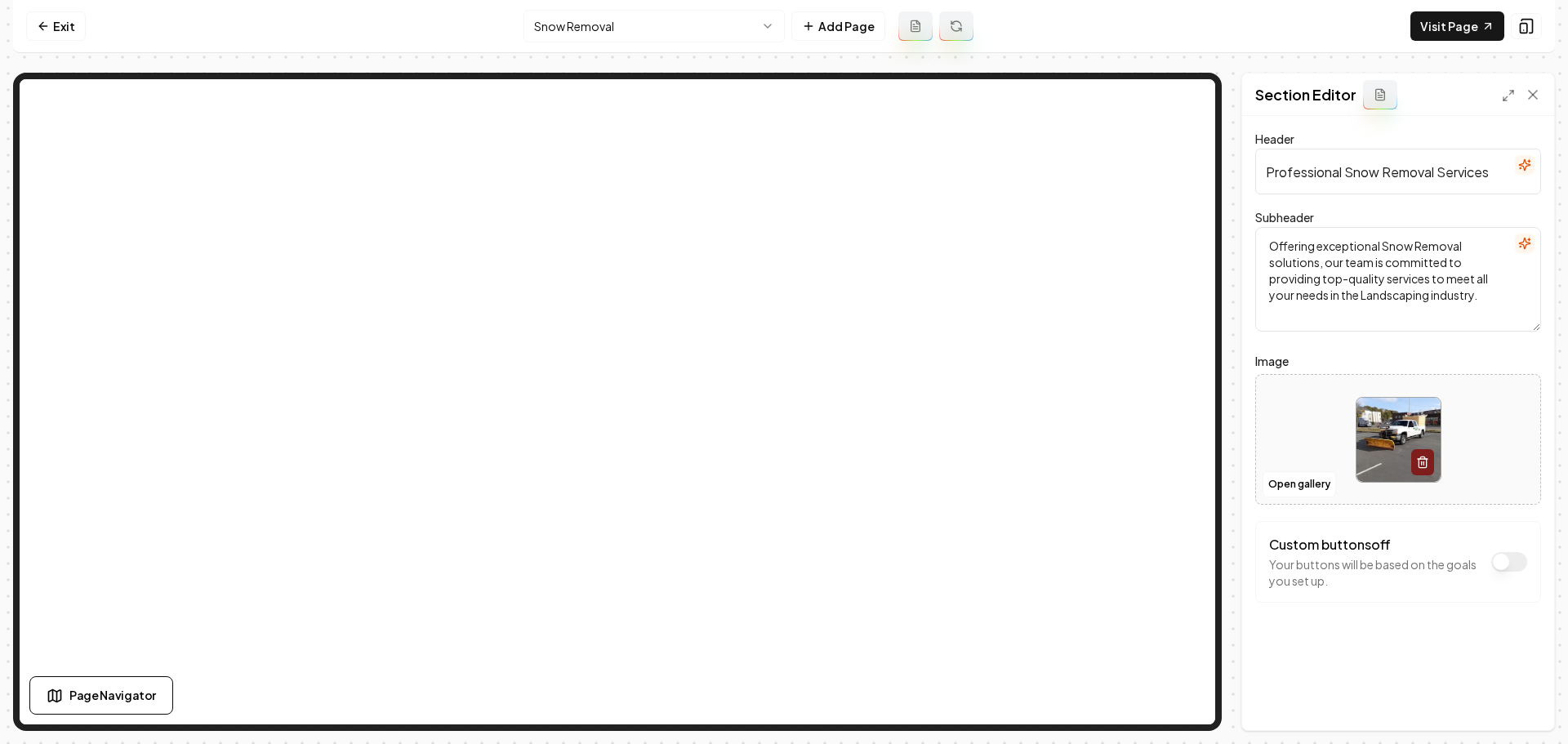
click at [1523, 232] on textarea "Offering exceptional Snow Removal solutions, our team is committed to providing…" at bounding box center [1397, 279] width 286 height 105
click at [1527, 242] on icon "button" at bounding box center [1525, 244] width 11 height 11
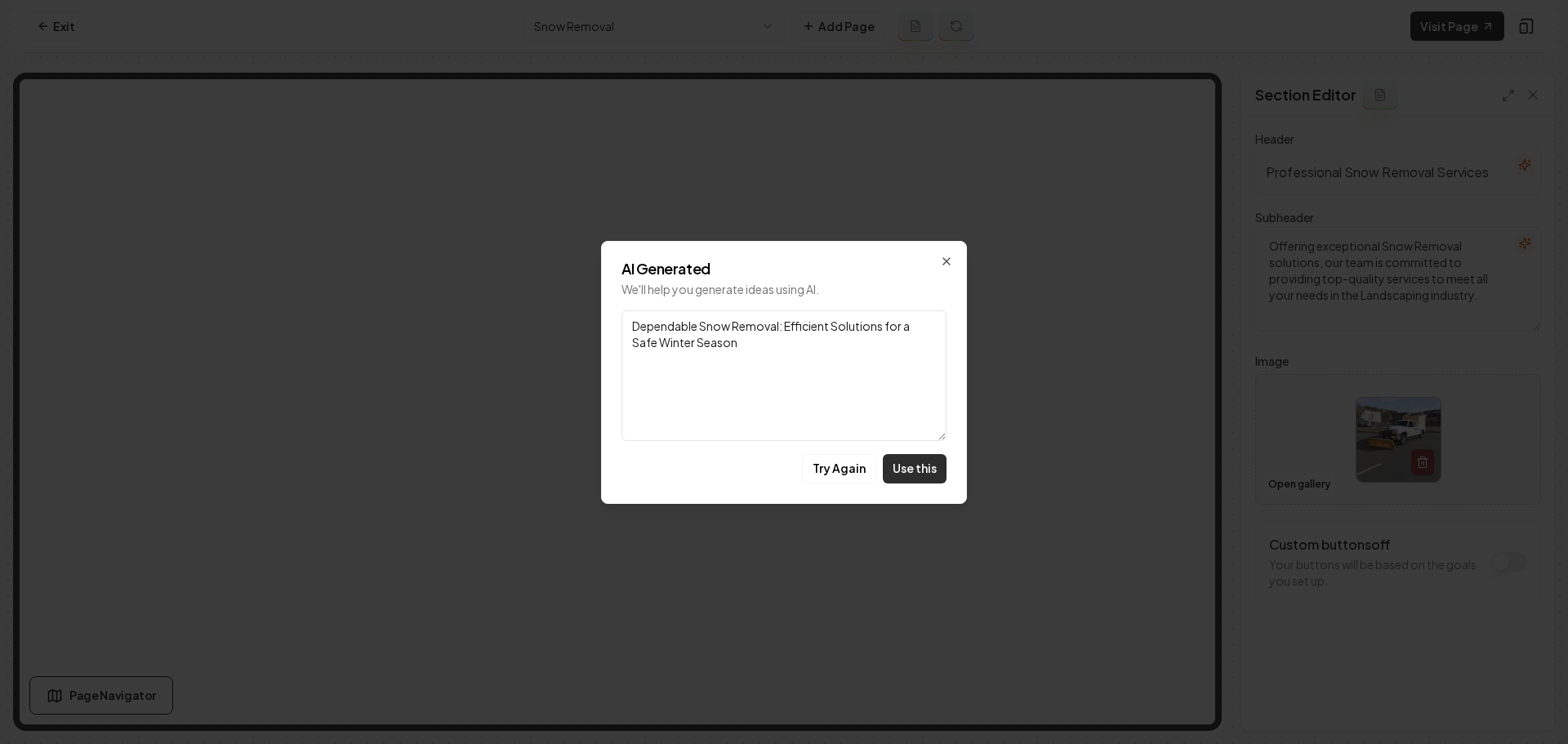
click at [921, 468] on button "Use this" at bounding box center [915, 469] width 64 height 29
type textarea "Dependable Snow Removal: Efficient Solutions for a Safe Winter Season"
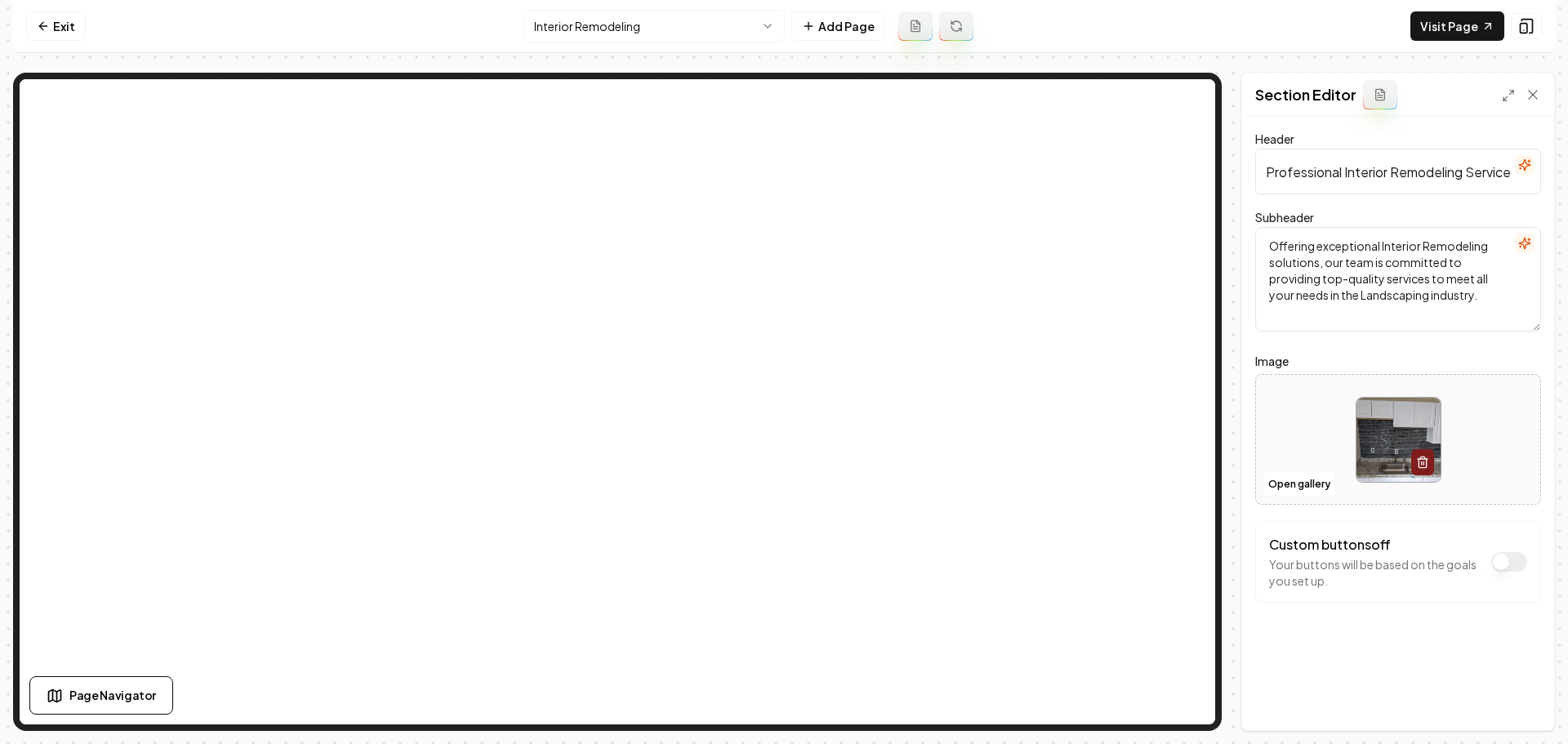
click at [1522, 245] on icon "button" at bounding box center [1525, 244] width 11 height 11
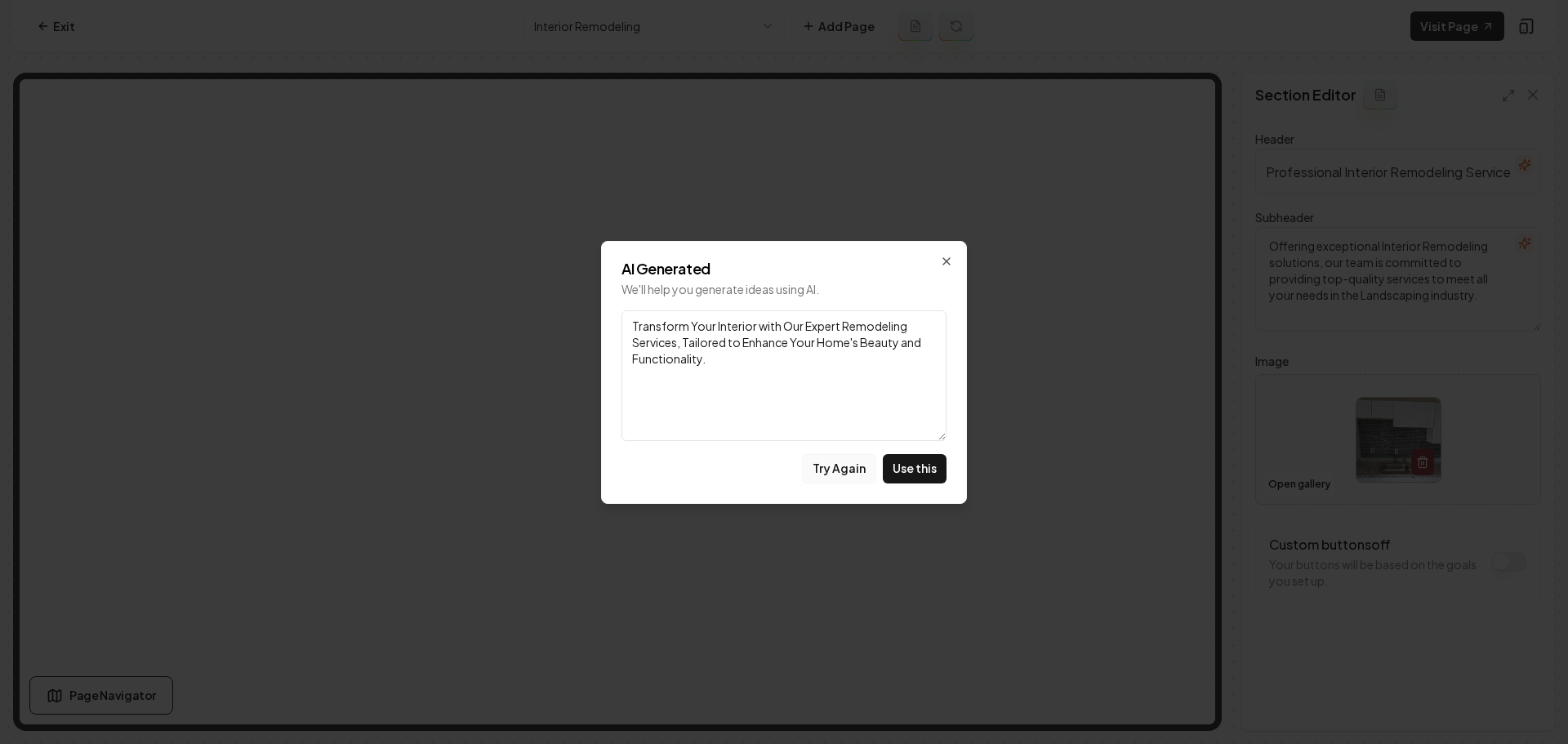
click at [851, 464] on button "Try Again" at bounding box center [839, 469] width 74 height 29
click at [832, 471] on button "Try Again" at bounding box center [839, 469] width 74 height 29
click at [904, 477] on button "Use this" at bounding box center [915, 469] width 64 height 29
type textarea "Elevate Your Living Spaces with Expert Remodeling Solutions Tailored Just for Y…"
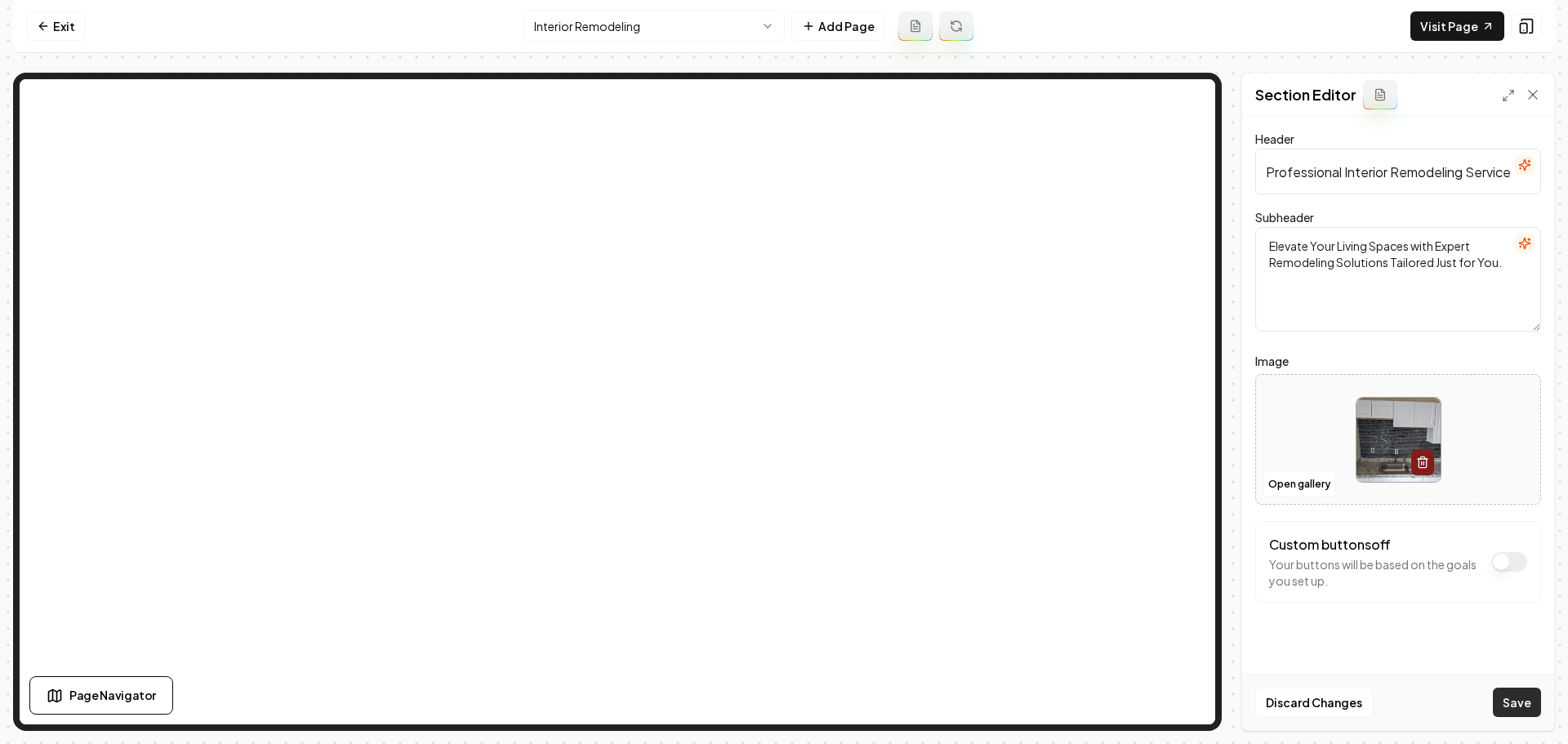
click at [1532, 711] on button "Save" at bounding box center [1517, 703] width 48 height 29
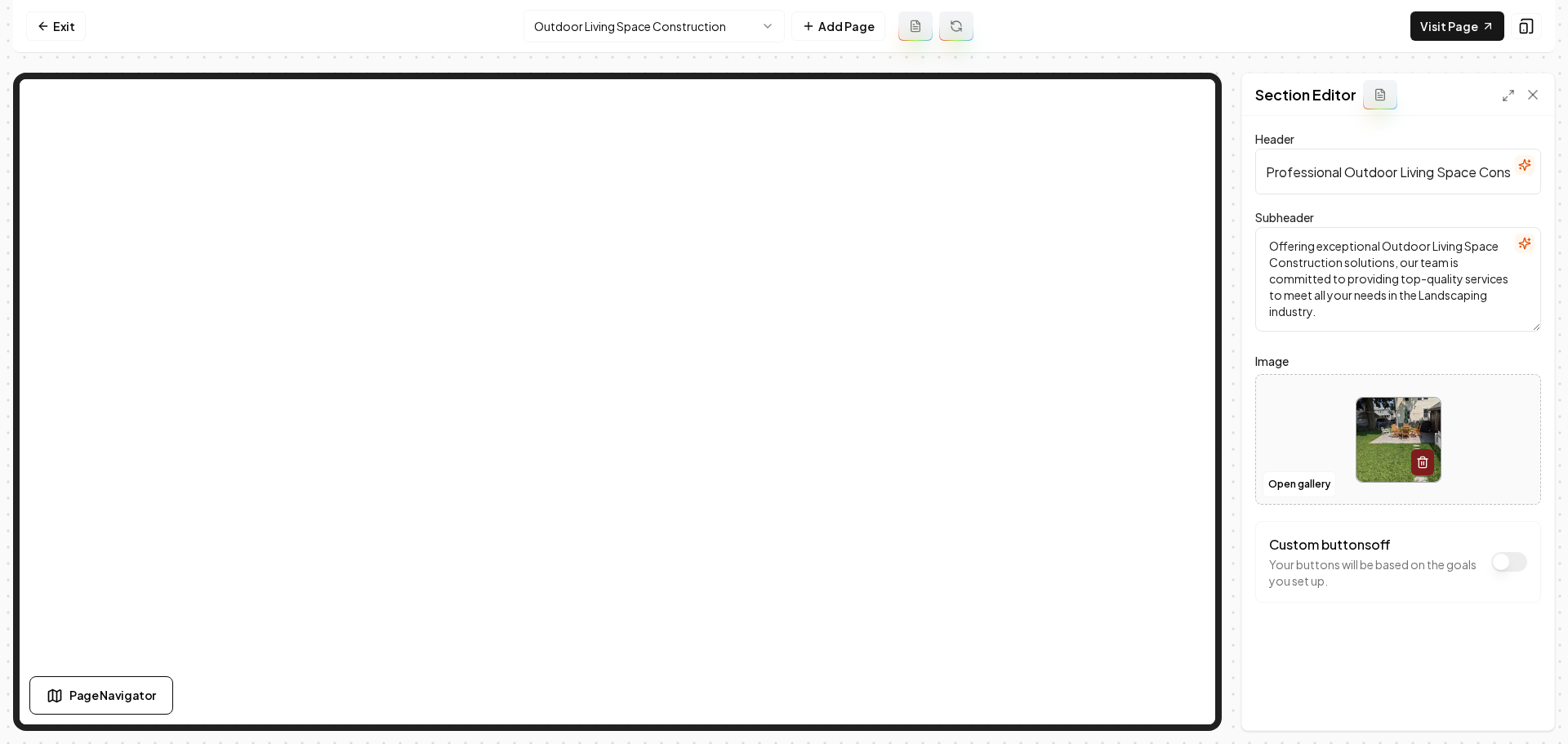
click at [1529, 241] on icon "button" at bounding box center [1529, 239] width 0 height 3
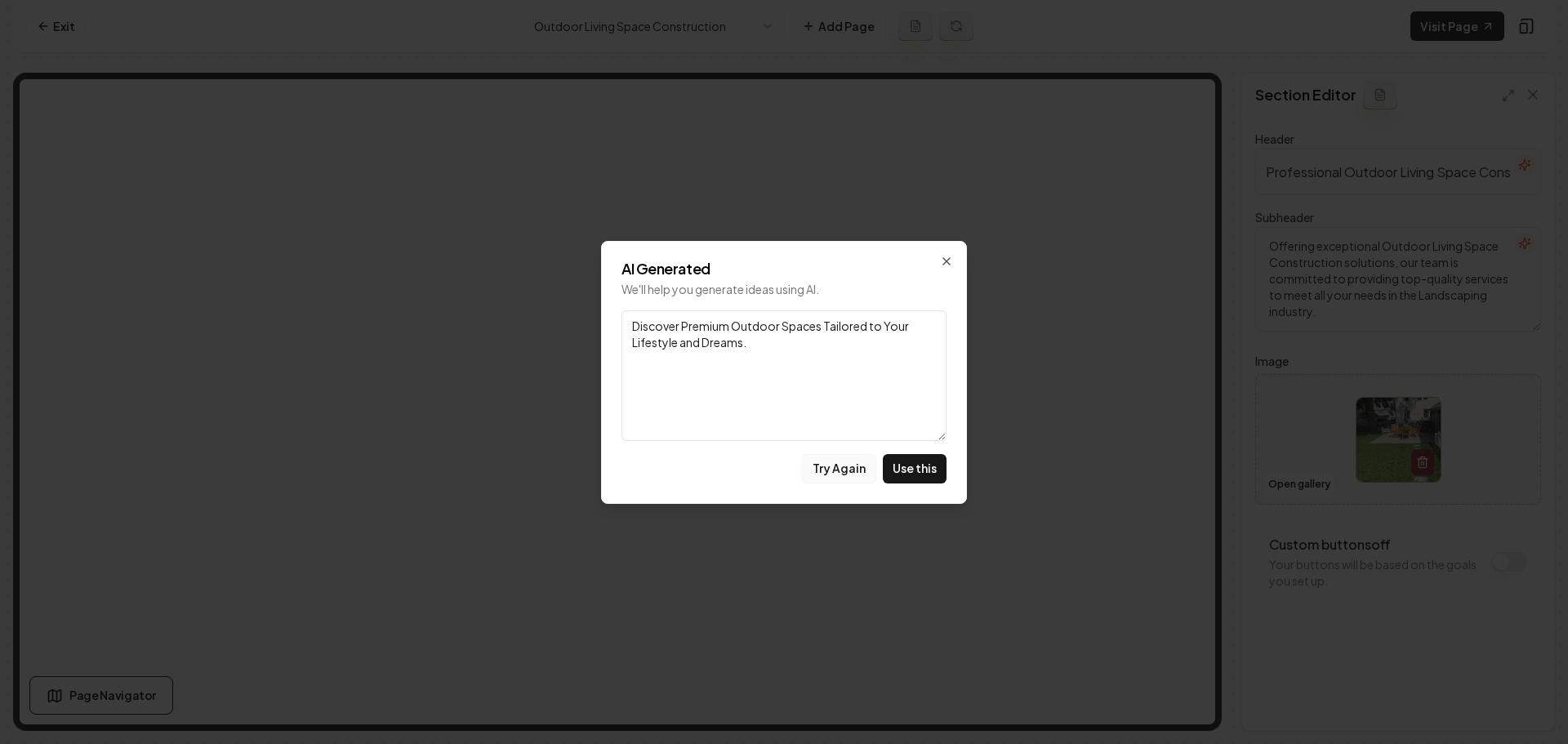
click at [847, 471] on button "Try Again" at bounding box center [839, 469] width 74 height 29
click at [852, 471] on button "Try Again" at bounding box center [839, 469] width 74 height 29
click at [850, 458] on button "Try Again" at bounding box center [839, 469] width 74 height 29
click at [845, 473] on button "Try Again" at bounding box center [839, 469] width 74 height 29
click at [848, 473] on button "Try Again" at bounding box center [839, 469] width 74 height 29
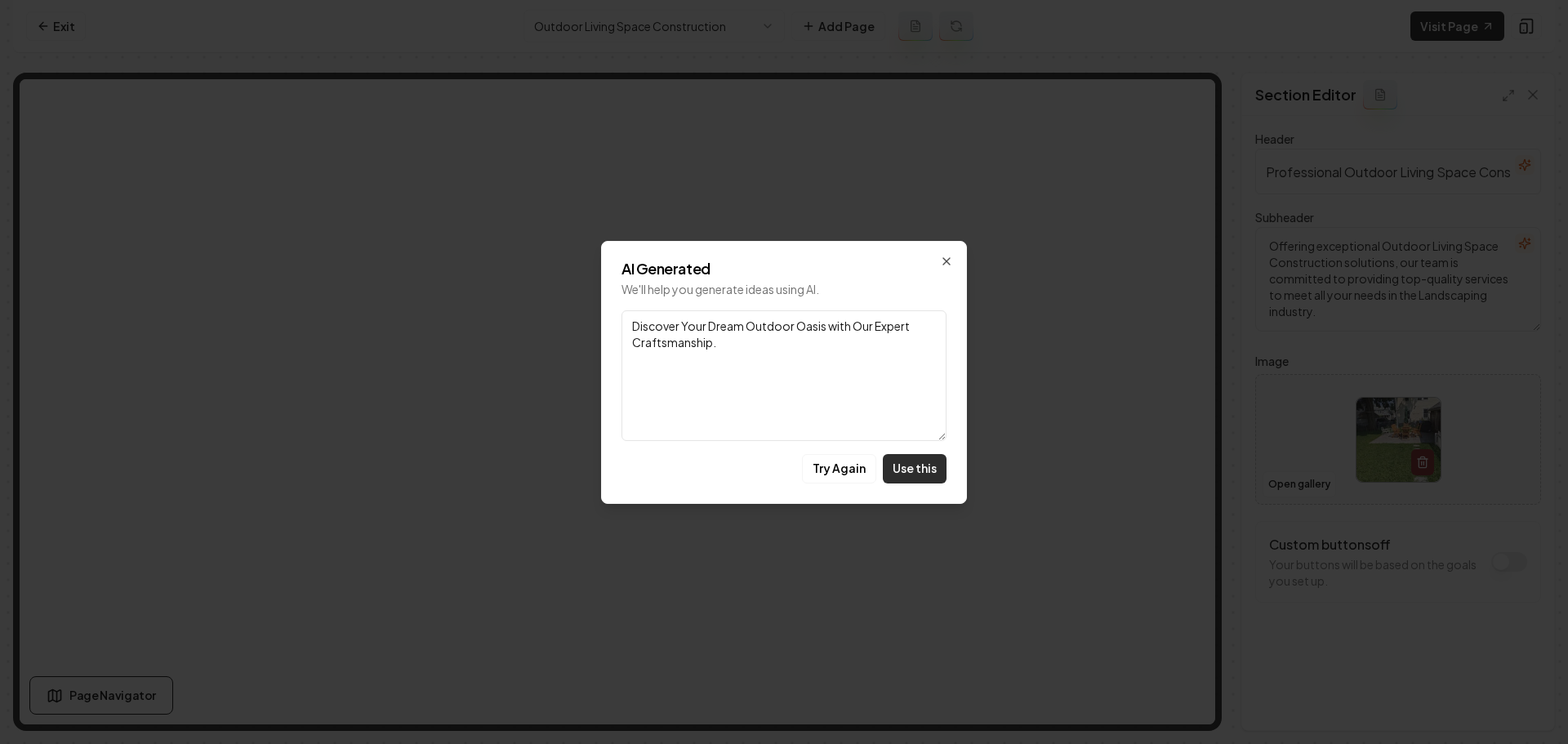
click at [916, 465] on button "Use this" at bounding box center [915, 469] width 64 height 29
type textarea "Discover Your Dream Outdoor Oasis with Our Expert Craftsmanship."
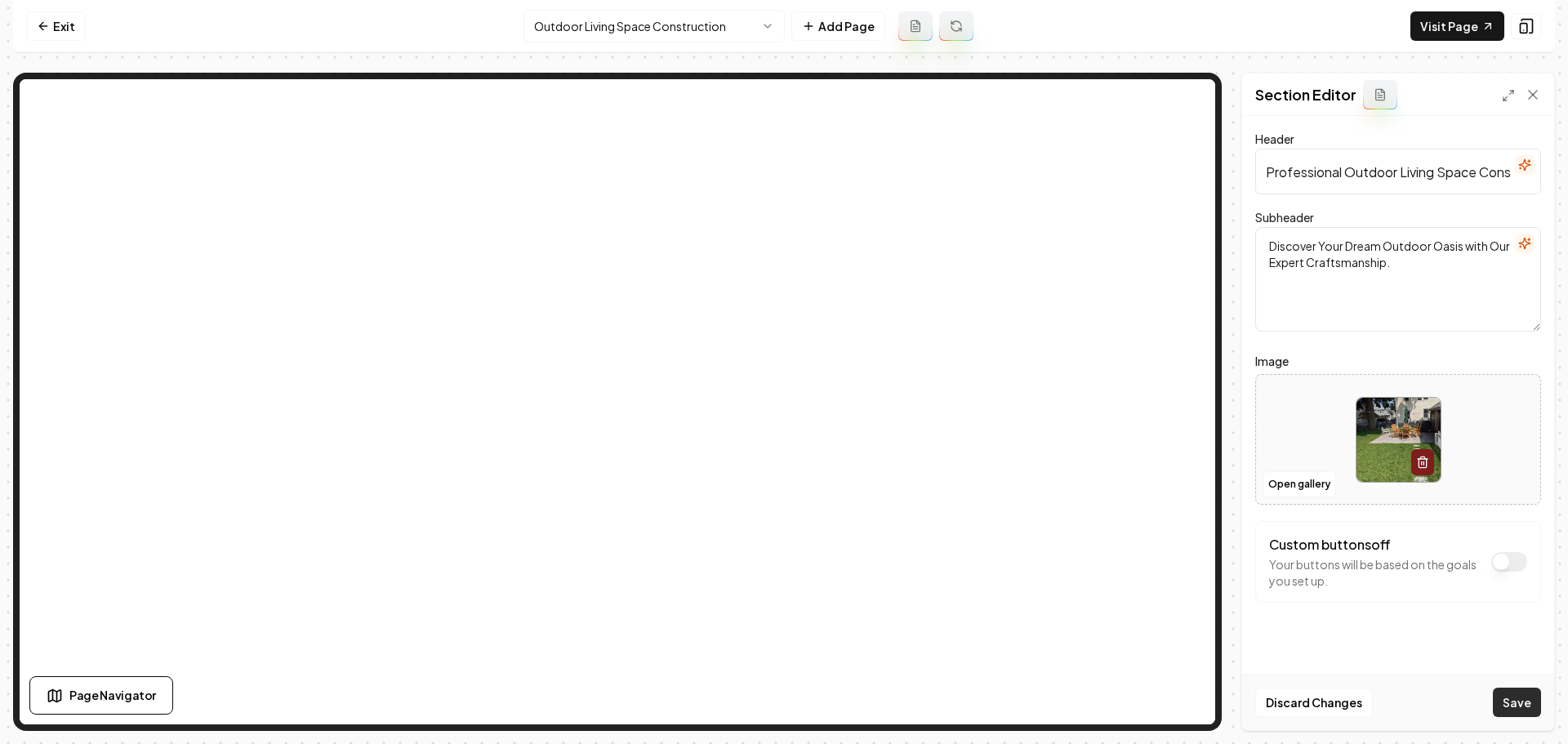
click at [1504, 700] on button "Save" at bounding box center [1517, 703] width 48 height 29
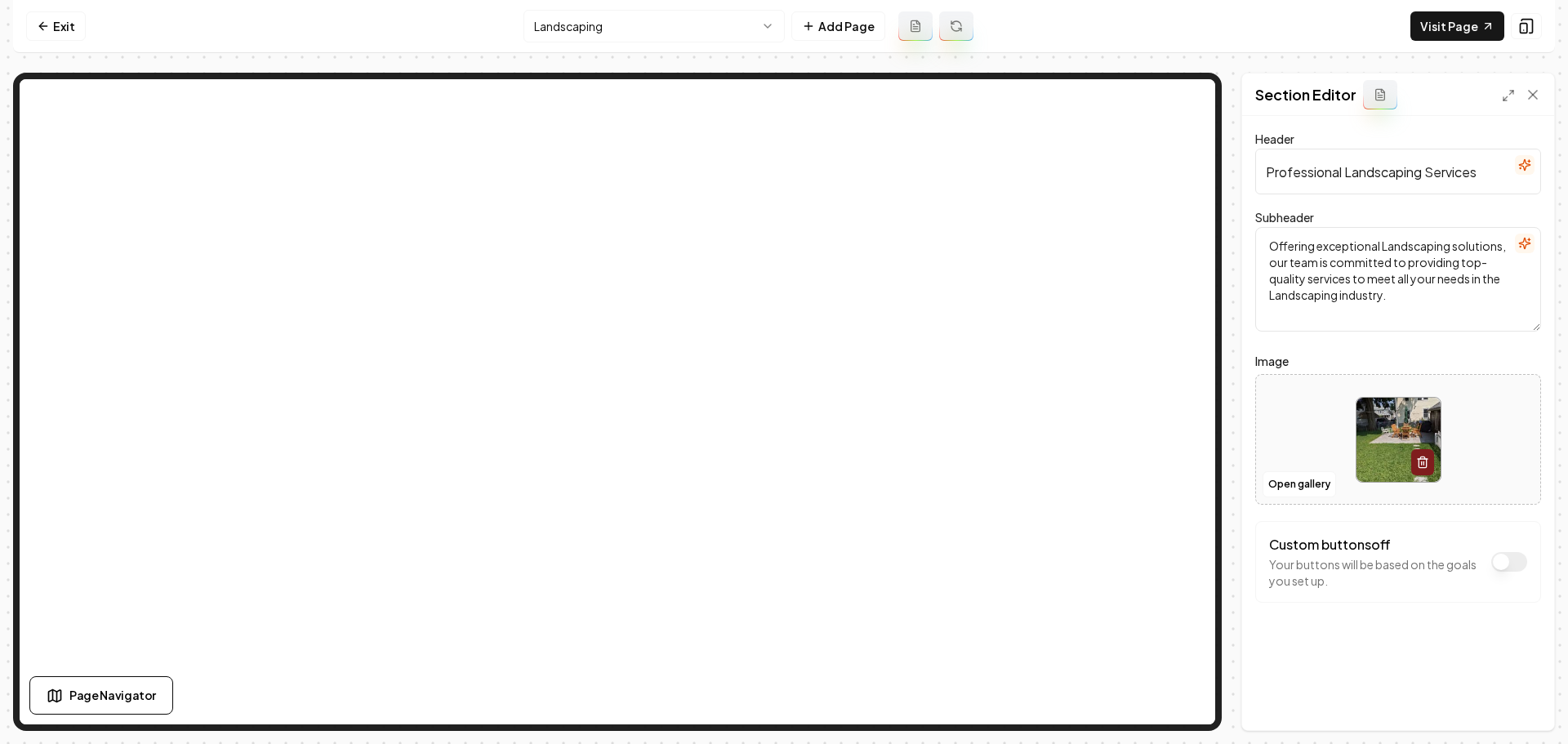
click at [1523, 238] on icon "button" at bounding box center [1525, 244] width 13 height 13
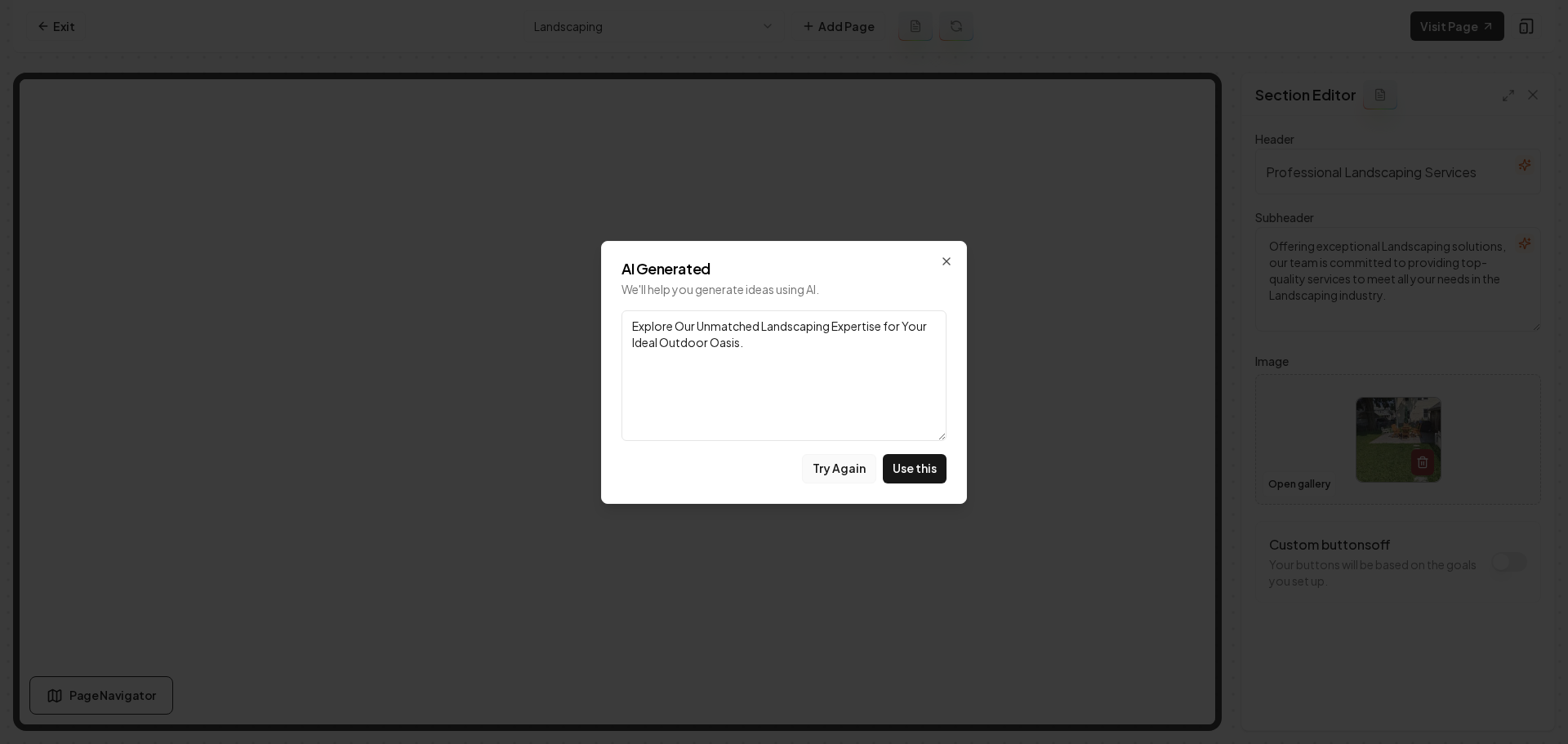
click at [835, 466] on button "Try Again" at bounding box center [839, 469] width 74 height 29
click at [853, 473] on button "Try Again" at bounding box center [839, 469] width 74 height 29
click at [845, 470] on button "Try Again" at bounding box center [839, 469] width 74 height 29
click at [863, 346] on textarea "Discover Quality Craftsmanship in Every Landscaping Solution We Offer" at bounding box center [784, 375] width 325 height 131
paste textarea "Transform Your Yard with Professional Landscape Design and Care."
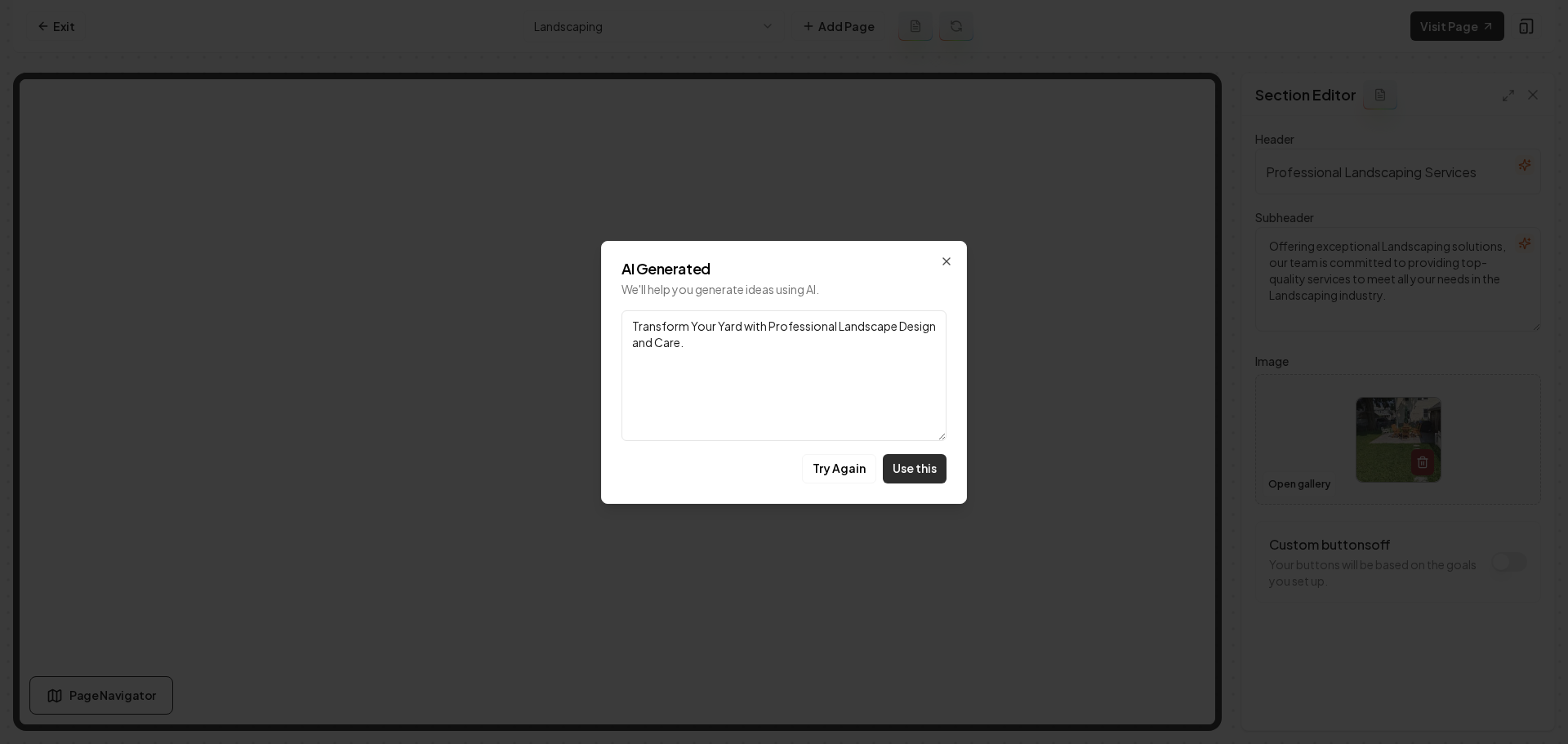
type textarea "Transform Your Yard with Professional Landscape Design and Care."
click at [931, 462] on button "Use this" at bounding box center [915, 469] width 64 height 29
type textarea "Transform Your Yard with Professional Landscape Design and Care."
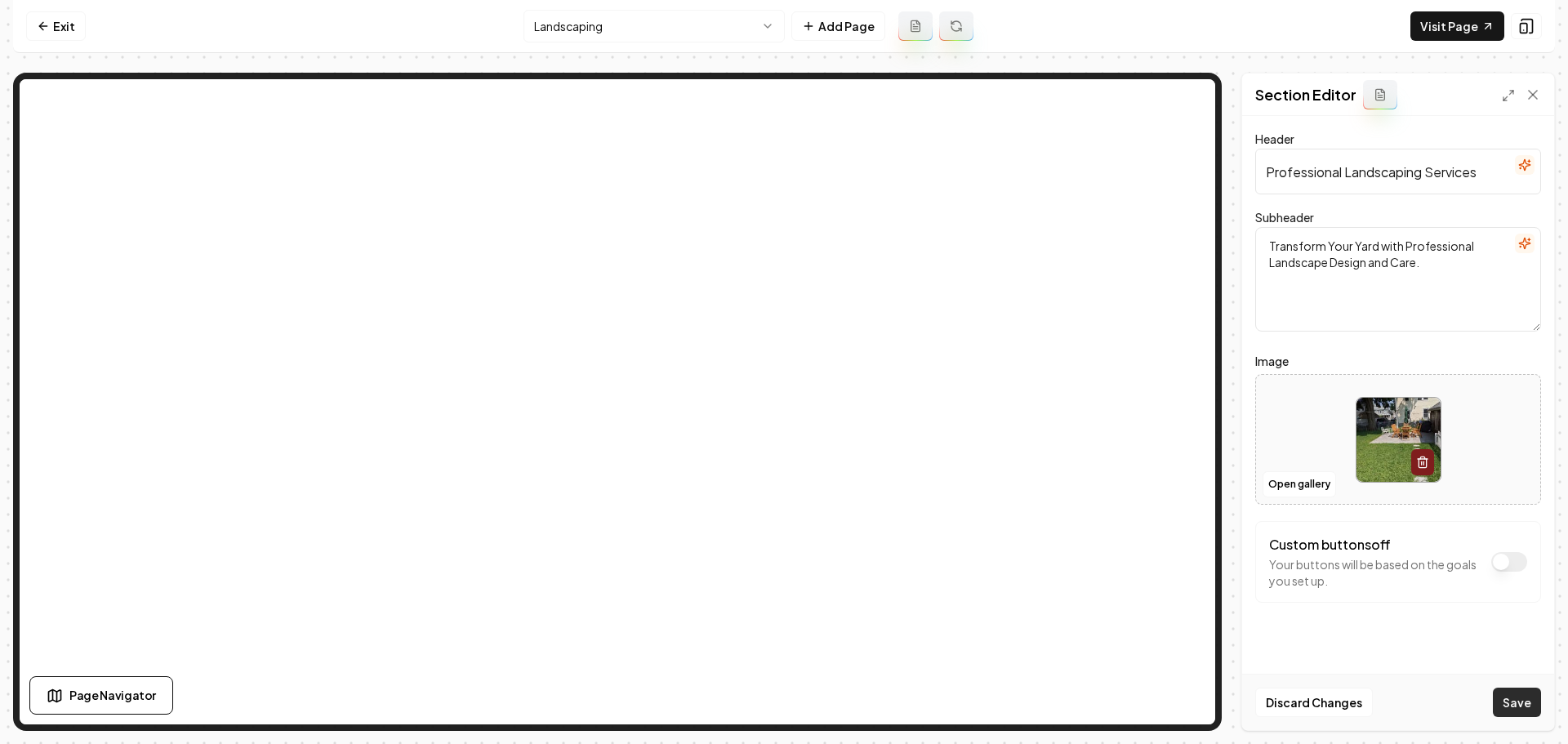
click at [1513, 703] on button "Save" at bounding box center [1517, 703] width 48 height 29
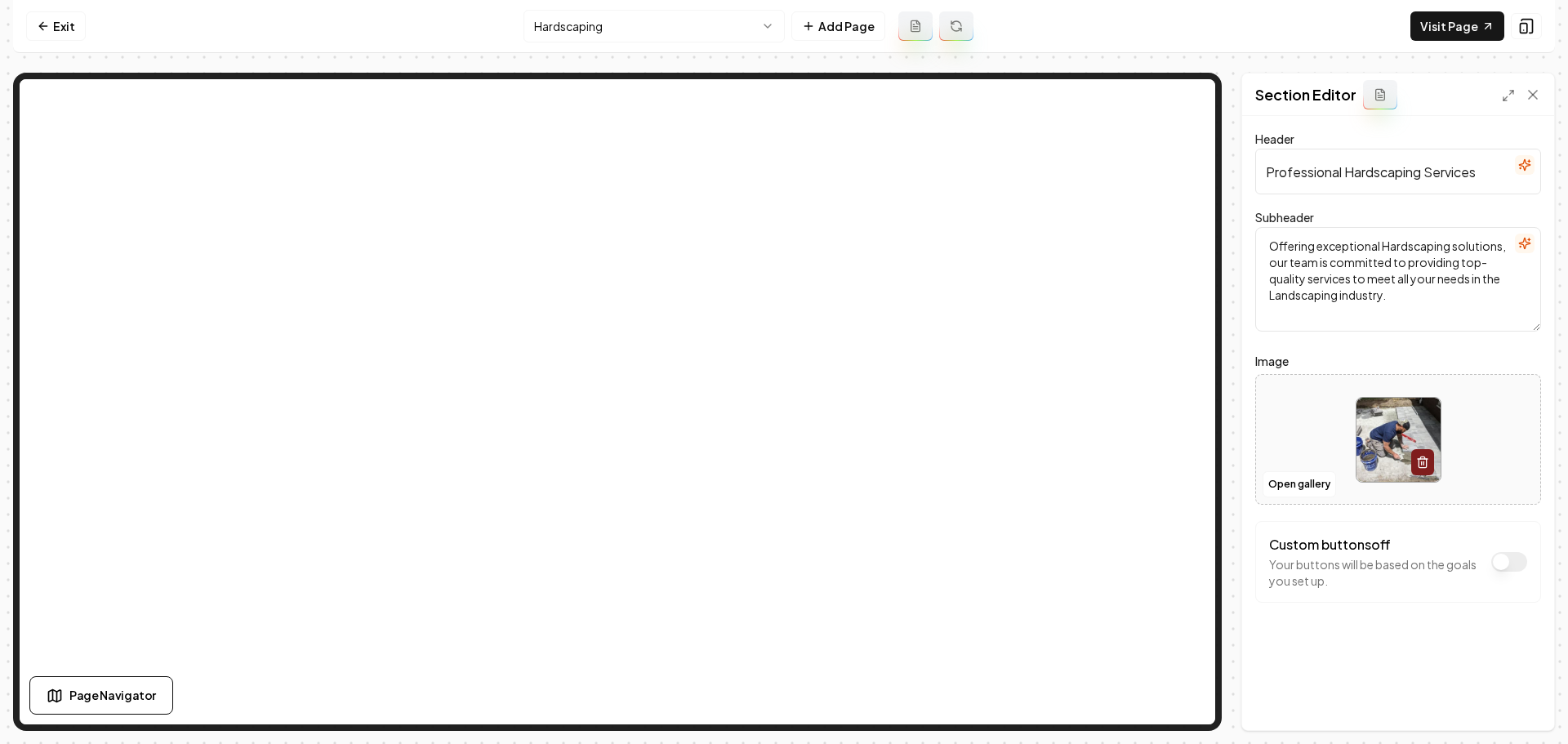
click at [1367, 311] on textarea "Offering exceptional Hardscaping solutions, our team is committed to providing …" at bounding box center [1397, 279] width 286 height 105
paste textarea "Trusted Hardscaping Contractors for Outdoor Living Upgrades That Last"
type textarea "Trusted Hardscaping Contractors for Outdoor Living Upgrades That Last."
click at [1521, 709] on button "Save" at bounding box center [1517, 703] width 48 height 29
click at [1518, 244] on button "button" at bounding box center [1524, 243] width 19 height 19
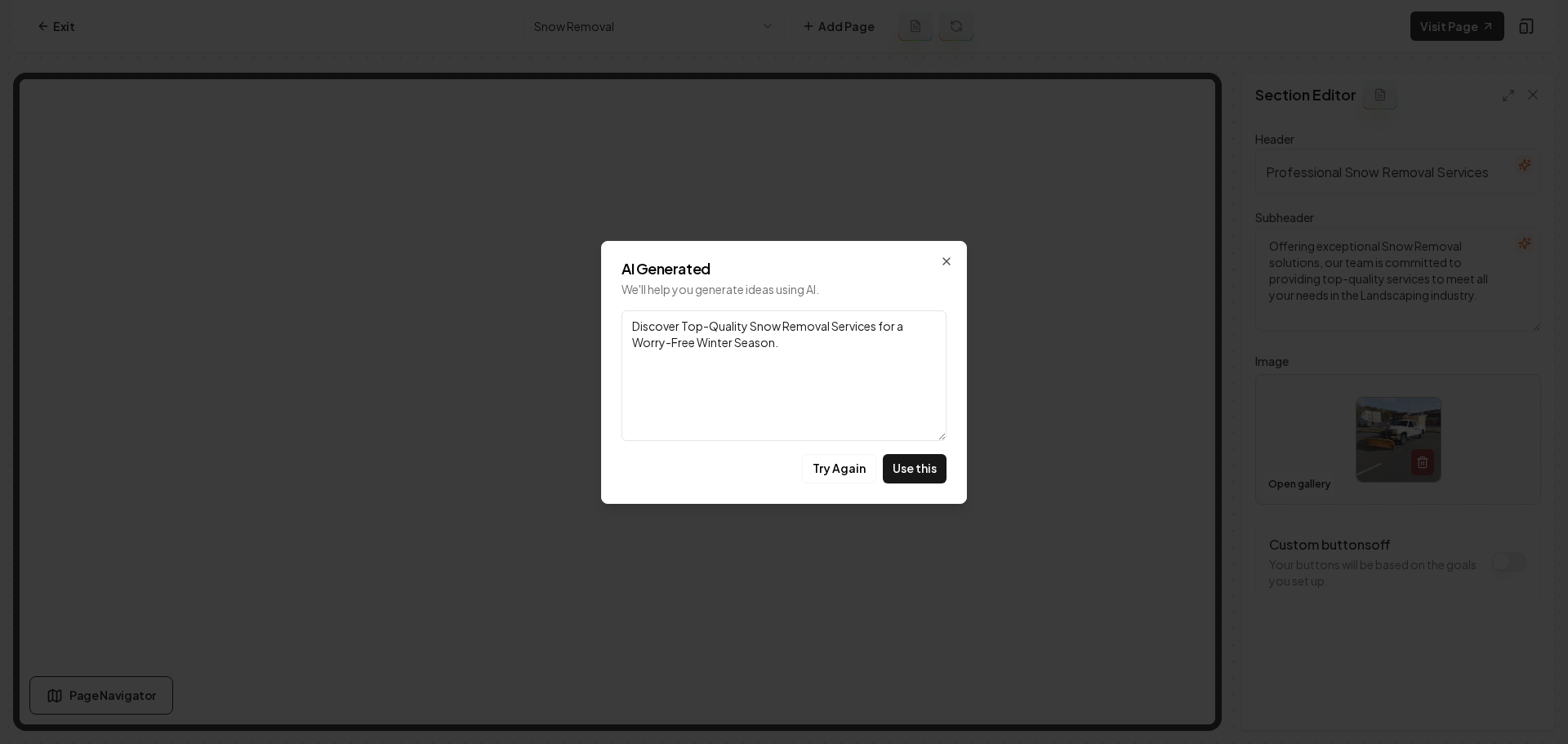
click at [926, 473] on button "Use this" at bounding box center [915, 469] width 64 height 29
type textarea "Discover Top-Quality Snow Removal Services for a Worry-Free Winter Season."
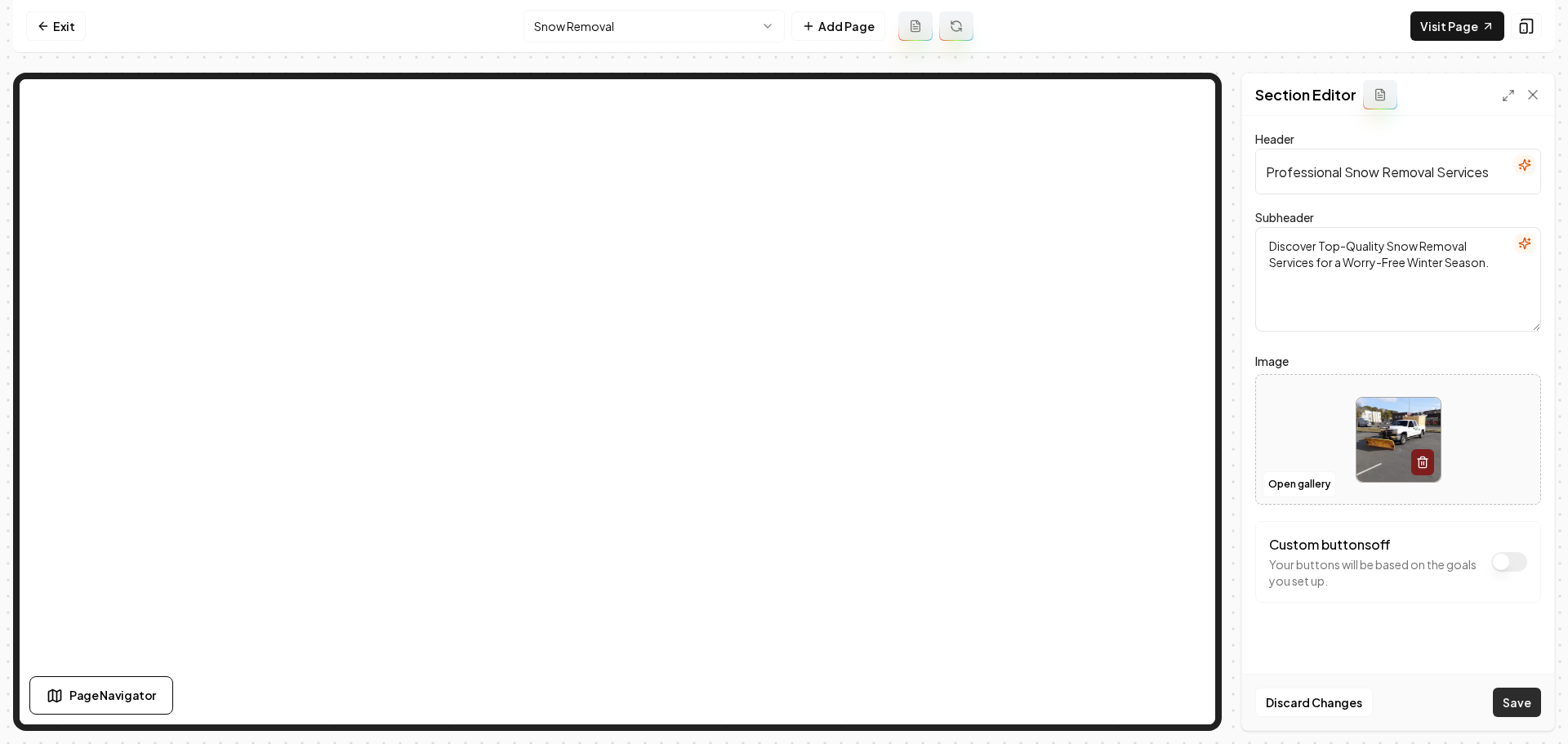
click at [1511, 695] on button "Save" at bounding box center [1517, 703] width 48 height 29
